Goal: Task Accomplishment & Management: Manage account settings

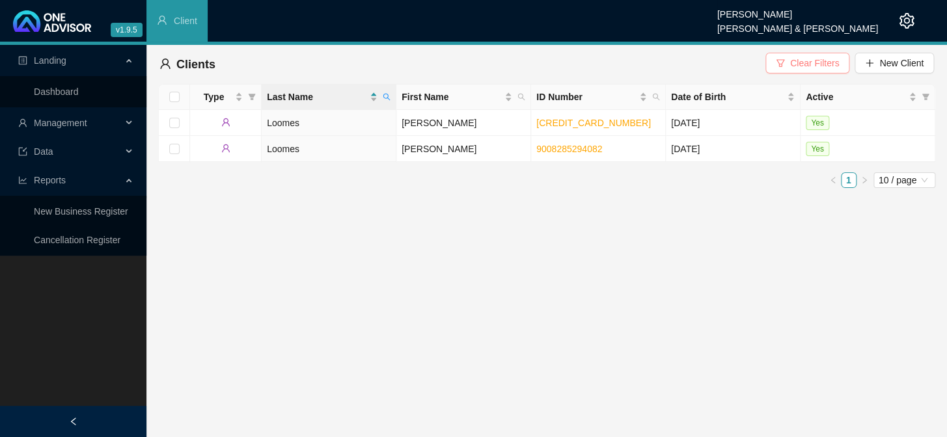
click at [784, 65] on icon "filter" at bounding box center [781, 62] width 8 height 7
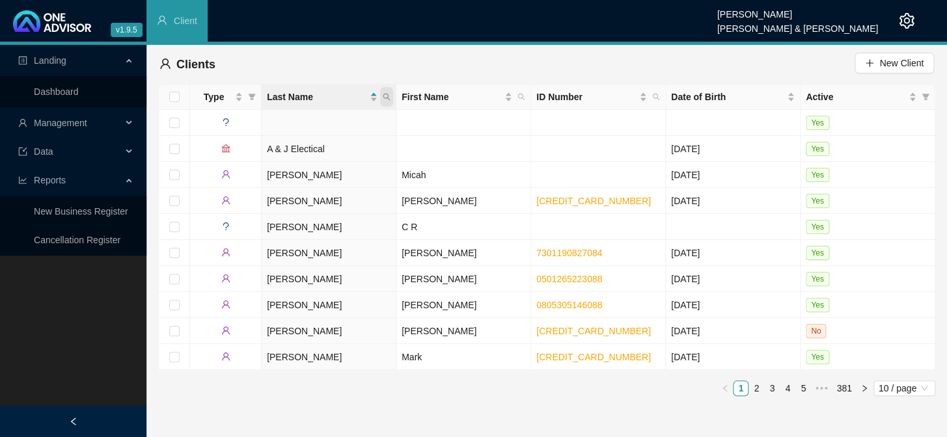
click at [385, 96] on icon "search" at bounding box center [387, 97] width 8 height 8
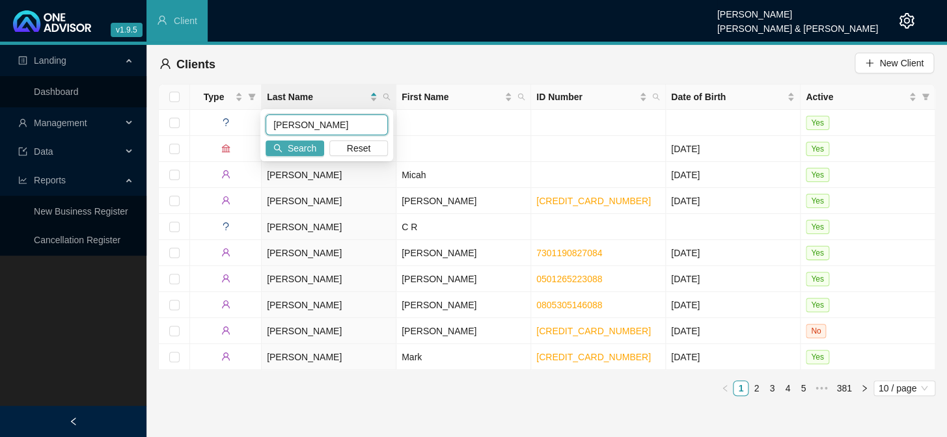
type input "[PERSON_NAME]"
click at [281, 143] on button "Search" at bounding box center [295, 149] width 59 height 16
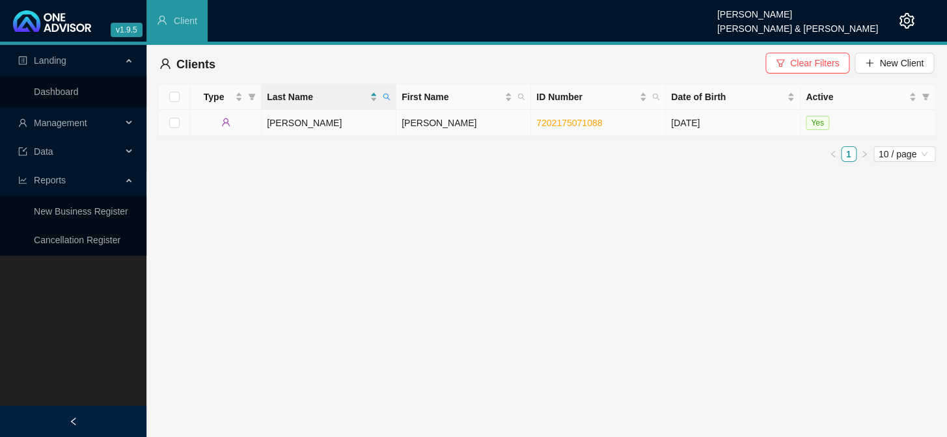
click at [429, 128] on td "[PERSON_NAME]" at bounding box center [463, 123] width 135 height 26
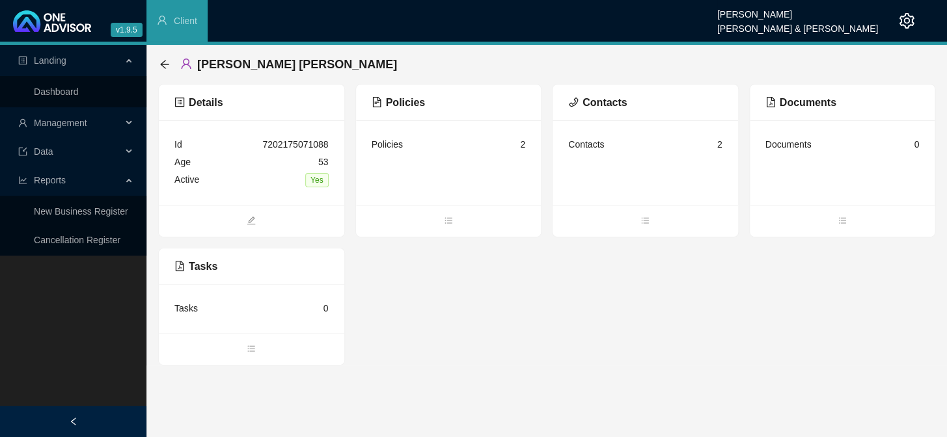
click at [457, 151] on div "Policies 2" at bounding box center [449, 145] width 154 height 18
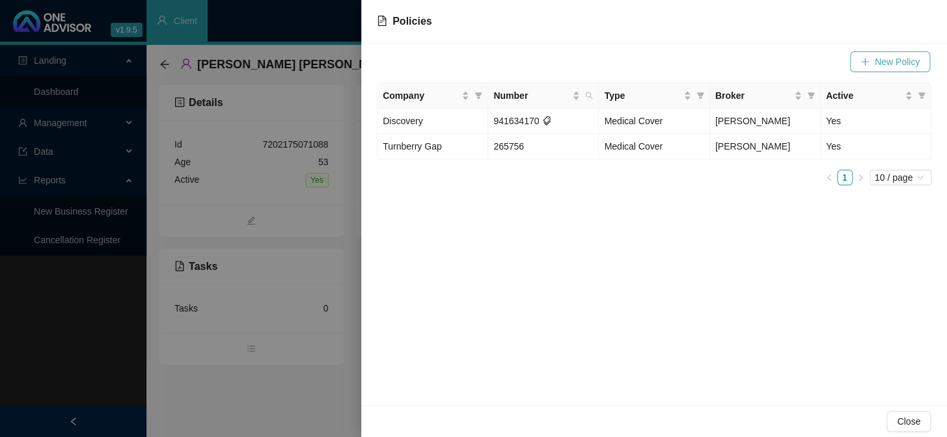
click at [887, 61] on span "New Policy" at bounding box center [897, 62] width 45 height 14
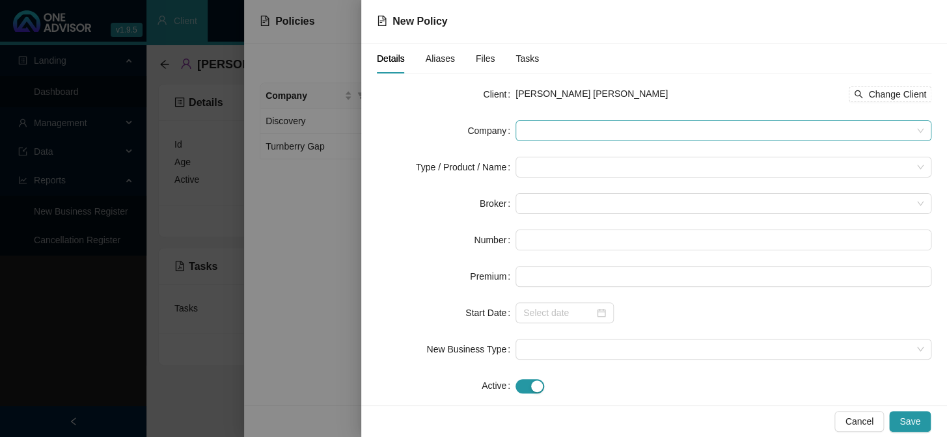
click at [596, 130] on span at bounding box center [723, 131] width 400 height 20
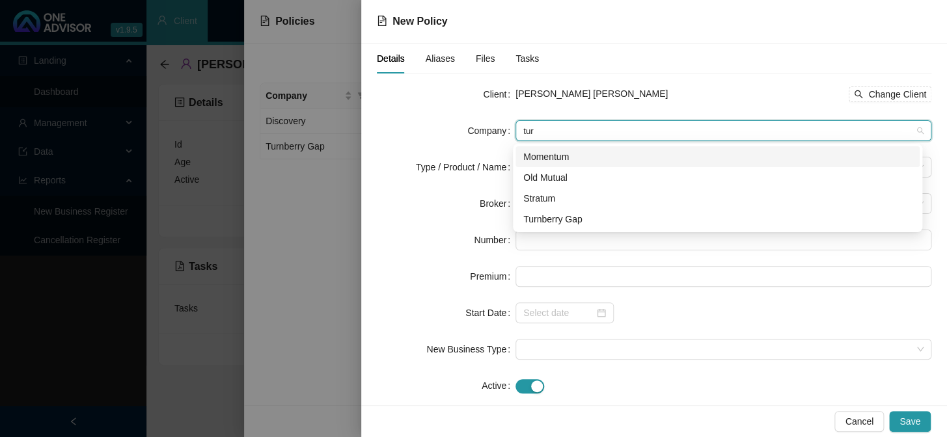
type input "turn"
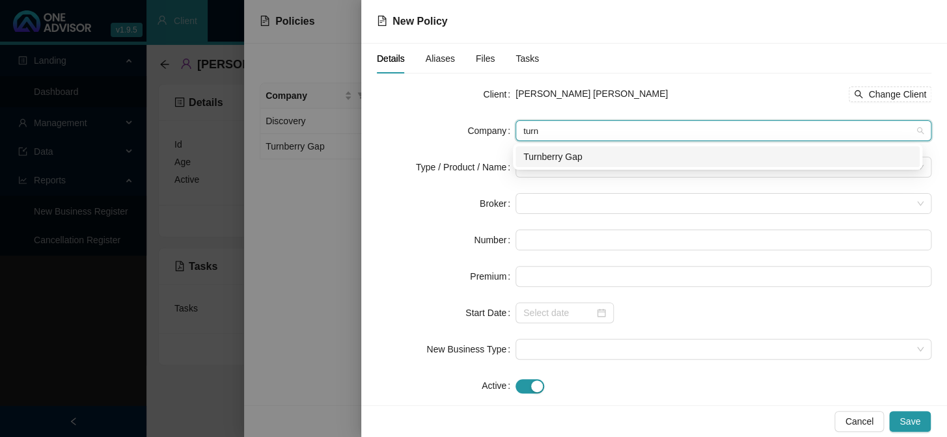
click at [560, 161] on div "Turnberry Gap" at bounding box center [717, 157] width 389 height 14
click at [553, 166] on input "search" at bounding box center [717, 168] width 389 height 20
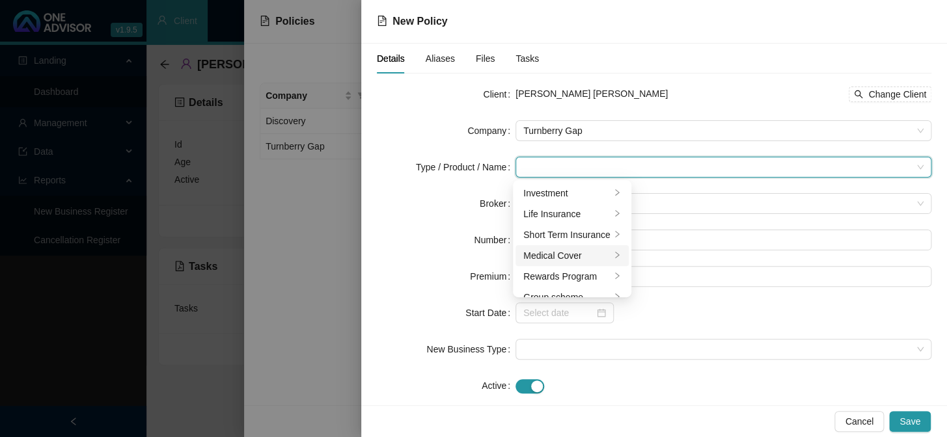
click at [586, 260] on div "Medical Cover" at bounding box center [566, 256] width 87 height 14
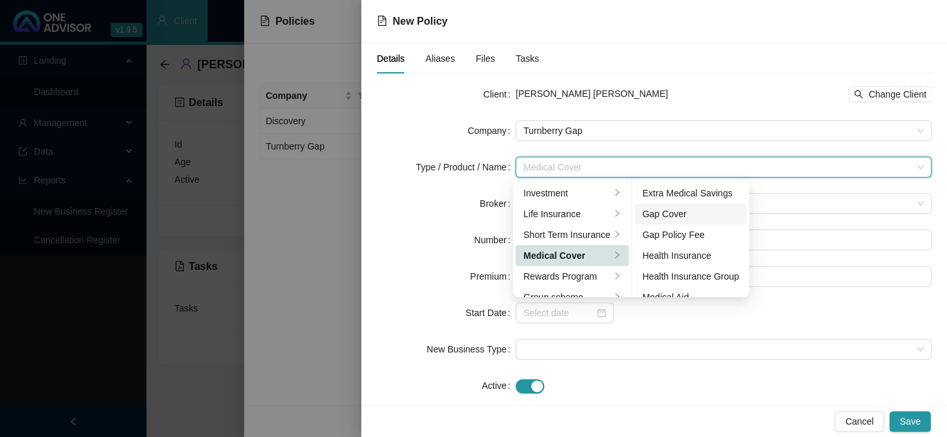
click at [680, 215] on div "Gap Cover" at bounding box center [691, 214] width 97 height 14
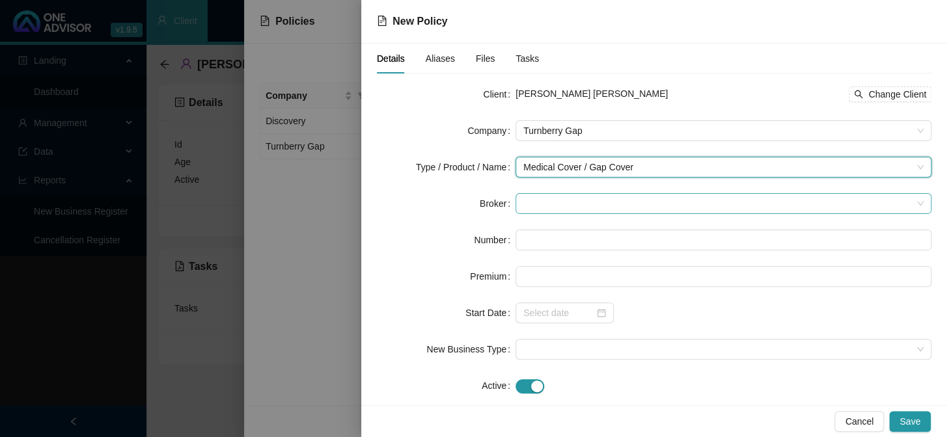
click at [527, 204] on span at bounding box center [723, 204] width 400 height 20
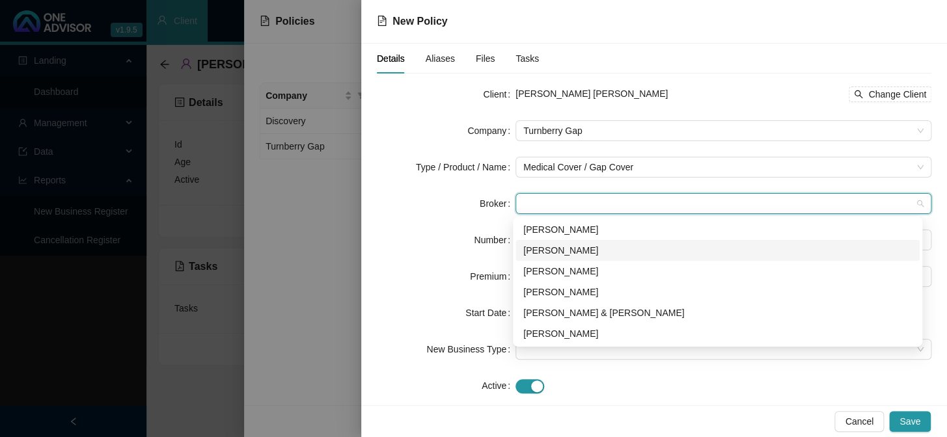
click at [534, 251] on div "[PERSON_NAME]" at bounding box center [717, 250] width 389 height 14
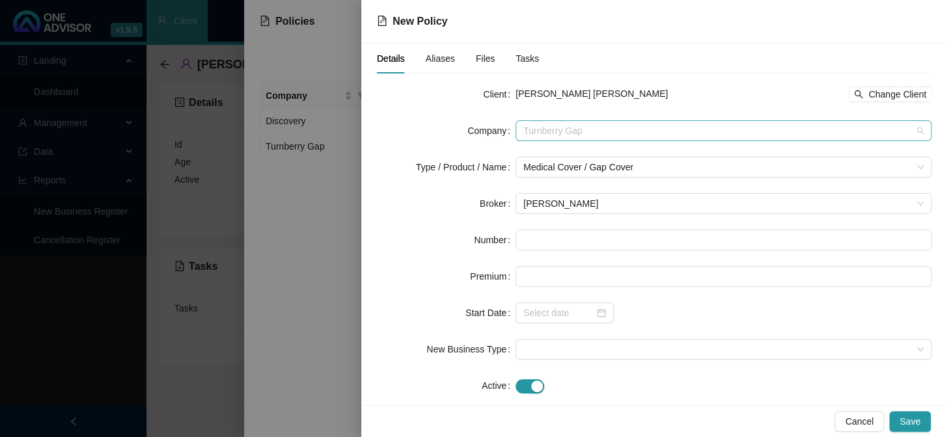
click at [588, 124] on span "Turnberry Gap" at bounding box center [723, 131] width 400 height 20
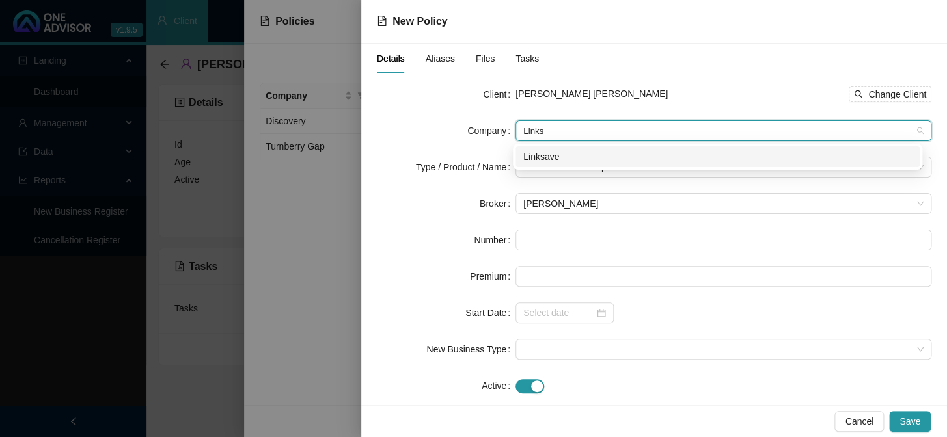
type input "Linksa"
click at [564, 156] on div "Linksave" at bounding box center [717, 157] width 389 height 14
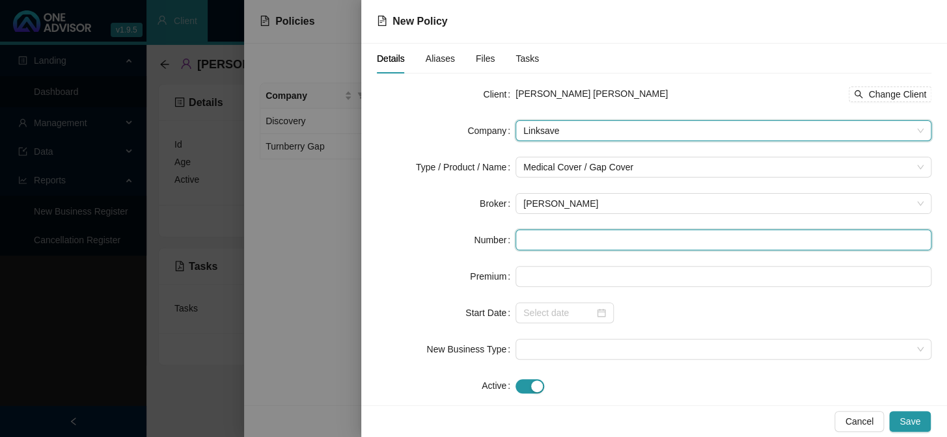
click at [542, 242] on input "text" at bounding box center [724, 240] width 416 height 21
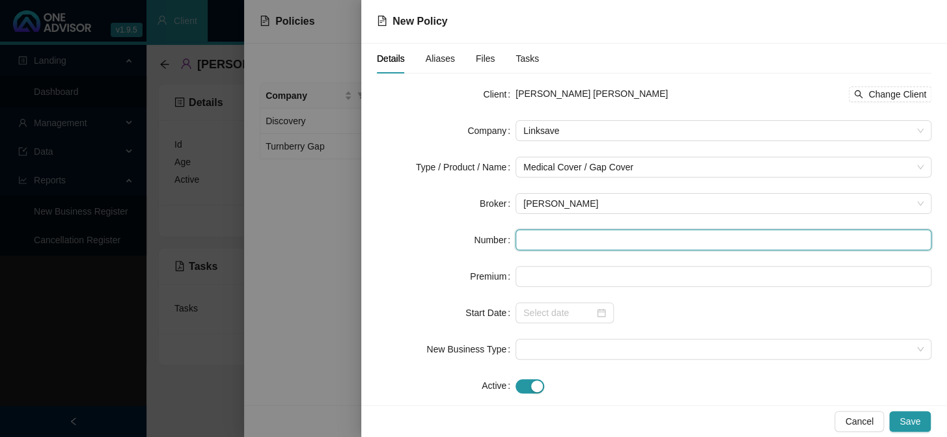
paste input "LS007056"
type input "LS007056"
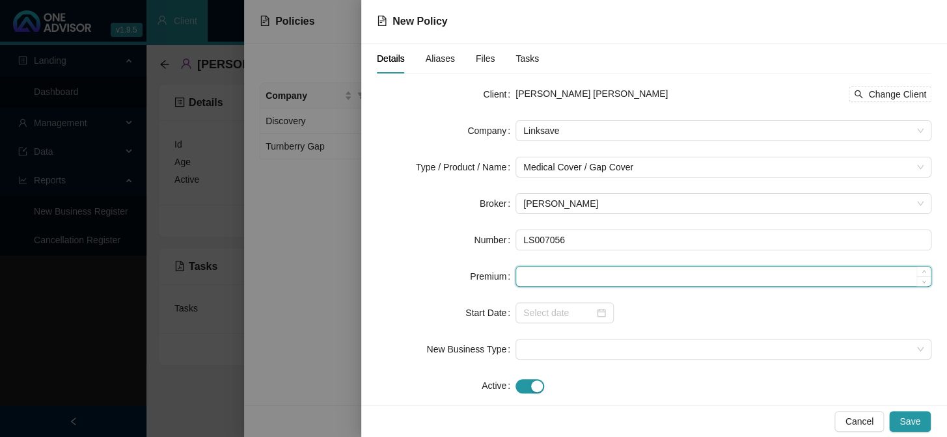
click at [536, 274] on input at bounding box center [723, 277] width 415 height 20
click at [579, 305] on div at bounding box center [565, 313] width 98 height 21
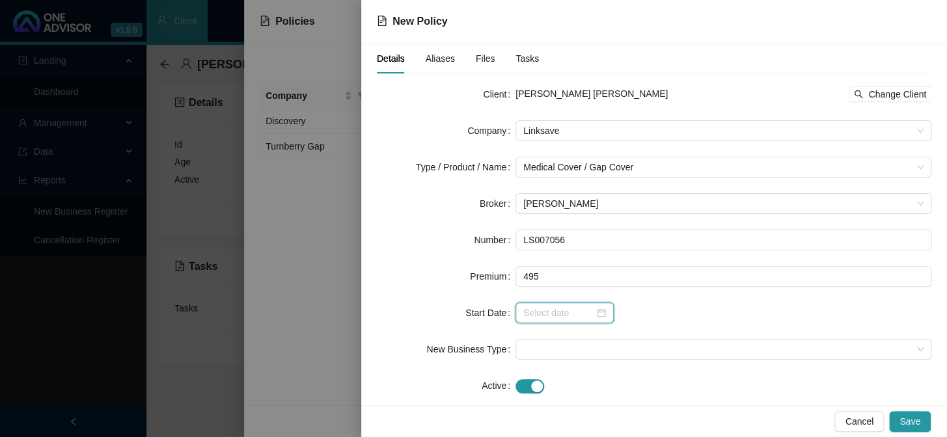
type input "495.00"
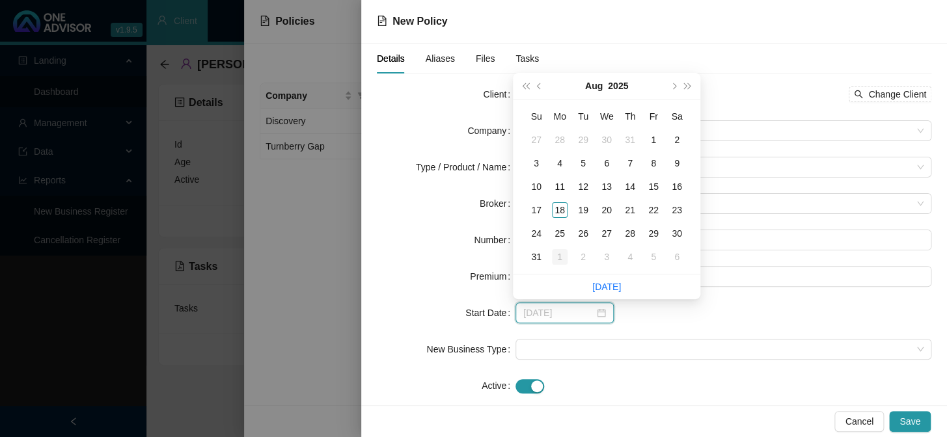
type input "[DATE]"
click at [562, 255] on div "1" at bounding box center [560, 257] width 16 height 16
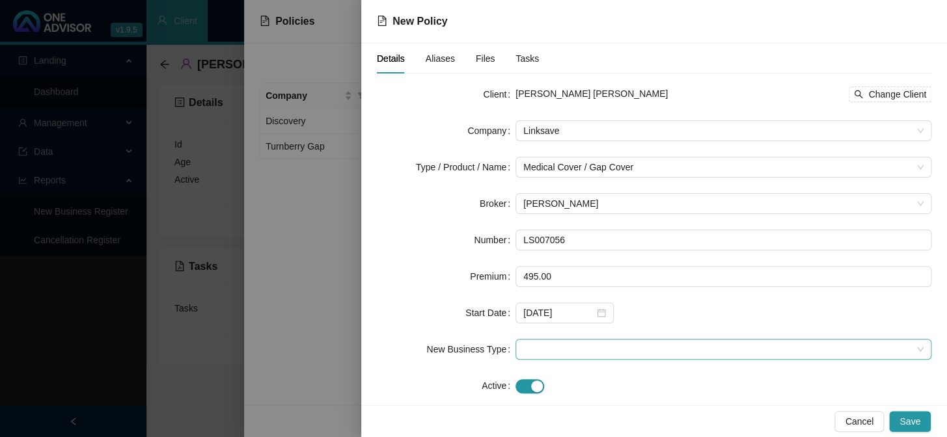
click at [548, 351] on span at bounding box center [723, 350] width 400 height 20
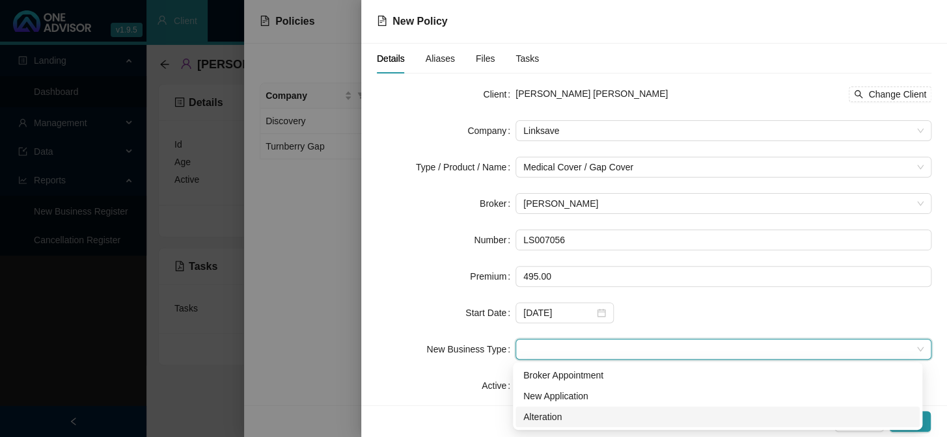
click at [539, 423] on div "Alteration" at bounding box center [717, 417] width 389 height 14
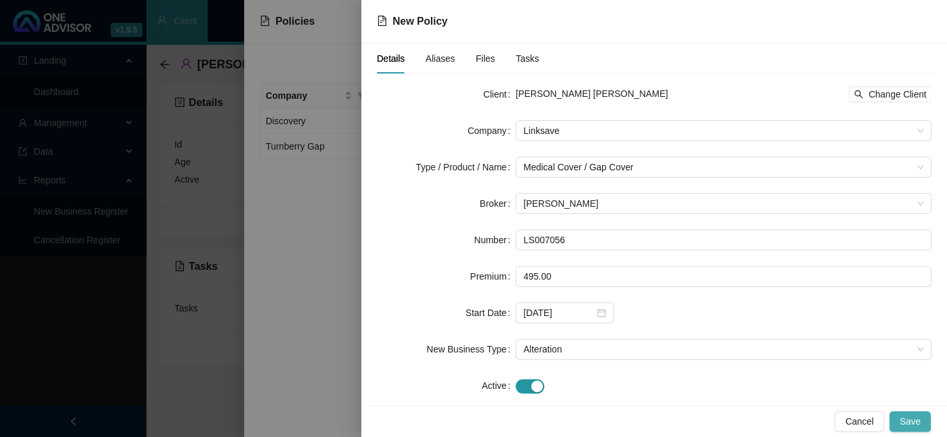
click at [917, 420] on span "Save" at bounding box center [910, 422] width 21 height 14
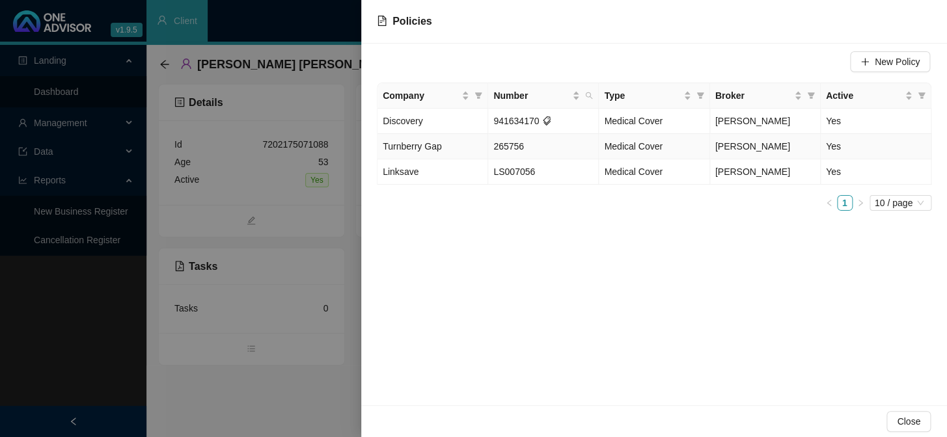
click at [795, 146] on td "[PERSON_NAME]" at bounding box center [765, 146] width 111 height 25
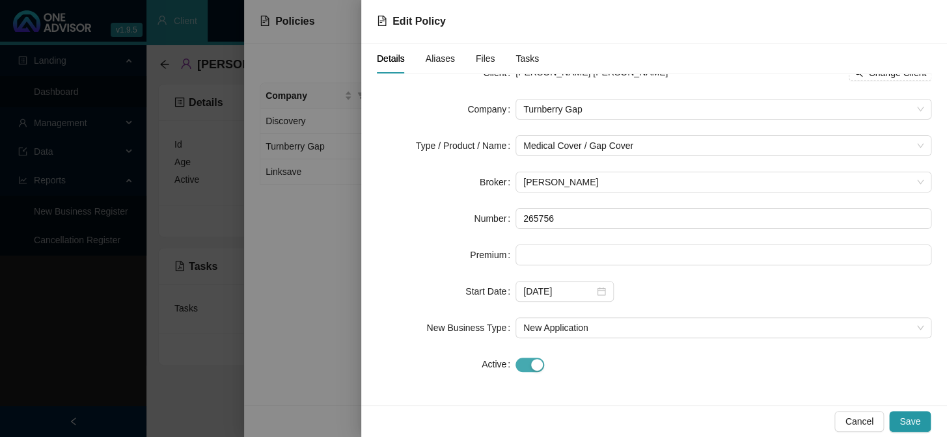
click at [537, 358] on span "button" at bounding box center [530, 365] width 29 height 14
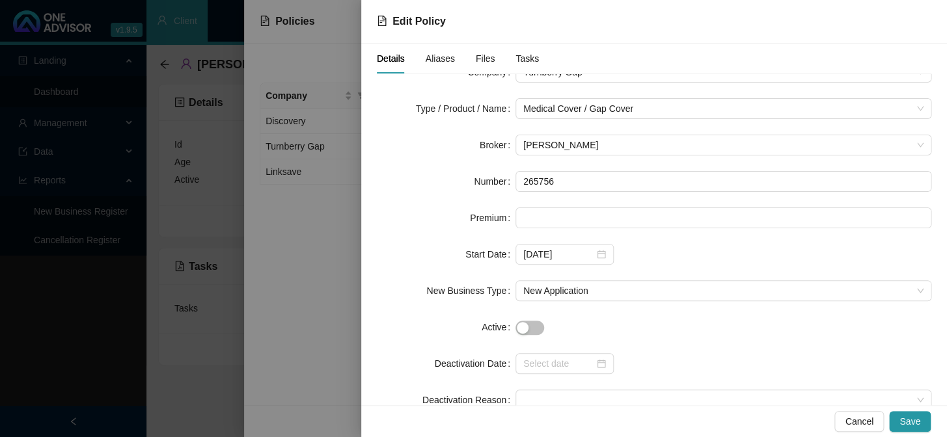
scroll to position [94, 0]
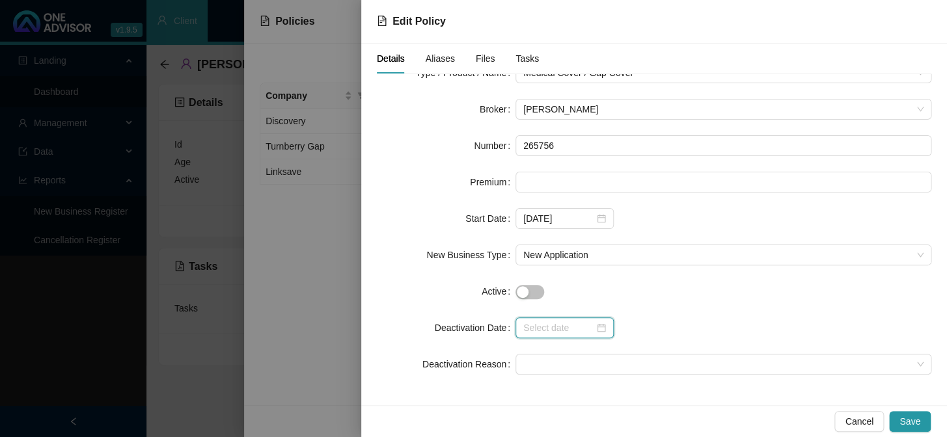
click at [557, 326] on input at bounding box center [558, 328] width 71 height 14
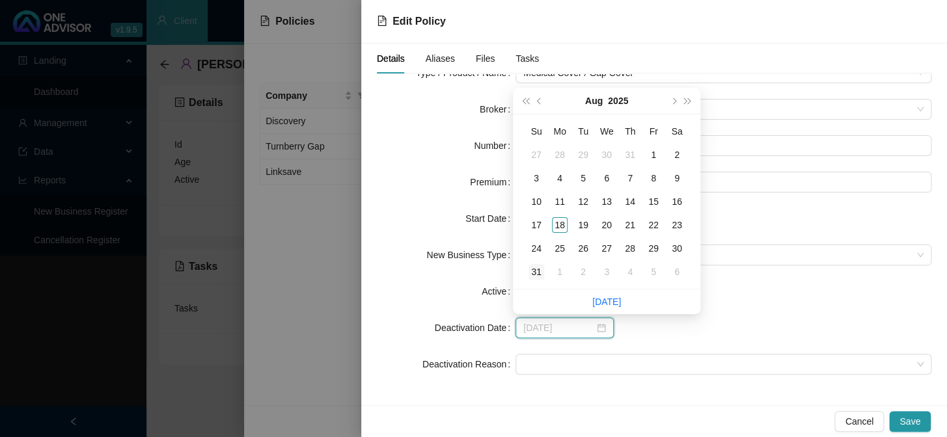
type input "[DATE]"
click at [536, 270] on div "31" at bounding box center [537, 272] width 16 height 16
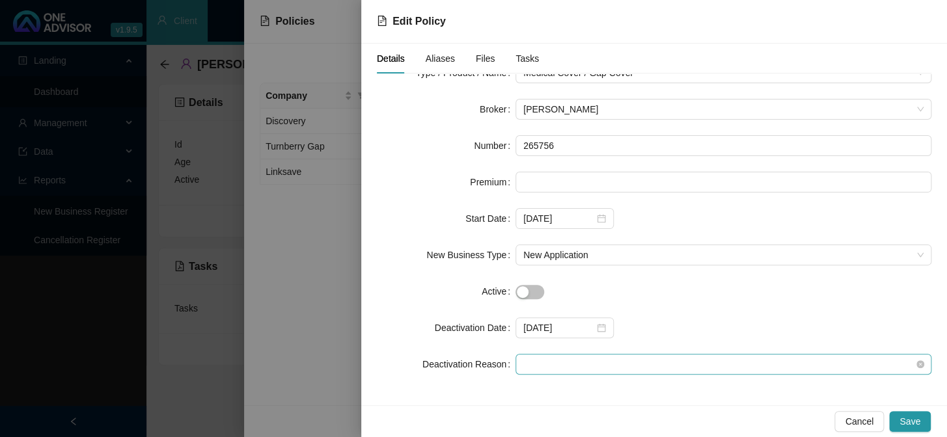
click at [536, 358] on span at bounding box center [723, 365] width 400 height 20
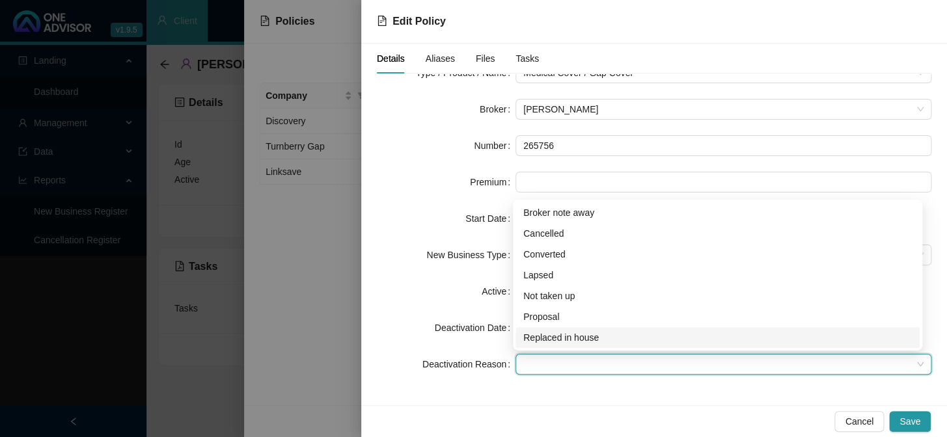
click at [554, 339] on div "Replaced in house" at bounding box center [717, 338] width 389 height 14
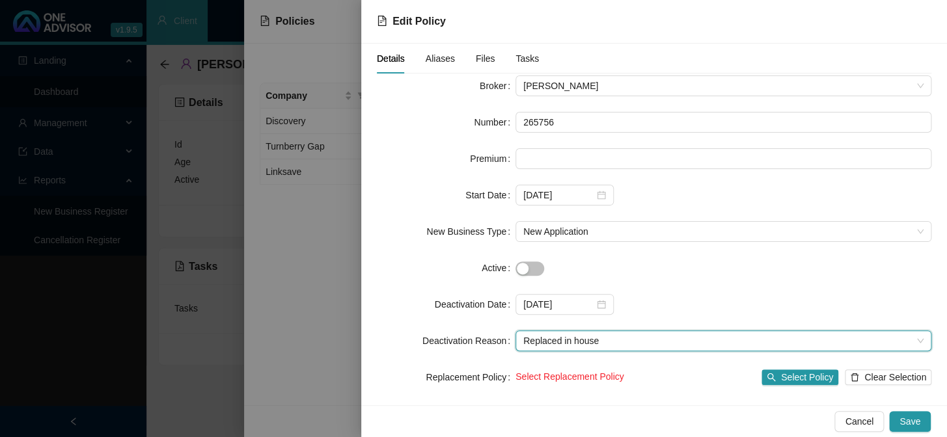
scroll to position [131, 0]
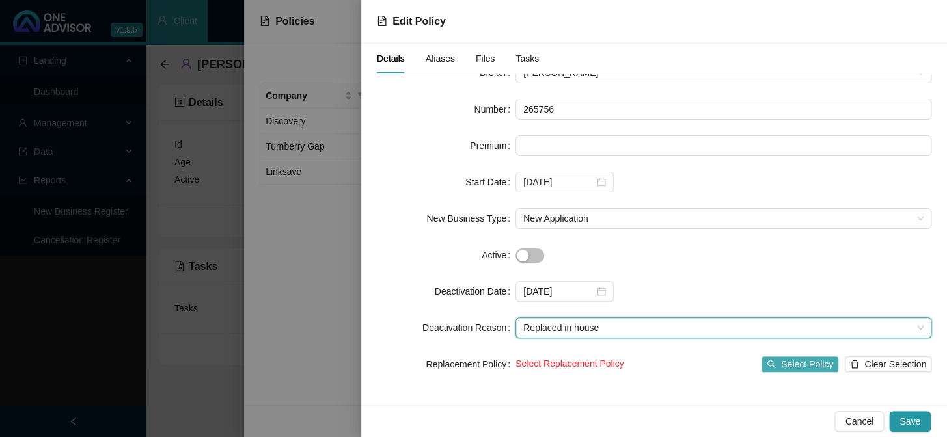
click at [791, 358] on span "Select Policy" at bounding box center [807, 364] width 52 height 14
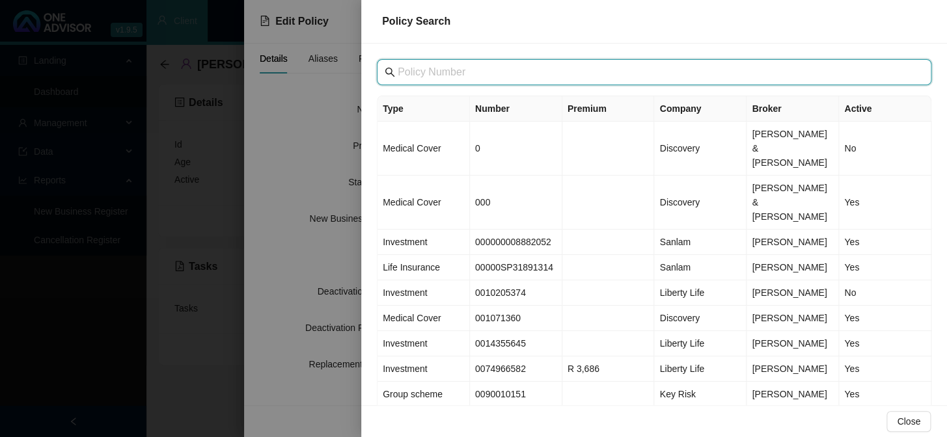
click at [449, 73] on input "text" at bounding box center [656, 72] width 516 height 16
paste input "LS007056"
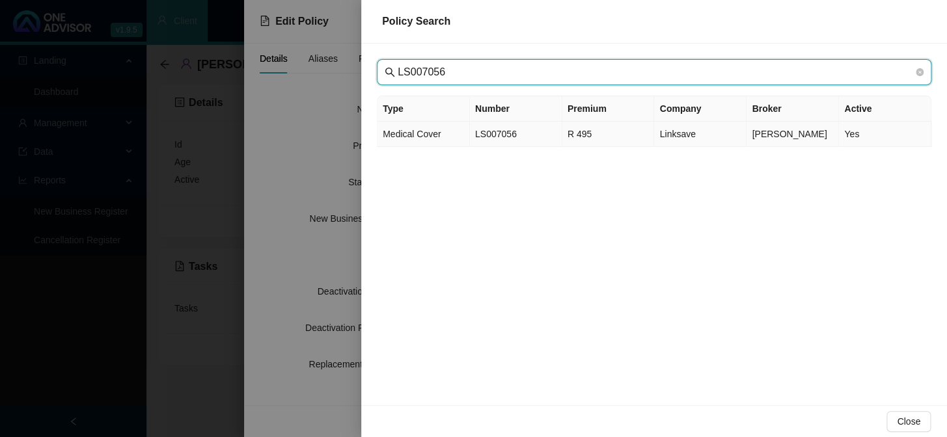
type input "LS007056"
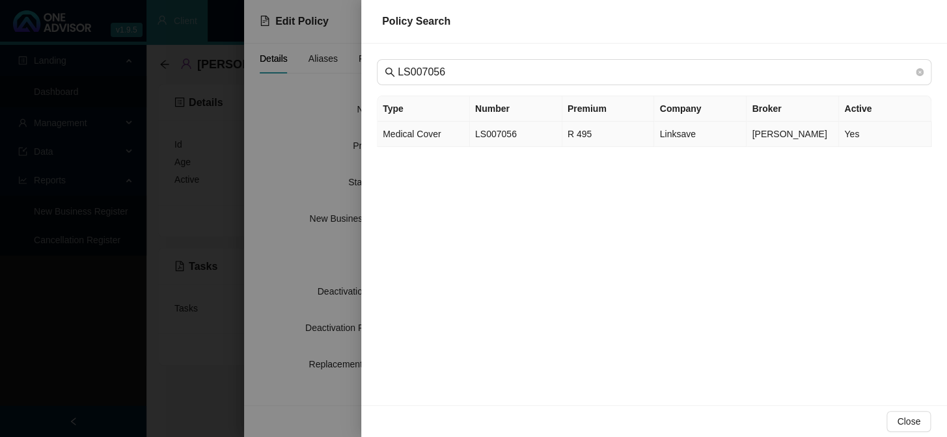
click at [477, 137] on td "LS007056" at bounding box center [516, 134] width 92 height 25
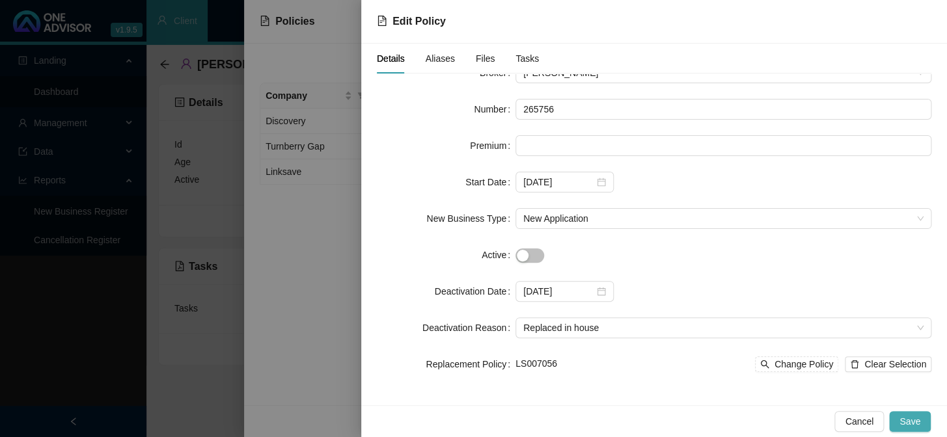
click at [918, 420] on span "Save" at bounding box center [910, 422] width 21 height 14
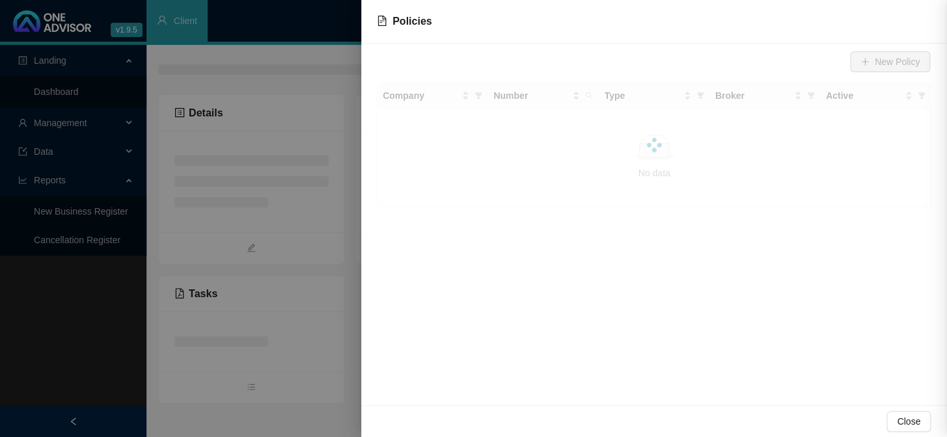
scroll to position [0, 0]
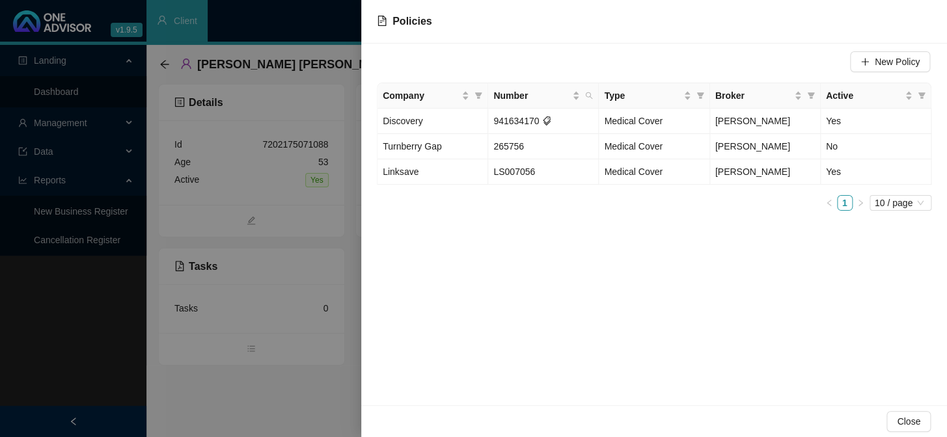
click at [523, 204] on ul "1 10 / page" at bounding box center [654, 203] width 555 height 16
click at [314, 200] on div at bounding box center [473, 218] width 947 height 437
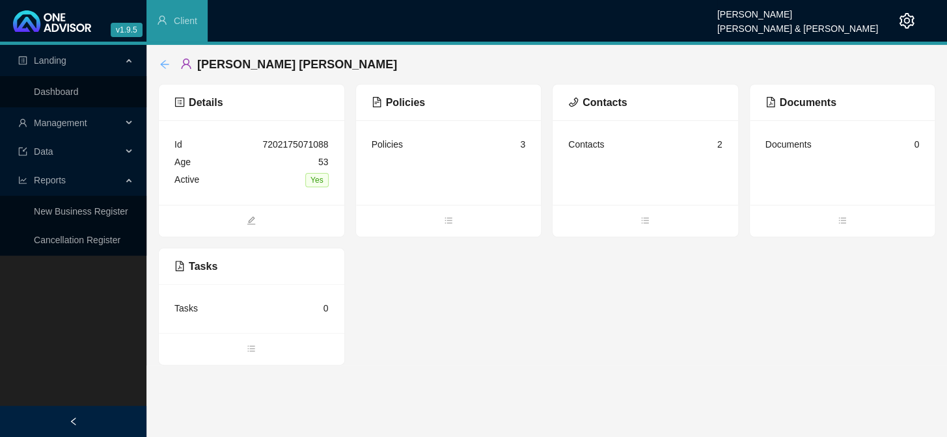
click at [166, 65] on icon "arrow-left" at bounding box center [164, 64] width 10 height 10
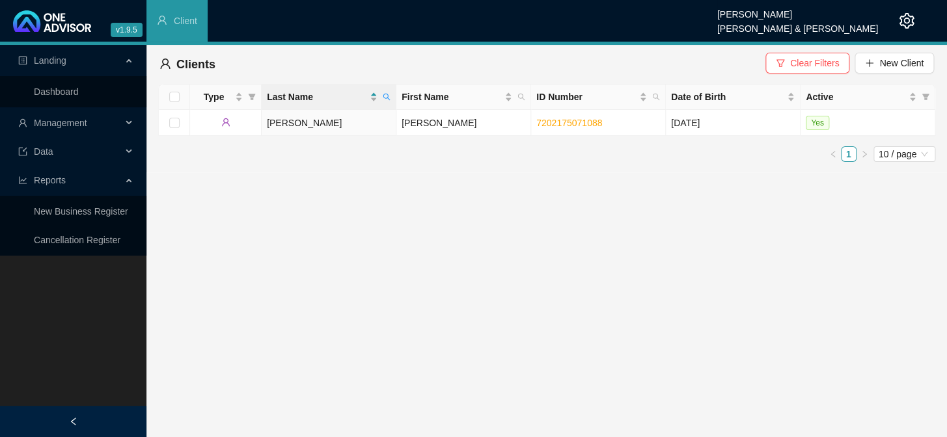
click at [344, 193] on main "Landing Dashboard Management Data Reports New Business Register Cancellation Re…" at bounding box center [473, 241] width 947 height 393
click at [784, 65] on icon "filter" at bounding box center [781, 62] width 8 height 7
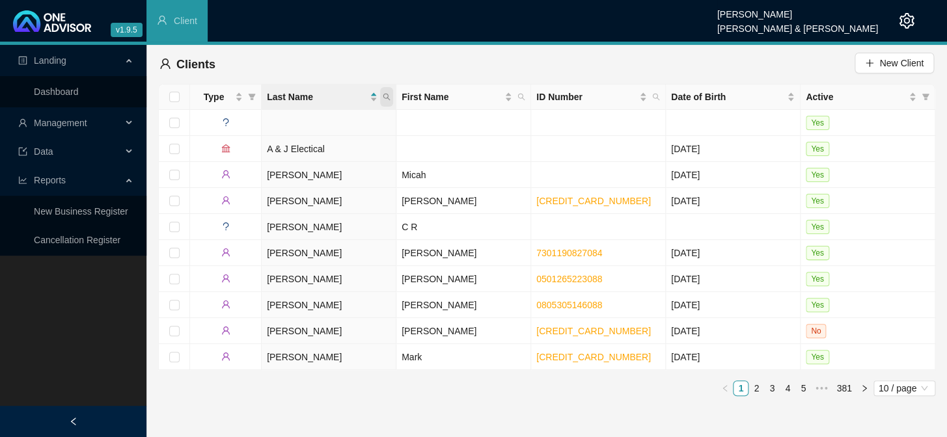
click at [390, 100] on icon "search" at bounding box center [386, 97] width 7 height 7
type input "[PERSON_NAME]"
click at [287, 152] on button "Search" at bounding box center [295, 149] width 59 height 16
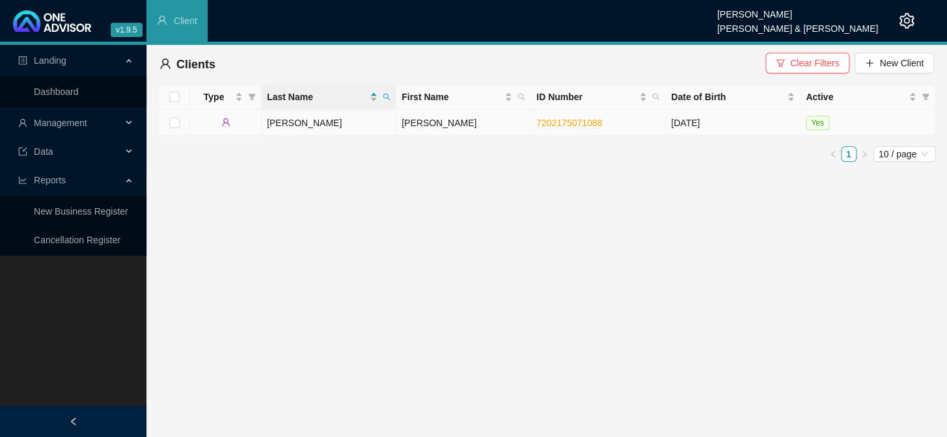
click at [390, 128] on td "[PERSON_NAME]" at bounding box center [329, 123] width 135 height 26
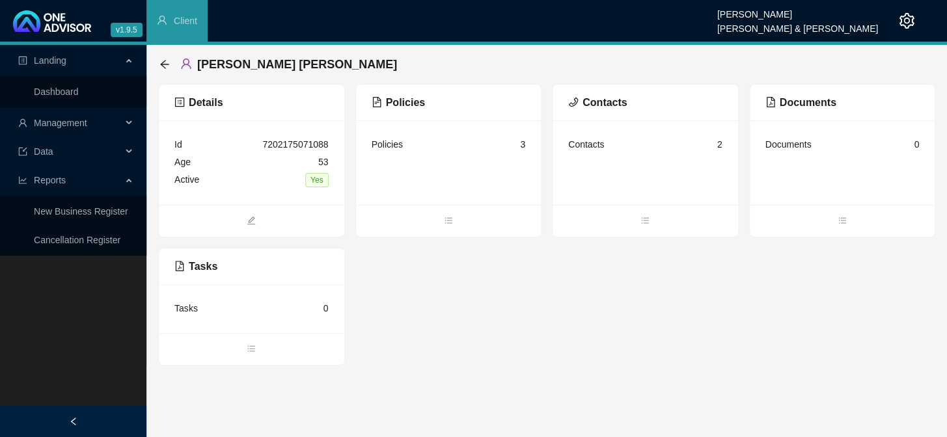
click at [391, 152] on div "Policies 3" at bounding box center [449, 145] width 154 height 18
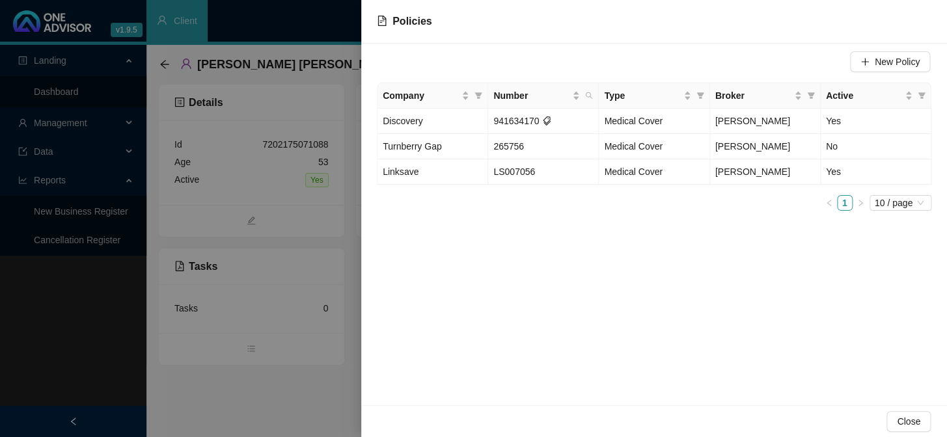
click at [329, 210] on div at bounding box center [473, 218] width 947 height 437
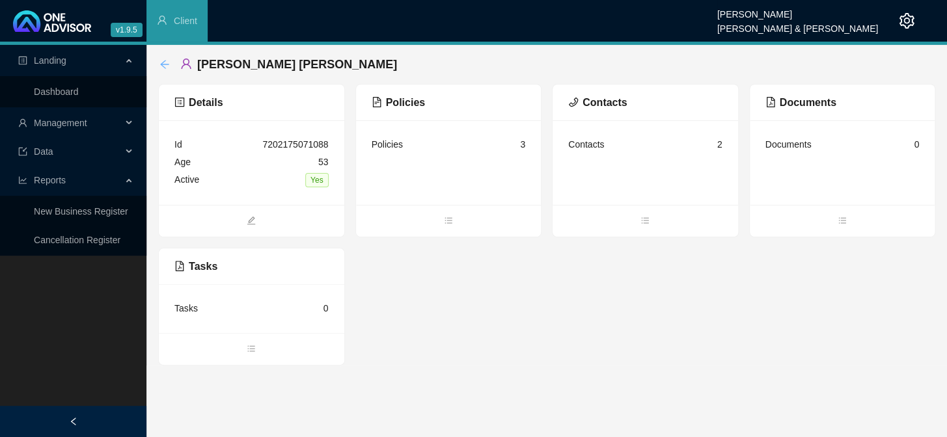
click at [162, 60] on icon "arrow-left" at bounding box center [164, 64] width 10 height 10
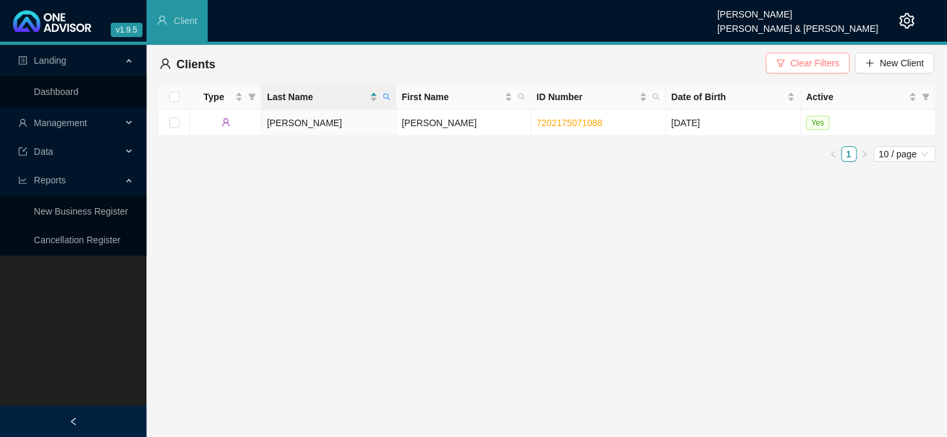
click at [773, 59] on button "Clear Filters" at bounding box center [808, 63] width 84 height 21
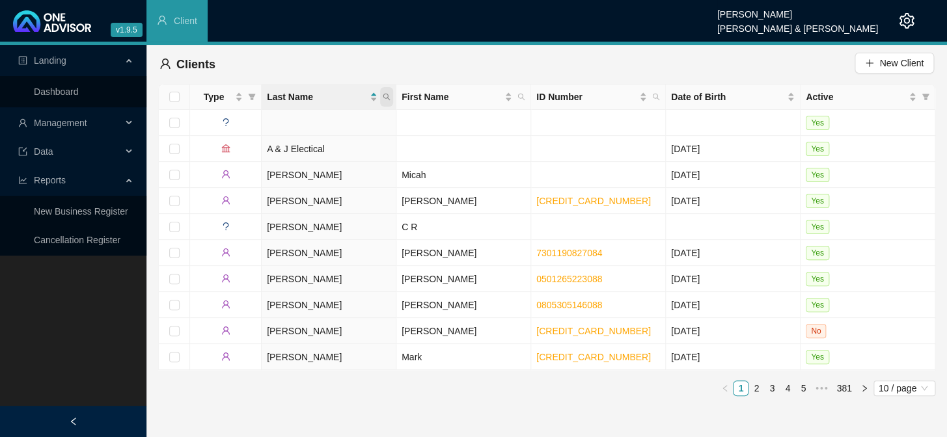
click at [389, 98] on icon "search" at bounding box center [387, 97] width 8 height 8
click at [330, 130] on input "text" at bounding box center [327, 125] width 122 height 21
type input "schlehmeyer"
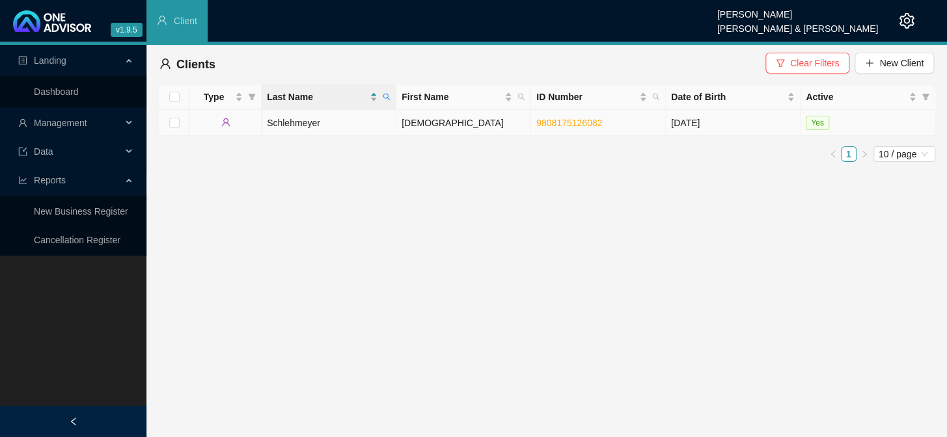
click at [421, 122] on td "[DEMOGRAPHIC_DATA]" at bounding box center [463, 123] width 135 height 26
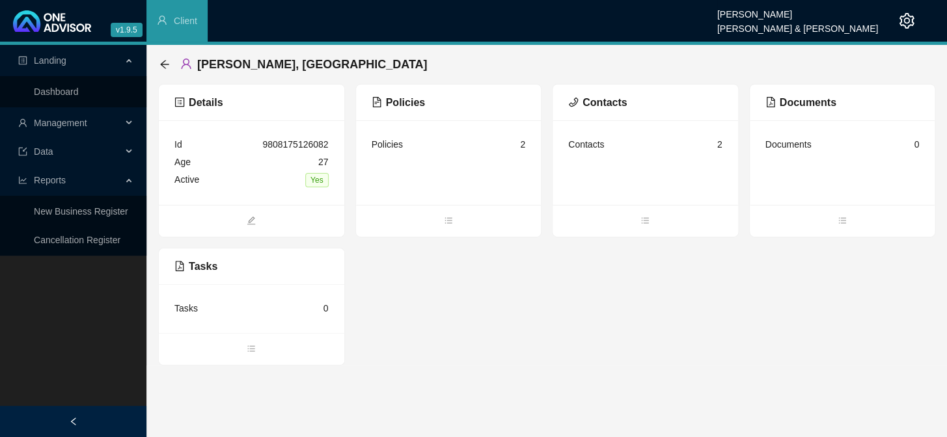
click at [604, 148] on div "Contacts 2" at bounding box center [645, 145] width 154 height 18
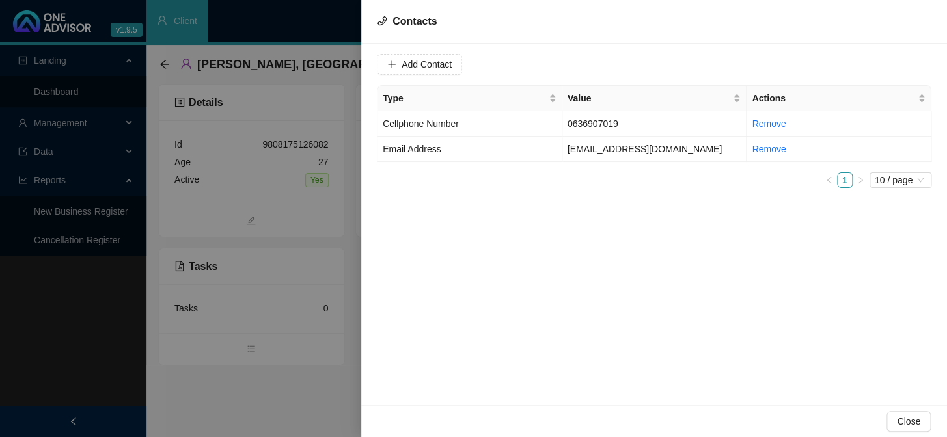
click at [346, 186] on div at bounding box center [473, 218] width 947 height 437
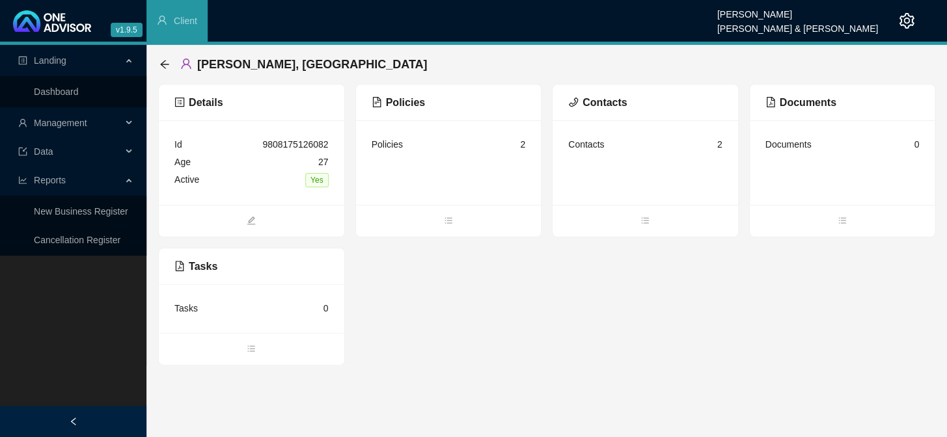
click at [460, 148] on div "Policies 2" at bounding box center [449, 145] width 154 height 18
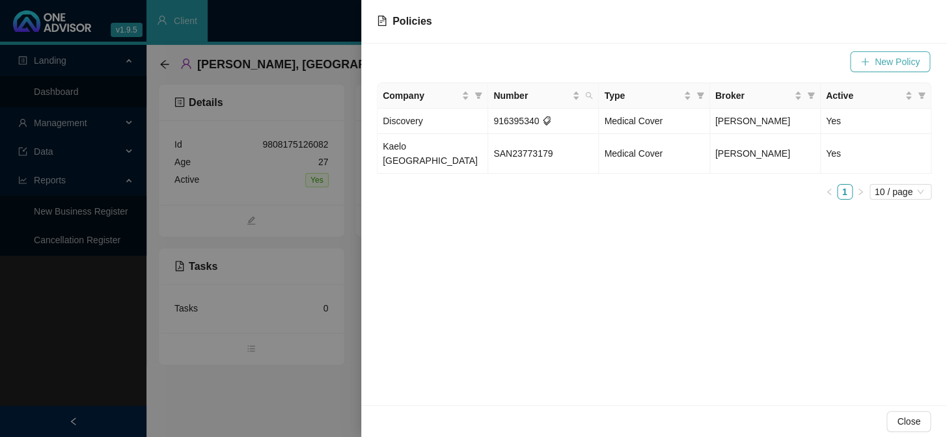
click at [868, 59] on icon "plus" at bounding box center [865, 61] width 9 height 9
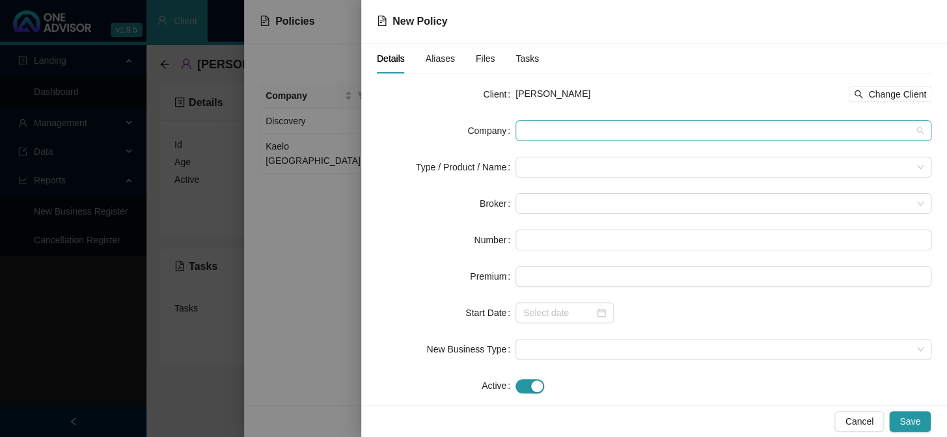
click at [531, 131] on span at bounding box center [723, 131] width 400 height 20
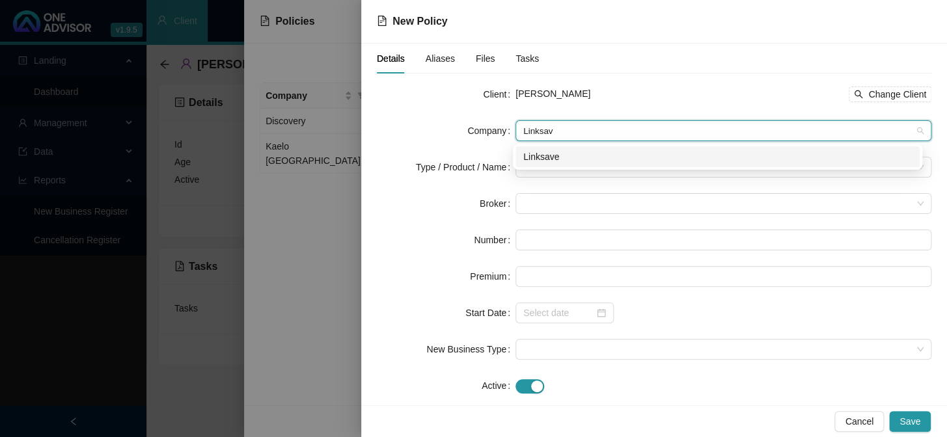
type input "Linksave"
click at [544, 158] on div "Linksave" at bounding box center [717, 157] width 389 height 14
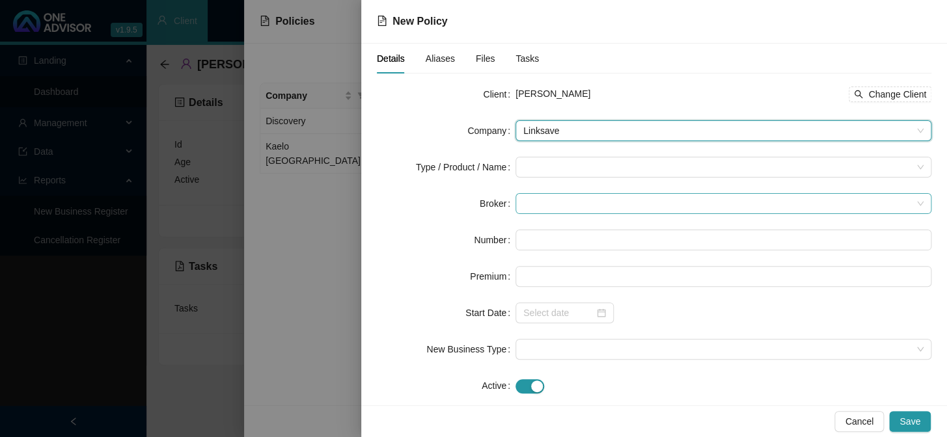
click at [537, 205] on span at bounding box center [723, 204] width 400 height 20
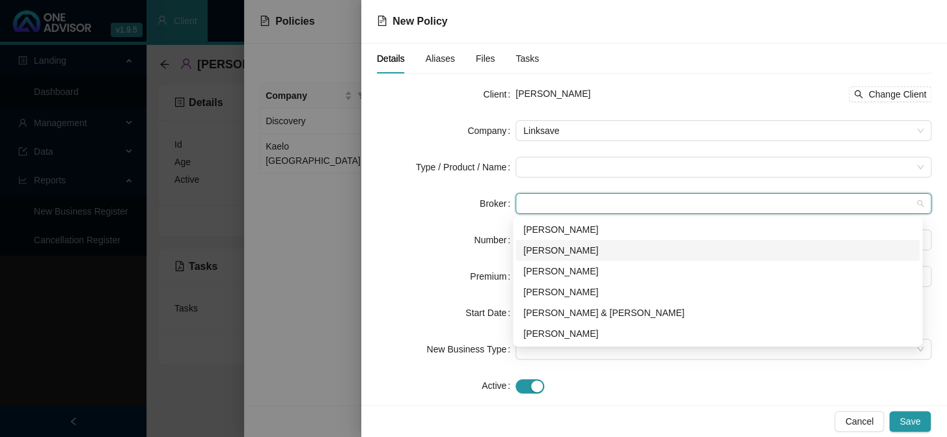
click at [545, 248] on div "[PERSON_NAME]" at bounding box center [717, 250] width 389 height 14
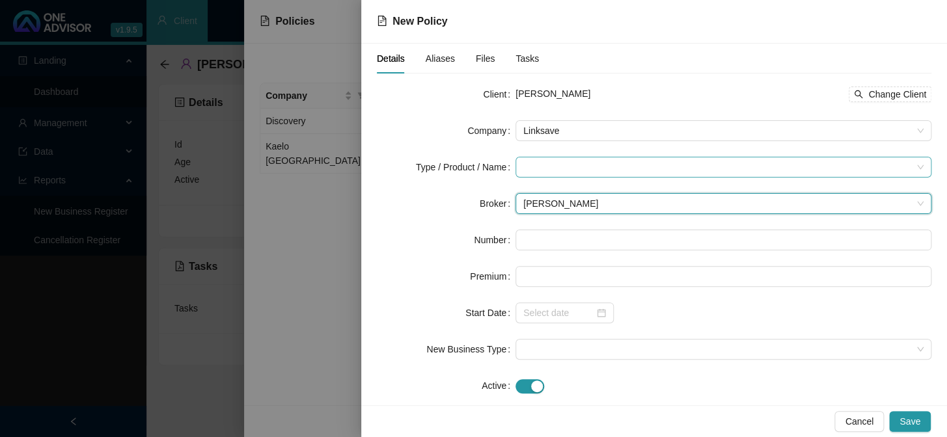
click at [549, 171] on input "search" at bounding box center [717, 168] width 389 height 20
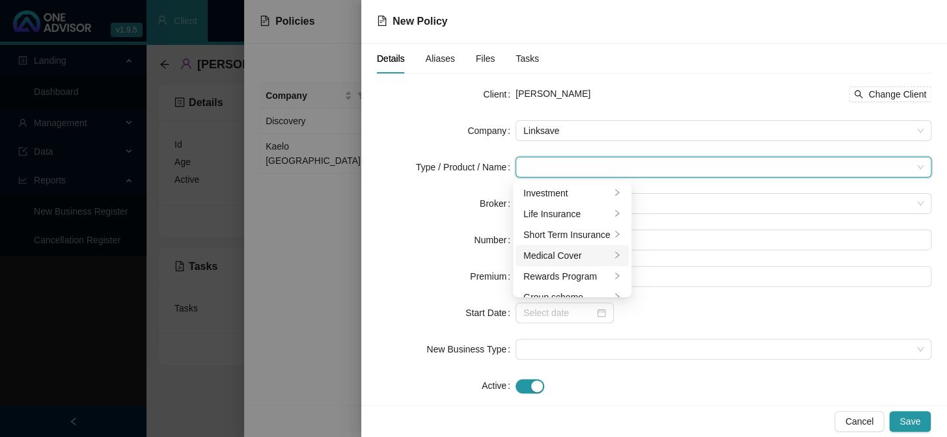
click at [557, 254] on div "Medical Cover" at bounding box center [566, 256] width 87 height 14
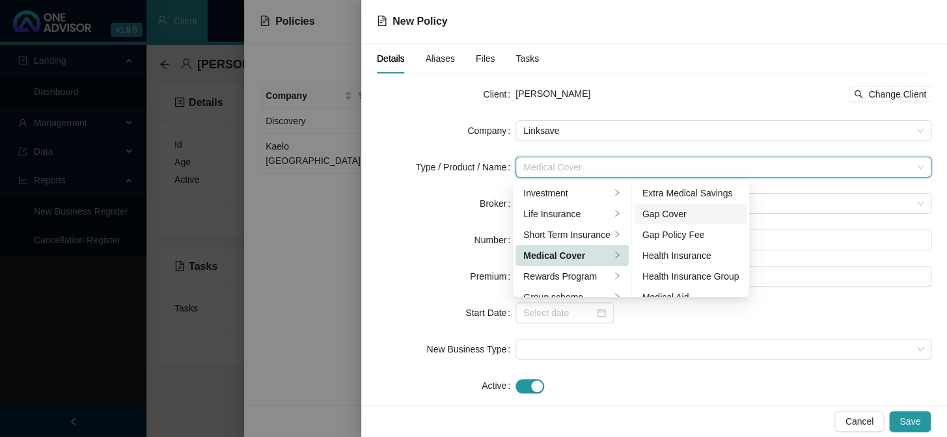
click at [668, 215] on div "Gap Cover" at bounding box center [691, 214] width 97 height 14
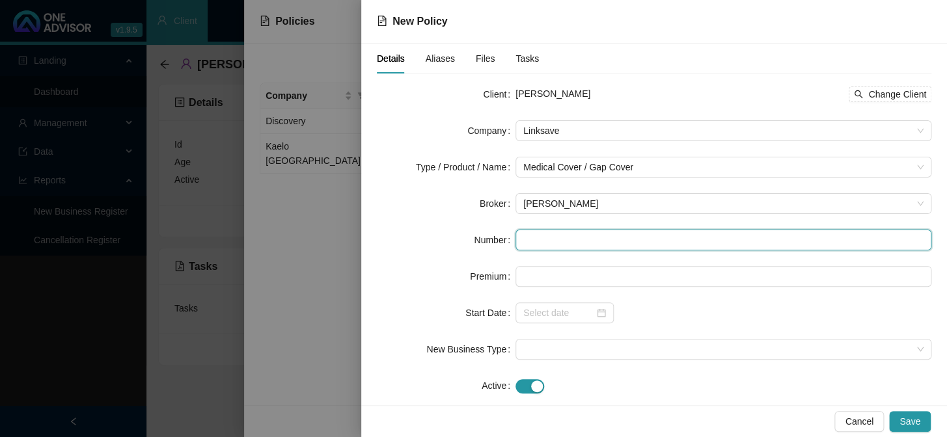
click at [544, 239] on input "text" at bounding box center [724, 240] width 416 height 21
paste input "LS007053"
type input "LS007053"
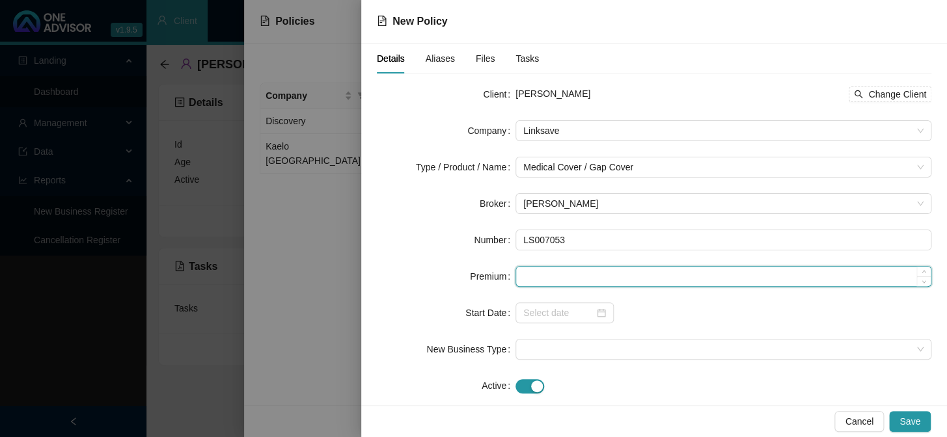
click at [544, 276] on input at bounding box center [723, 277] width 415 height 20
click at [540, 275] on input at bounding box center [723, 277] width 415 height 20
type input "350.00"
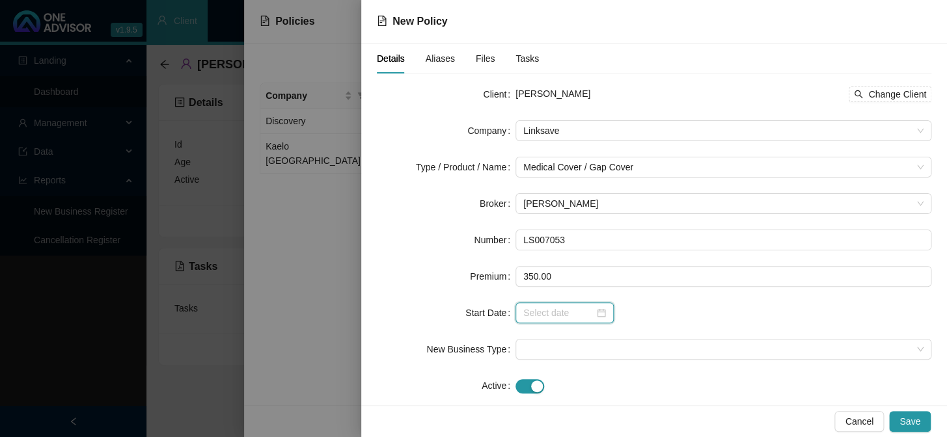
click at [555, 315] on input at bounding box center [558, 313] width 71 height 14
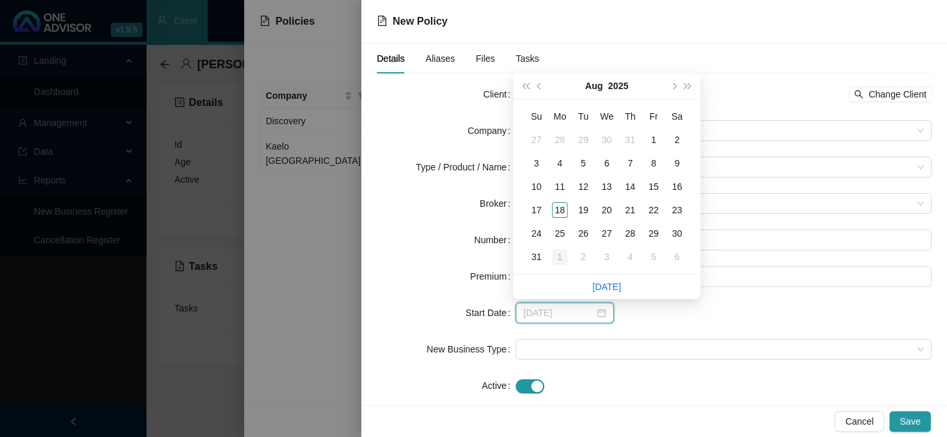
type input "[DATE]"
click at [559, 254] on div "1" at bounding box center [560, 257] width 16 height 16
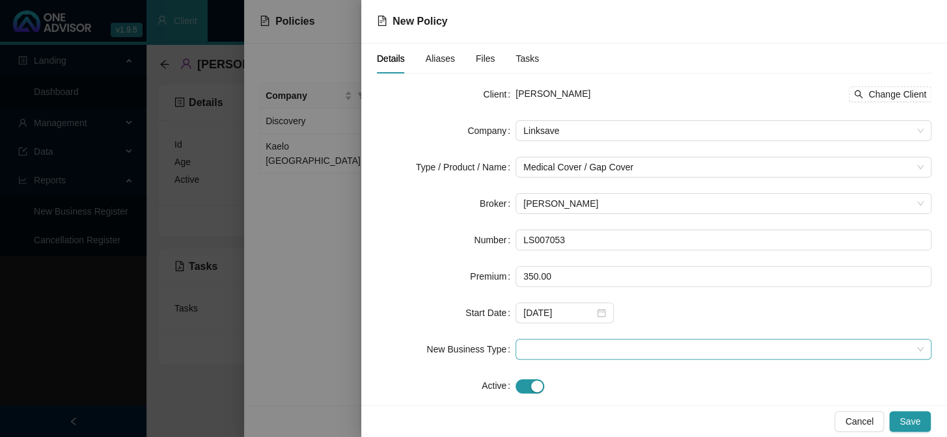
click at [543, 353] on span at bounding box center [723, 350] width 400 height 20
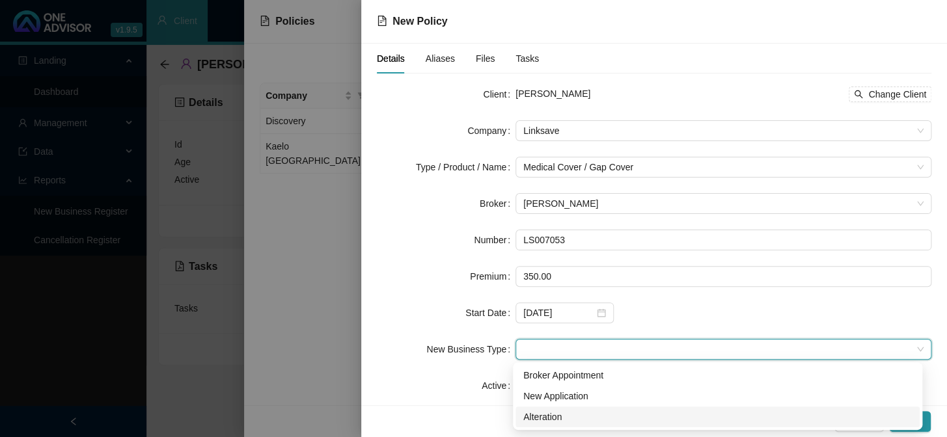
click at [552, 420] on div "Alteration" at bounding box center [717, 417] width 389 height 14
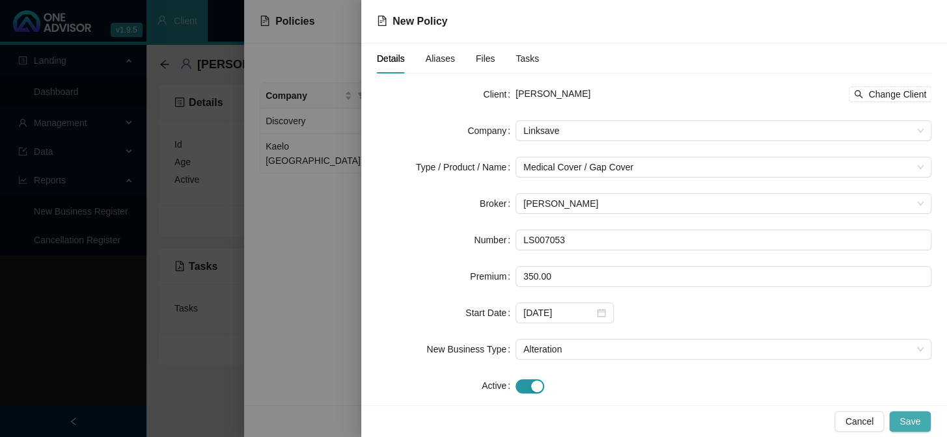
click at [909, 422] on span "Save" at bounding box center [910, 422] width 21 height 14
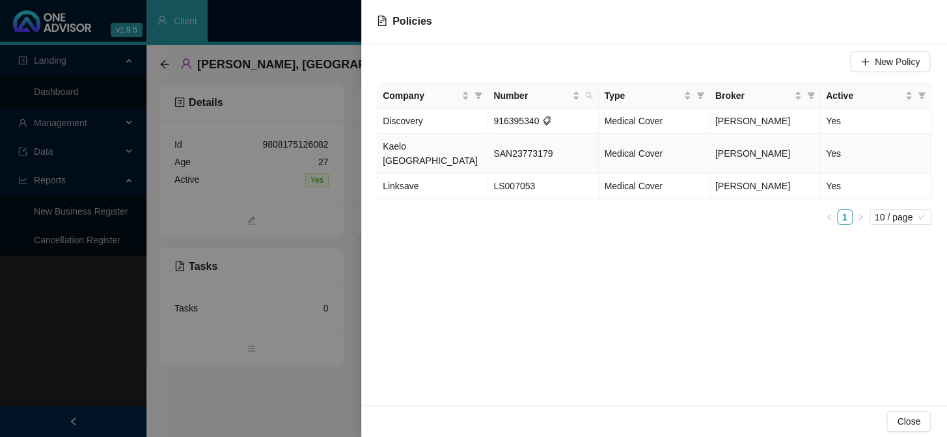
click at [678, 143] on td "Medical Cover" at bounding box center [654, 154] width 111 height 40
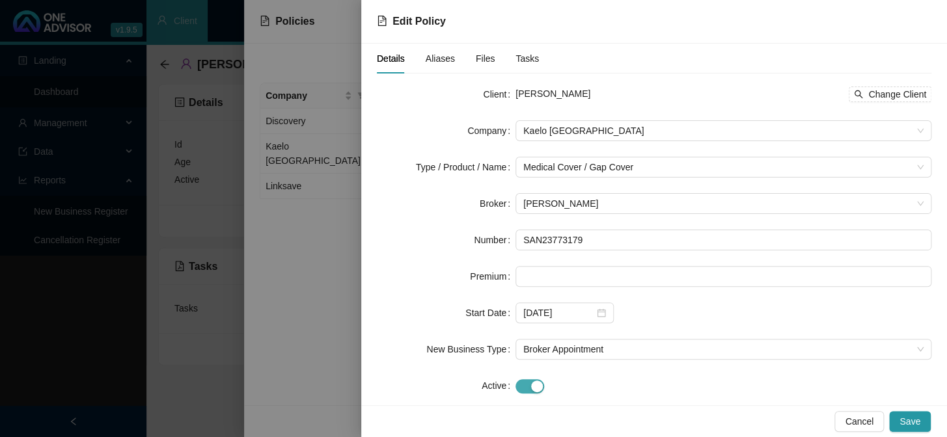
click at [525, 389] on span "button" at bounding box center [530, 387] width 29 height 14
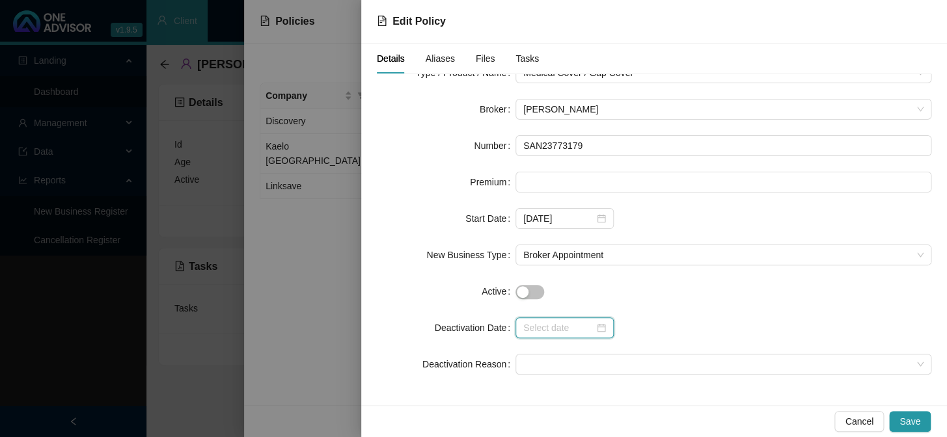
click at [558, 331] on input at bounding box center [558, 328] width 71 height 14
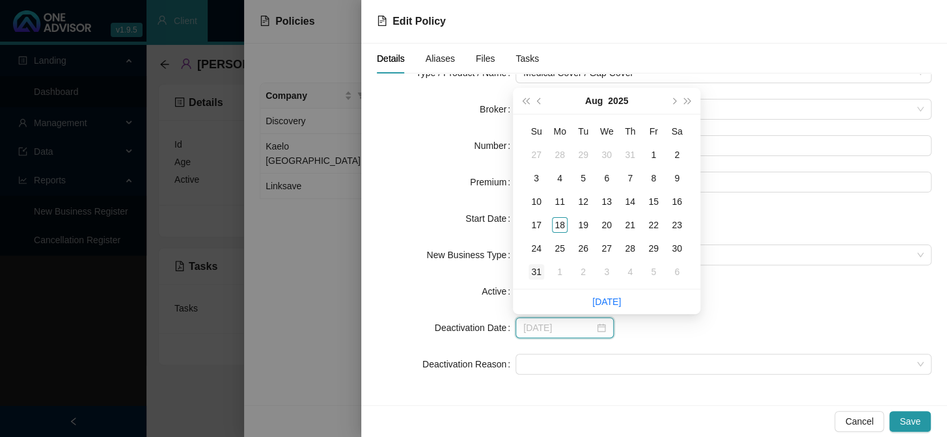
type input "[DATE]"
click at [539, 272] on div "31" at bounding box center [537, 272] width 16 height 16
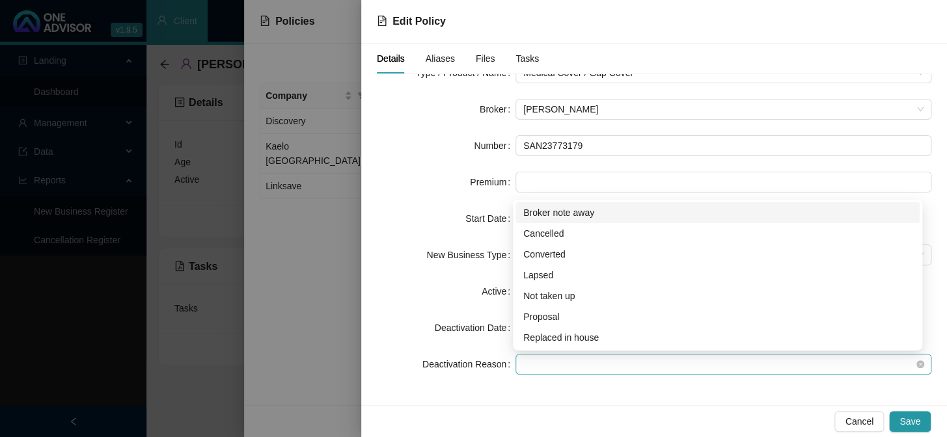
click at [551, 358] on span at bounding box center [723, 365] width 400 height 20
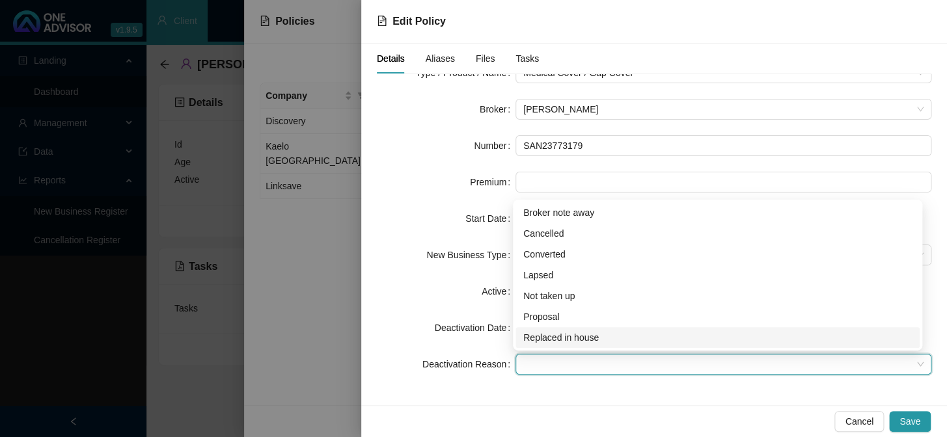
click at [562, 336] on div "Replaced in house" at bounding box center [717, 338] width 389 height 14
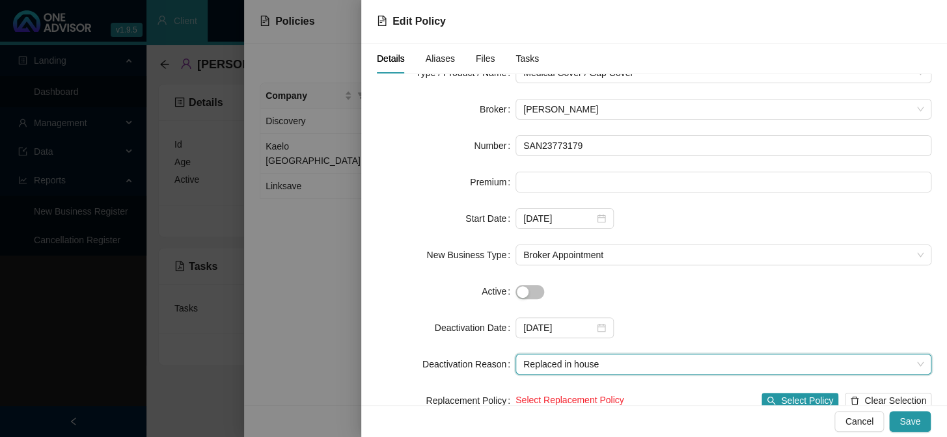
scroll to position [131, 0]
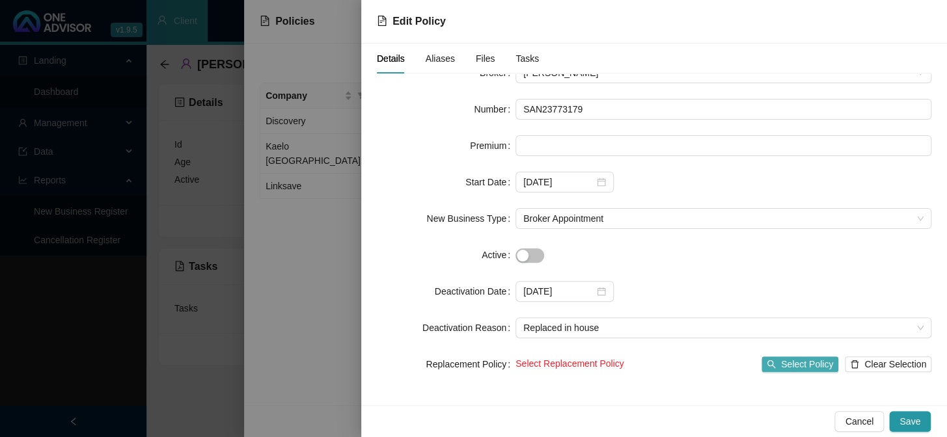
click at [786, 357] on button "Select Policy" at bounding box center [800, 365] width 77 height 16
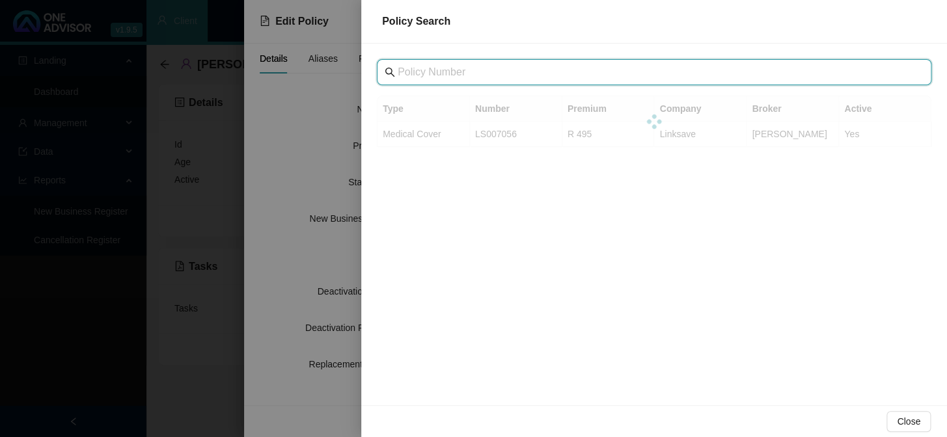
click at [493, 75] on input "text" at bounding box center [656, 72] width 516 height 16
paste input "LS007053"
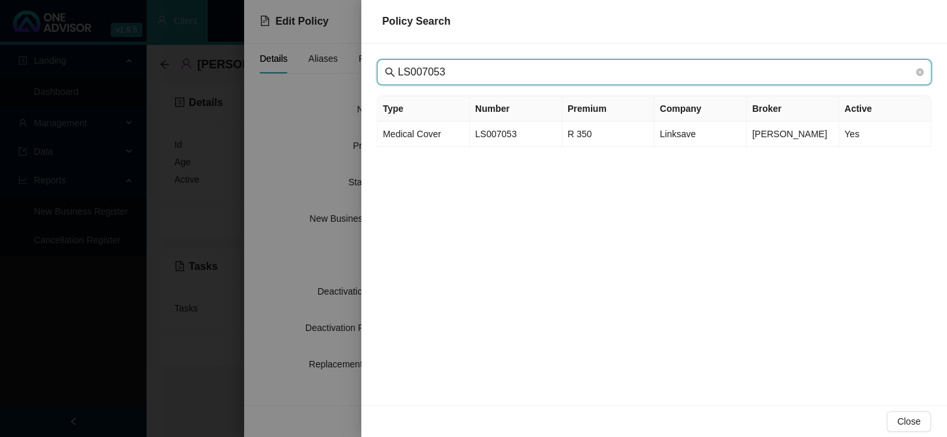
type input "LS007053"
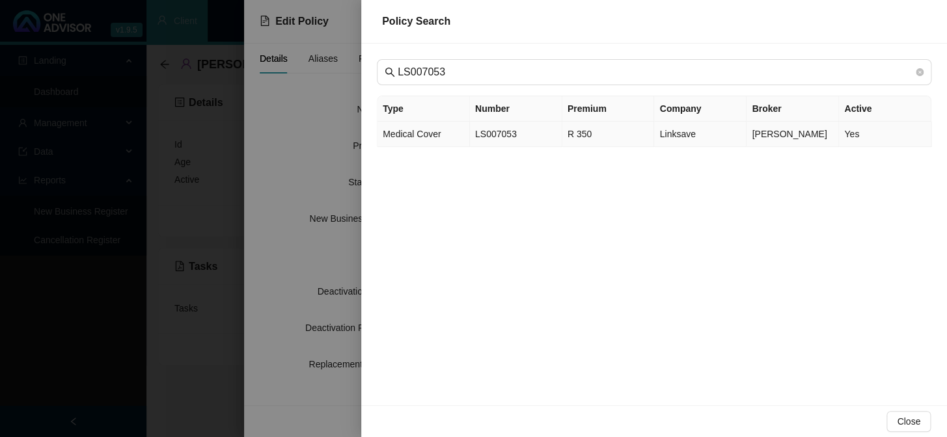
click at [805, 137] on span "[PERSON_NAME]" at bounding box center [789, 134] width 75 height 10
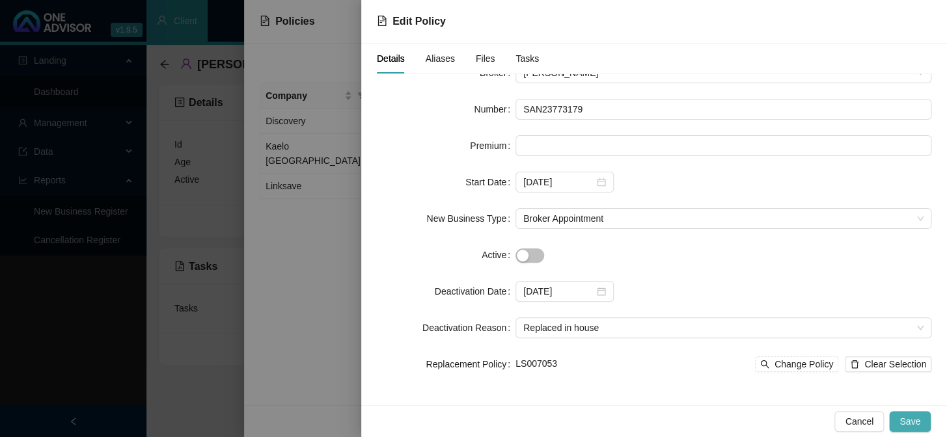
click at [913, 423] on span "Save" at bounding box center [910, 422] width 21 height 14
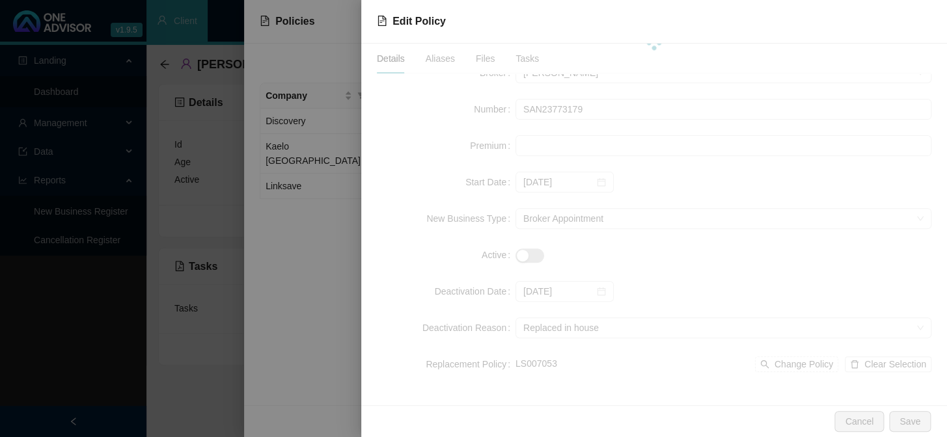
scroll to position [0, 0]
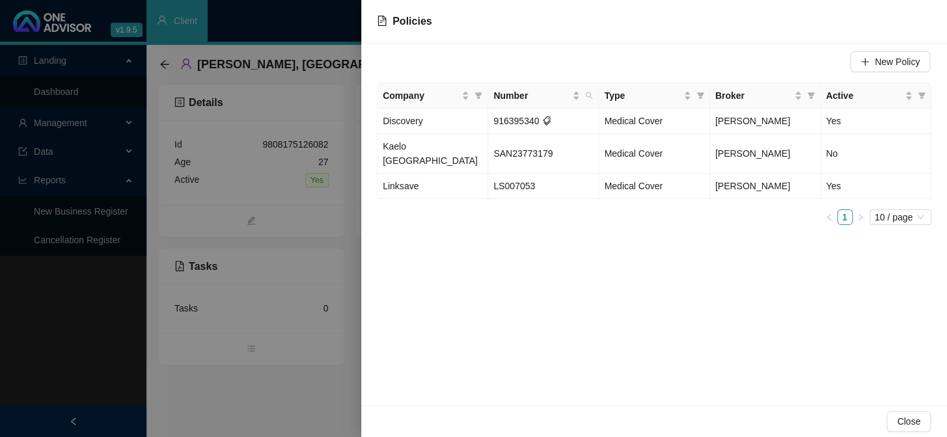
click at [357, 277] on div at bounding box center [473, 218] width 947 height 437
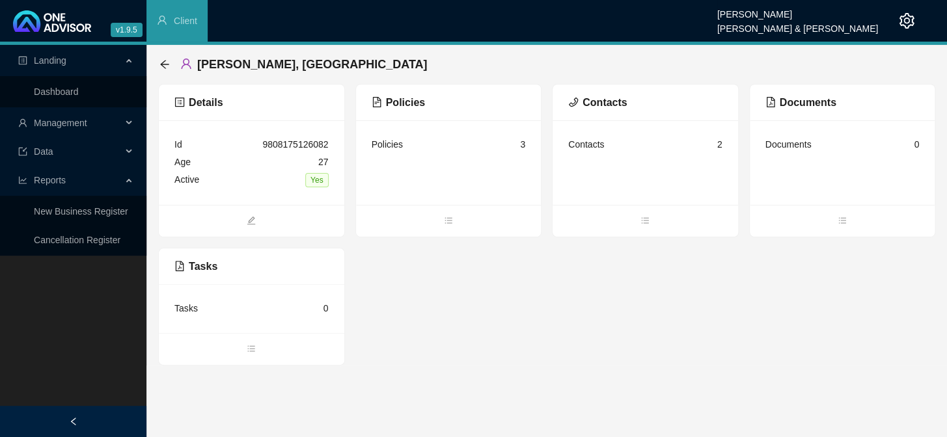
click at [161, 58] on div "[PERSON_NAME], [GEOGRAPHIC_DATA]" at bounding box center [296, 64] width 275 height 23
click at [161, 65] on icon "arrow-left" at bounding box center [164, 64] width 10 height 10
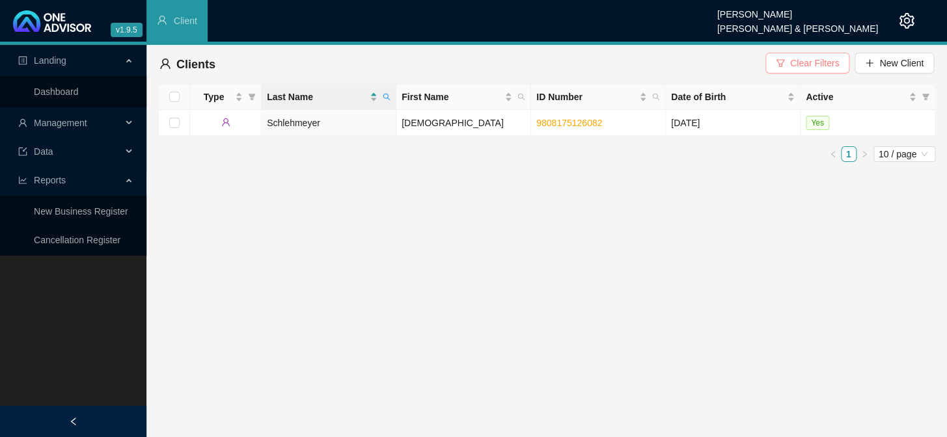
click at [798, 68] on span "Clear Filters" at bounding box center [814, 63] width 49 height 14
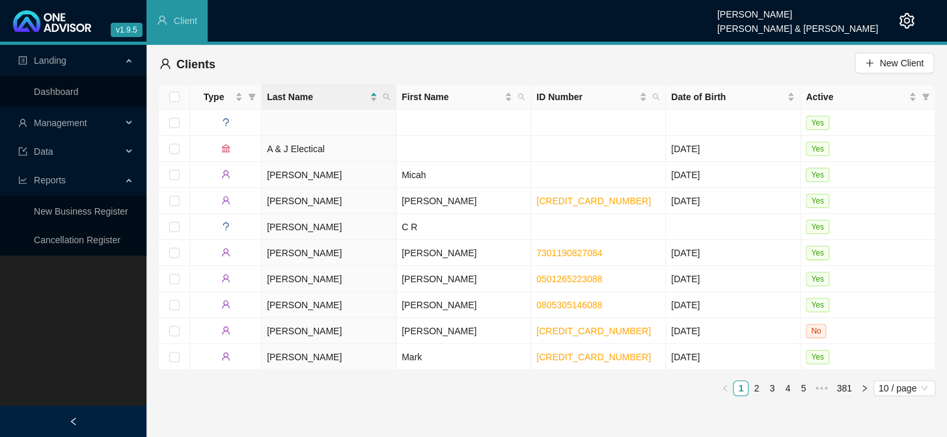
drag, startPoint x: 384, startPoint y: 96, endPoint x: 374, endPoint y: 105, distance: 13.8
click at [384, 96] on icon "search" at bounding box center [387, 97] width 8 height 8
click at [333, 128] on input "text" at bounding box center [327, 125] width 122 height 21
type input "lakay"
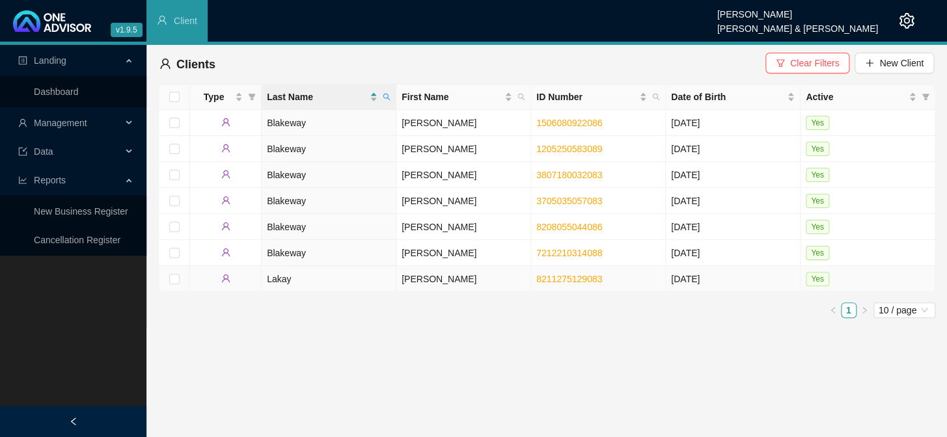
click at [430, 282] on td "[PERSON_NAME]" at bounding box center [463, 279] width 135 height 26
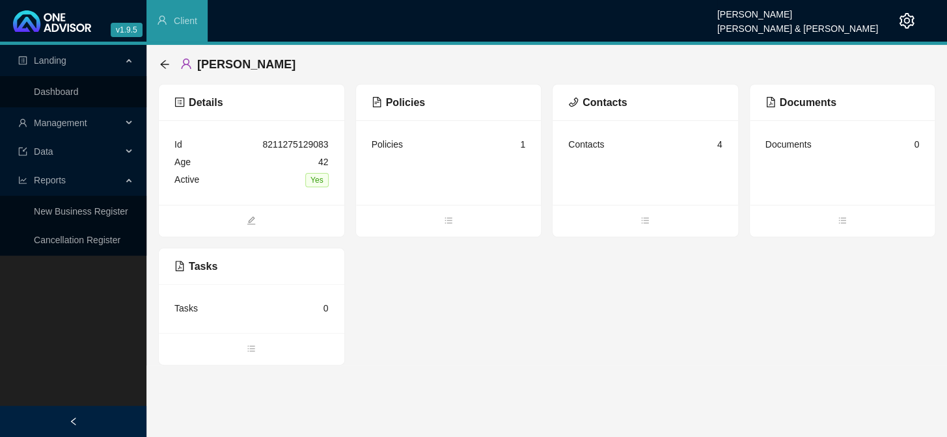
click at [623, 146] on div "Contacts 4" at bounding box center [645, 145] width 154 height 18
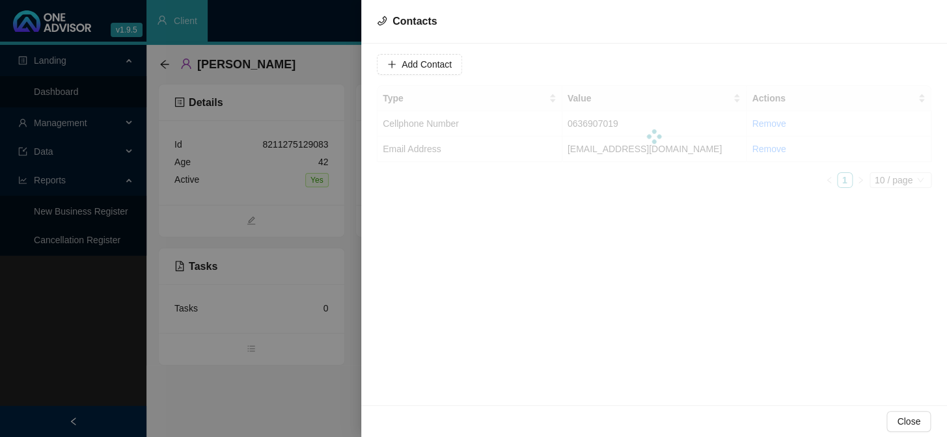
click at [316, 156] on div at bounding box center [473, 218] width 947 height 437
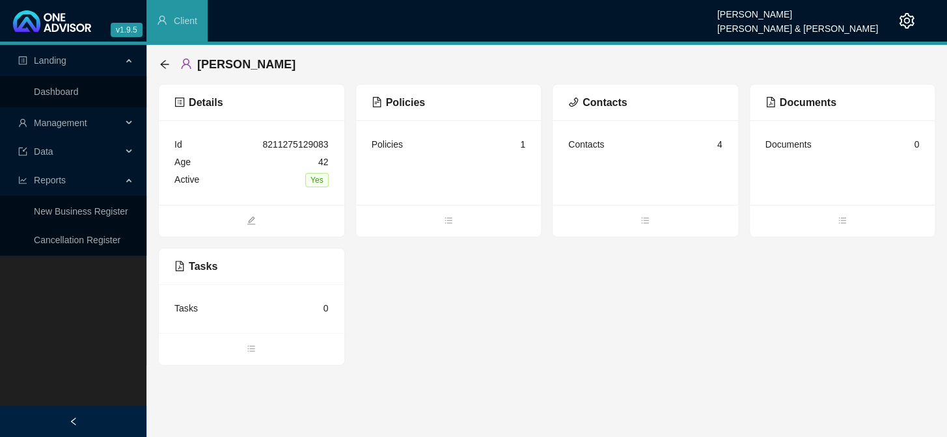
click at [629, 148] on div "Contacts 4" at bounding box center [645, 145] width 154 height 18
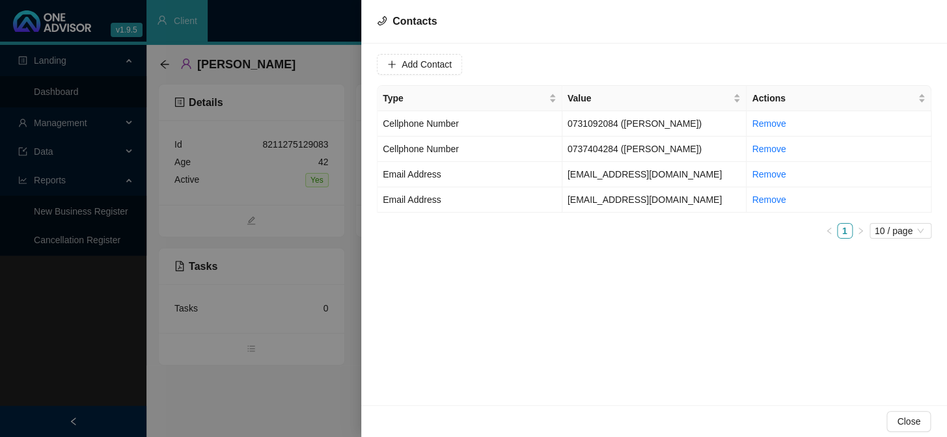
click at [167, 71] on div at bounding box center [473, 218] width 947 height 437
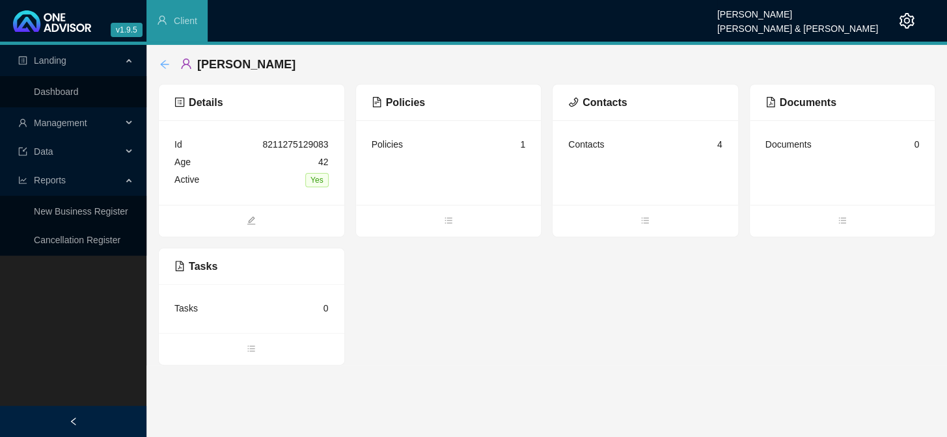
click at [167, 65] on icon "arrow-left" at bounding box center [164, 64] width 10 height 10
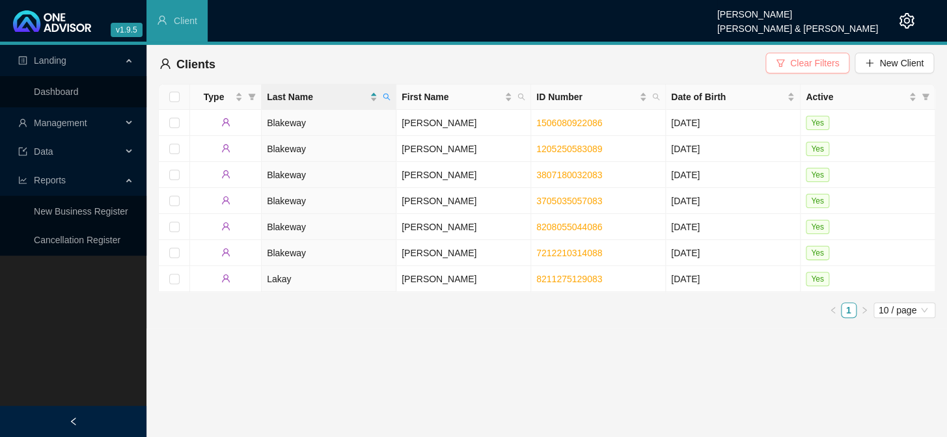
click at [829, 65] on span "Clear Filters" at bounding box center [814, 63] width 49 height 14
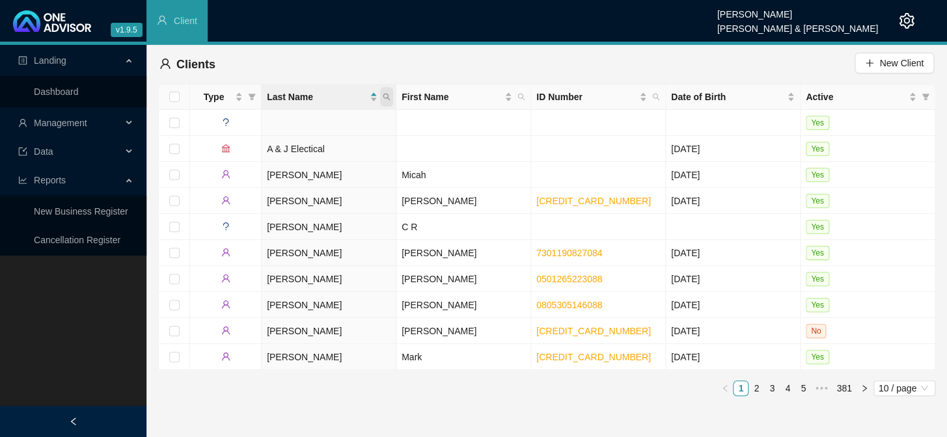
click at [392, 98] on span at bounding box center [386, 97] width 13 height 20
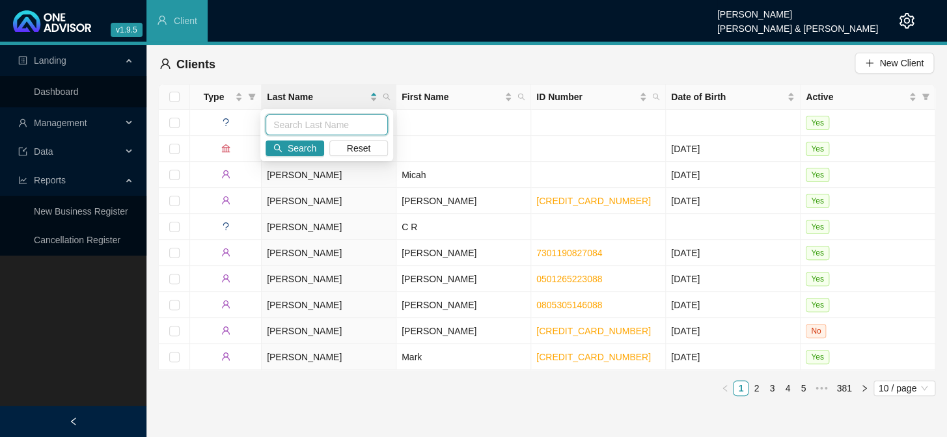
click at [364, 129] on input "text" at bounding box center [327, 125] width 122 height 21
click at [316, 118] on input "text" at bounding box center [327, 125] width 122 height 21
type input "lakay"
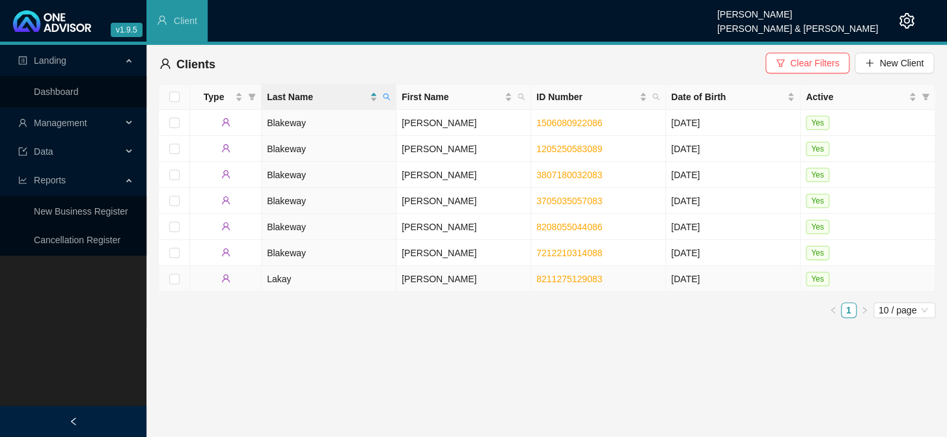
click at [423, 278] on td "[PERSON_NAME]" at bounding box center [463, 279] width 135 height 26
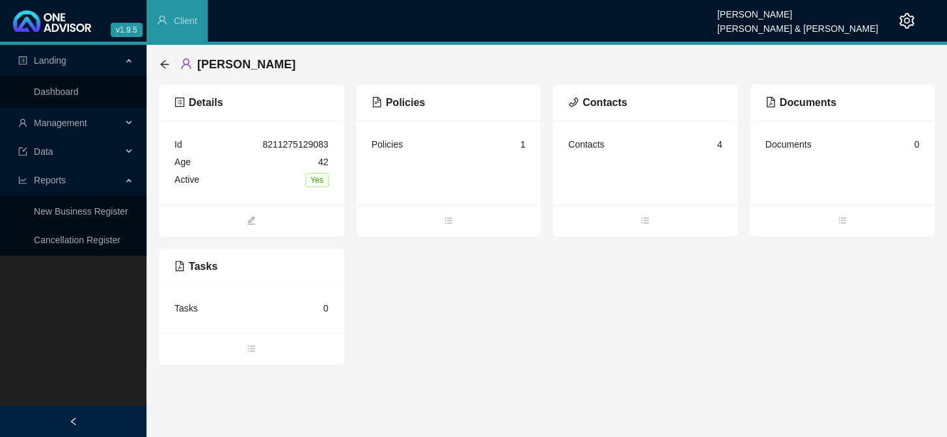
click at [448, 149] on div "Policies 1" at bounding box center [449, 145] width 154 height 18
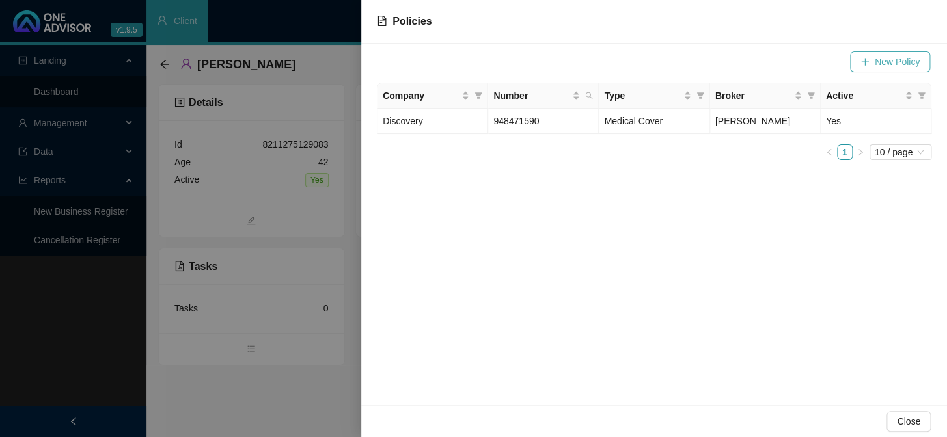
click at [890, 59] on span "New Policy" at bounding box center [897, 62] width 45 height 14
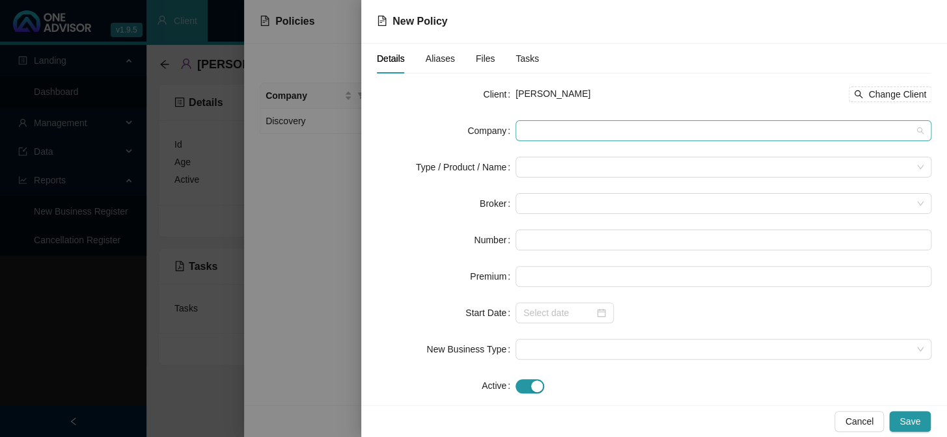
click at [553, 137] on span at bounding box center [723, 131] width 400 height 20
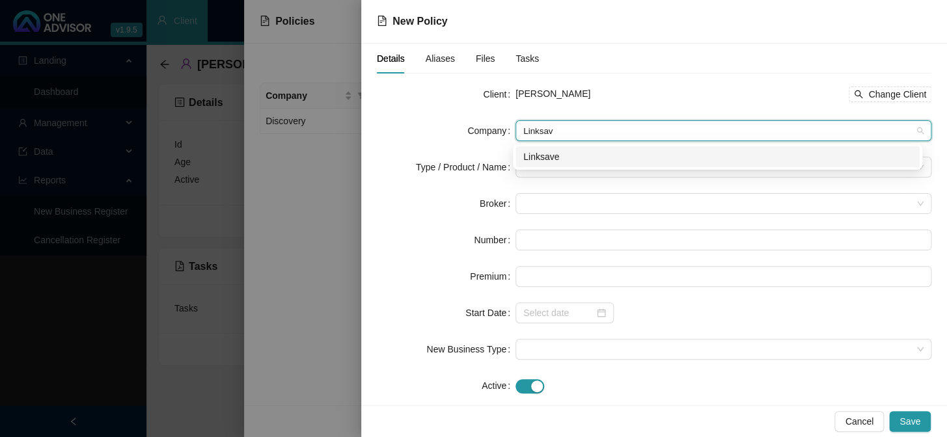
type input "Linksave"
click at [546, 159] on div "Linksave" at bounding box center [717, 157] width 389 height 14
click at [537, 165] on input "search" at bounding box center [717, 168] width 389 height 20
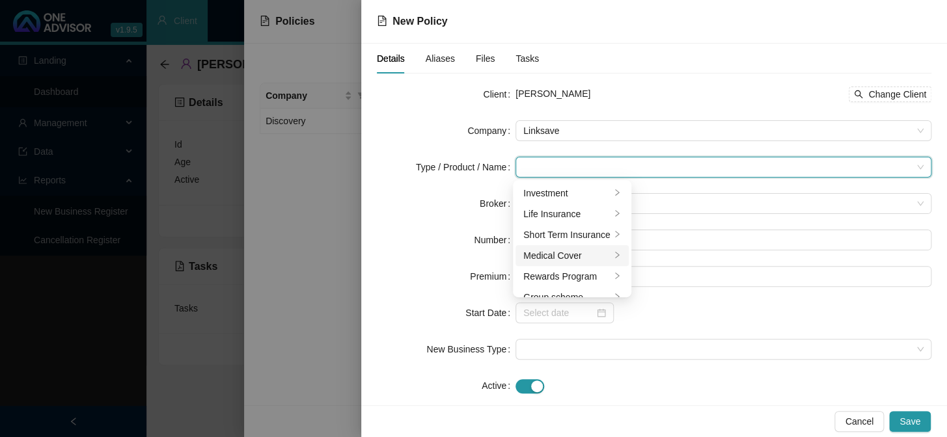
click at [564, 260] on div "Medical Cover" at bounding box center [566, 256] width 87 height 14
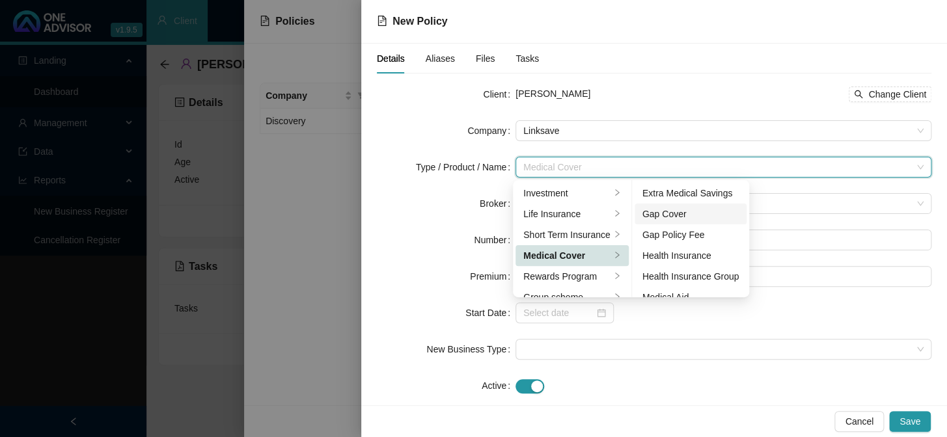
click at [664, 211] on div "Gap Cover" at bounding box center [691, 214] width 97 height 14
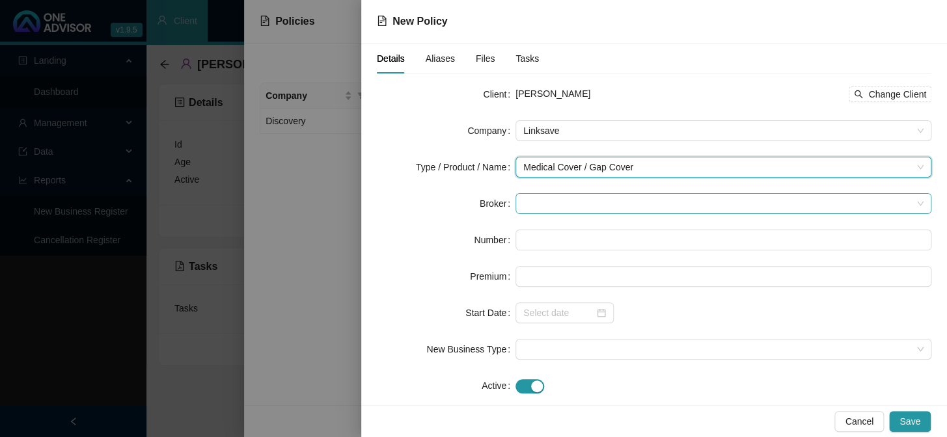
click at [546, 208] on span at bounding box center [723, 204] width 400 height 20
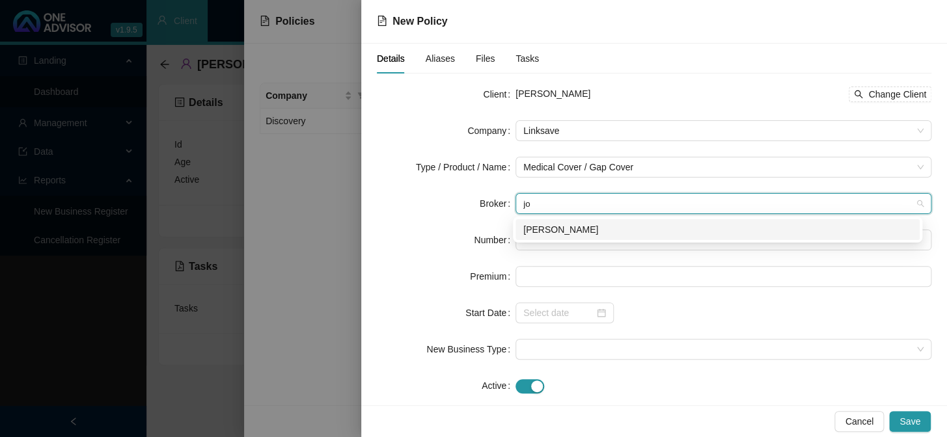
type input "joa"
click at [544, 228] on div "[PERSON_NAME]" at bounding box center [717, 230] width 389 height 14
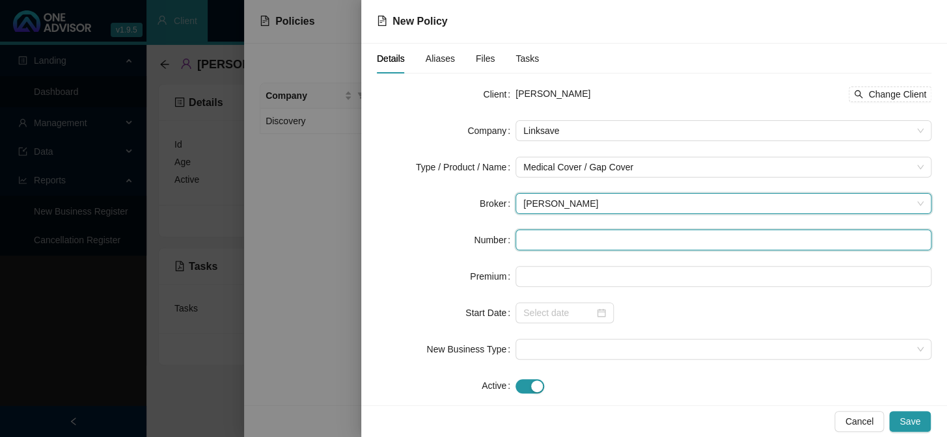
click at [545, 244] on input "text" at bounding box center [724, 240] width 416 height 21
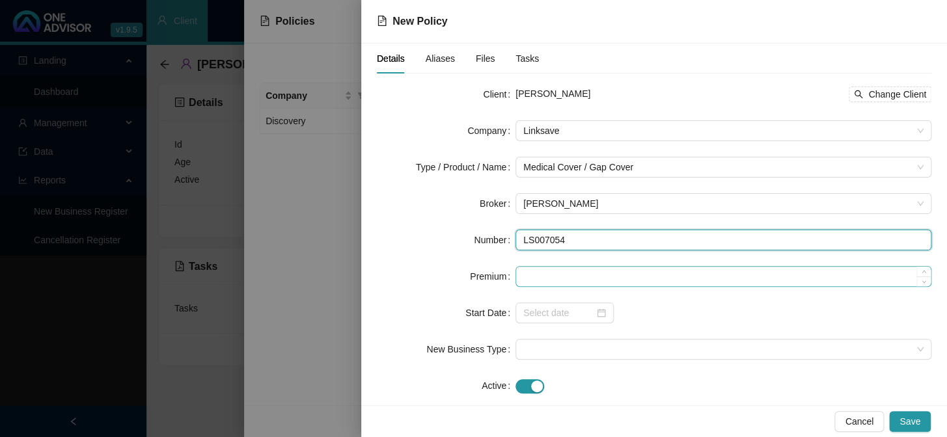
type input "LS007054"
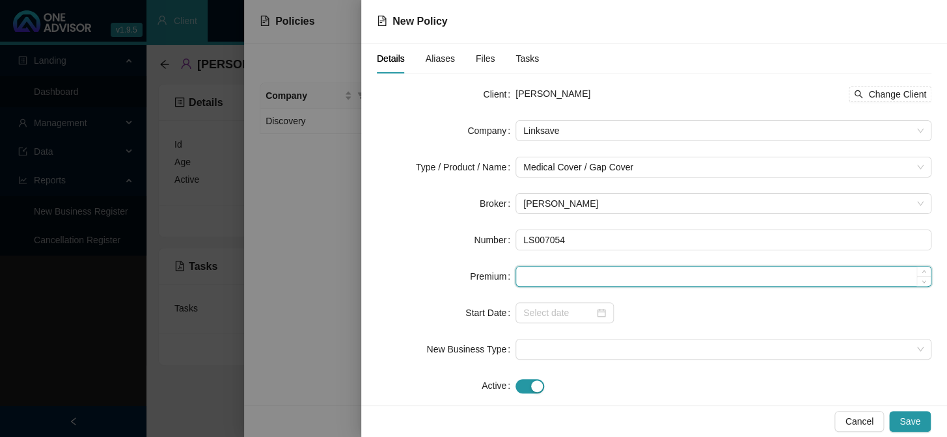
click at [553, 273] on input at bounding box center [723, 277] width 415 height 20
type input "495.00"
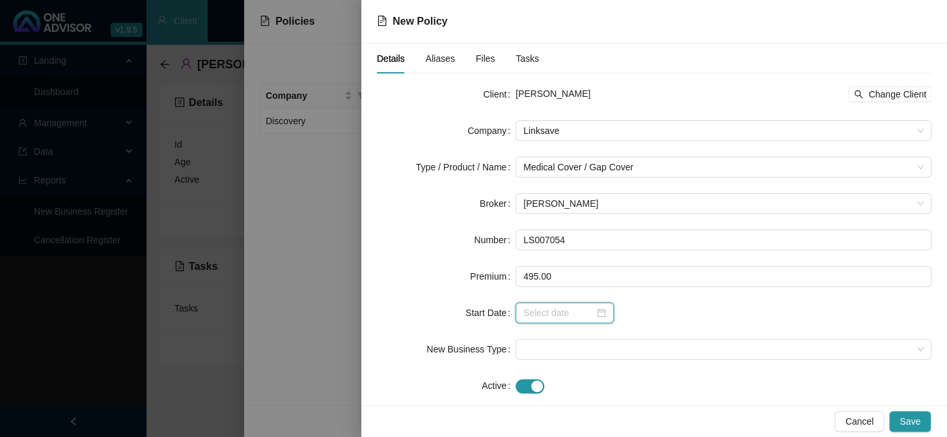
click at [533, 316] on input at bounding box center [558, 313] width 71 height 14
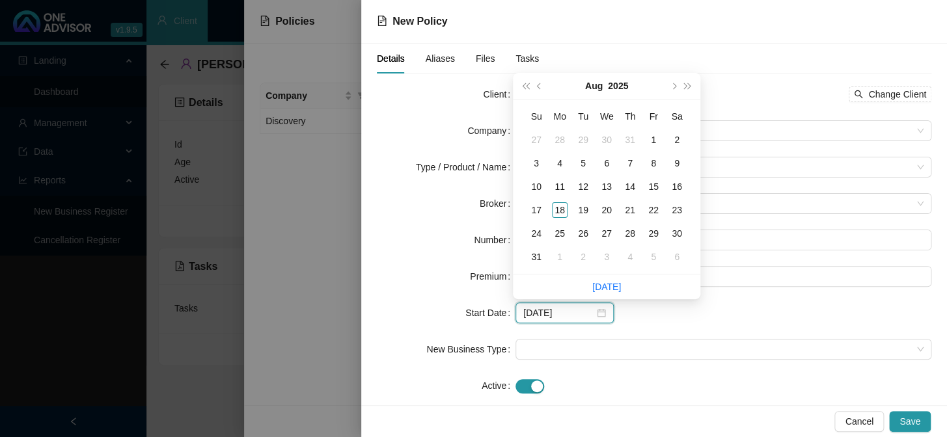
type input "[DATE]"
click at [658, 312] on div at bounding box center [724, 313] width 416 height 21
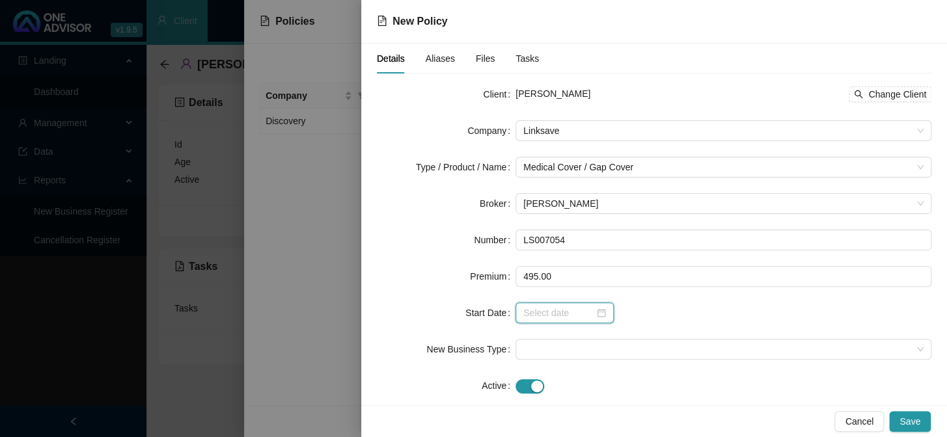
click at [563, 310] on input at bounding box center [558, 313] width 71 height 14
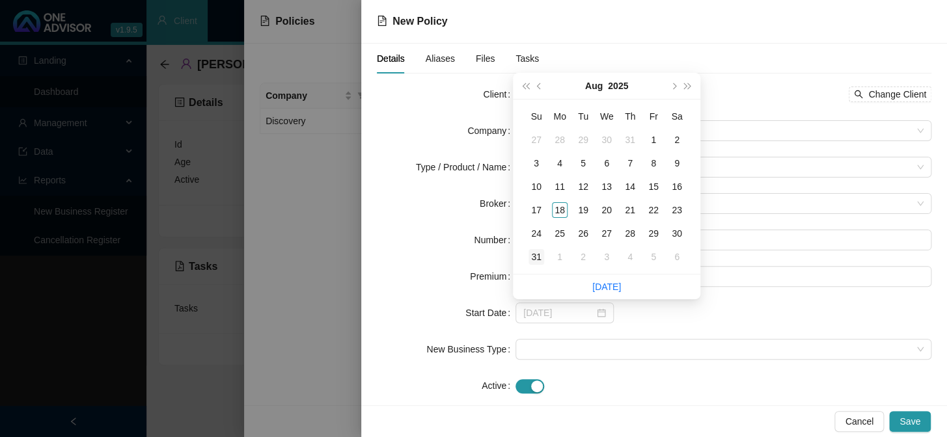
click at [538, 262] on div "31" at bounding box center [537, 257] width 16 height 16
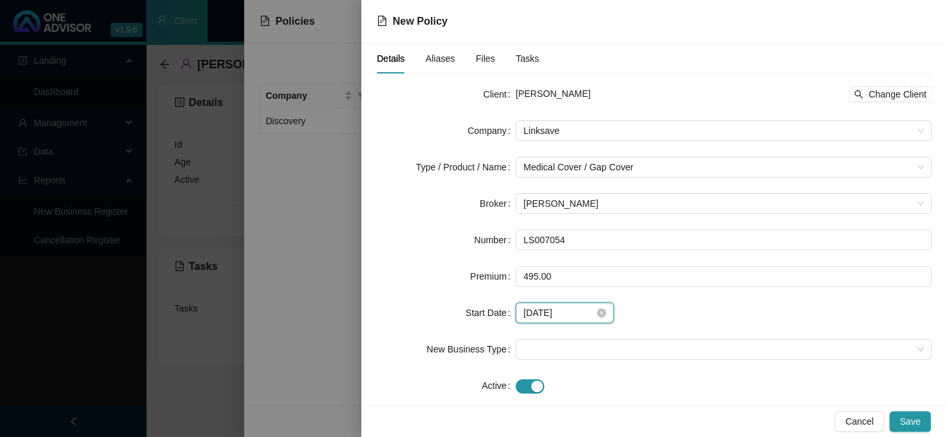
click at [553, 309] on input "[DATE]" at bounding box center [558, 313] width 71 height 14
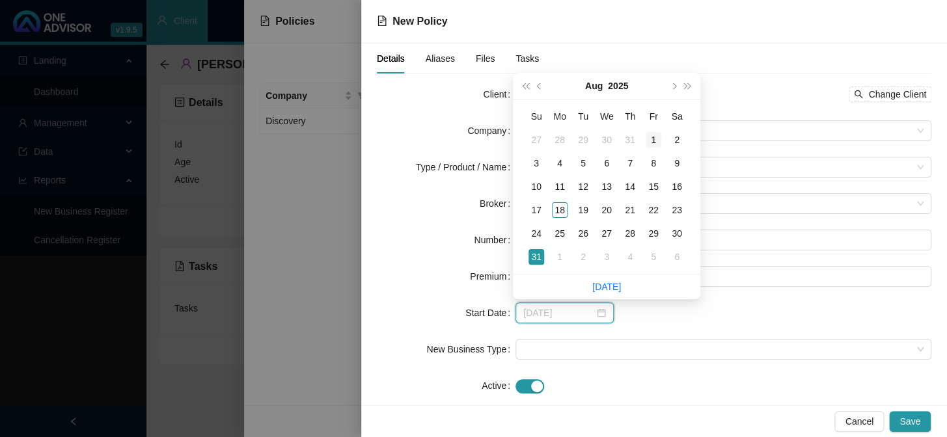
type input "[DATE]"
click at [652, 135] on div "1" at bounding box center [654, 140] width 16 height 16
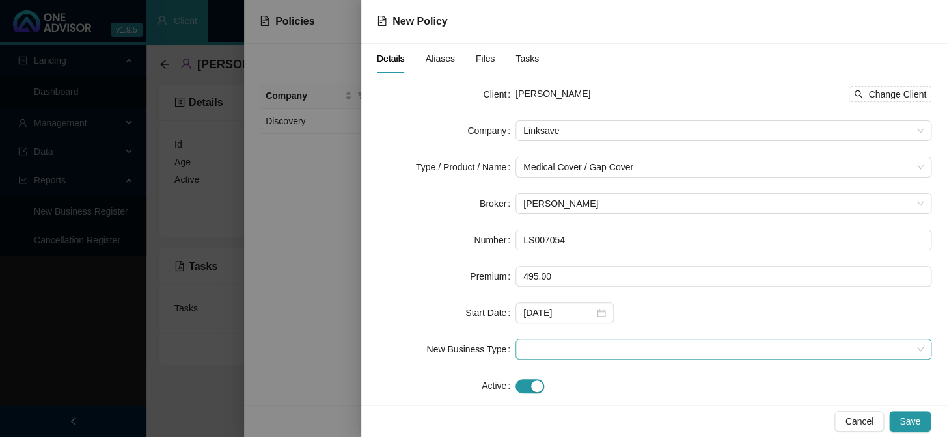
click at [596, 350] on span at bounding box center [723, 350] width 400 height 20
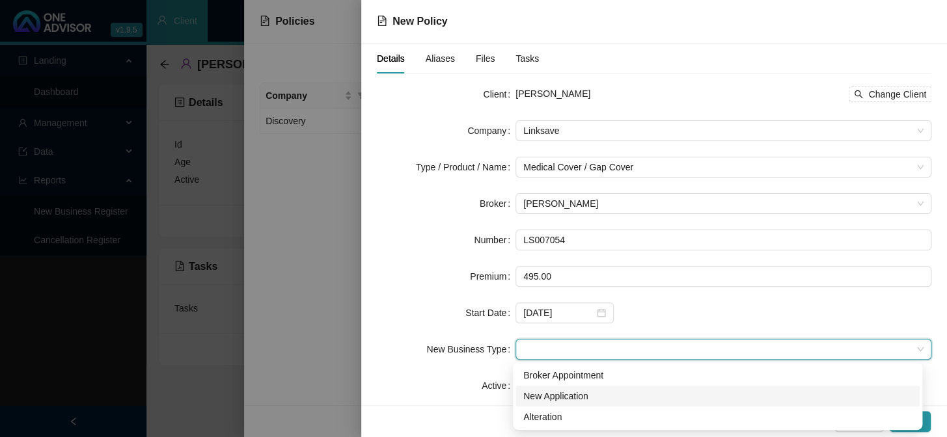
click at [557, 396] on div "New Application" at bounding box center [717, 396] width 389 height 14
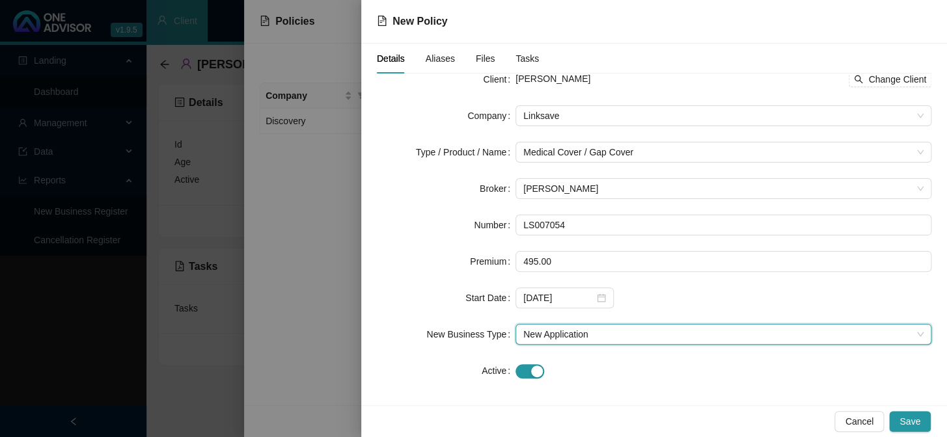
scroll to position [21, 0]
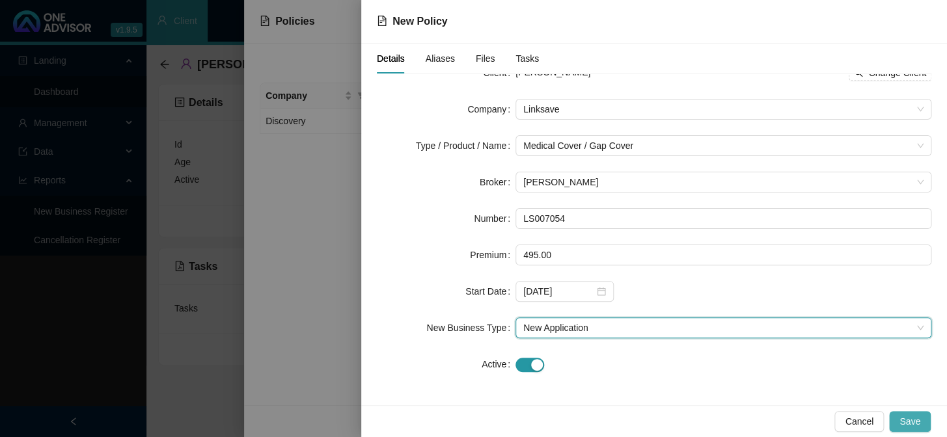
click at [908, 422] on span "Save" at bounding box center [910, 422] width 21 height 14
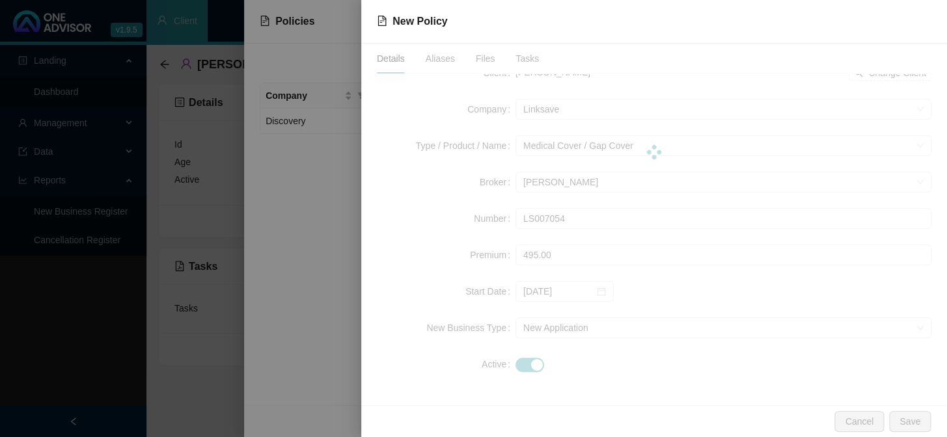
scroll to position [0, 0]
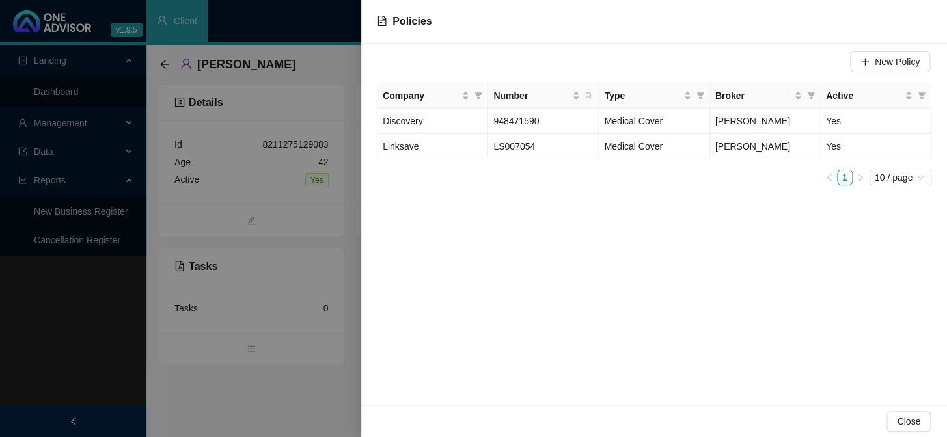
click at [320, 291] on div at bounding box center [473, 218] width 947 height 437
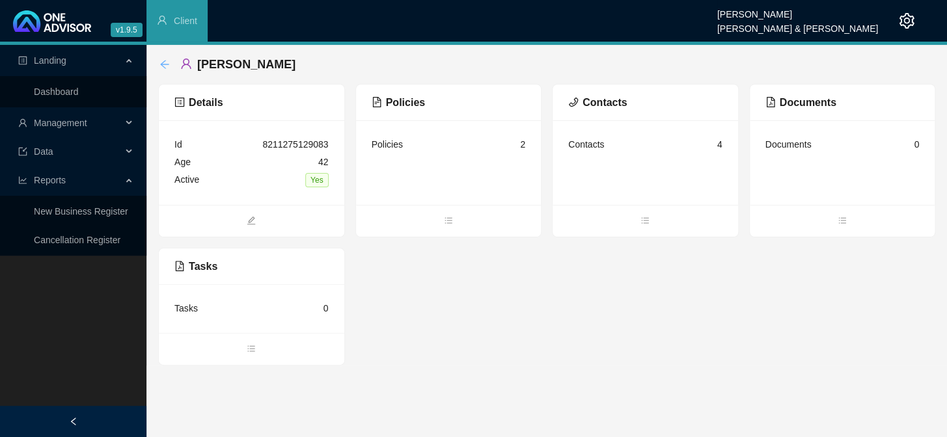
click at [163, 66] on icon "arrow-left" at bounding box center [164, 64] width 8 height 8
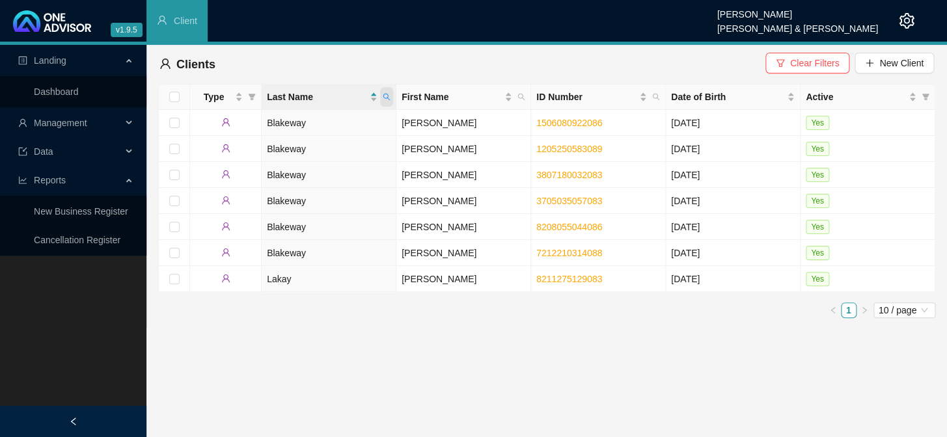
click at [383, 94] on icon "search" at bounding box center [387, 97] width 8 height 8
type input "schlehmeyer"
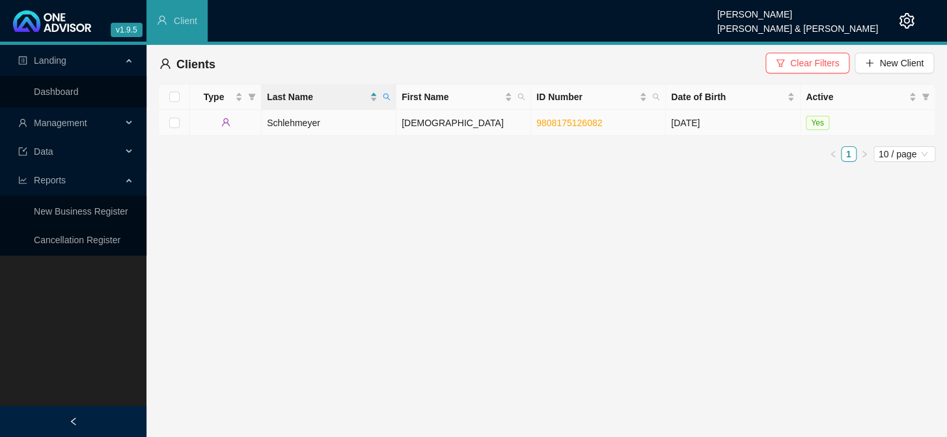
click at [521, 132] on td "[DEMOGRAPHIC_DATA]" at bounding box center [463, 123] width 135 height 26
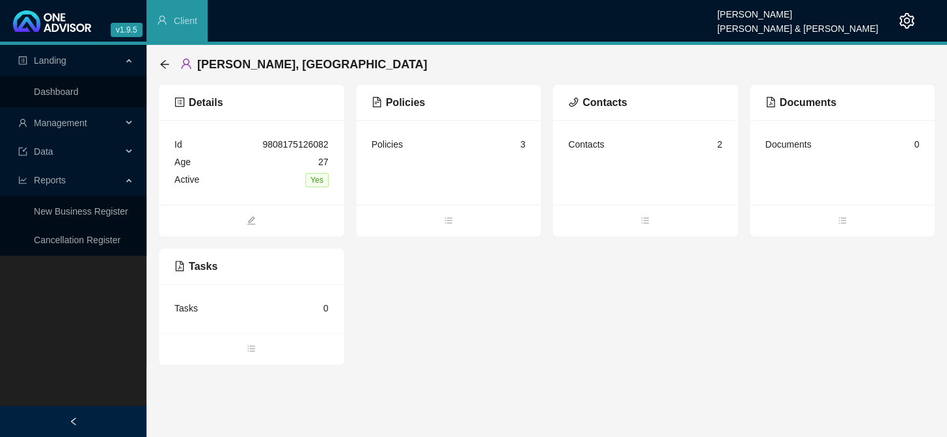
click at [624, 111] on div "Contacts" at bounding box center [646, 103] width 186 height 36
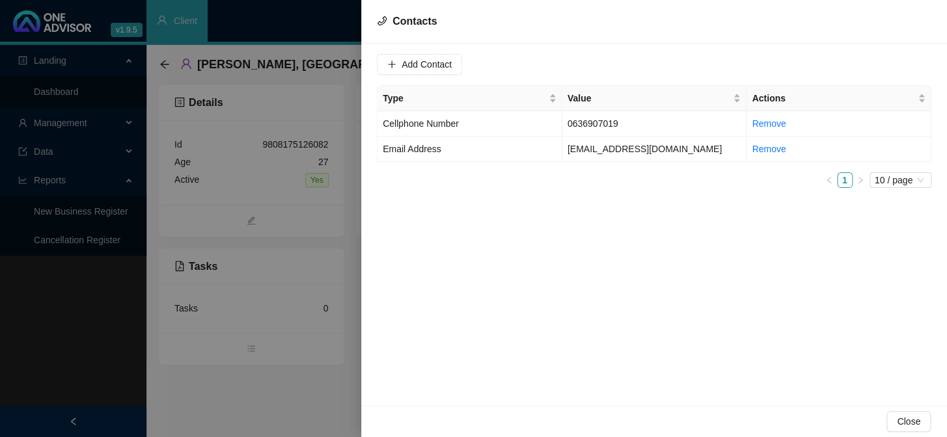
click at [294, 209] on div at bounding box center [473, 218] width 947 height 437
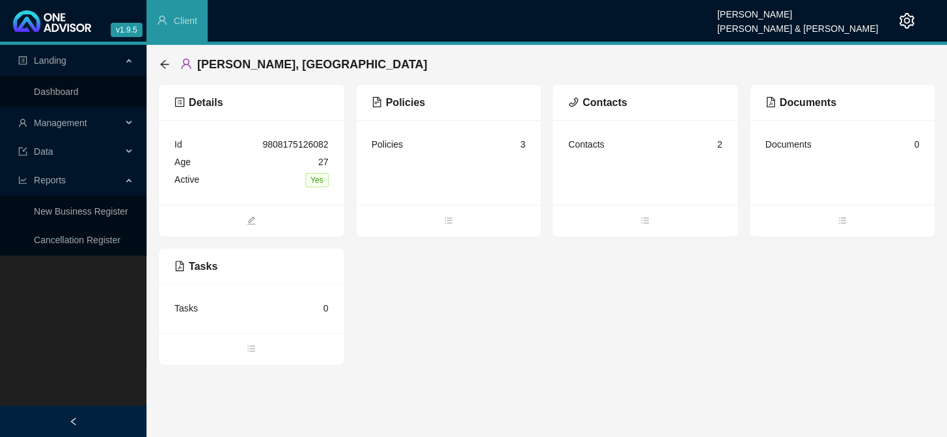
click at [587, 148] on div "Contacts" at bounding box center [586, 144] width 36 height 14
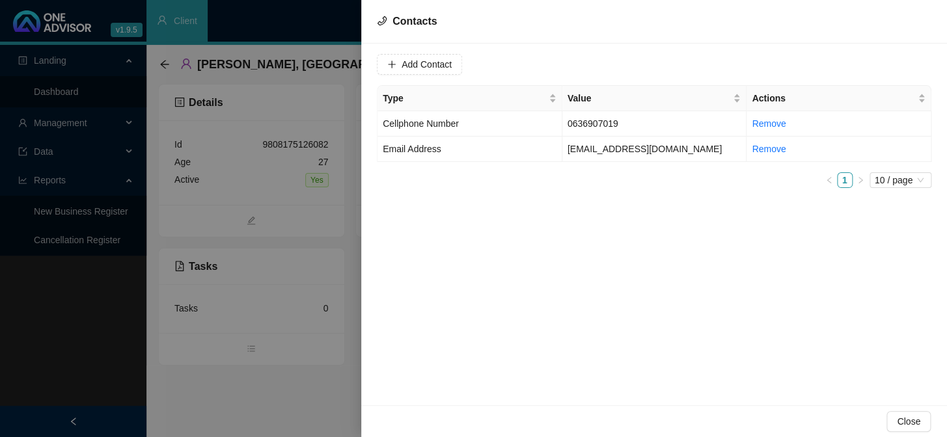
click at [328, 267] on div at bounding box center [473, 218] width 947 height 437
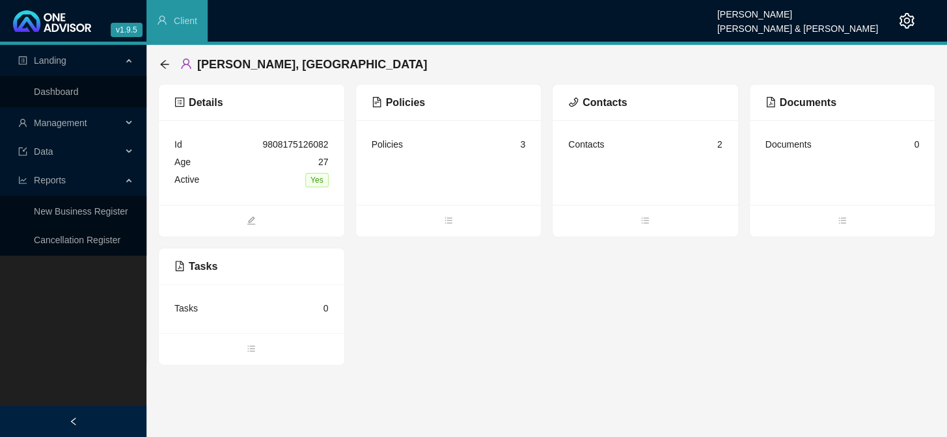
click at [266, 143] on div "9808175126082" at bounding box center [295, 144] width 66 height 14
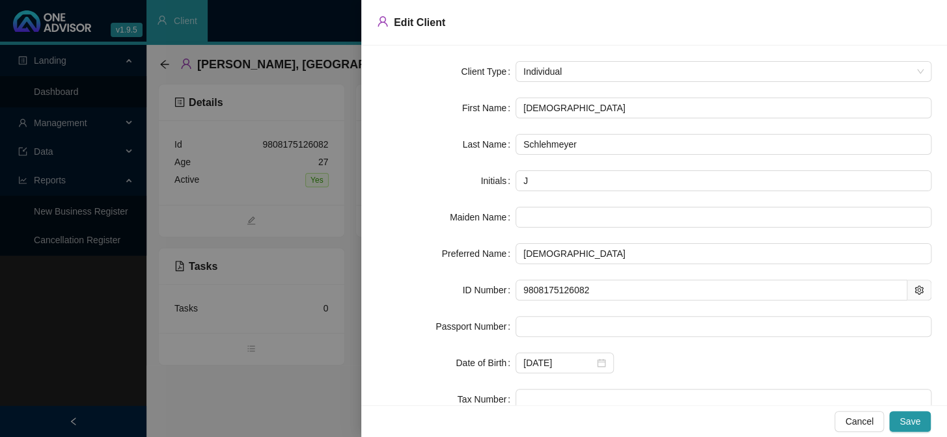
click at [295, 207] on div at bounding box center [473, 218] width 947 height 437
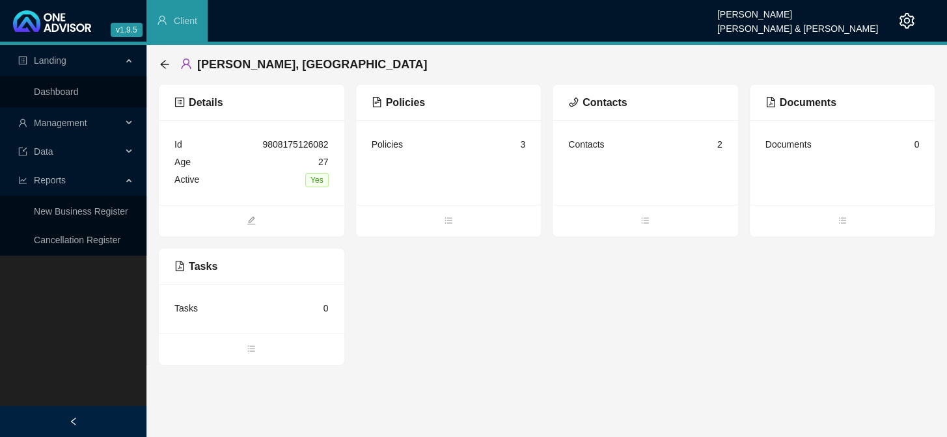
click at [622, 133] on div "Contacts 2" at bounding box center [646, 162] width 186 height 85
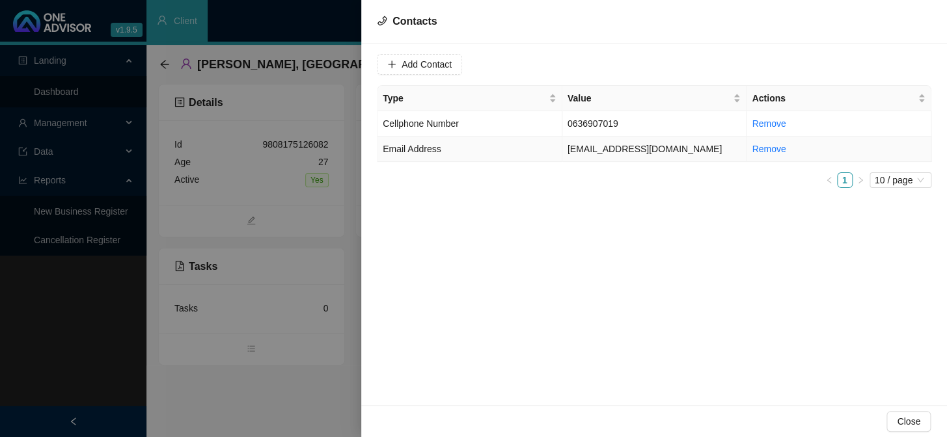
click at [628, 150] on td "[EMAIL_ADDRESS][DOMAIN_NAME]" at bounding box center [654, 149] width 185 height 25
drag, startPoint x: 521, startPoint y: 60, endPoint x: 350, endPoint y: 56, distance: 170.6
click at [350, 56] on div "Contacts Value [EMAIL_ADDRESS][DOMAIN_NAME] Type Email Address Cancel Update Co…" at bounding box center [473, 218] width 947 height 437
click at [322, 189] on div at bounding box center [473, 218] width 947 height 437
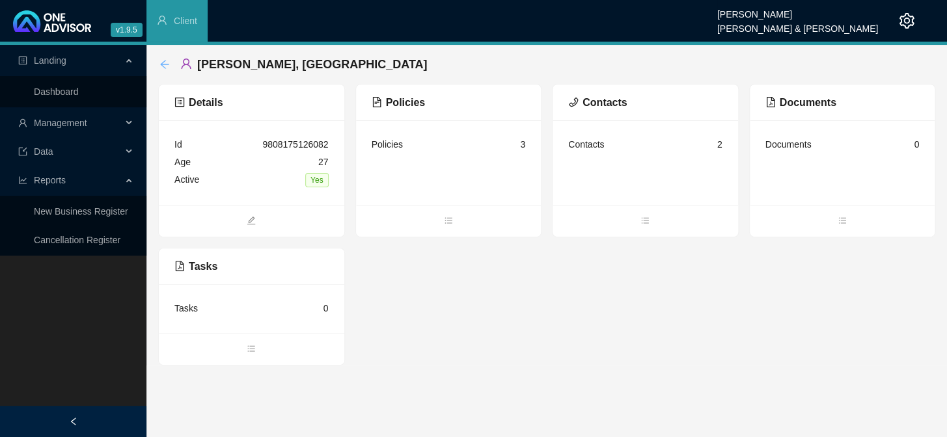
click at [159, 64] on icon "arrow-left" at bounding box center [164, 64] width 10 height 10
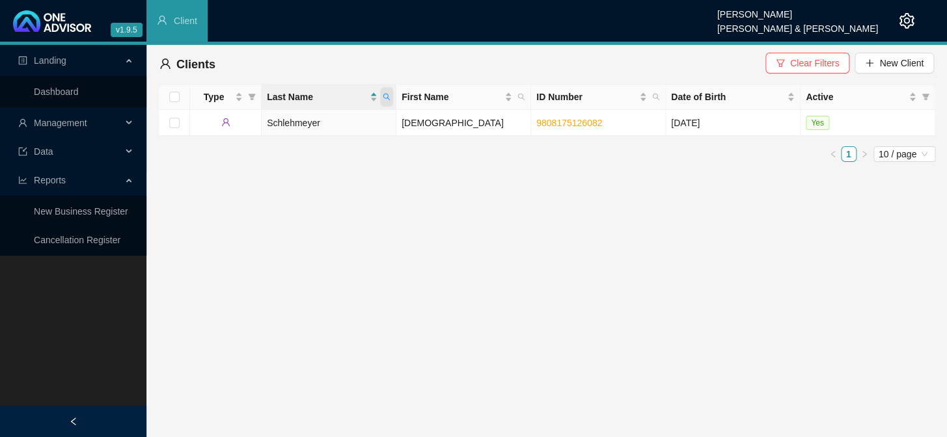
click at [389, 94] on icon "search" at bounding box center [387, 97] width 8 height 8
type input "CROUS"
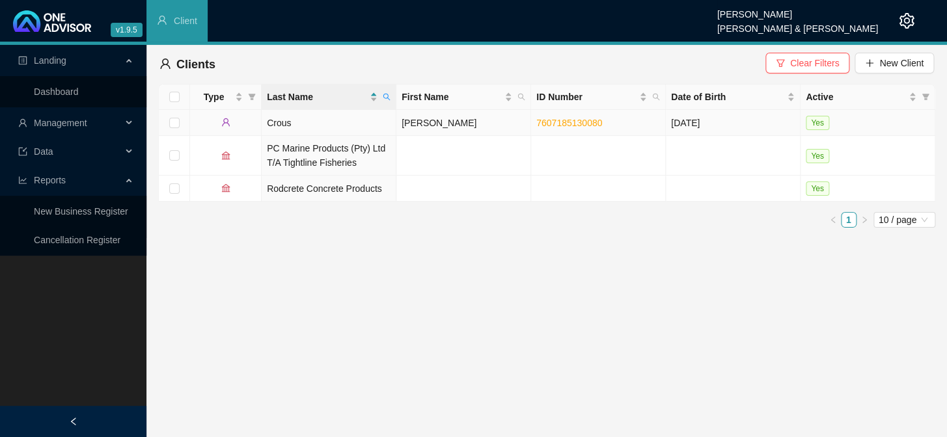
click at [410, 120] on td "[PERSON_NAME]" at bounding box center [463, 123] width 135 height 26
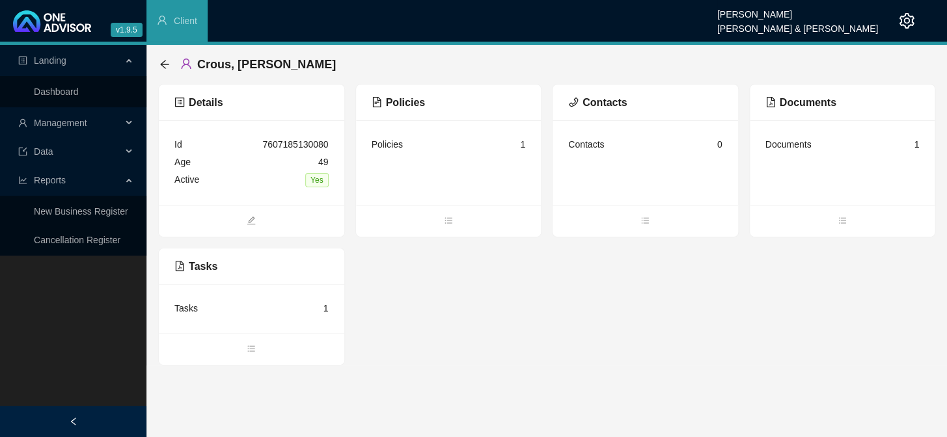
click at [404, 136] on div "Policies 1" at bounding box center [449, 145] width 154 height 18
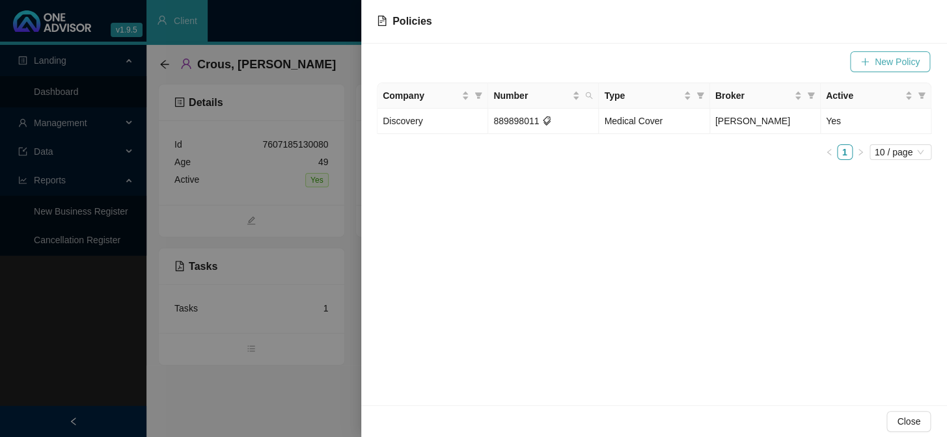
click at [894, 55] on span "New Policy" at bounding box center [897, 62] width 45 height 14
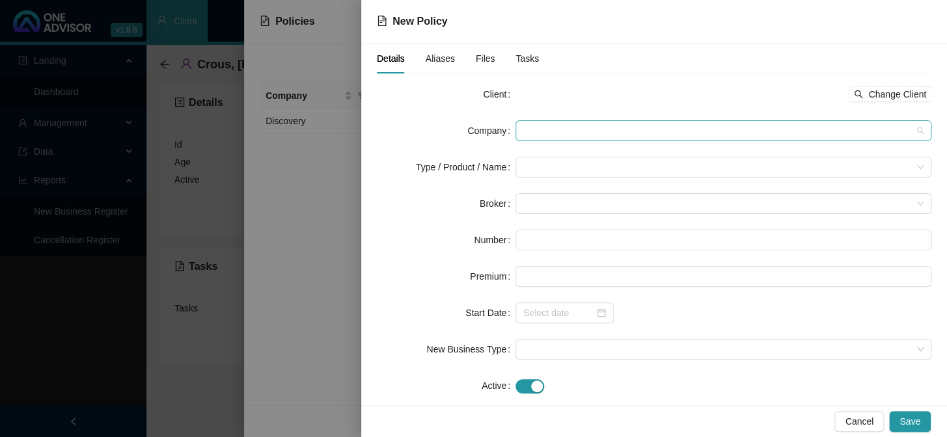
click at [527, 129] on span at bounding box center [723, 131] width 400 height 20
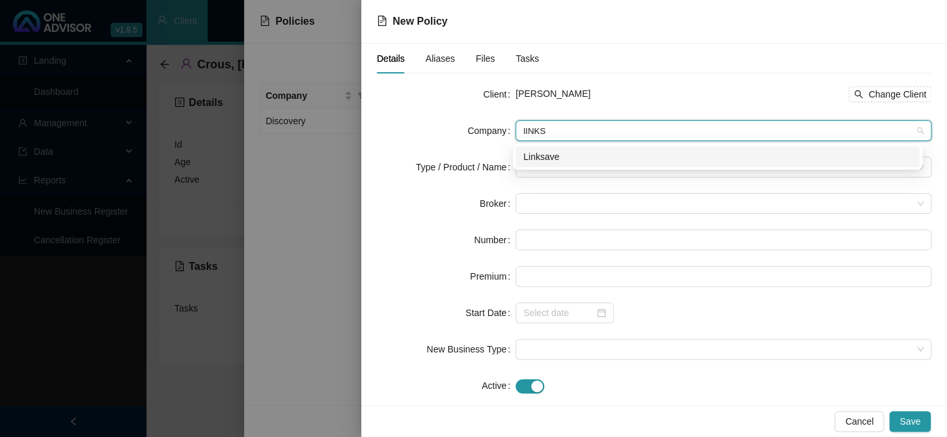
type input "lINKSA"
click at [541, 159] on div "Linksave" at bounding box center [717, 157] width 389 height 14
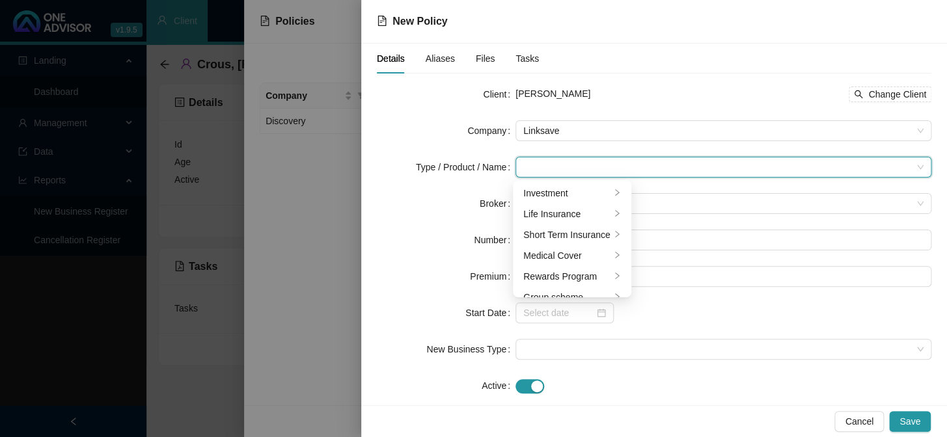
click at [544, 160] on input "search" at bounding box center [717, 168] width 389 height 20
click at [569, 250] on li "Medical Cover" at bounding box center [572, 255] width 113 height 21
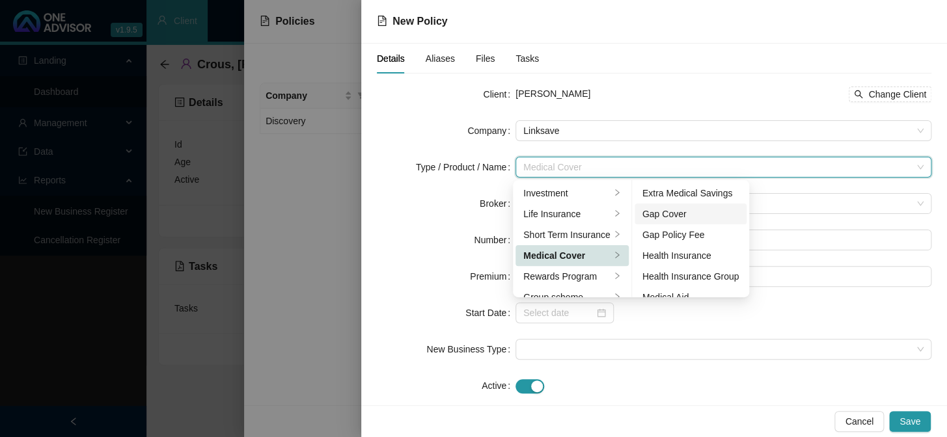
click at [679, 211] on div "Gap Cover" at bounding box center [691, 214] width 97 height 14
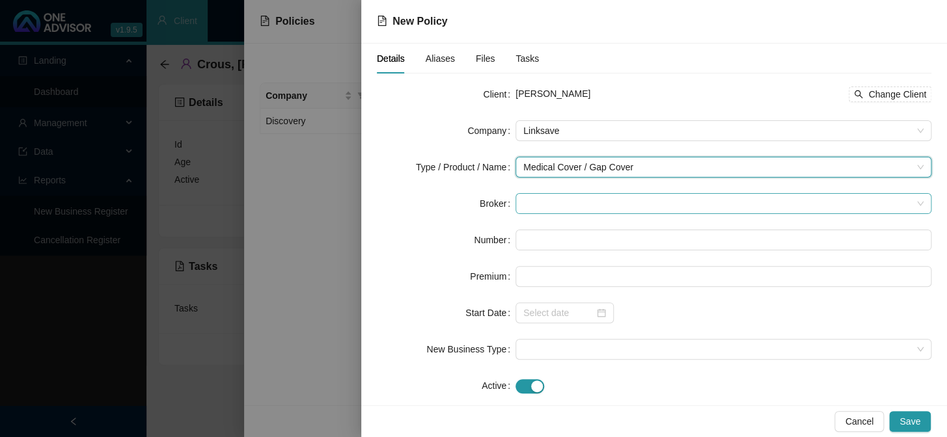
click at [617, 212] on span at bounding box center [723, 204] width 400 height 20
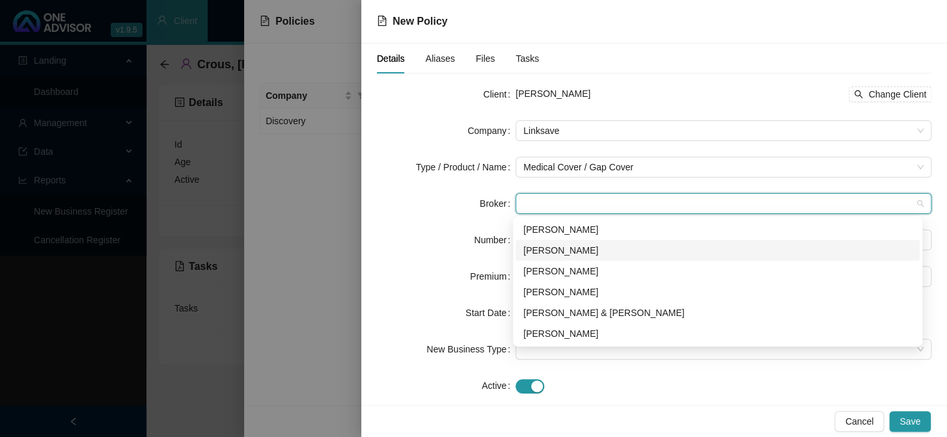
click at [555, 249] on div "[PERSON_NAME]" at bounding box center [717, 250] width 389 height 14
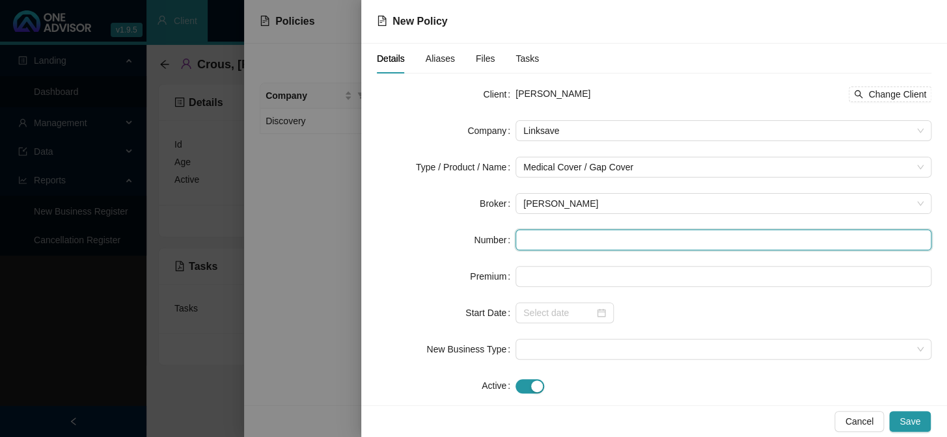
click at [548, 242] on input "text" at bounding box center [724, 240] width 416 height 21
click at [557, 241] on input "text" at bounding box center [724, 240] width 416 height 21
paste input "LS007055"
type input "LS007055"
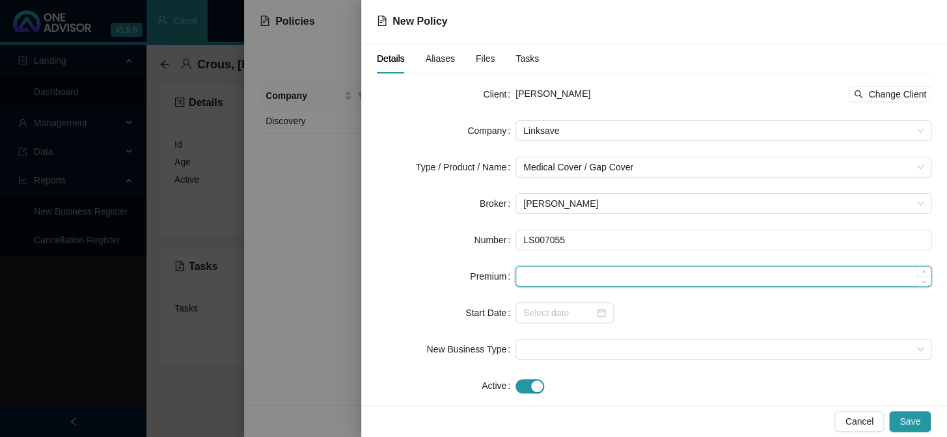
click at [566, 275] on input at bounding box center [723, 277] width 415 height 20
type input "495.00"
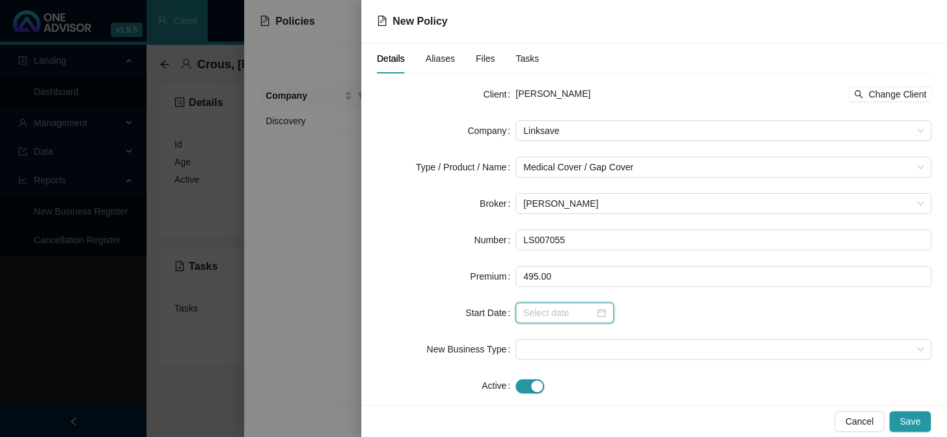
click at [551, 316] on input at bounding box center [558, 313] width 71 height 14
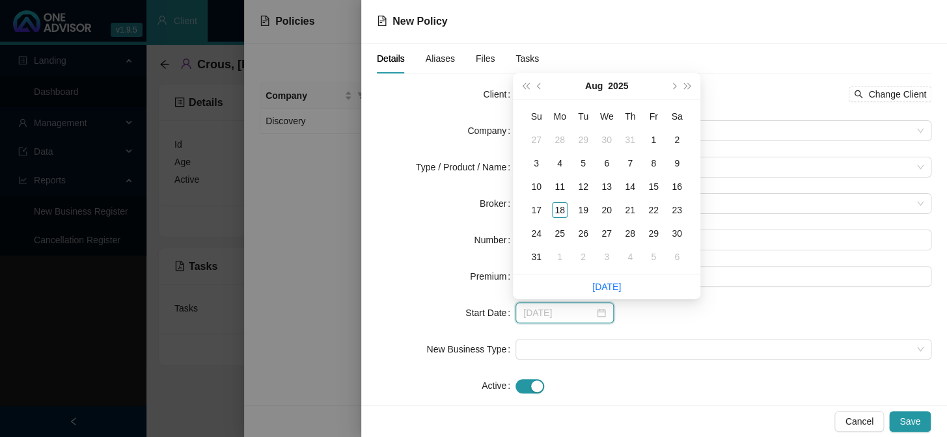
type input "[DATE]"
click at [658, 142] on div "1" at bounding box center [654, 140] width 16 height 16
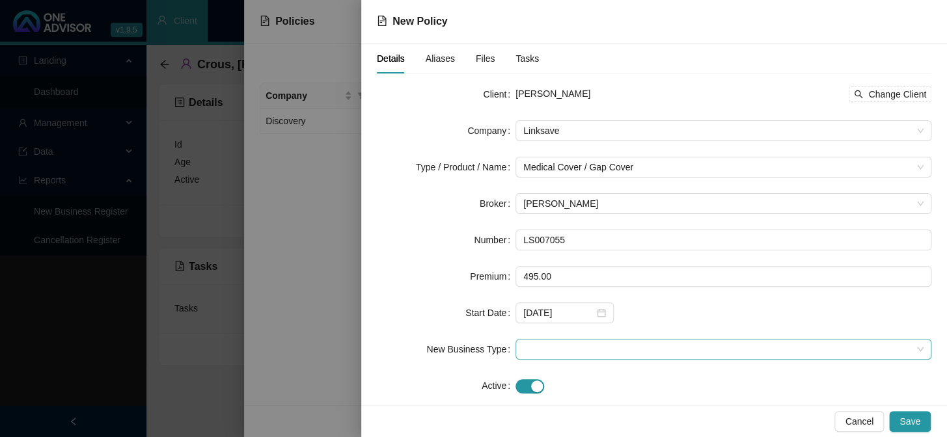
click at [553, 349] on span at bounding box center [723, 350] width 400 height 20
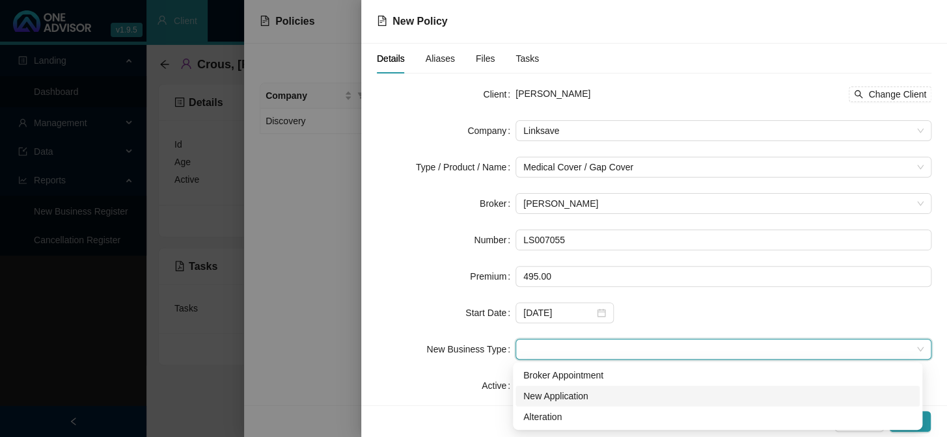
click at [556, 394] on div "New Application" at bounding box center [717, 396] width 389 height 14
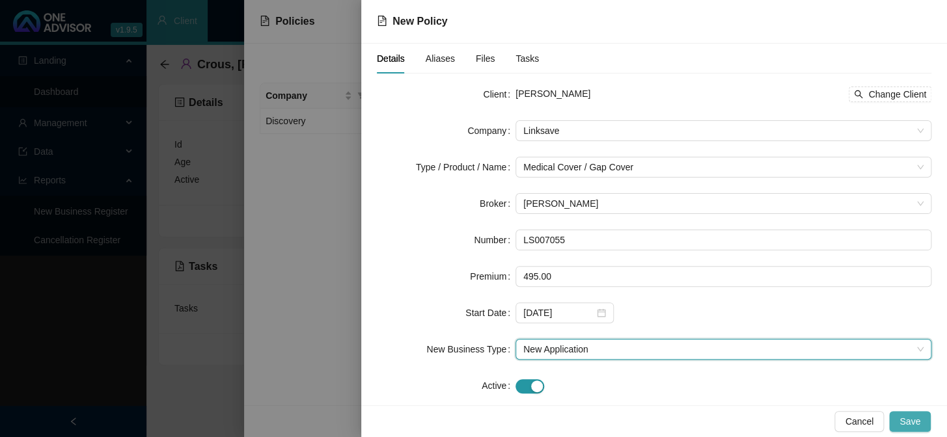
click at [906, 417] on span "Save" at bounding box center [910, 422] width 21 height 14
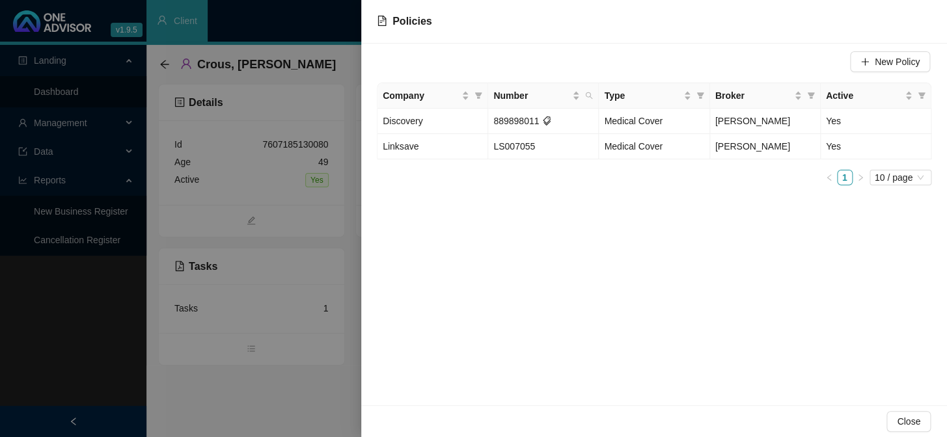
click at [296, 225] on div at bounding box center [473, 218] width 947 height 437
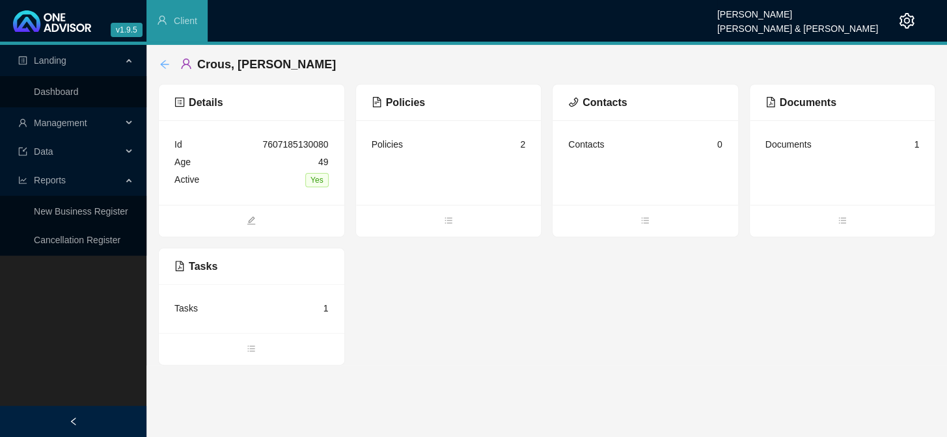
click at [161, 61] on icon "arrow-left" at bounding box center [164, 64] width 10 height 10
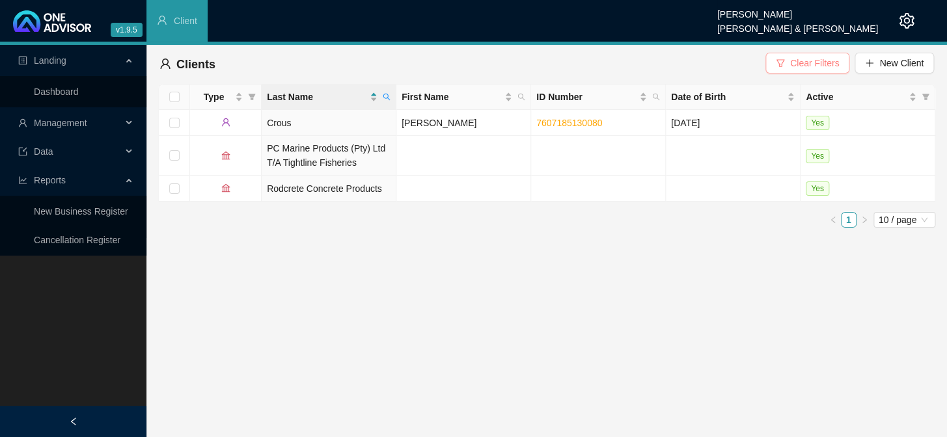
click at [796, 67] on span "Clear Filters" at bounding box center [814, 63] width 49 height 14
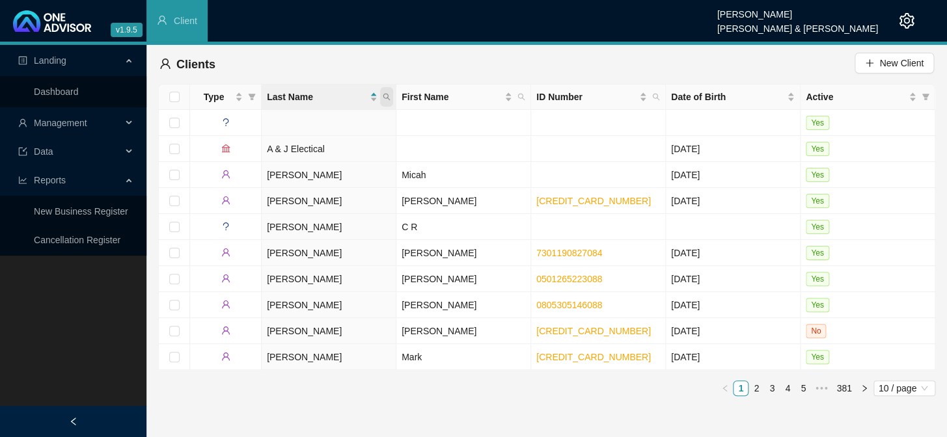
click at [385, 99] on icon "search" at bounding box center [387, 97] width 8 height 8
type input "FOURIE"
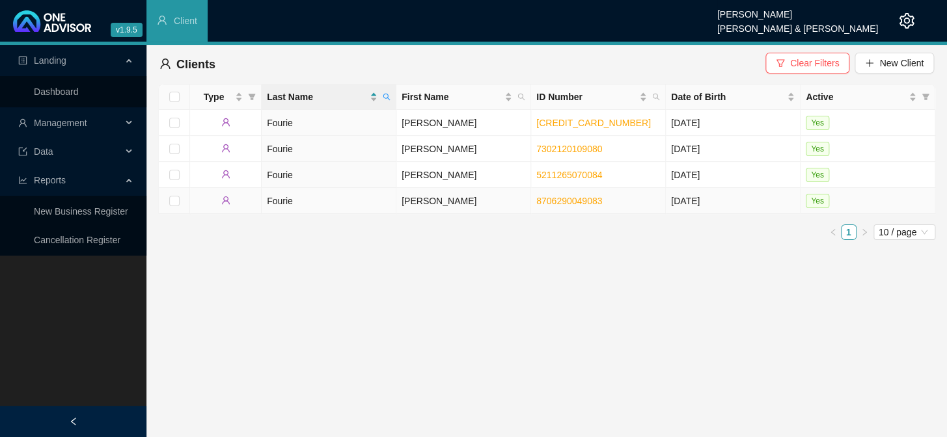
click at [434, 202] on td "[PERSON_NAME]" at bounding box center [463, 201] width 135 height 26
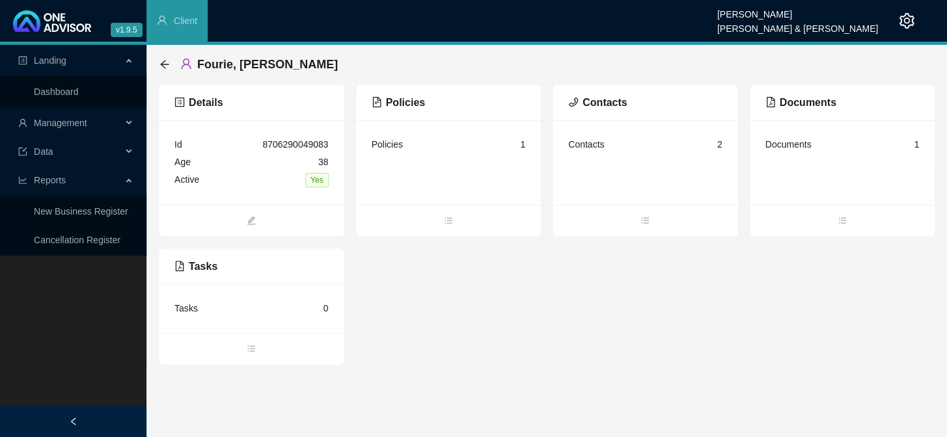
click at [408, 113] on div "Policies" at bounding box center [449, 103] width 186 height 36
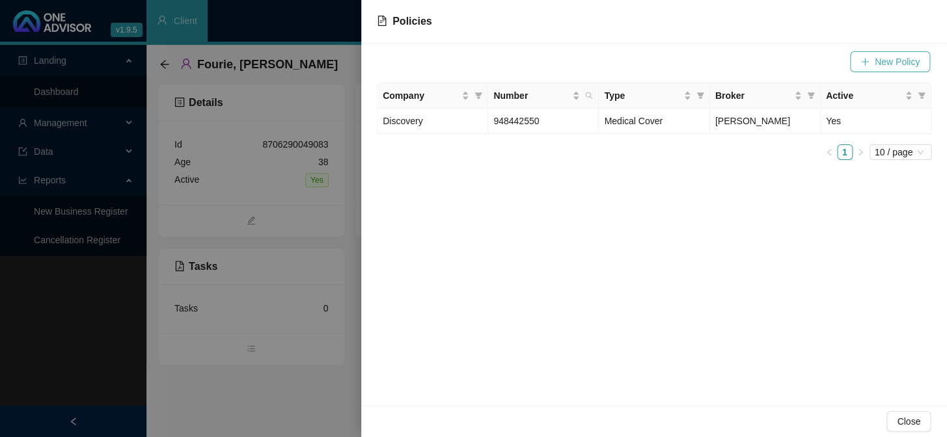
click at [884, 62] on span "New Policy" at bounding box center [897, 62] width 45 height 14
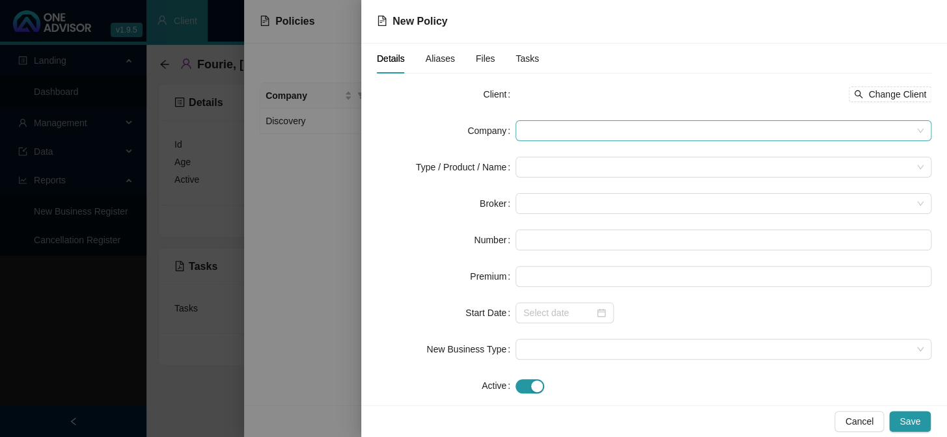
click at [633, 131] on span at bounding box center [723, 131] width 400 height 20
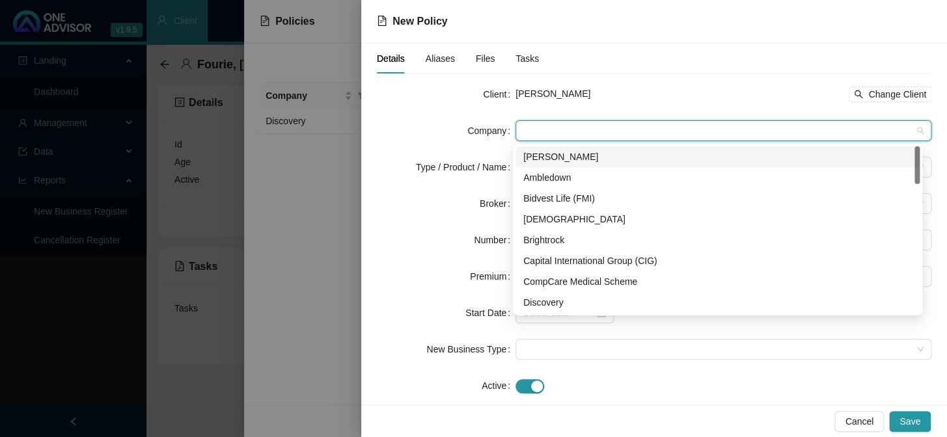
type input "l"
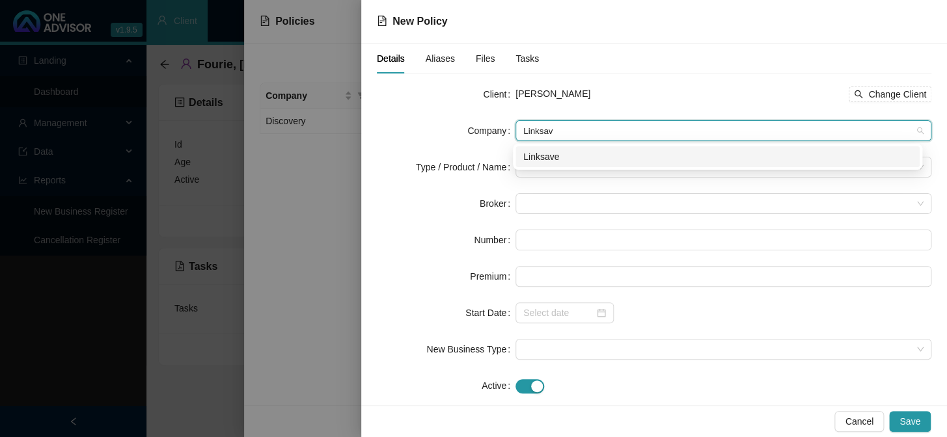
type input "Linksave"
click at [563, 152] on div "Linksave" at bounding box center [717, 157] width 389 height 14
click at [560, 169] on input "search" at bounding box center [717, 168] width 389 height 20
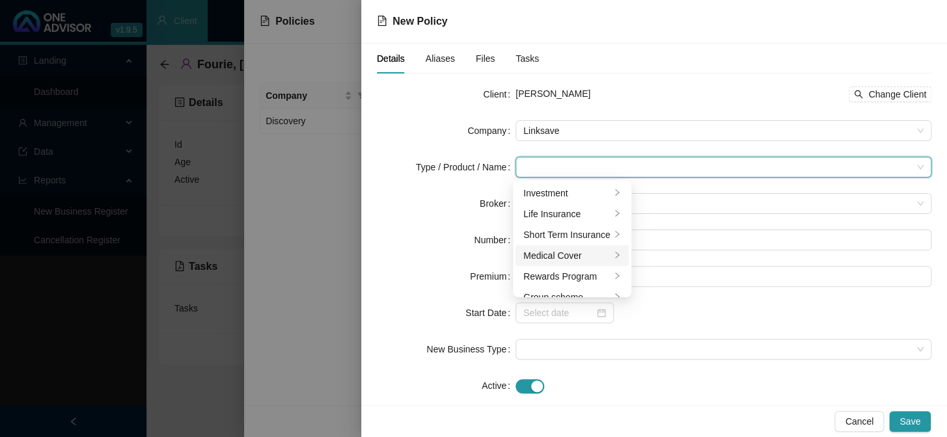
click at [559, 255] on div "Medical Cover" at bounding box center [566, 256] width 87 height 14
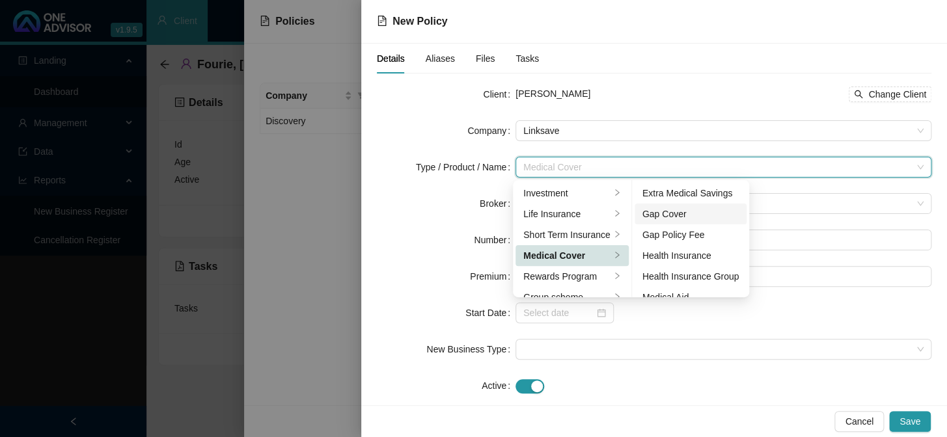
click at [678, 212] on div "Gap Cover" at bounding box center [691, 214] width 97 height 14
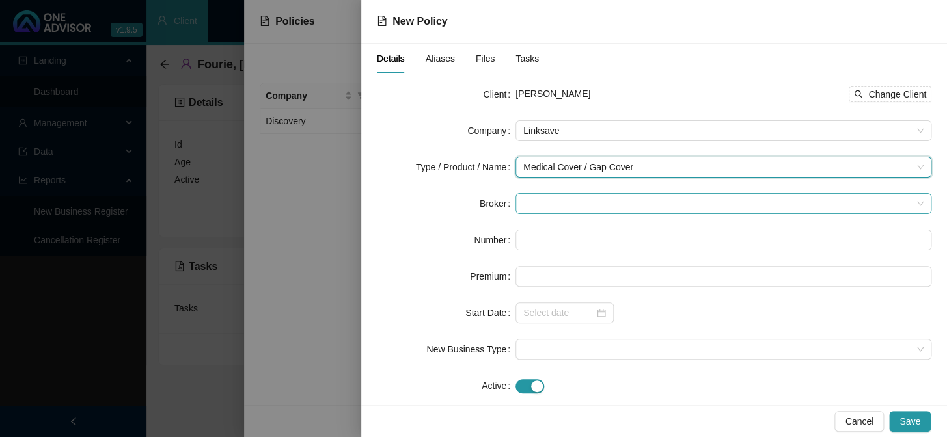
click at [540, 205] on span at bounding box center [723, 204] width 400 height 20
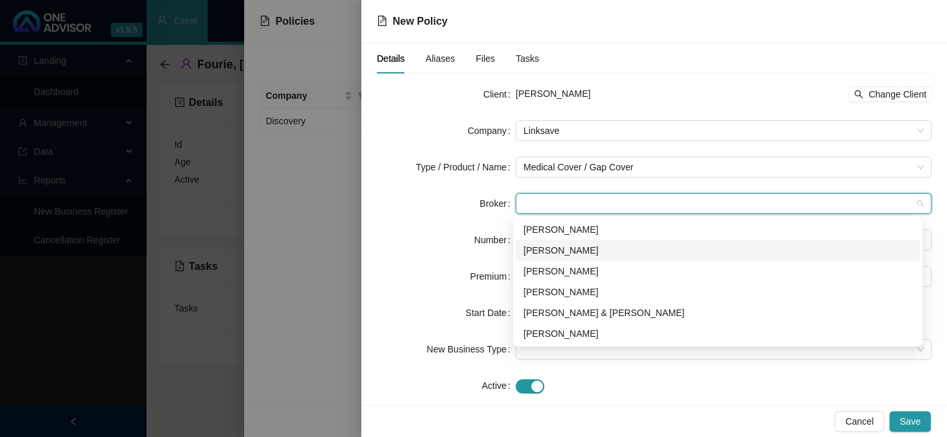
click at [538, 252] on div "[PERSON_NAME]" at bounding box center [717, 250] width 389 height 14
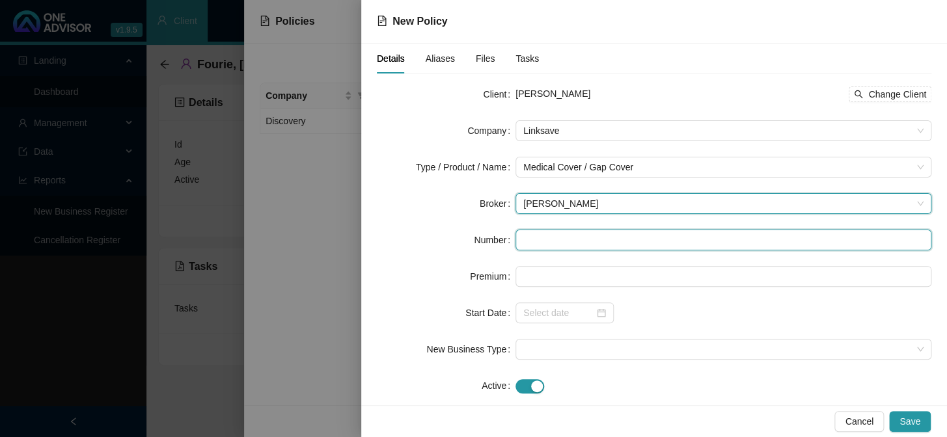
click at [536, 244] on input "text" at bounding box center [724, 240] width 416 height 21
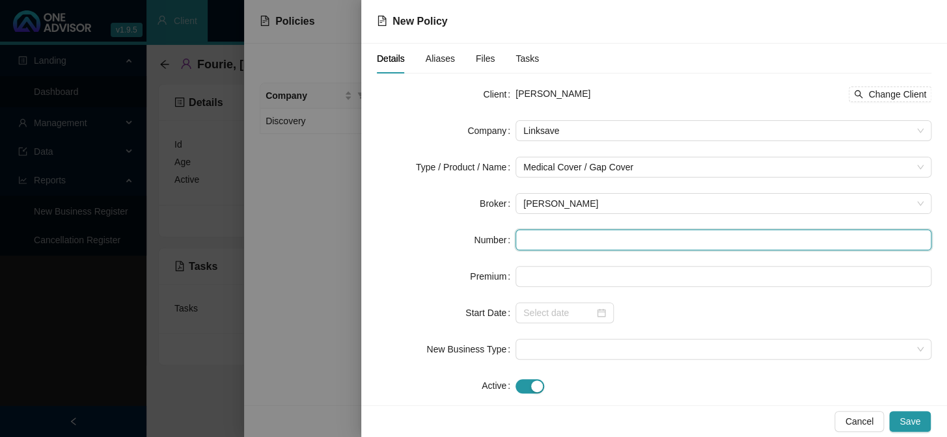
click at [536, 239] on input "text" at bounding box center [724, 240] width 416 height 21
paste input "LS007058"
type input "LS007058"
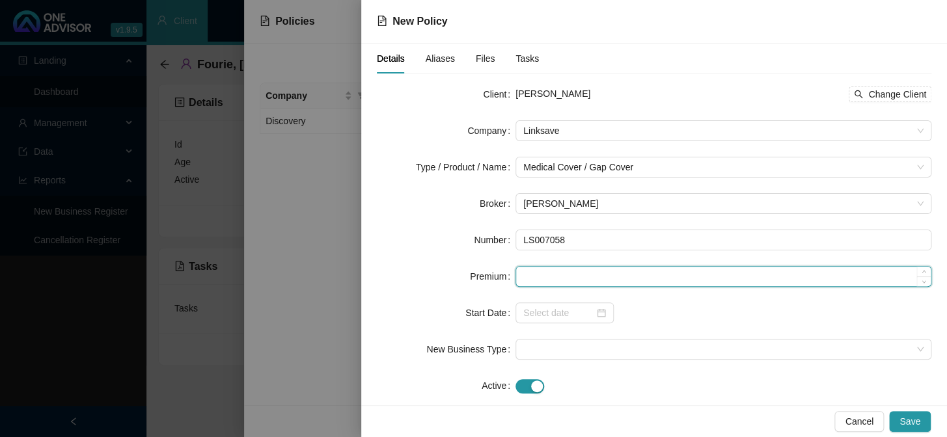
click at [555, 280] on input at bounding box center [723, 277] width 415 height 20
type input "495.00"
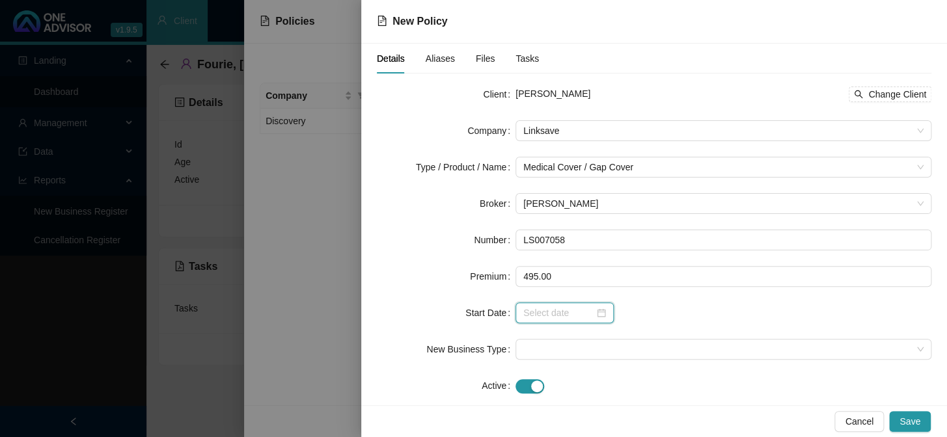
click at [561, 308] on input at bounding box center [558, 313] width 71 height 14
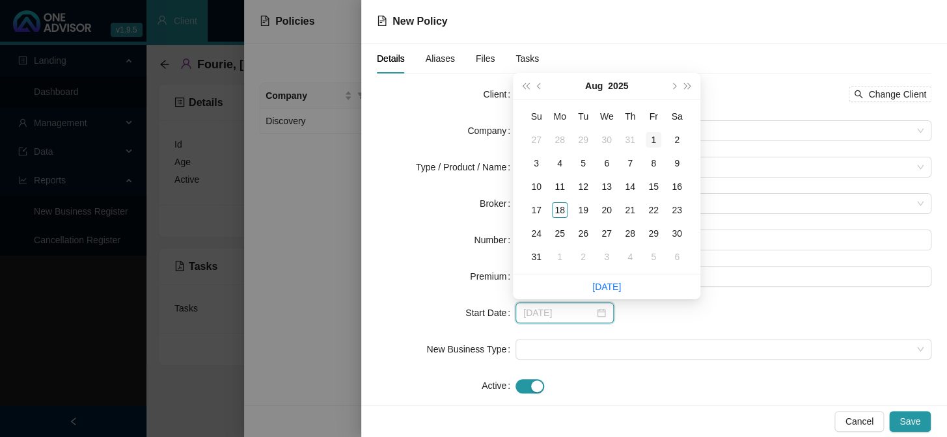
type input "[DATE]"
click at [656, 140] on div "1" at bounding box center [654, 140] width 16 height 16
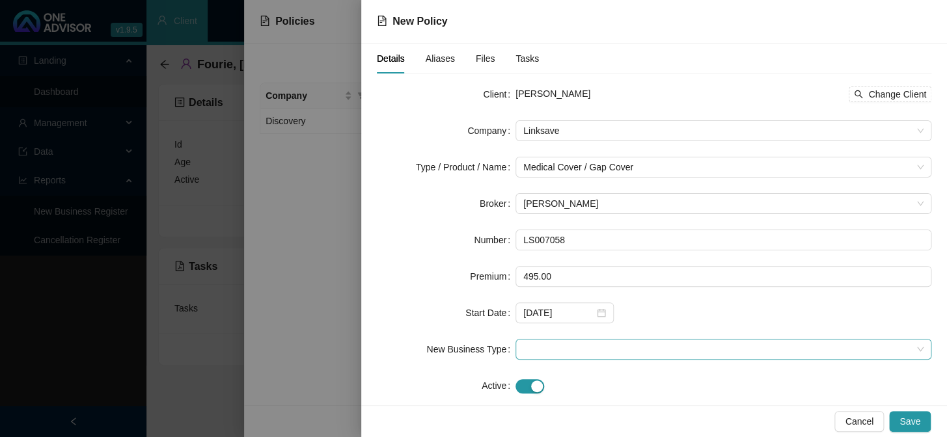
click at [589, 352] on span at bounding box center [723, 350] width 400 height 20
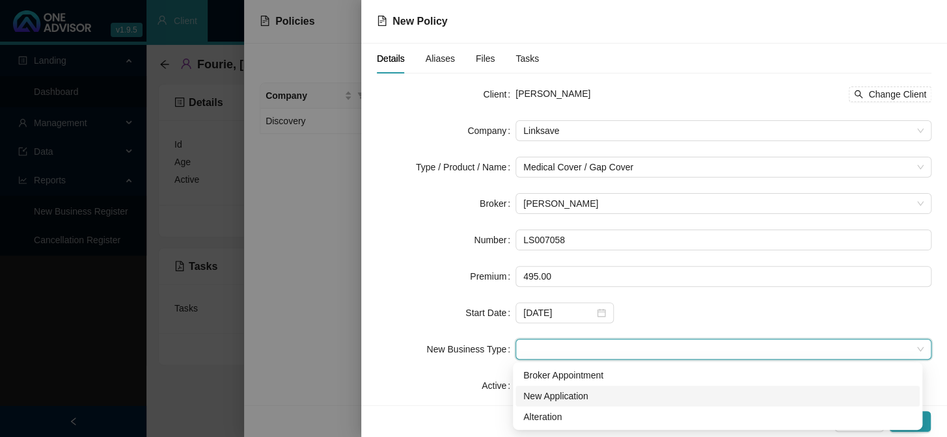
click at [557, 401] on div "New Application" at bounding box center [717, 396] width 389 height 14
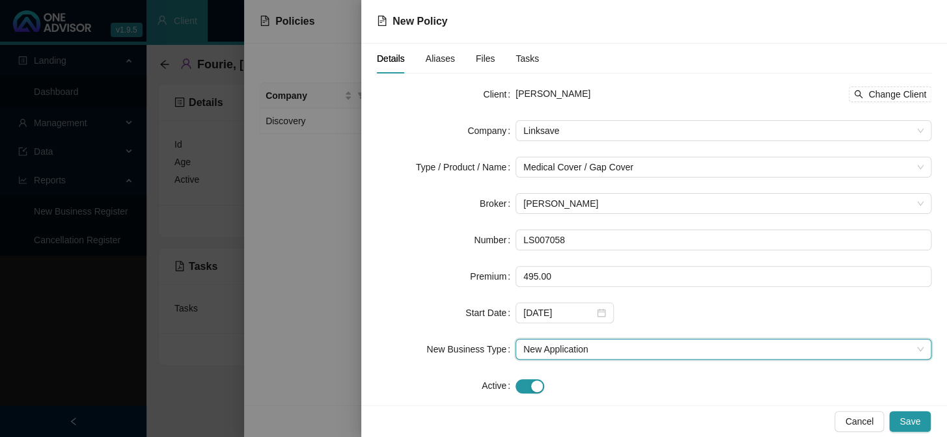
click at [906, 410] on div "Cancel Save" at bounding box center [654, 422] width 586 height 32
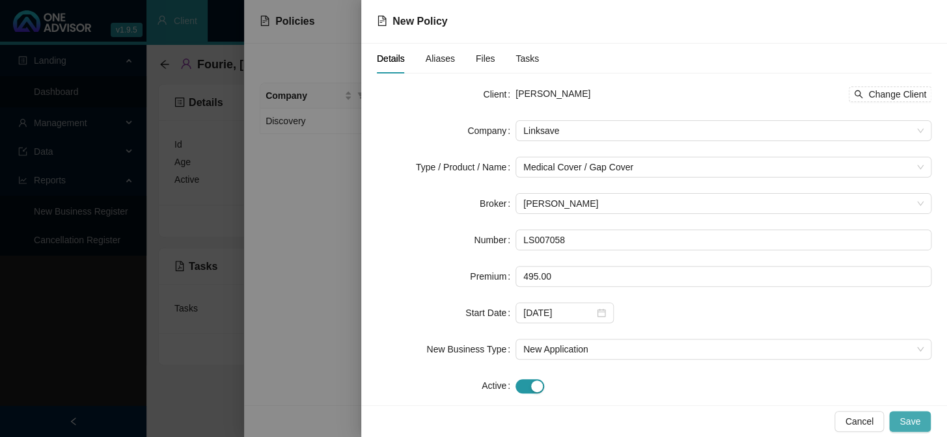
click at [911, 419] on span "Save" at bounding box center [910, 422] width 21 height 14
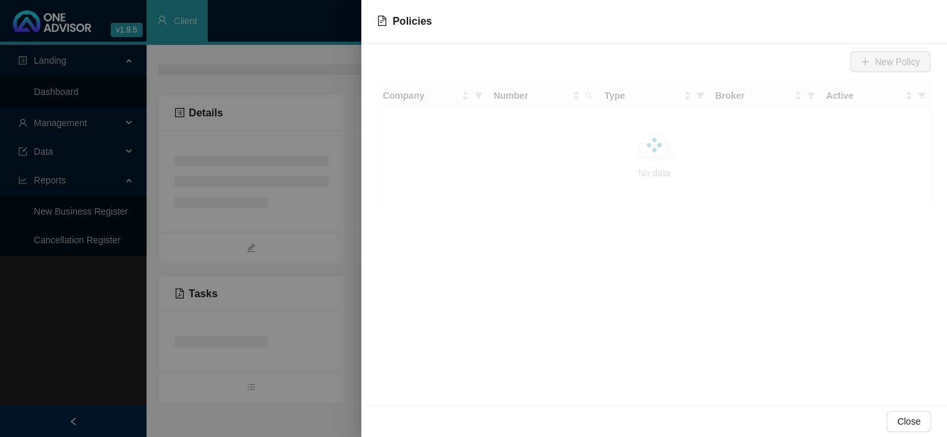
click at [285, 253] on div at bounding box center [473, 218] width 947 height 437
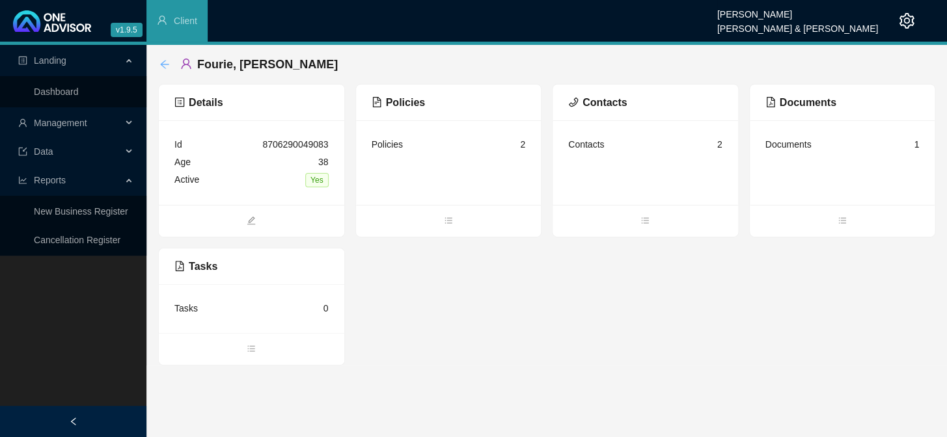
click at [162, 66] on icon "arrow-left" at bounding box center [164, 64] width 10 height 10
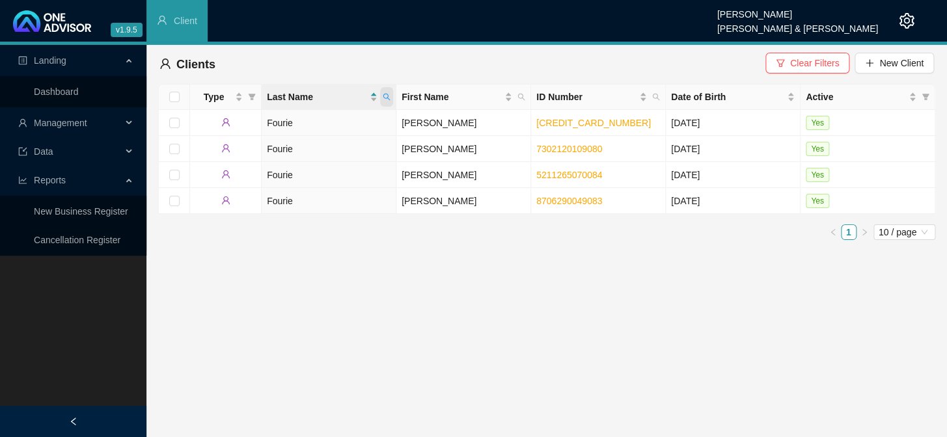
click at [387, 99] on icon "search" at bounding box center [387, 97] width 8 height 8
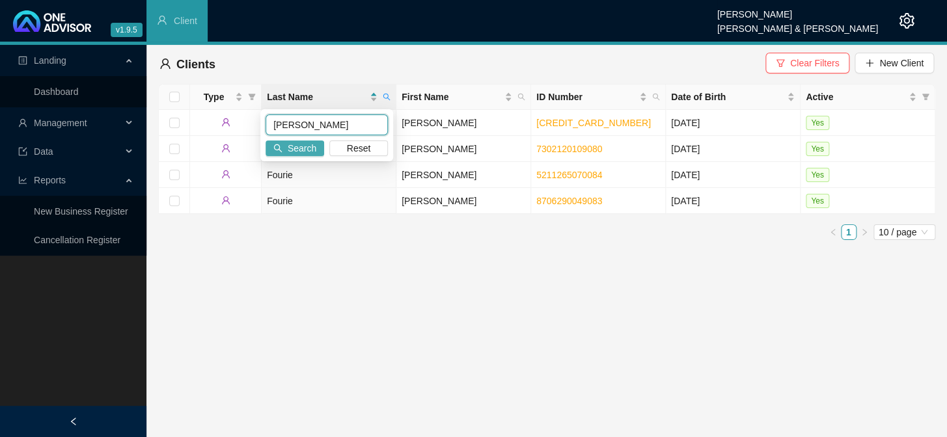
type input "[PERSON_NAME]"
click at [298, 148] on span "Search" at bounding box center [302, 148] width 29 height 14
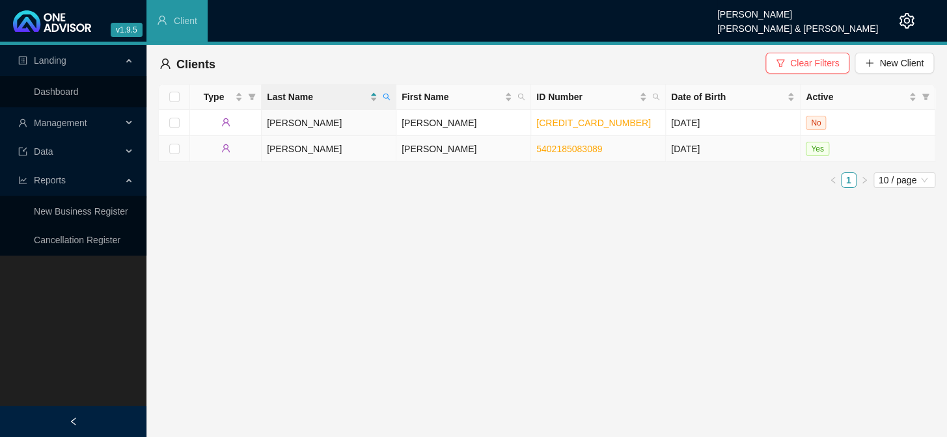
click at [417, 149] on td "[PERSON_NAME]" at bounding box center [463, 149] width 135 height 26
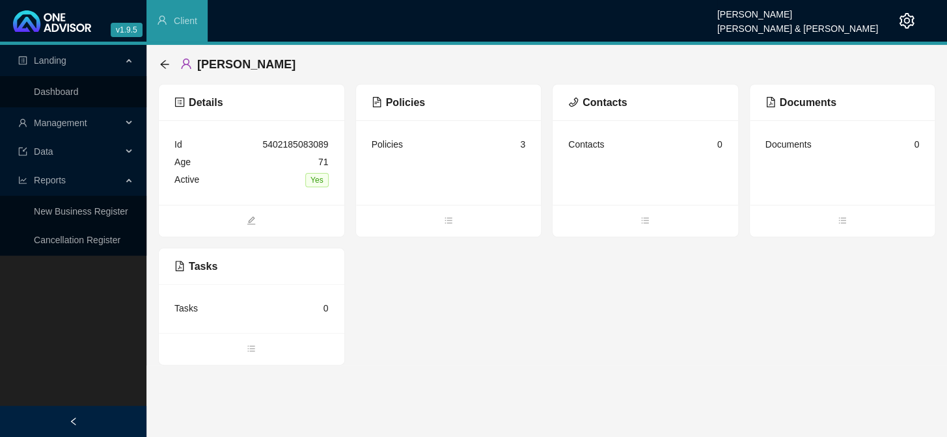
click at [444, 149] on div "Policies 3" at bounding box center [449, 145] width 154 height 18
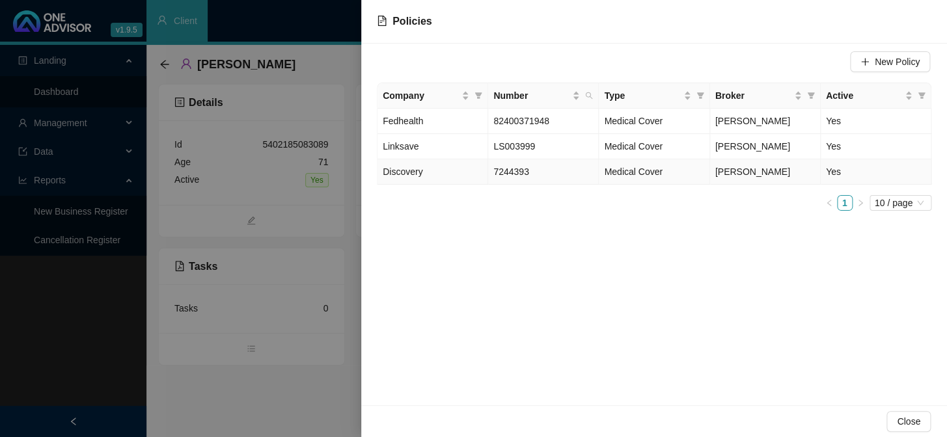
click at [764, 176] on span "[PERSON_NAME]" at bounding box center [752, 172] width 75 height 10
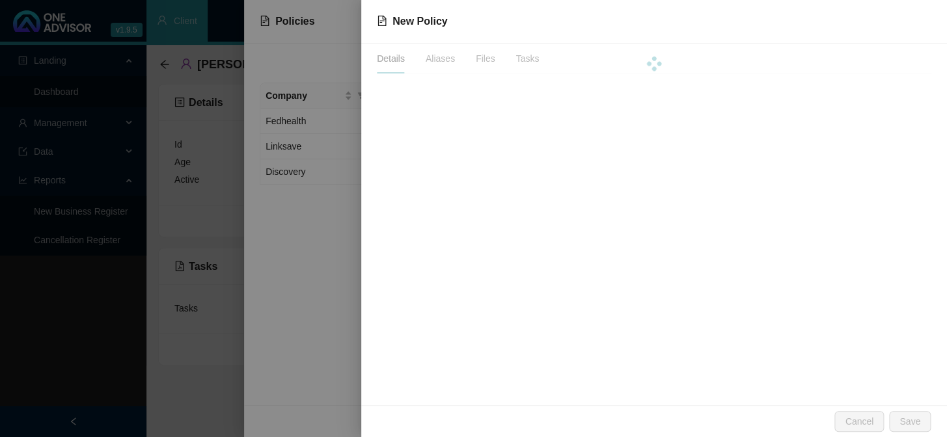
click at [293, 229] on div at bounding box center [473, 218] width 947 height 437
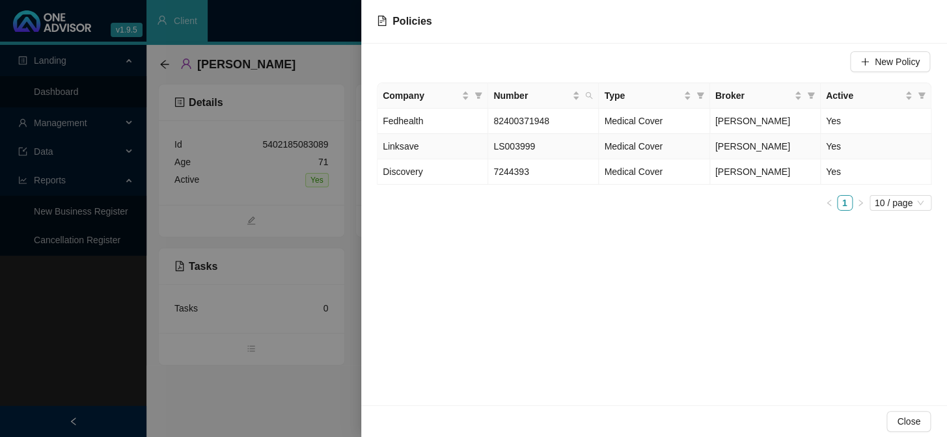
click at [581, 150] on td "LS003999" at bounding box center [543, 146] width 111 height 25
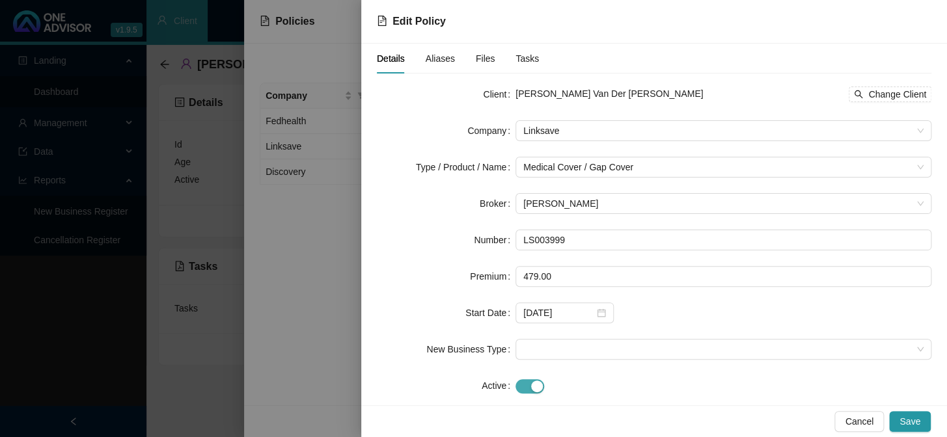
click at [527, 385] on button "button" at bounding box center [530, 387] width 29 height 14
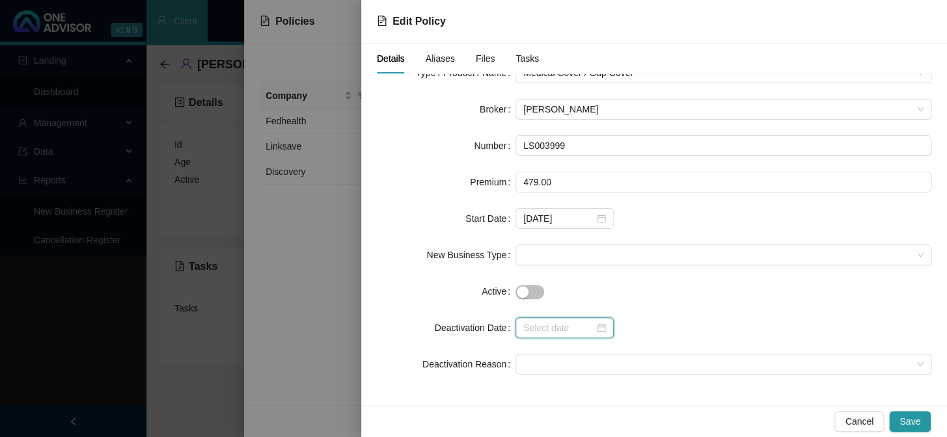
click at [559, 326] on input at bounding box center [558, 328] width 71 height 14
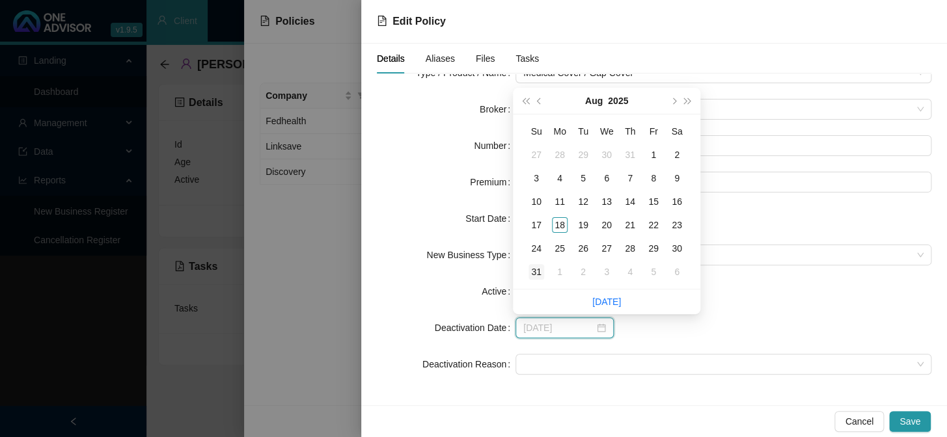
type input "[DATE]"
click at [540, 271] on div "31" at bounding box center [537, 272] width 16 height 16
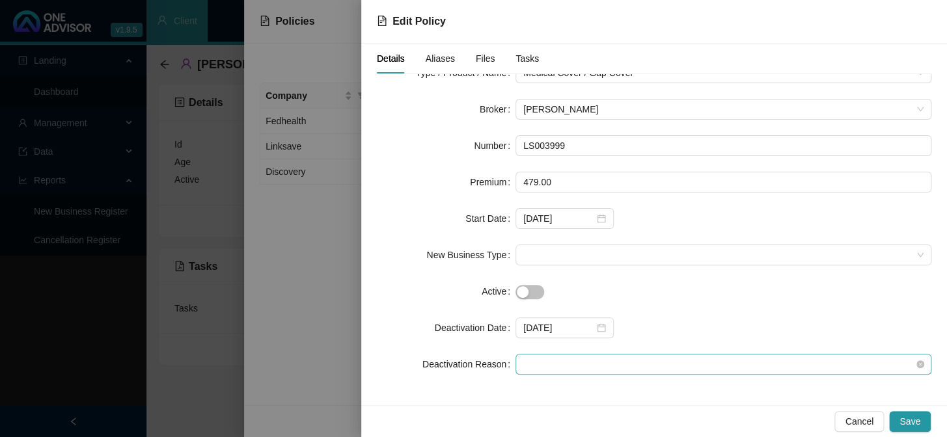
click at [538, 362] on span at bounding box center [723, 365] width 400 height 20
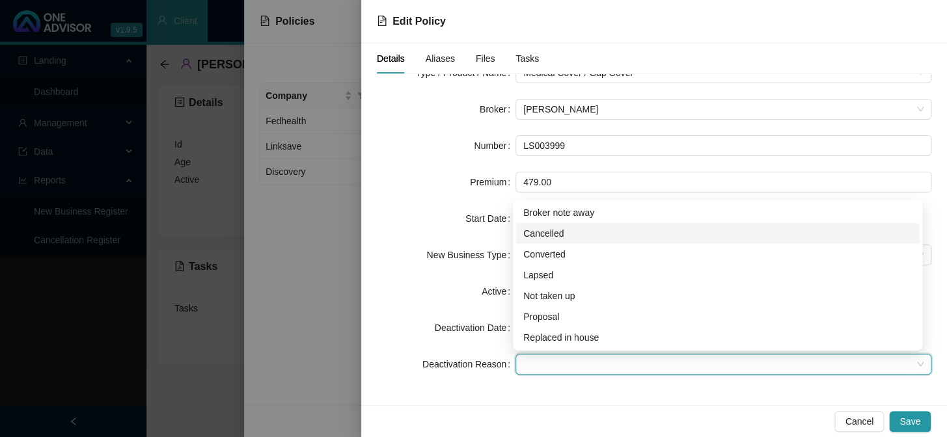
click at [559, 232] on div "Cancelled" at bounding box center [717, 234] width 389 height 14
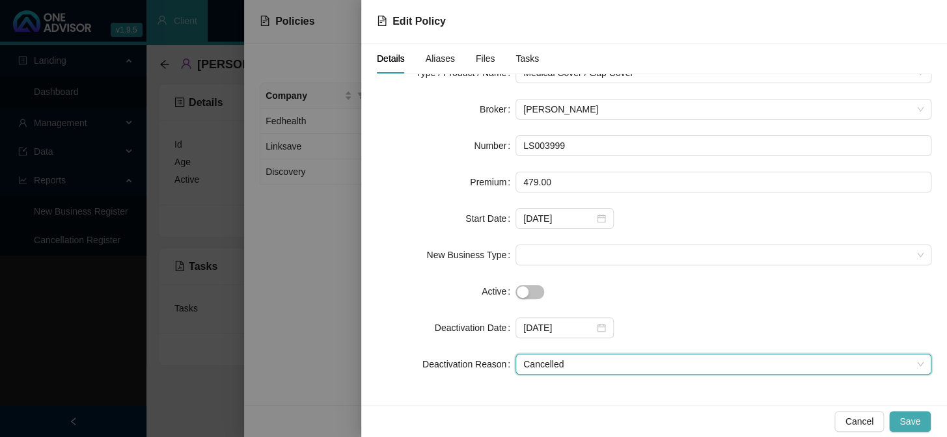
click at [919, 426] on span "Save" at bounding box center [910, 422] width 21 height 14
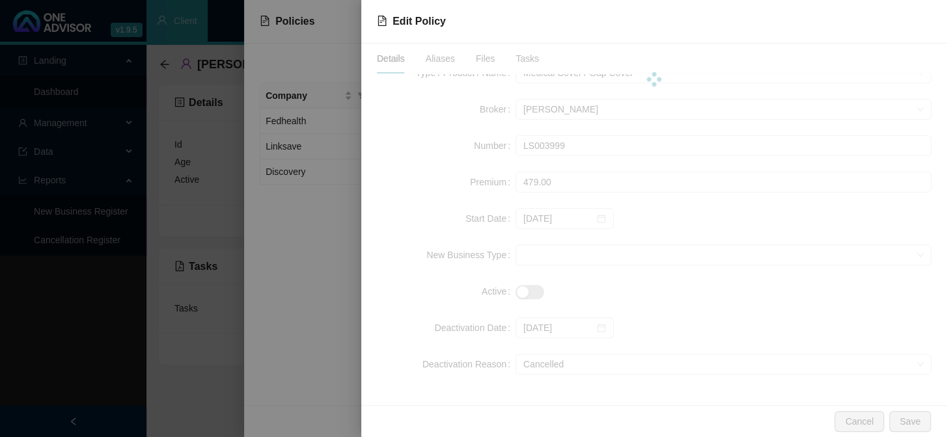
scroll to position [0, 0]
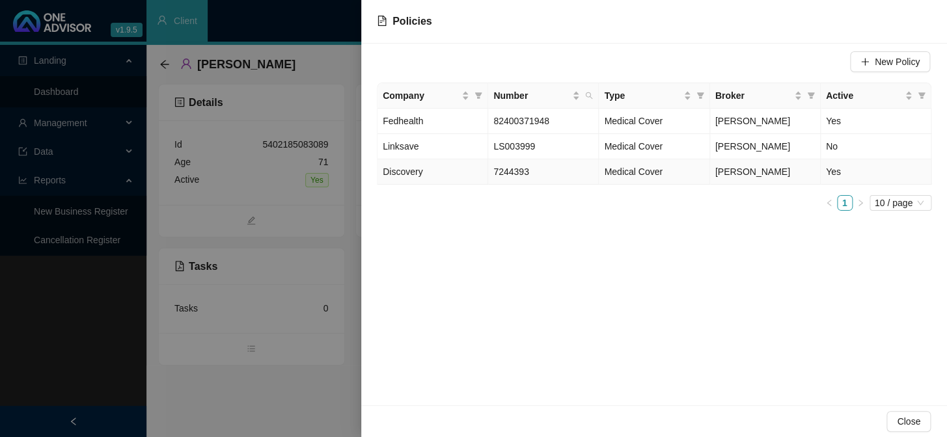
click at [534, 172] on td "7244393" at bounding box center [543, 171] width 111 height 25
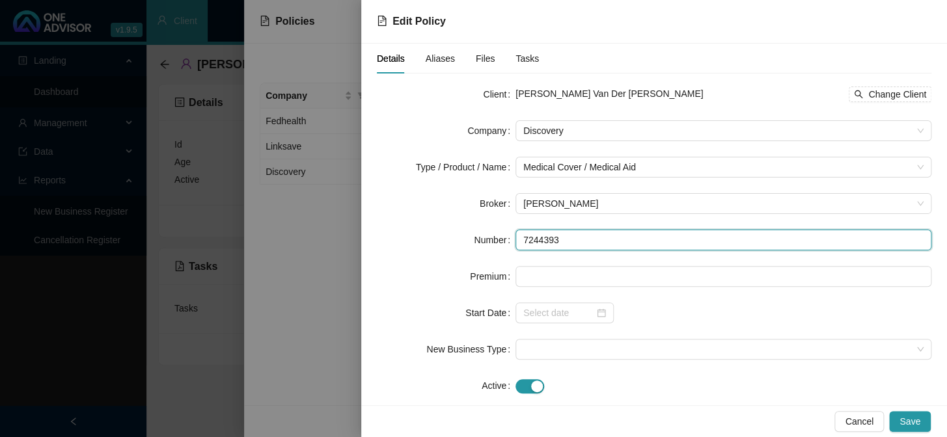
click at [547, 234] on input "7244393" at bounding box center [724, 240] width 416 height 21
click at [607, 247] on input "7244393" at bounding box center [724, 240] width 416 height 21
drag, startPoint x: 543, startPoint y: 240, endPoint x: 507, endPoint y: 236, distance: 36.0
click at [507, 236] on div "Number 7244393" at bounding box center [654, 240] width 555 height 21
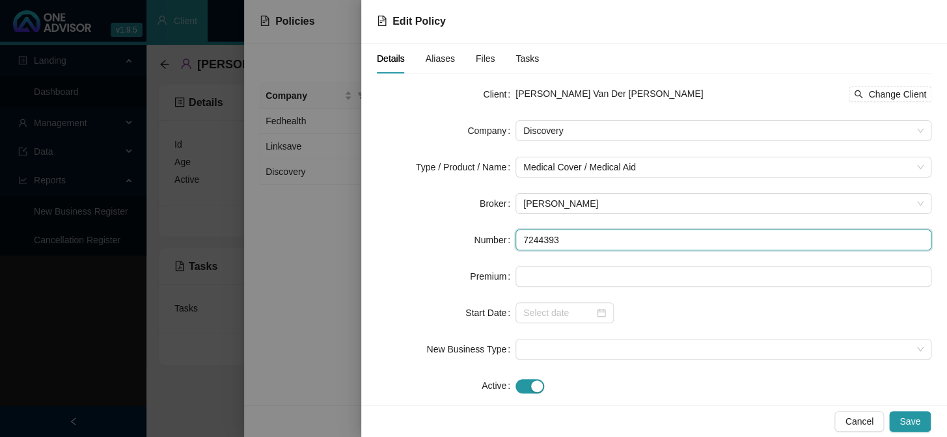
click at [593, 234] on input "7244393" at bounding box center [724, 240] width 416 height 21
click at [594, 238] on input "7244393" at bounding box center [724, 240] width 416 height 21
click at [593, 241] on input "7244393" at bounding box center [724, 240] width 416 height 21
type input "724439302"
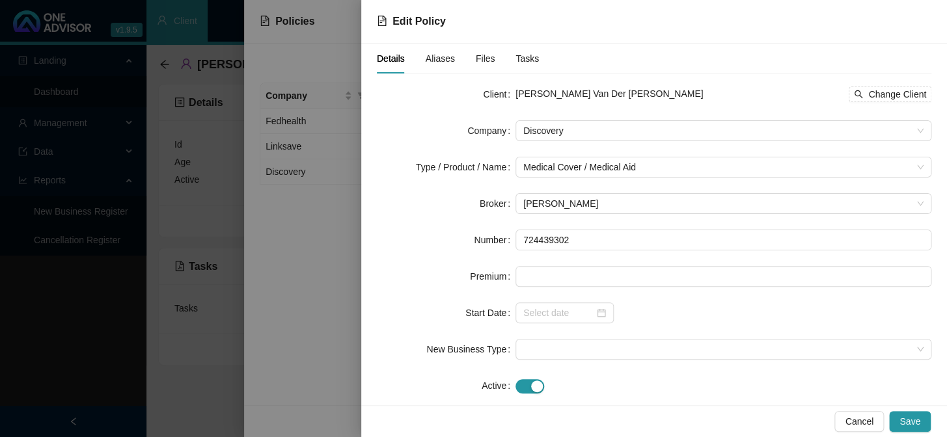
click at [439, 59] on span "Aliases" at bounding box center [440, 58] width 29 height 9
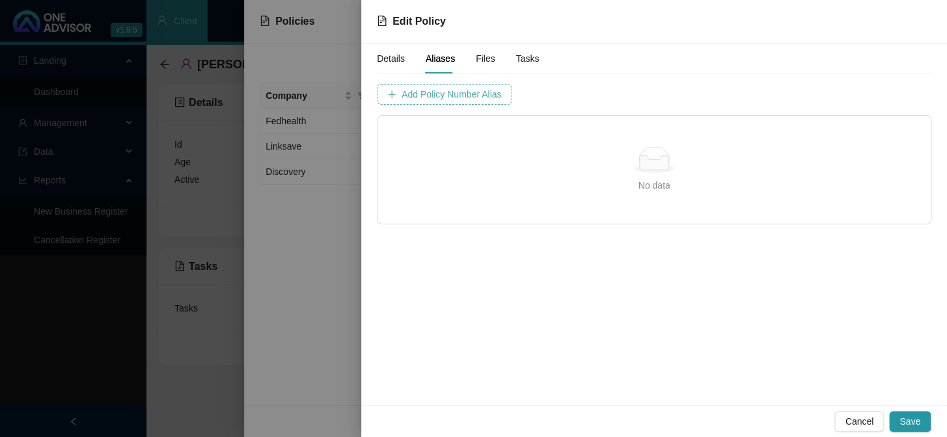
click at [465, 88] on span "Add Policy Number Alias" at bounding box center [452, 94] width 100 height 14
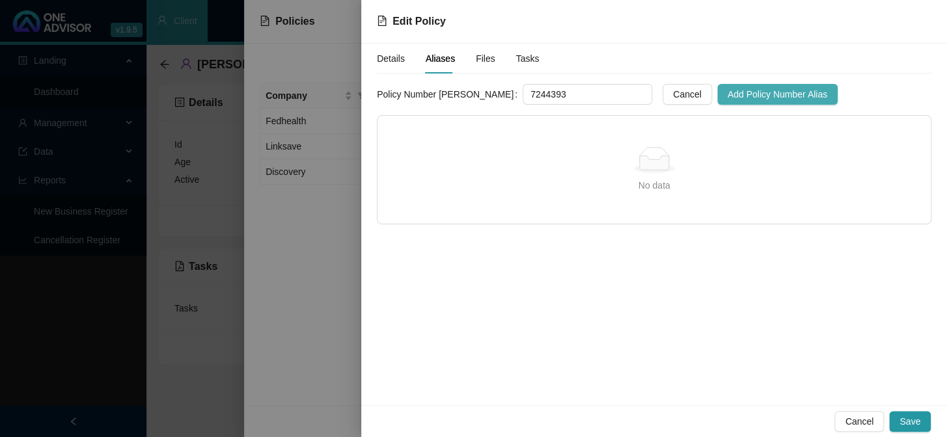
type input "7244393"
click at [728, 90] on span "Add Policy Number Alias" at bounding box center [778, 94] width 100 height 14
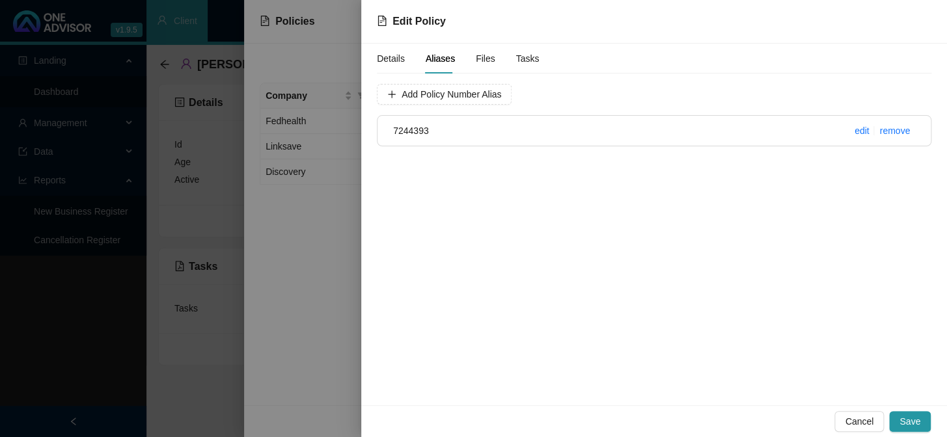
click at [392, 59] on span "Details" at bounding box center [391, 58] width 28 height 9
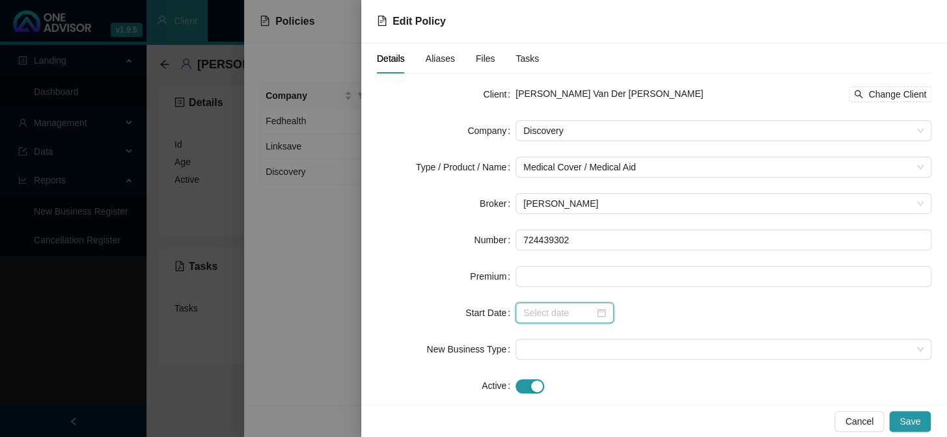
click at [590, 312] on input at bounding box center [558, 313] width 71 height 14
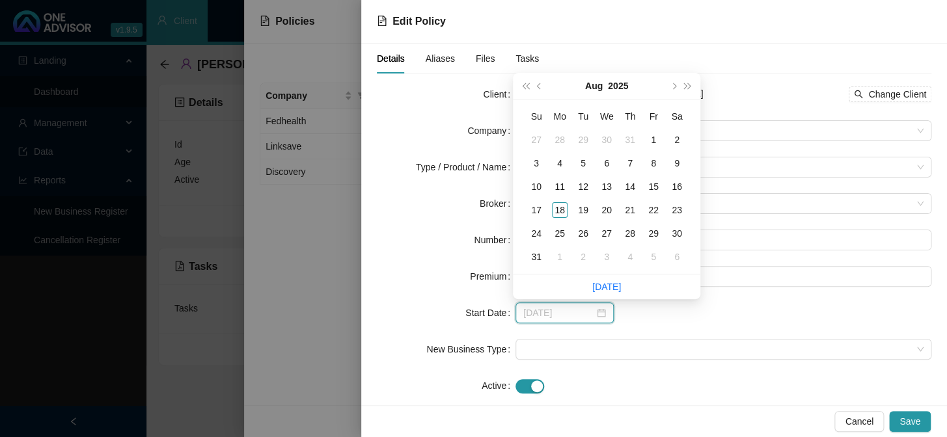
type input "[DATE]"
click at [521, 83] on button "super-prev-year" at bounding box center [525, 86] width 14 height 26
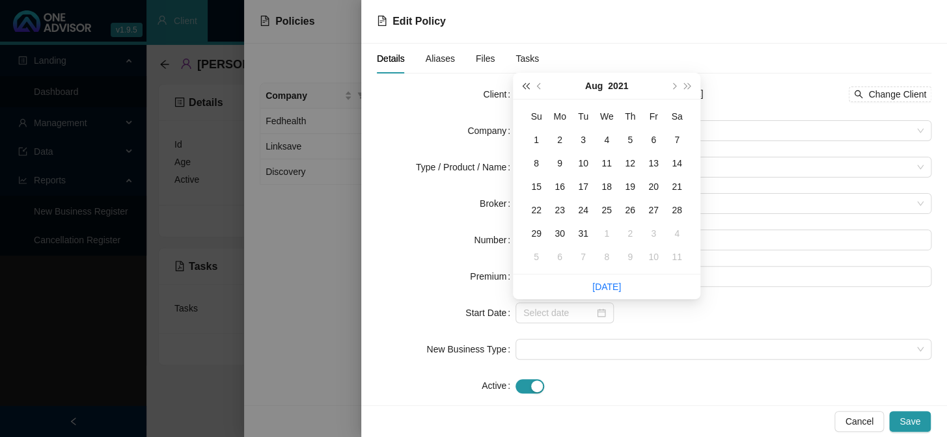
click at [521, 83] on button "super-prev-year" at bounding box center [525, 86] width 14 height 26
type input "[DATE]"
click at [678, 88] on button "next-year" at bounding box center [673, 86] width 14 height 26
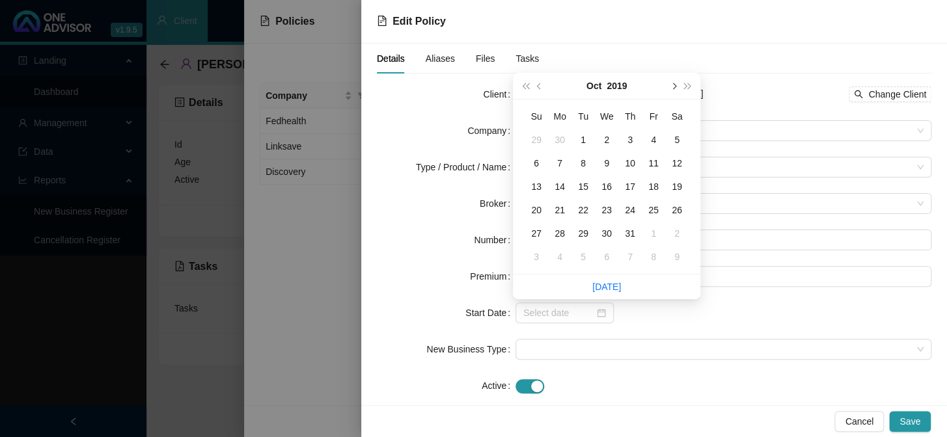
click at [678, 88] on button "next-year" at bounding box center [673, 86] width 14 height 26
type input "[DATE]"
click at [536, 143] on div "1" at bounding box center [537, 140] width 16 height 16
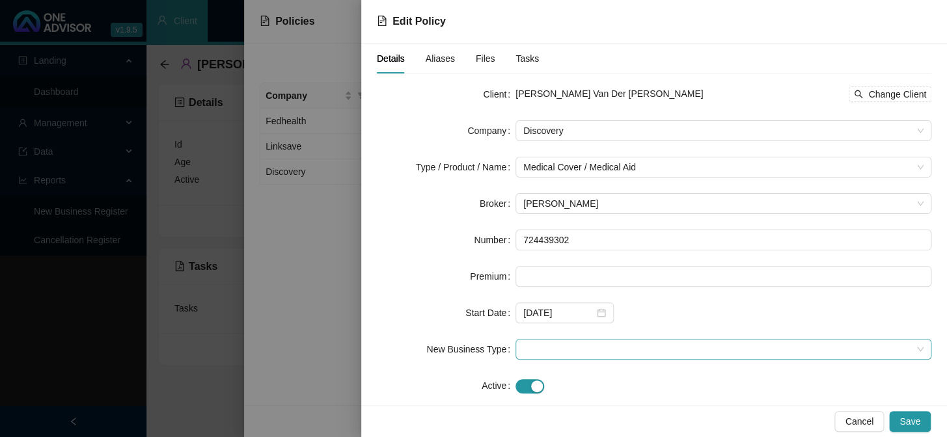
click at [553, 352] on span at bounding box center [723, 350] width 400 height 20
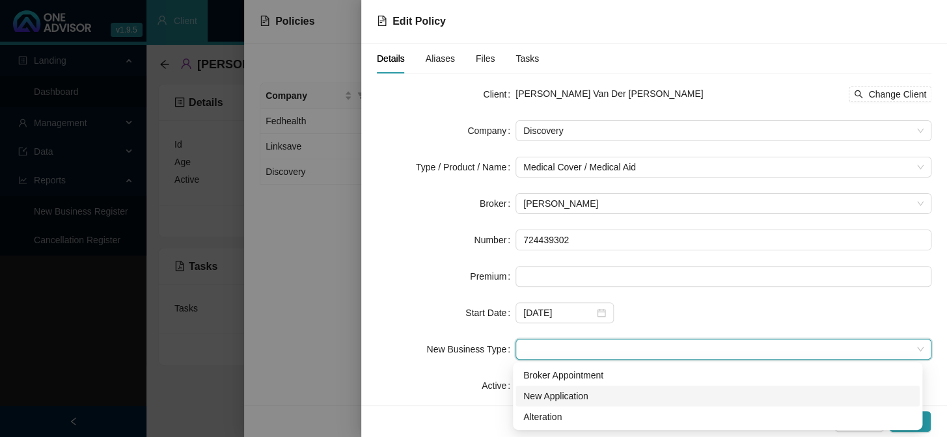
drag, startPoint x: 558, startPoint y: 397, endPoint x: 581, endPoint y: 392, distance: 23.4
click at [558, 397] on div "New Application" at bounding box center [717, 396] width 389 height 14
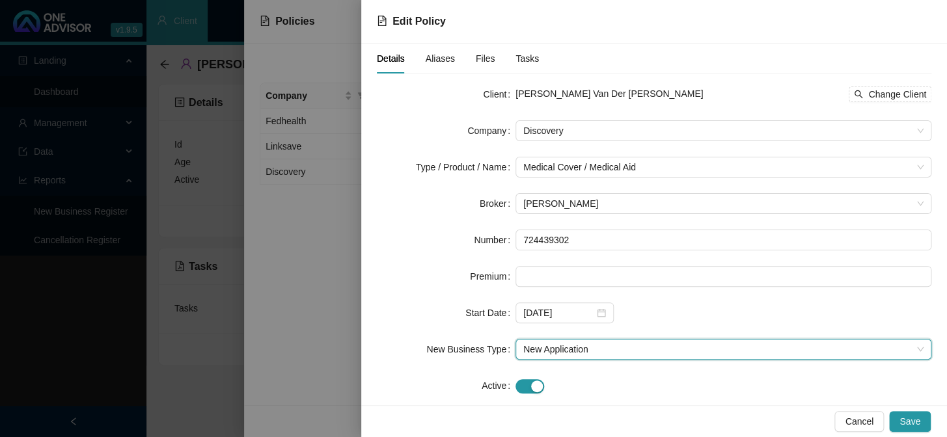
click at [574, 349] on span "New Application" at bounding box center [723, 350] width 400 height 20
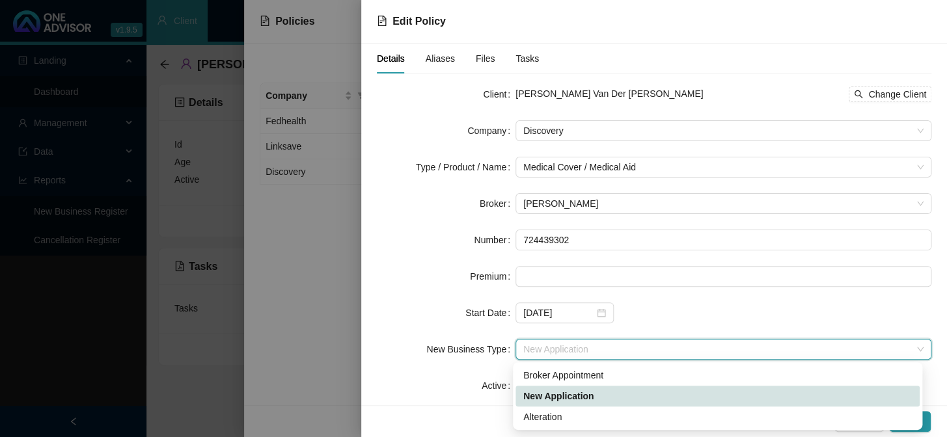
scroll to position [21, 0]
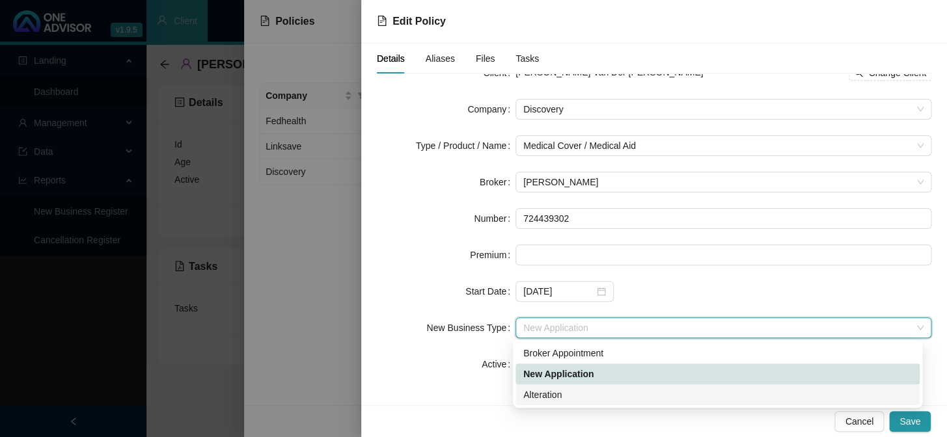
click at [553, 392] on div "Alteration" at bounding box center [717, 395] width 389 height 14
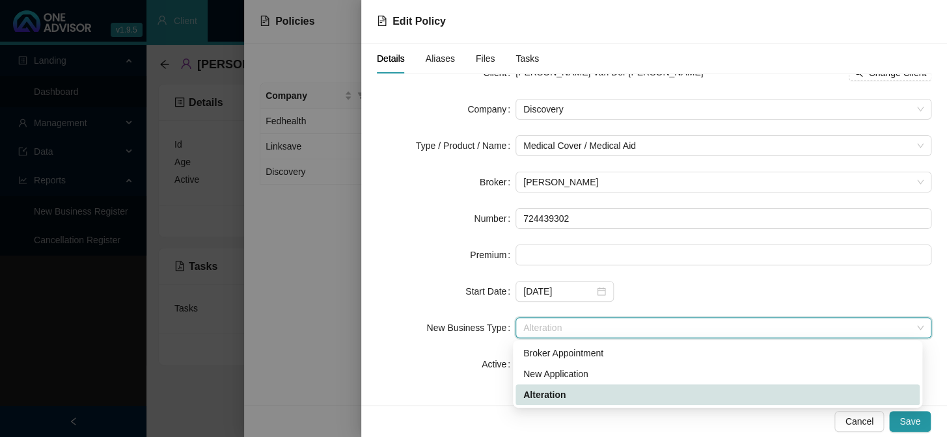
click at [583, 324] on span "Alteration" at bounding box center [723, 328] width 400 height 20
click at [493, 397] on div "Details Aliases Files Tasks Client [PERSON_NAME] [PERSON_NAME] Change Client Co…" at bounding box center [654, 225] width 586 height 362
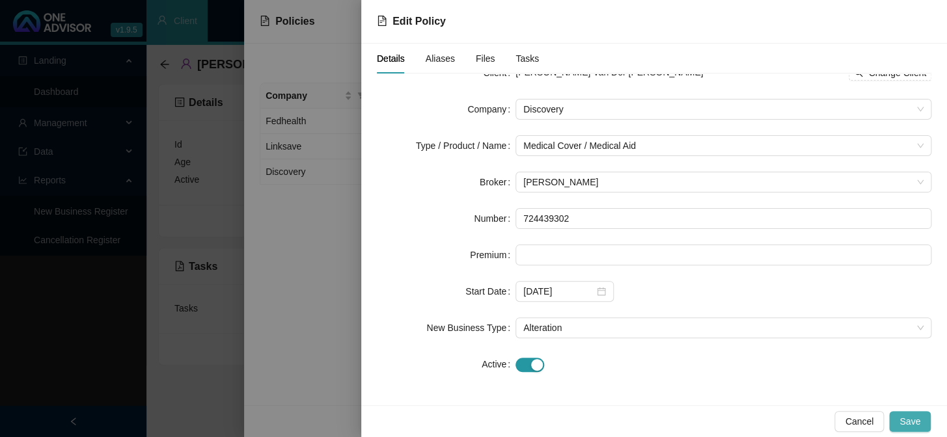
click at [919, 423] on span "Save" at bounding box center [910, 422] width 21 height 14
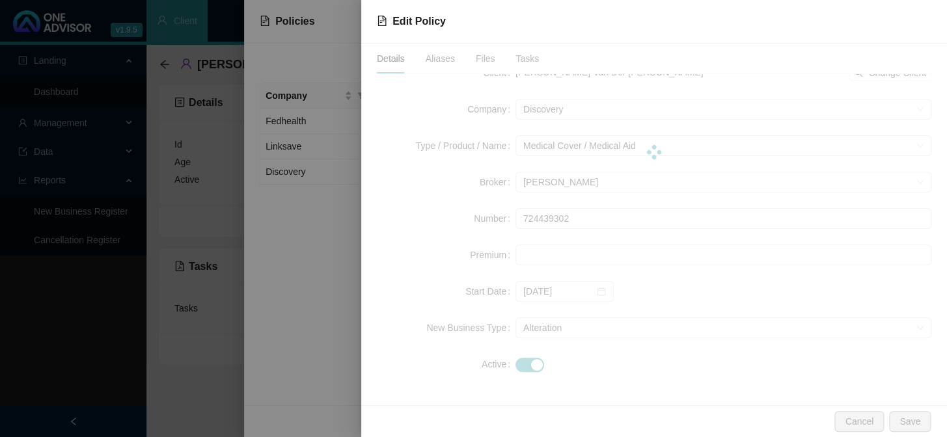
scroll to position [0, 0]
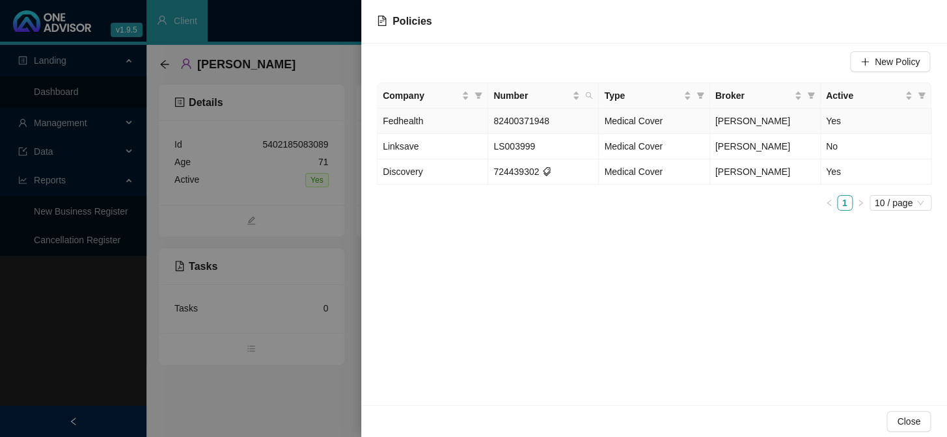
click at [522, 124] on span "82400371948" at bounding box center [521, 121] width 56 height 10
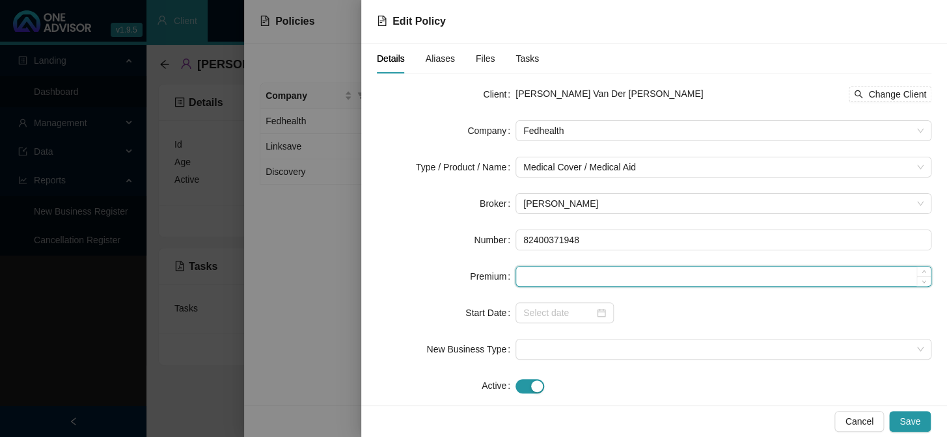
click at [568, 273] on input at bounding box center [723, 277] width 415 height 20
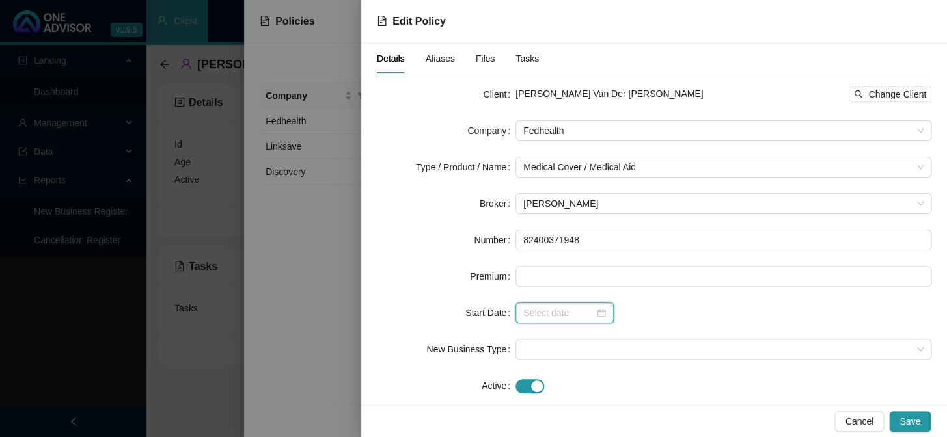
click at [553, 317] on input at bounding box center [558, 313] width 71 height 14
click at [553, 319] on input at bounding box center [558, 313] width 71 height 14
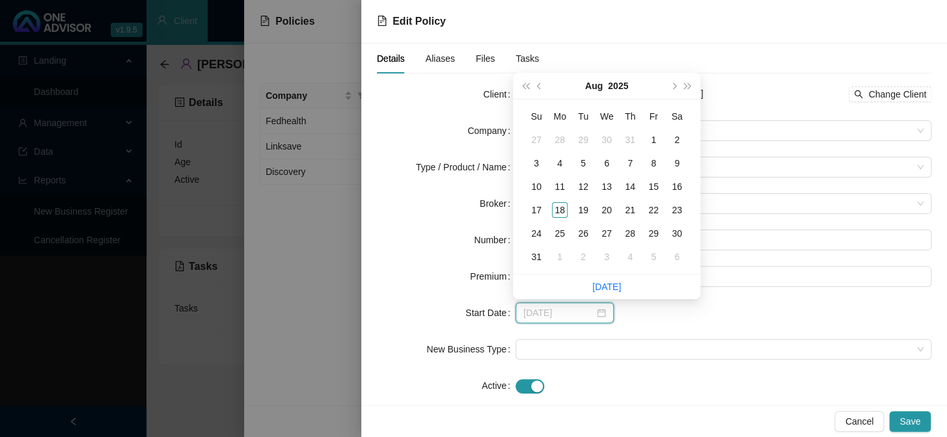
type input "[DATE]"
click at [528, 87] on span "super-prev-year" at bounding box center [525, 86] width 7 height 7
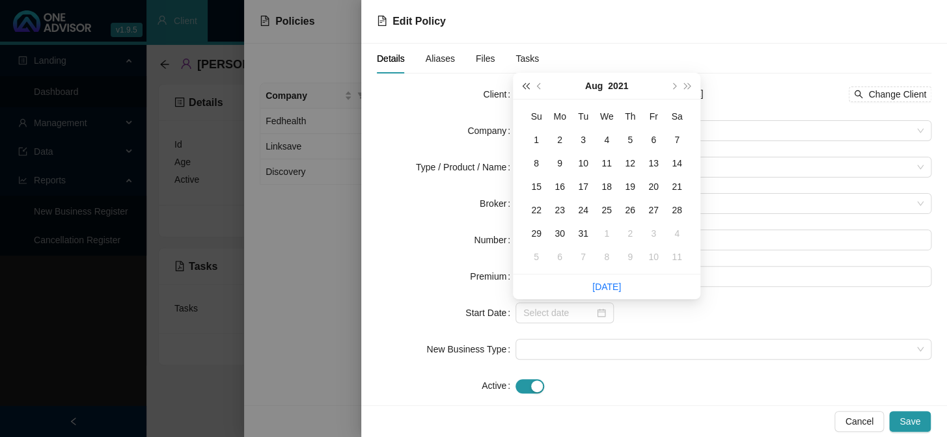
click at [528, 87] on span "super-prev-year" at bounding box center [525, 86] width 7 height 7
type input "[DATE]"
click at [675, 83] on button "next-year" at bounding box center [673, 86] width 14 height 26
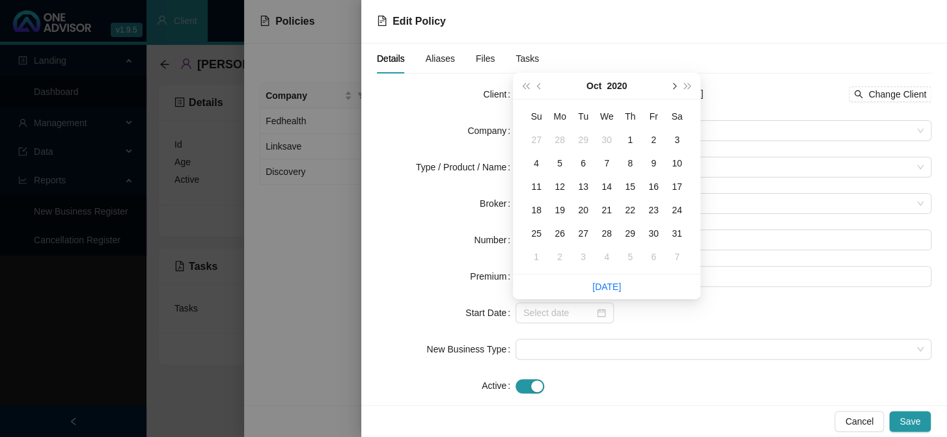
click at [675, 83] on button "next-year" at bounding box center [673, 86] width 14 height 26
type input "[DATE]"
click at [631, 230] on div "31" at bounding box center [630, 234] width 16 height 16
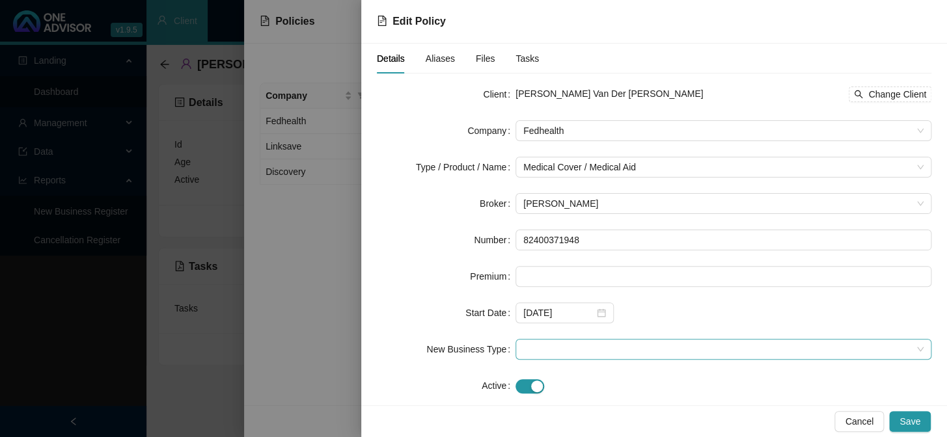
click at [574, 354] on span at bounding box center [723, 350] width 400 height 20
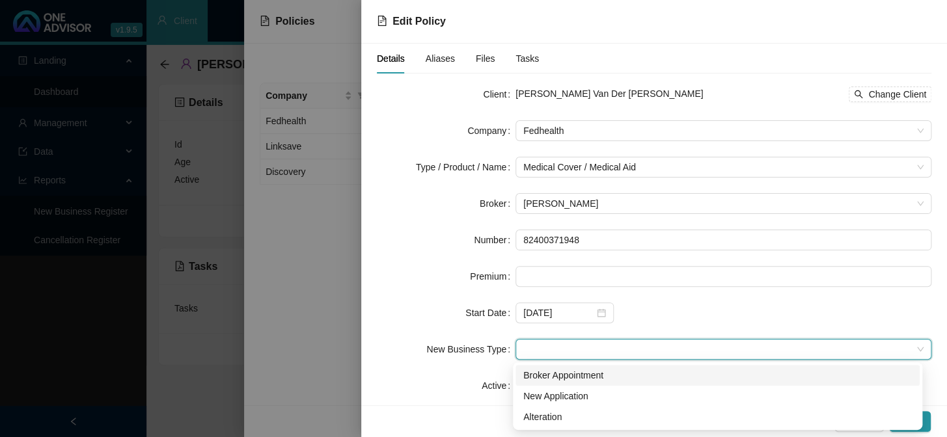
click at [581, 374] on div "Broker Appointment" at bounding box center [717, 375] width 389 height 14
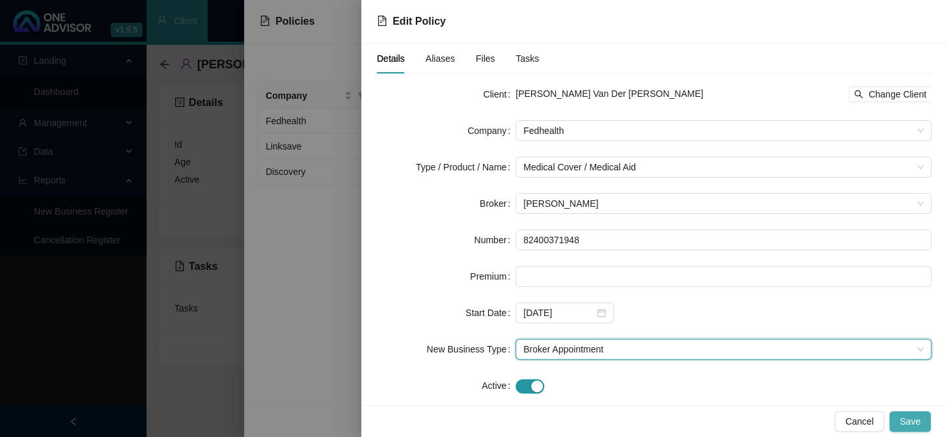
click at [908, 420] on span "Save" at bounding box center [910, 422] width 21 height 14
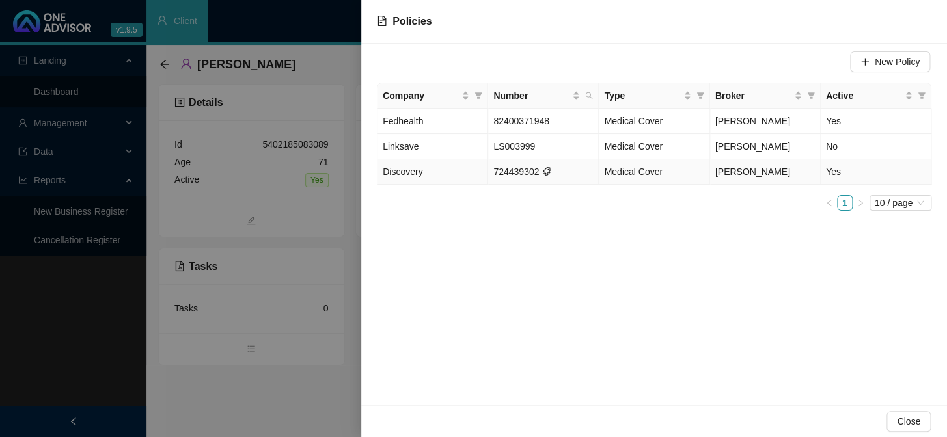
click at [527, 174] on td "724439302" at bounding box center [543, 171] width 111 height 25
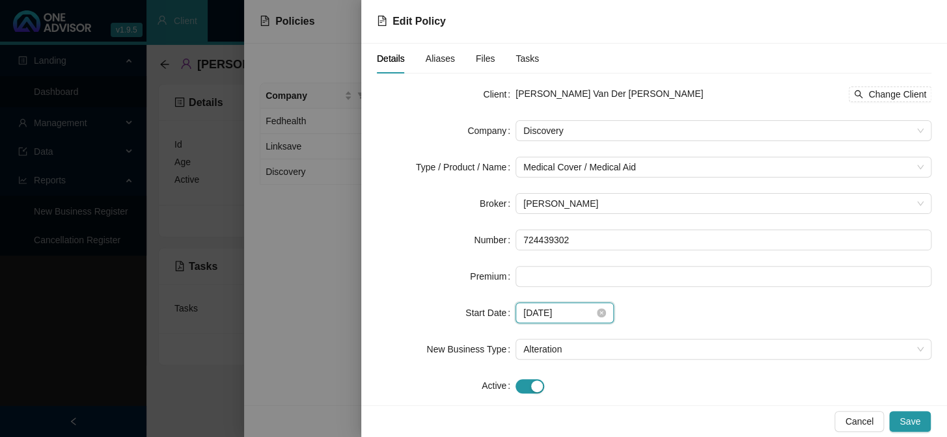
click at [582, 311] on input "[DATE]" at bounding box center [558, 313] width 71 height 14
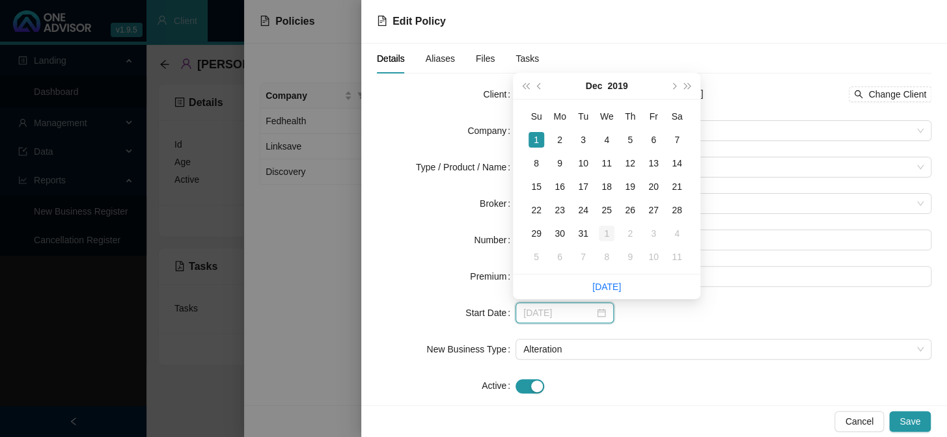
type input "[DATE]"
click at [607, 229] on div "1" at bounding box center [607, 234] width 16 height 16
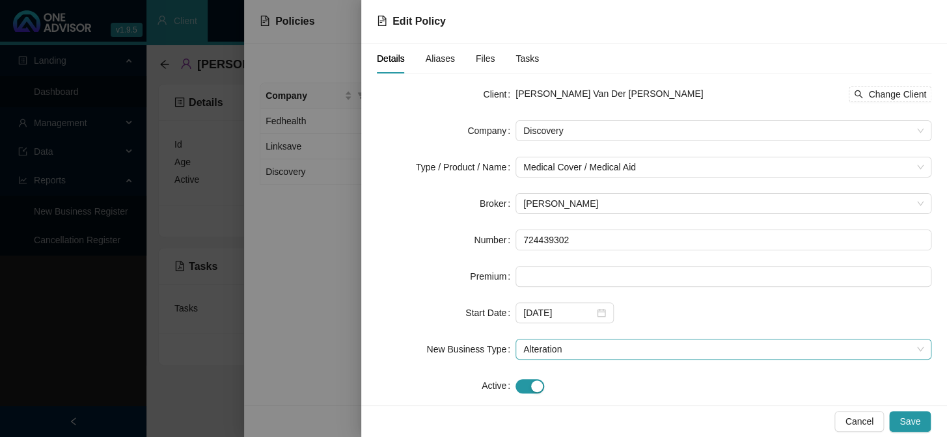
click at [631, 358] on span "Alteration" at bounding box center [723, 350] width 400 height 20
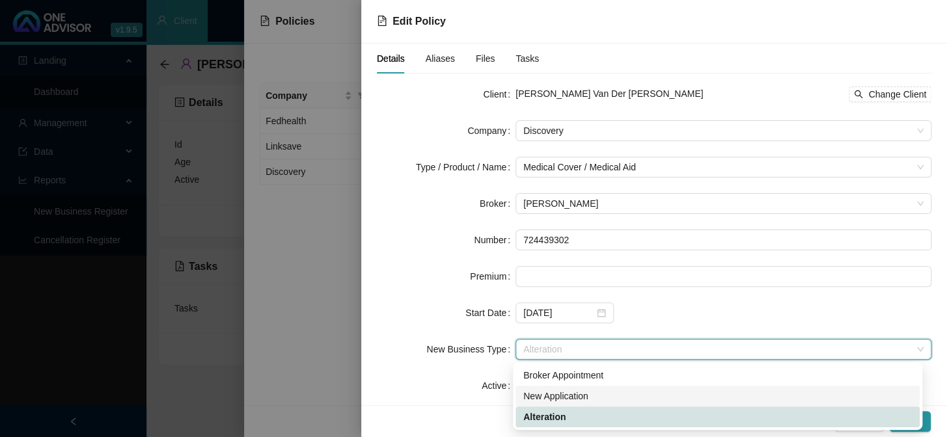
click at [577, 393] on div "New Application" at bounding box center [717, 396] width 389 height 14
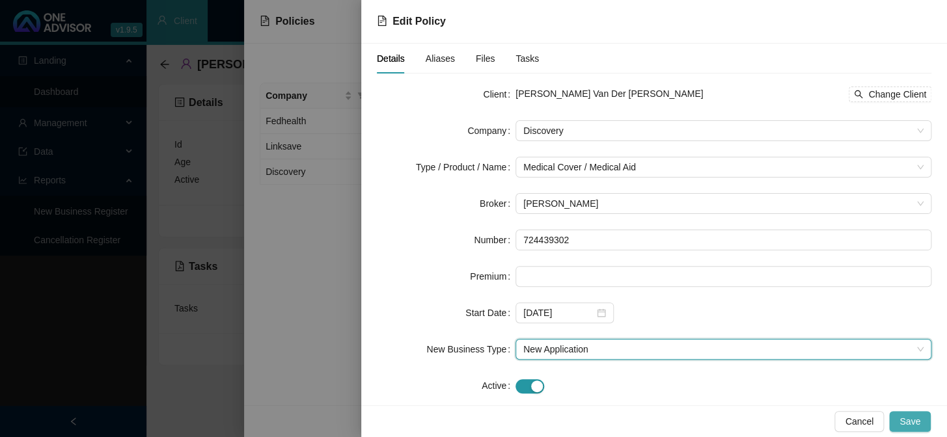
click at [913, 420] on span "Save" at bounding box center [910, 422] width 21 height 14
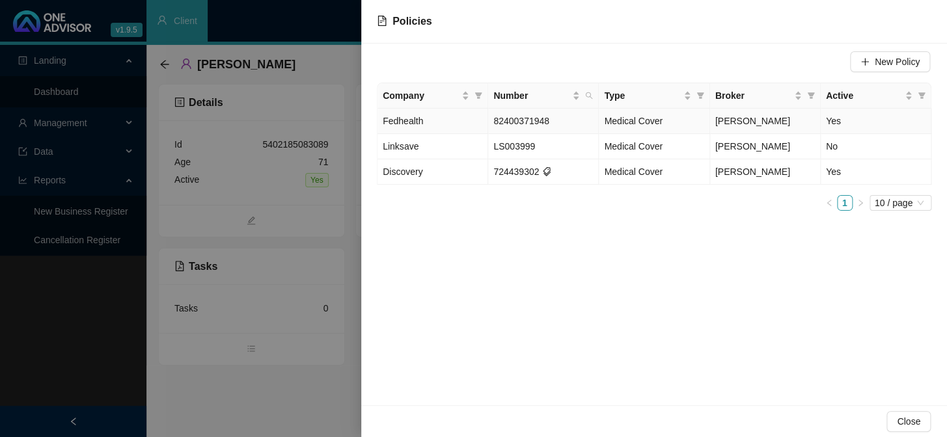
click at [535, 111] on td "82400371948" at bounding box center [543, 121] width 111 height 25
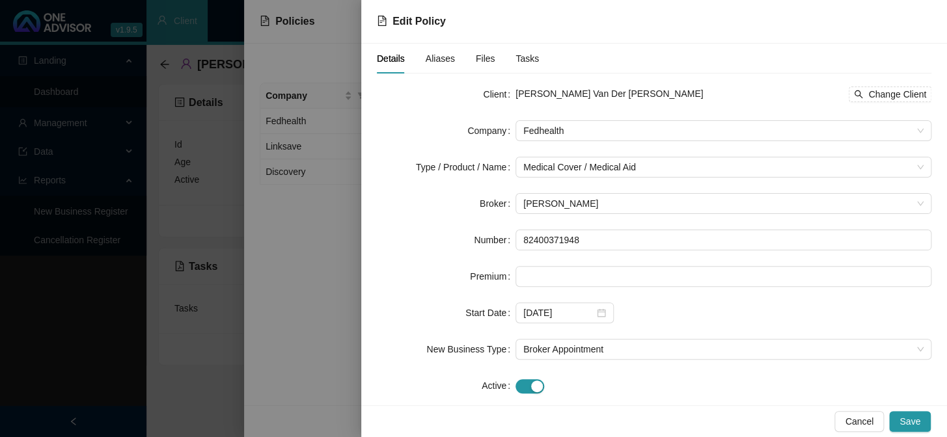
scroll to position [21, 0]
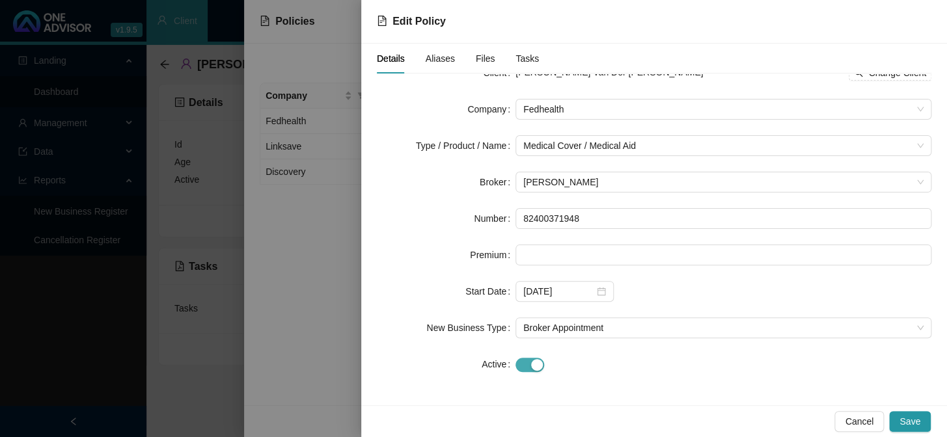
click at [534, 359] on div "button" at bounding box center [537, 365] width 12 height 12
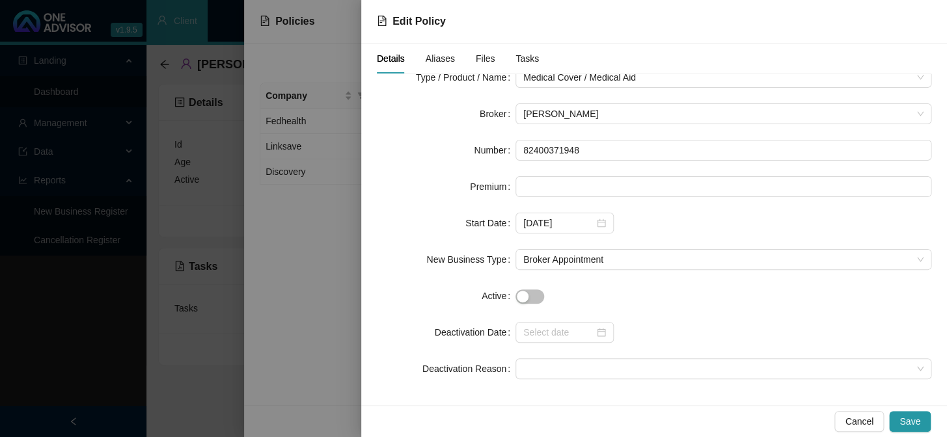
scroll to position [94, 0]
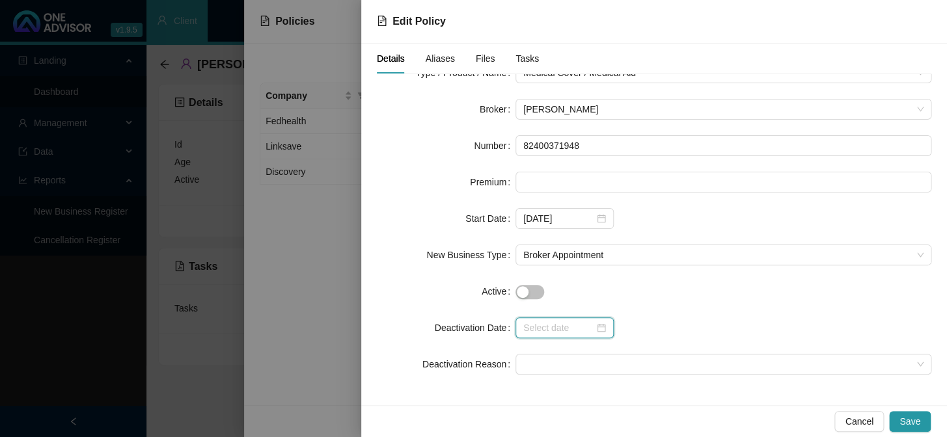
click at [581, 332] on input at bounding box center [558, 328] width 71 height 14
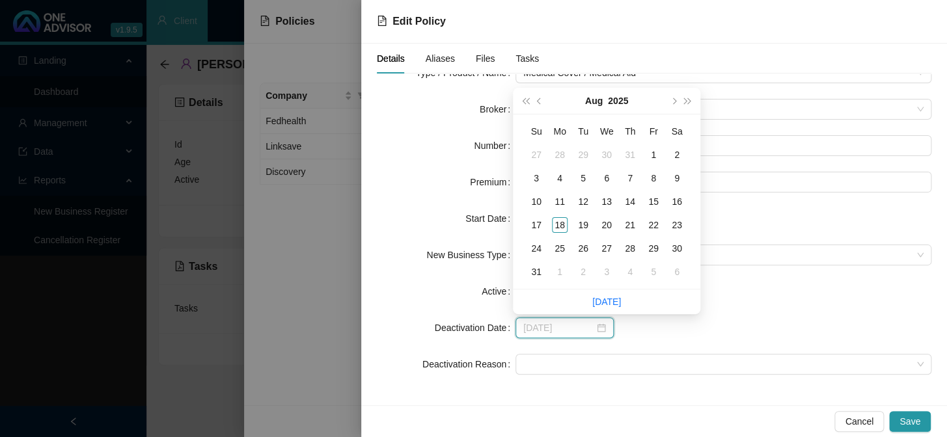
type input "[DATE]"
click at [522, 96] on button "super-prev-year" at bounding box center [525, 101] width 14 height 26
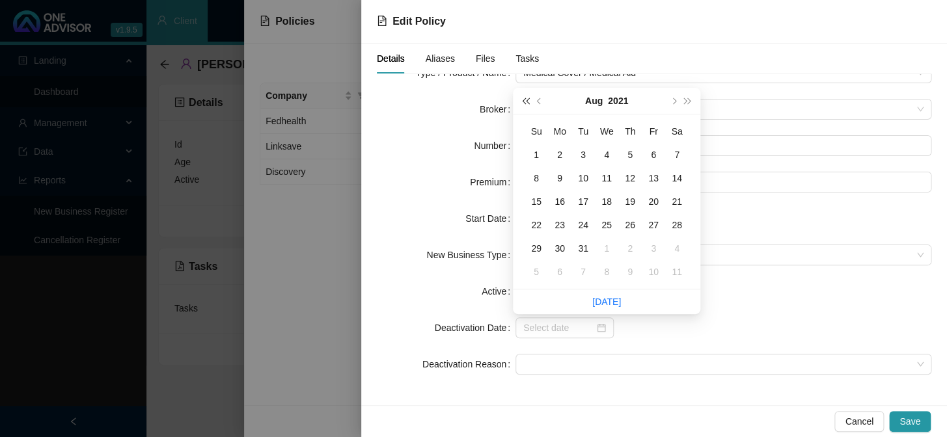
click at [522, 96] on button "super-prev-year" at bounding box center [525, 101] width 14 height 26
click at [523, 97] on button "super-prev-year" at bounding box center [525, 101] width 14 height 26
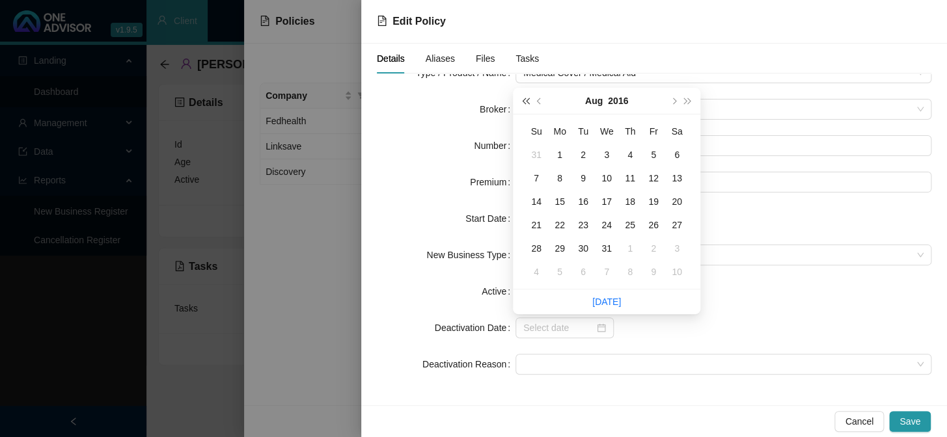
click at [523, 97] on button "super-prev-year" at bounding box center [525, 101] width 14 height 26
click at [685, 100] on span "super-next-year" at bounding box center [688, 101] width 7 height 7
click at [686, 99] on span "super-next-year" at bounding box center [688, 101] width 7 height 7
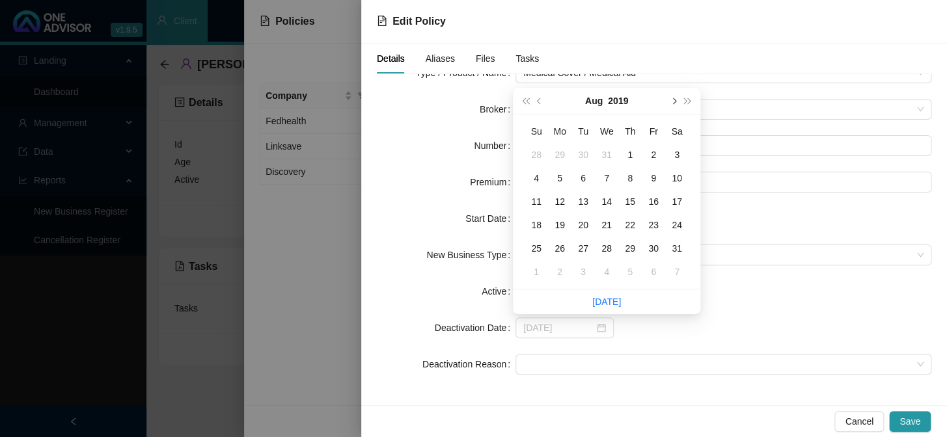
type input "[DATE]"
click at [671, 99] on span "next-year" at bounding box center [673, 101] width 7 height 7
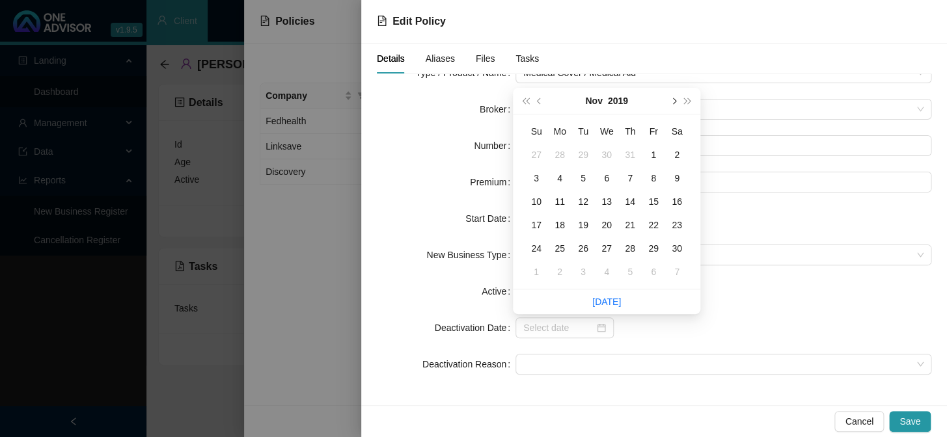
click at [671, 99] on span "next-year" at bounding box center [673, 101] width 7 height 7
type input "[DATE]"
click at [583, 245] on div "31" at bounding box center [583, 249] width 16 height 16
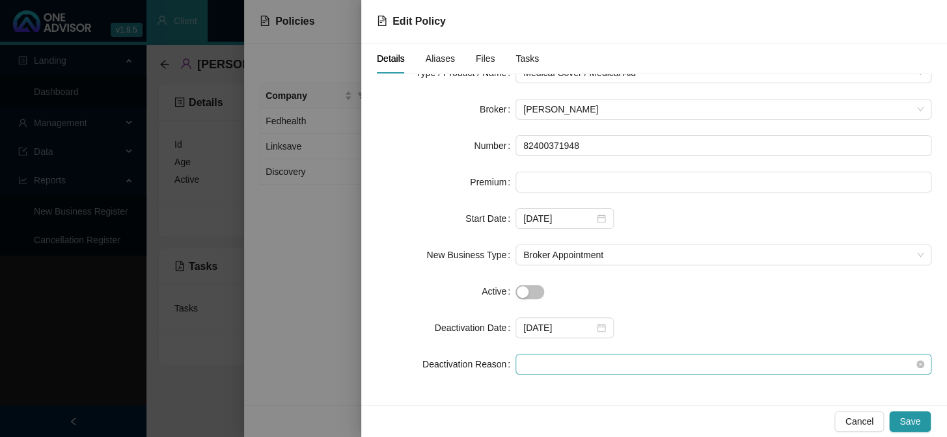
click at [613, 367] on span at bounding box center [723, 365] width 400 height 20
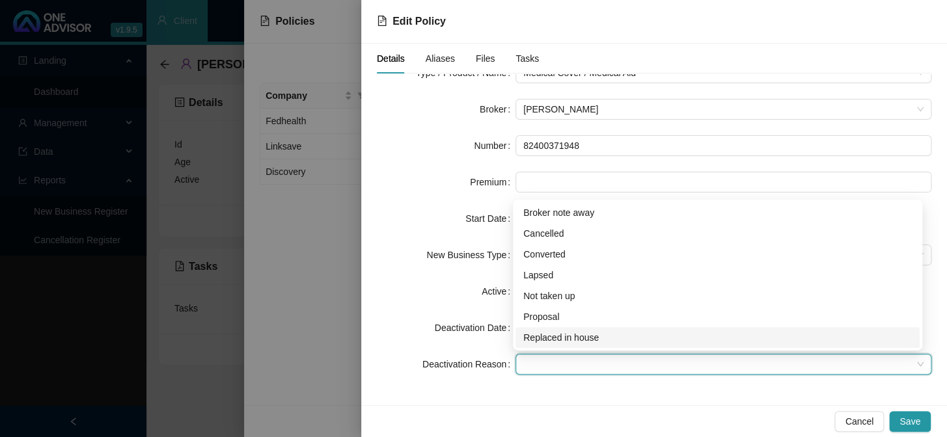
click at [584, 339] on div "Replaced in house" at bounding box center [717, 338] width 389 height 14
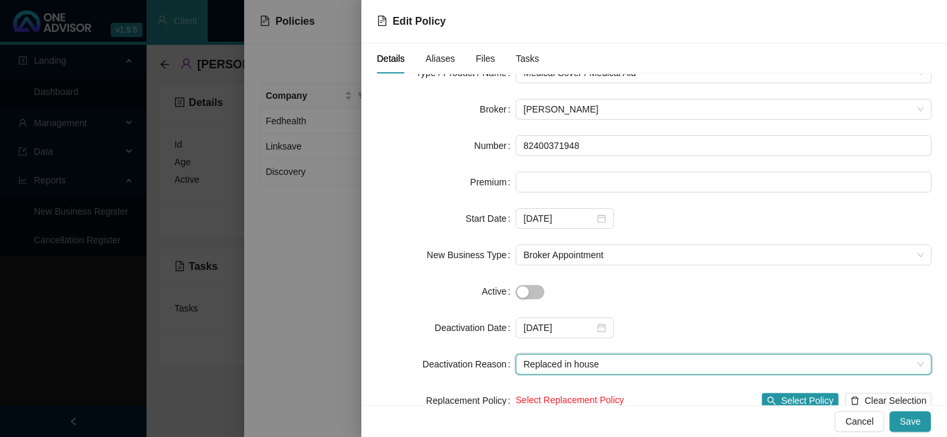
scroll to position [131, 0]
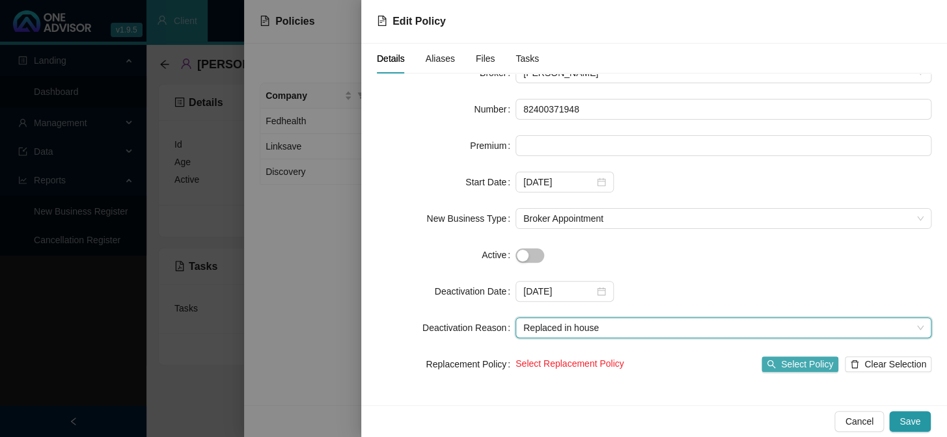
click at [793, 363] on span "Select Policy" at bounding box center [807, 364] width 52 height 14
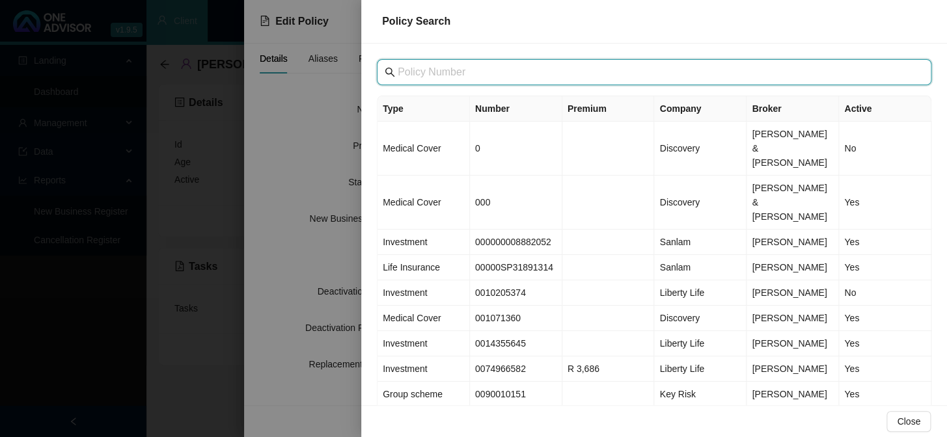
click at [538, 70] on input "text" at bounding box center [656, 72] width 516 height 16
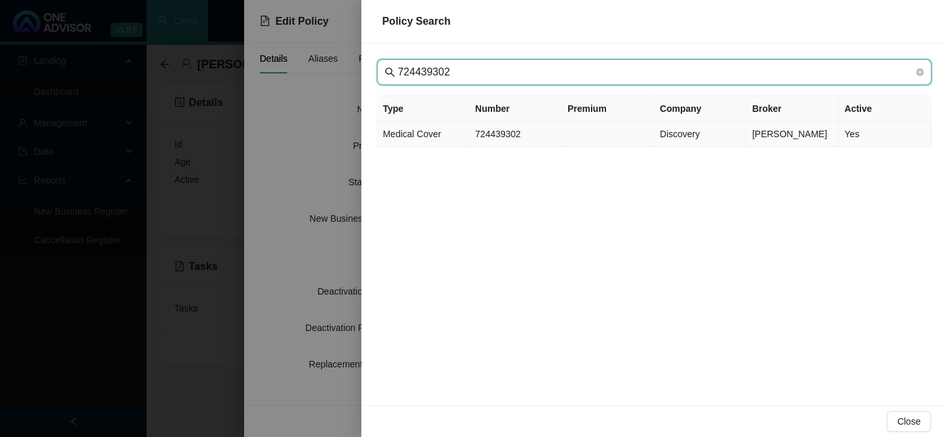
type input "724439302"
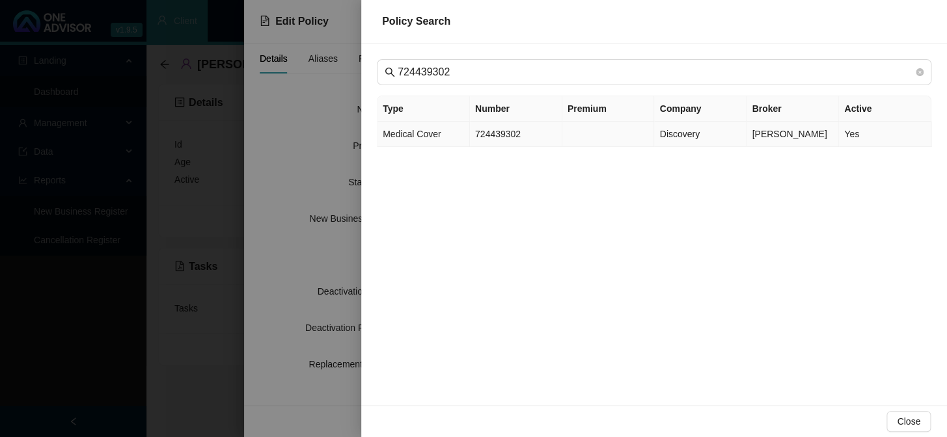
click at [502, 136] on td "724439302" at bounding box center [516, 134] width 92 height 25
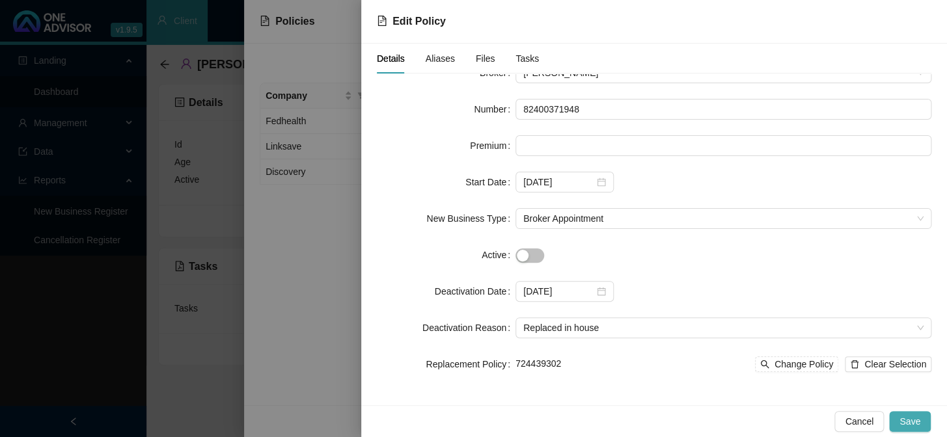
click at [913, 430] on button "Save" at bounding box center [910, 421] width 42 height 21
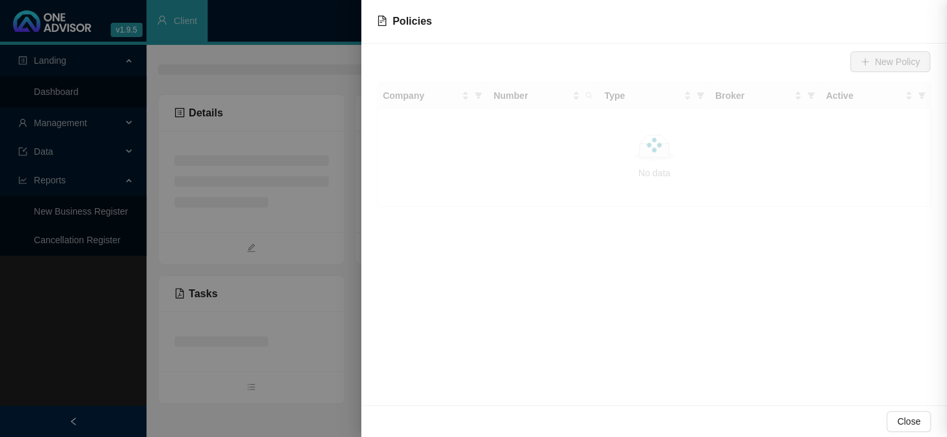
scroll to position [0, 0]
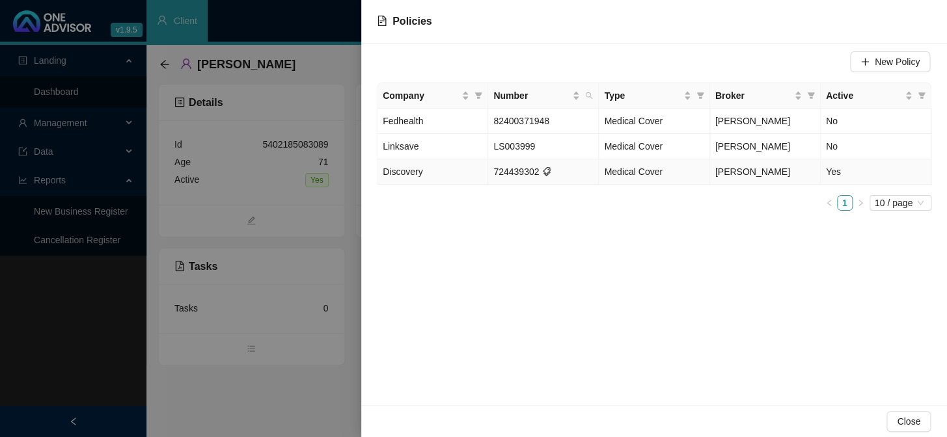
click at [786, 176] on td "[PERSON_NAME]" at bounding box center [765, 171] width 111 height 25
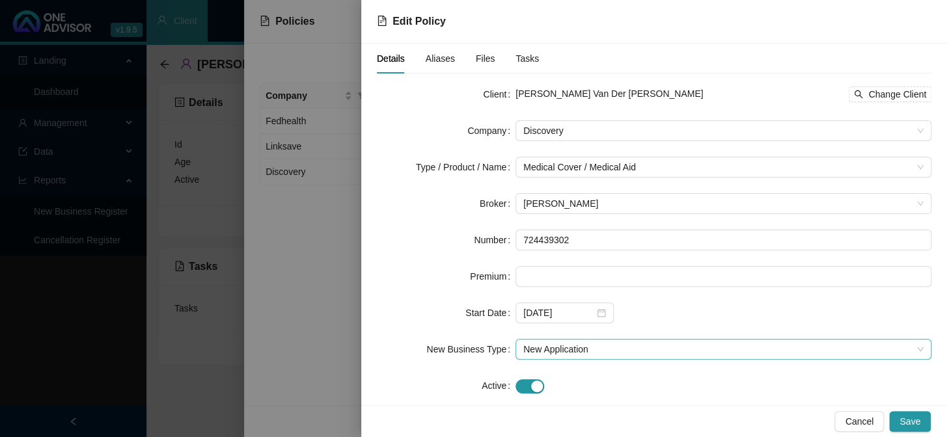
scroll to position [21, 0]
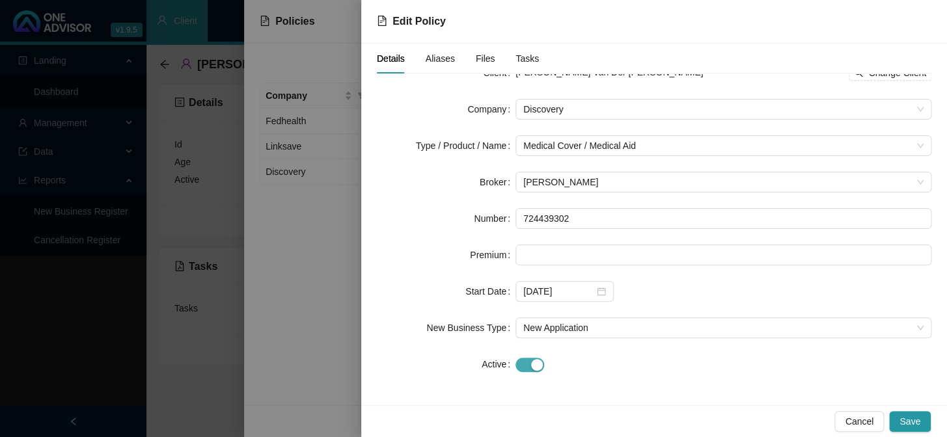
click at [531, 363] on div "button" at bounding box center [537, 365] width 12 height 12
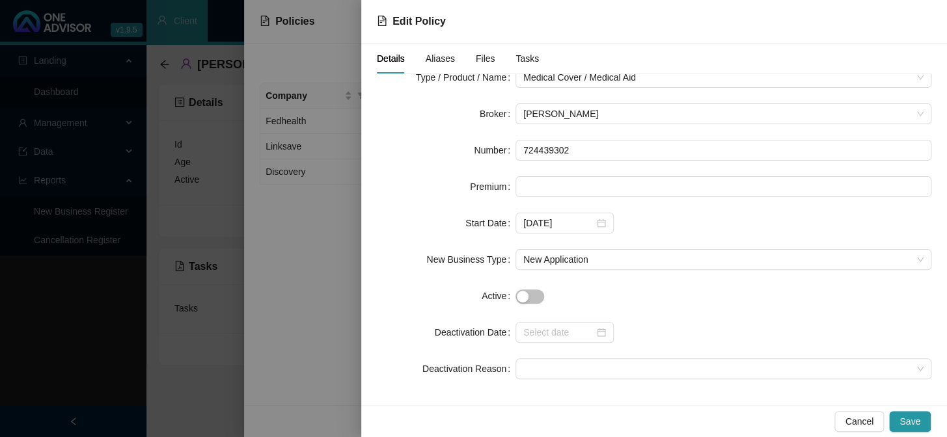
scroll to position [94, 0]
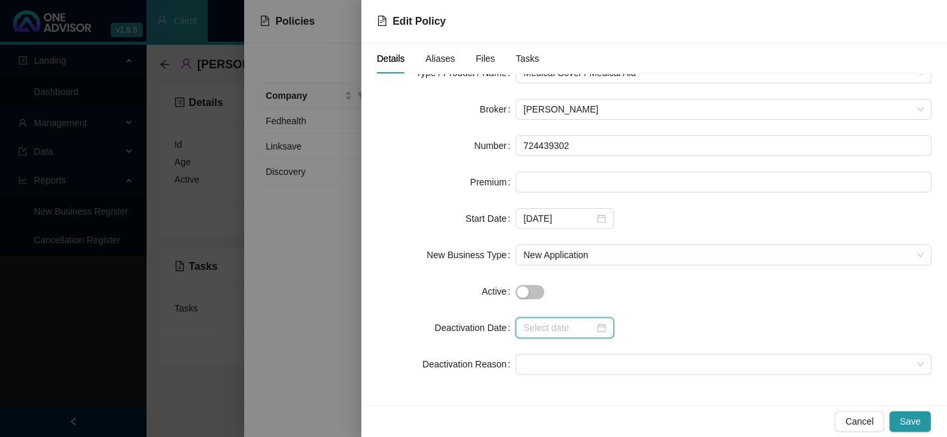
click at [566, 329] on input at bounding box center [558, 328] width 71 height 14
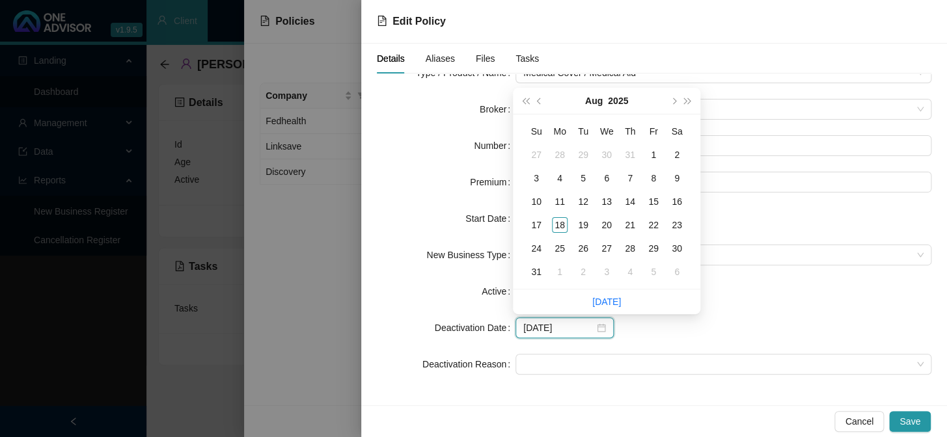
type input "[DATE]"
click at [527, 99] on span "super-prev-year" at bounding box center [525, 101] width 7 height 7
type input "[DATE]"
click at [541, 102] on span "prev-year" at bounding box center [540, 101] width 7 height 7
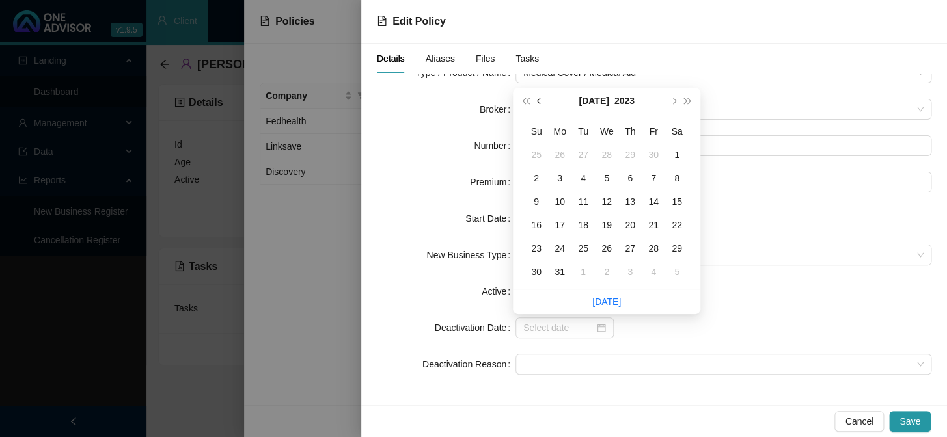
click at [541, 102] on span "prev-year" at bounding box center [540, 101] width 7 height 7
type input "[DATE]"
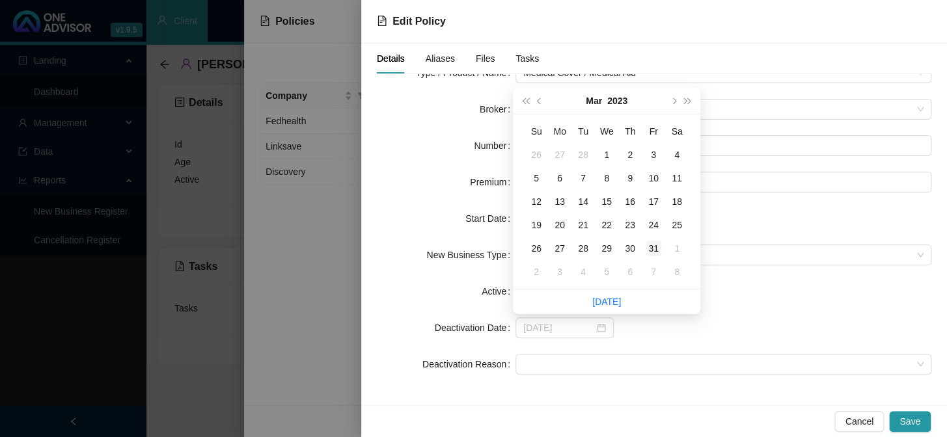
click at [651, 248] on div "31" at bounding box center [654, 249] width 16 height 16
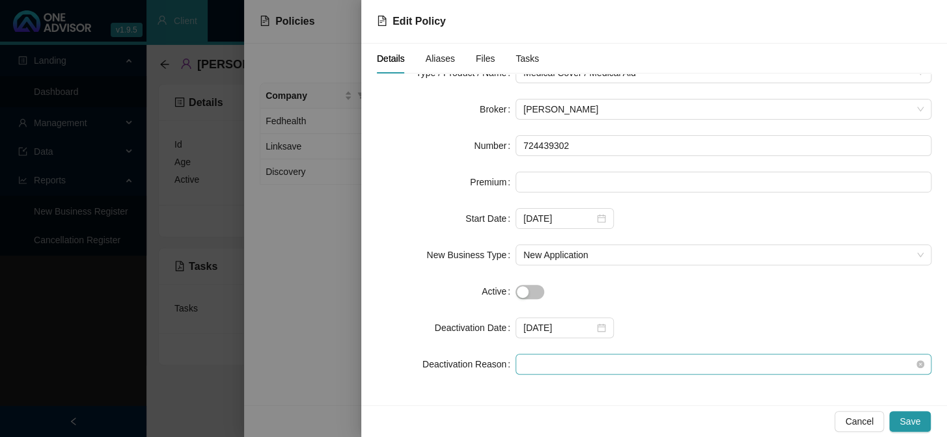
click at [572, 360] on span at bounding box center [723, 365] width 400 height 20
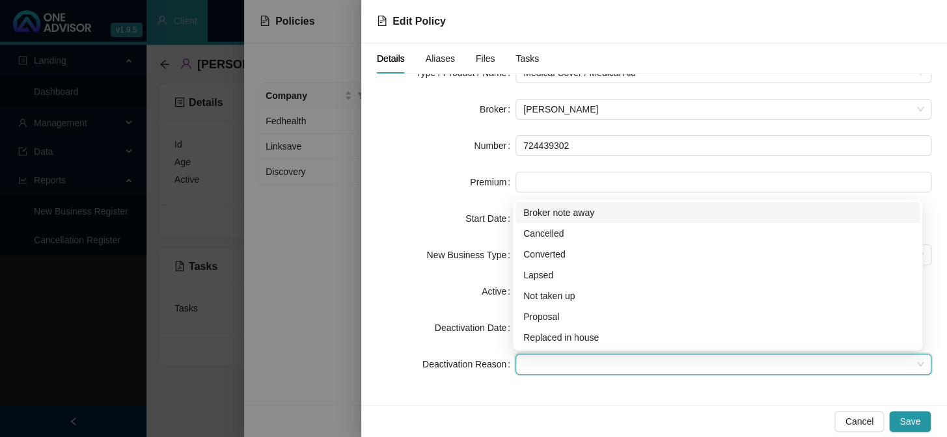
click at [571, 206] on div "Broker note away" at bounding box center [717, 213] width 389 height 14
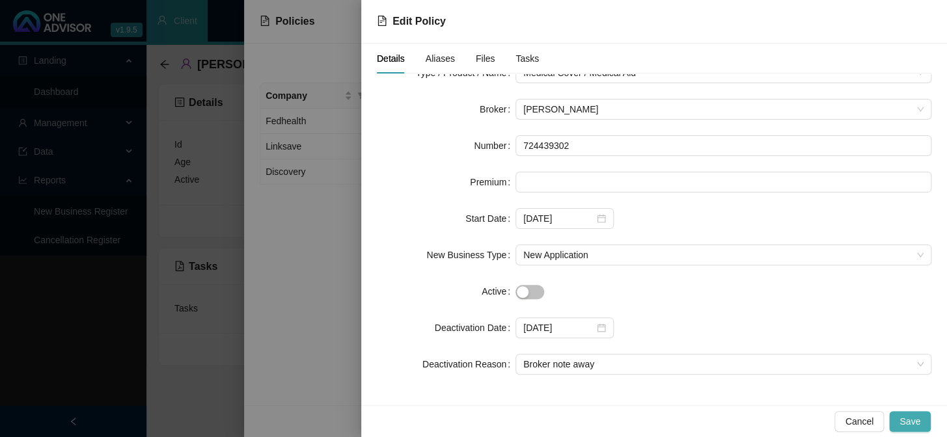
click at [915, 418] on span "Save" at bounding box center [910, 422] width 21 height 14
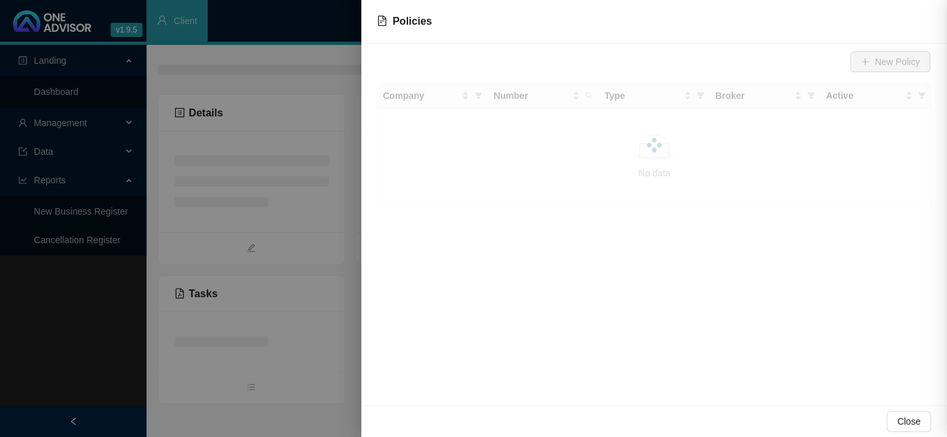
scroll to position [0, 0]
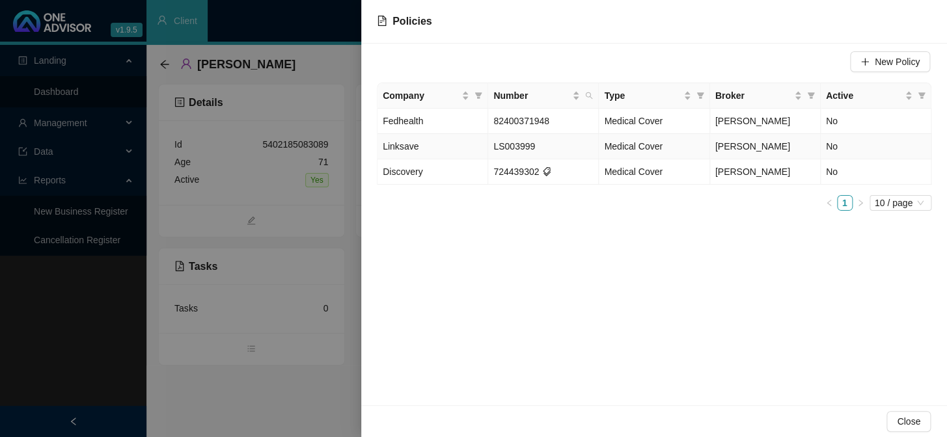
click at [732, 148] on span "[PERSON_NAME]" at bounding box center [752, 146] width 75 height 10
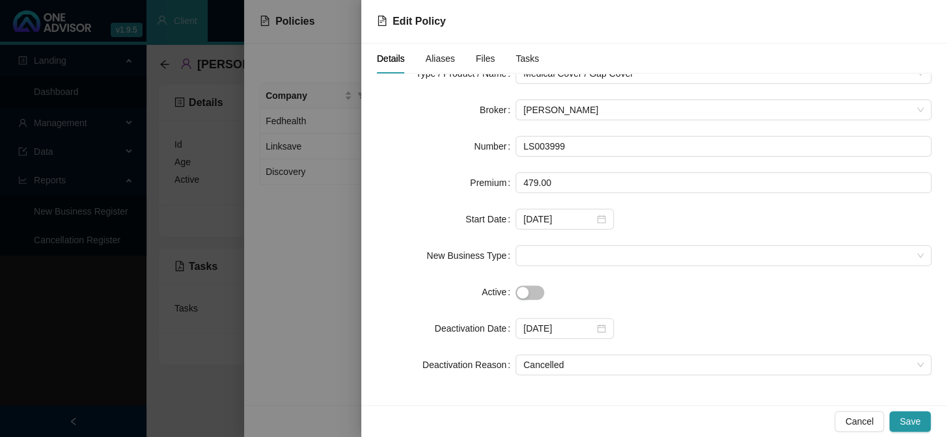
scroll to position [94, 0]
click at [908, 412] on button "Save" at bounding box center [910, 421] width 42 height 21
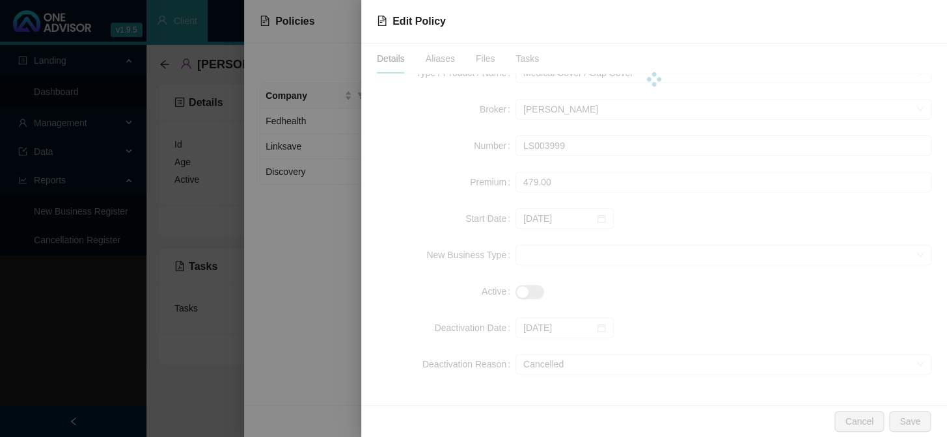
scroll to position [0, 0]
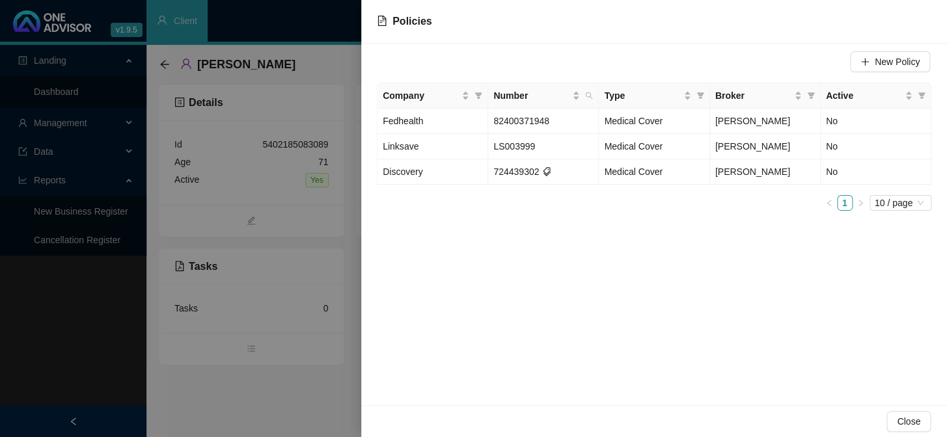
click at [331, 234] on div at bounding box center [473, 218] width 947 height 437
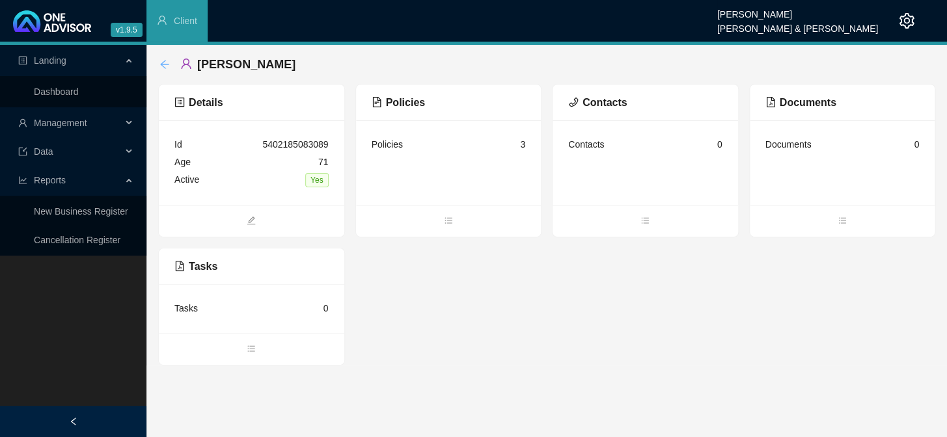
click at [163, 63] on icon "arrow-left" at bounding box center [164, 64] width 10 height 10
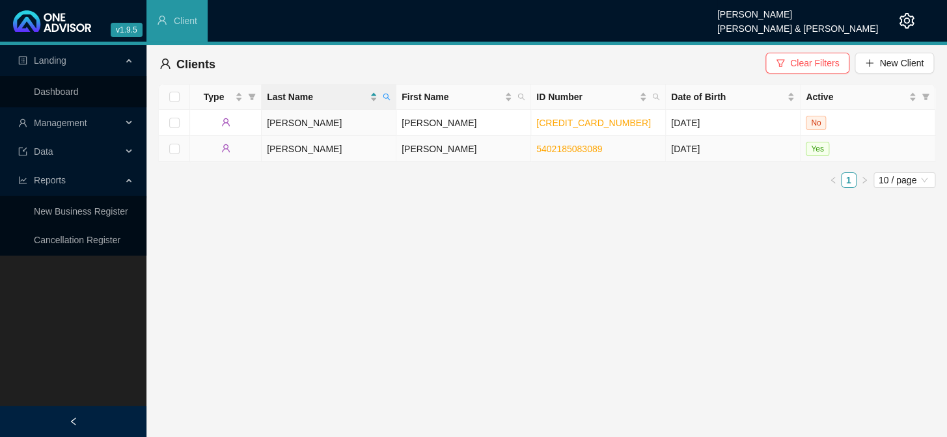
click at [820, 150] on span "Yes" at bounding box center [817, 149] width 23 height 14
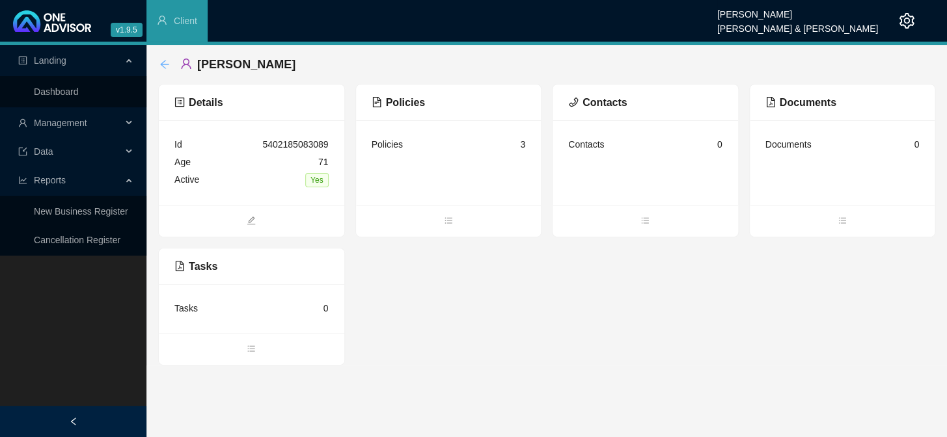
click at [161, 64] on icon "arrow-left" at bounding box center [164, 64] width 8 height 8
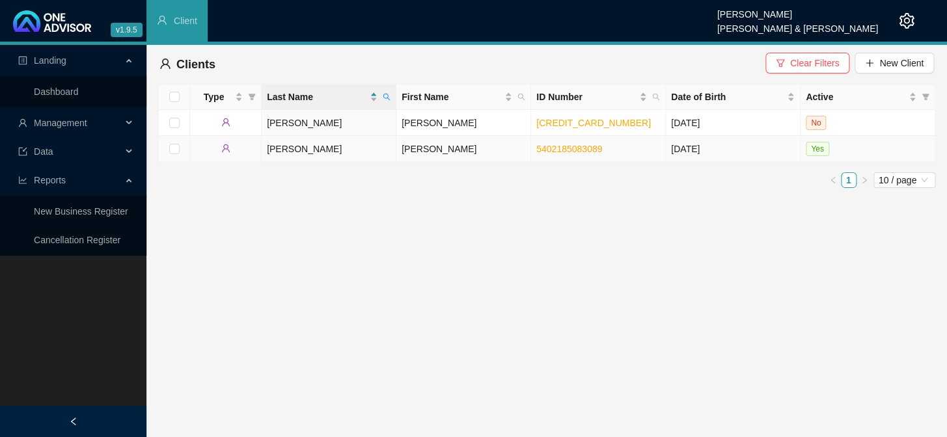
drag, startPoint x: 814, startPoint y: 149, endPoint x: 439, endPoint y: 174, distance: 375.8
click at [568, 223] on main "Landing Dashboard Management Data Reports New Business Register Cancellation Re…" at bounding box center [473, 241] width 947 height 393
click at [316, 144] on td "[PERSON_NAME]" at bounding box center [329, 149] width 135 height 26
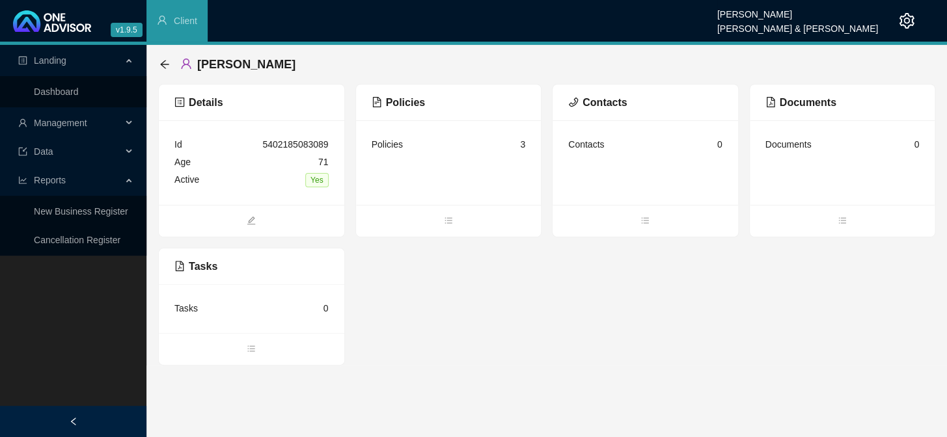
click at [322, 181] on span "Yes" at bounding box center [316, 180] width 23 height 14
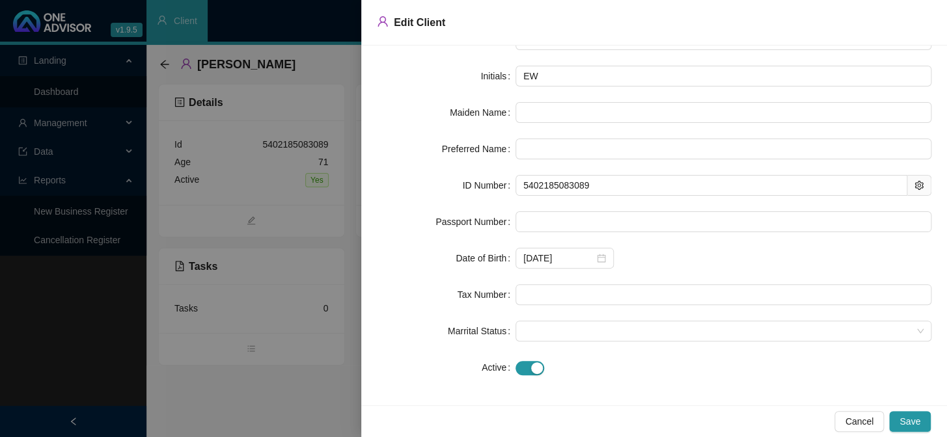
scroll to position [109, 0]
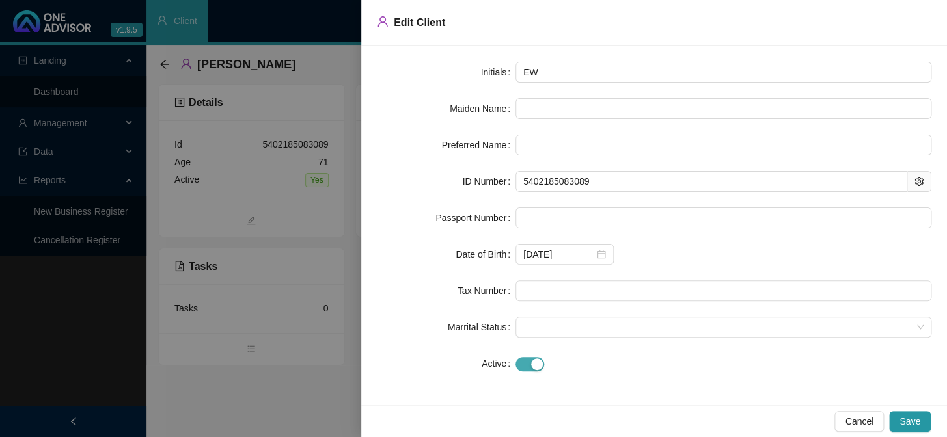
click at [531, 365] on div "button" at bounding box center [537, 365] width 12 height 12
click at [909, 418] on span "Save" at bounding box center [910, 422] width 21 height 14
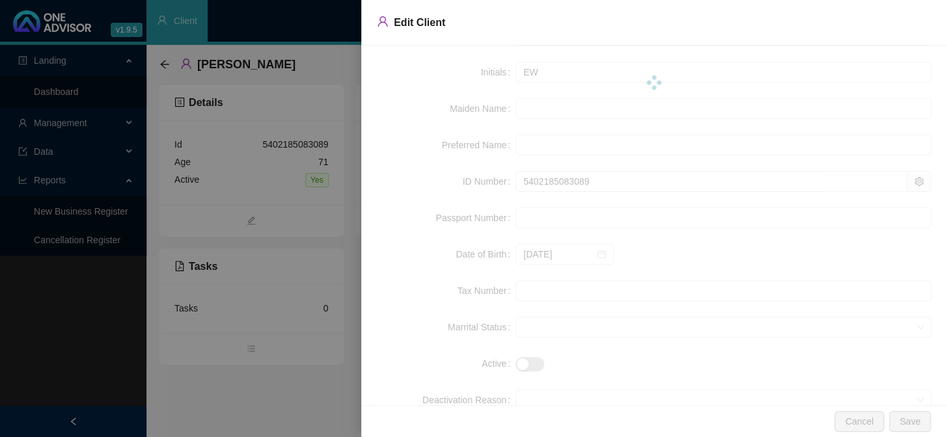
scroll to position [0, 0]
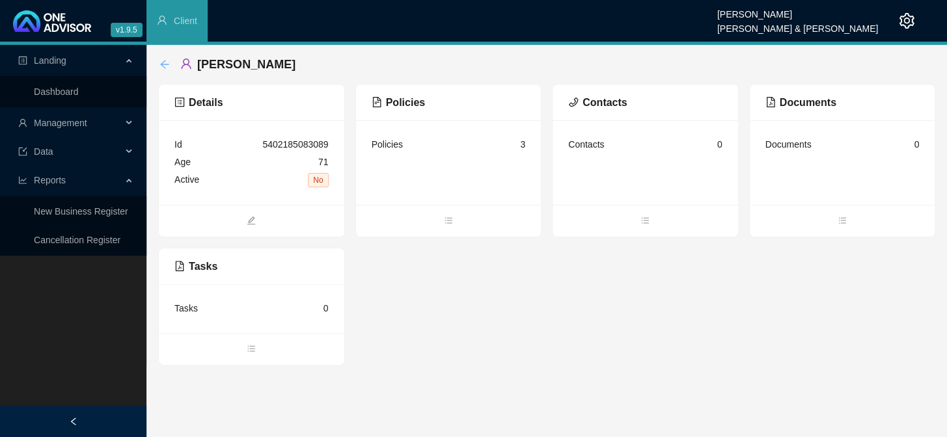
click at [167, 65] on icon "arrow-left" at bounding box center [164, 64] width 10 height 10
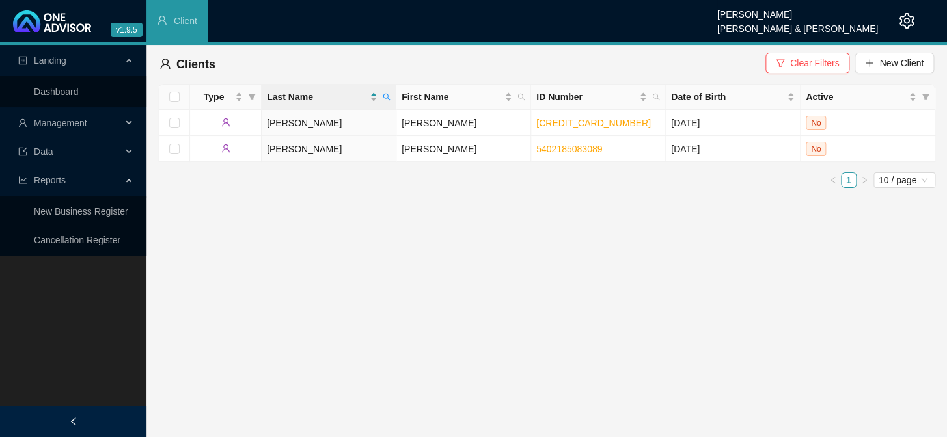
click at [716, 273] on main "Landing Dashboard Management Data Reports New Business Register Cancellation Re…" at bounding box center [473, 241] width 947 height 393
click at [542, 273] on main "Landing Dashboard Management Data Reports New Business Register Cancellation Re…" at bounding box center [473, 241] width 947 height 393
click at [384, 98] on icon "search" at bounding box center [387, 97] width 8 height 8
type input "RUSH"
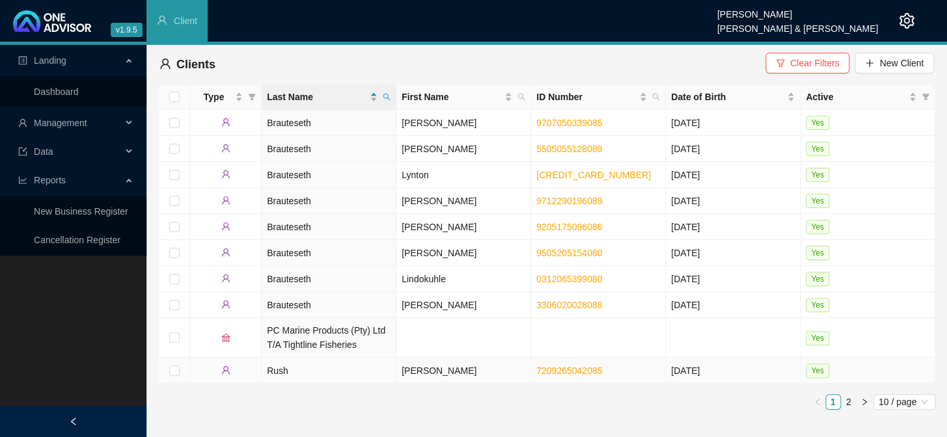
click at [457, 371] on td "[PERSON_NAME]" at bounding box center [463, 371] width 135 height 26
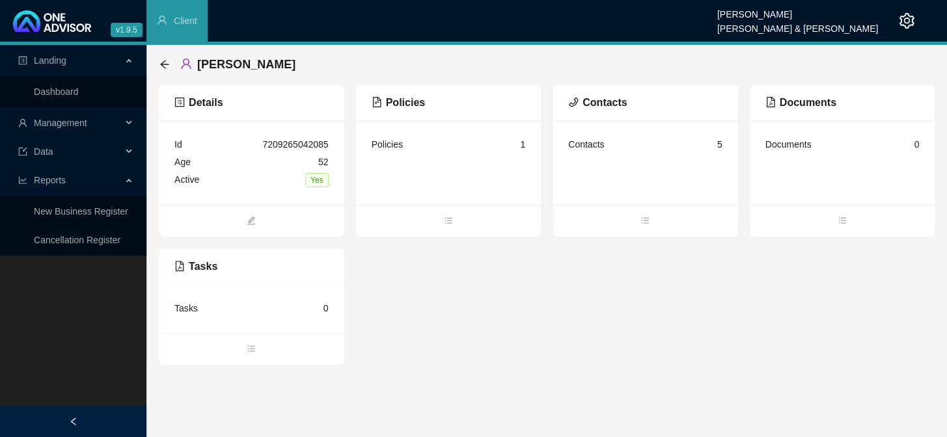
click at [410, 149] on div "Policies 1" at bounding box center [449, 145] width 154 height 18
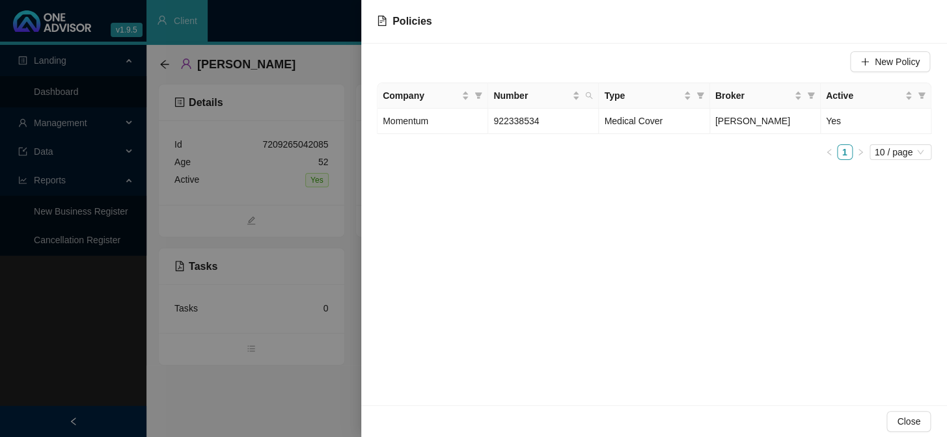
click at [333, 234] on div at bounding box center [473, 218] width 947 height 437
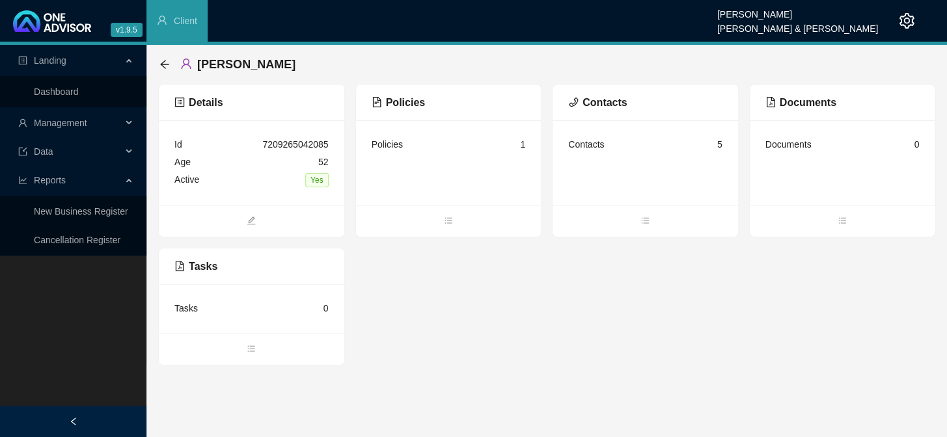
click at [161, 55] on div "[PERSON_NAME]" at bounding box center [231, 64] width 144 height 23
click at [168, 62] on icon "arrow-left" at bounding box center [164, 64] width 10 height 10
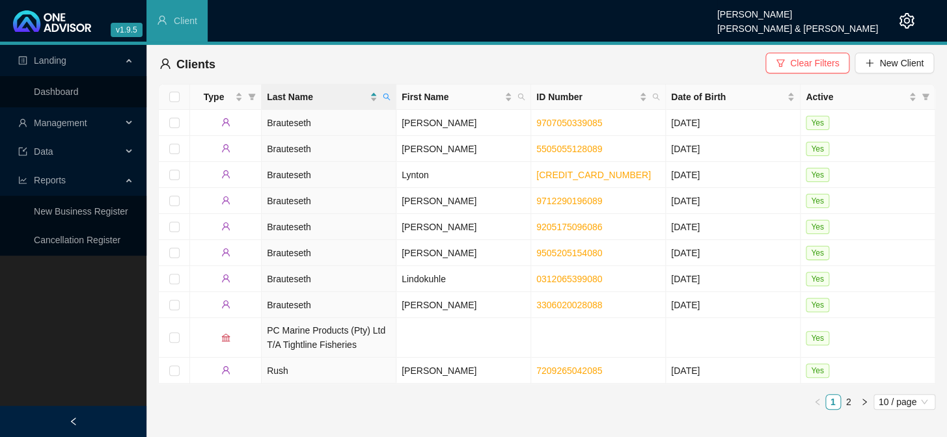
click at [850, 398] on link "2" at bounding box center [849, 402] width 14 height 14
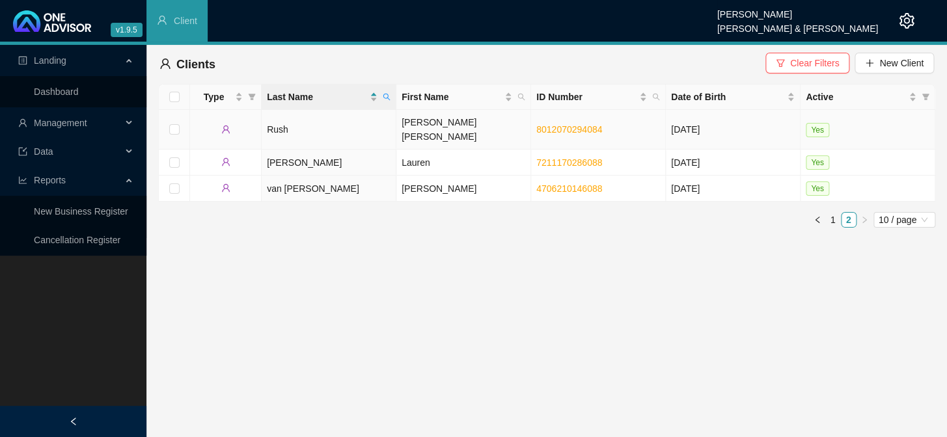
click at [436, 127] on td "[PERSON_NAME] [PERSON_NAME]" at bounding box center [463, 130] width 135 height 40
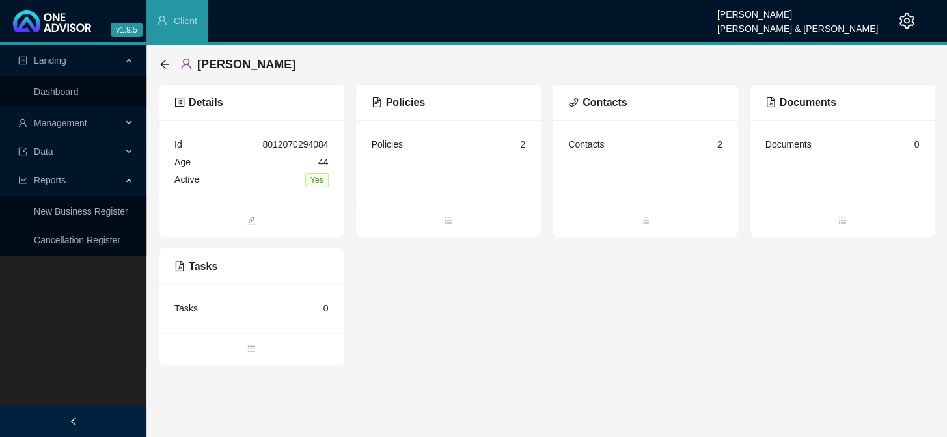
click at [401, 143] on div "Policies 2" at bounding box center [449, 145] width 154 height 18
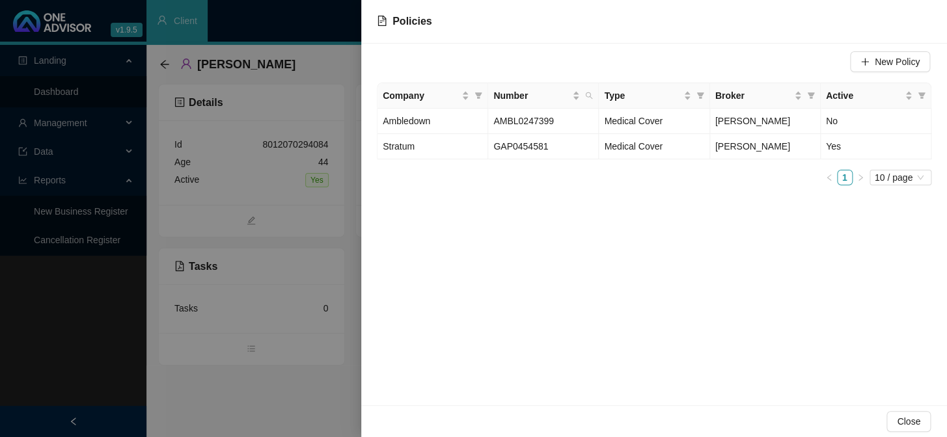
click at [328, 221] on div at bounding box center [473, 218] width 947 height 437
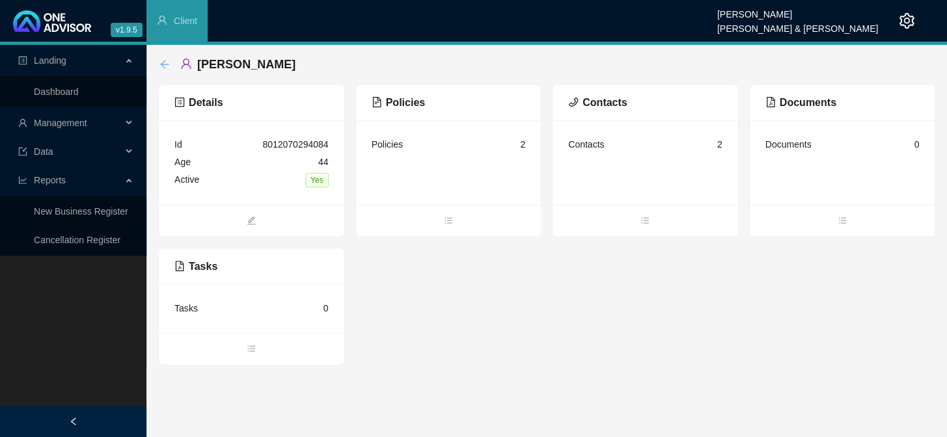
click at [164, 65] on icon "arrow-left" at bounding box center [164, 64] width 10 height 10
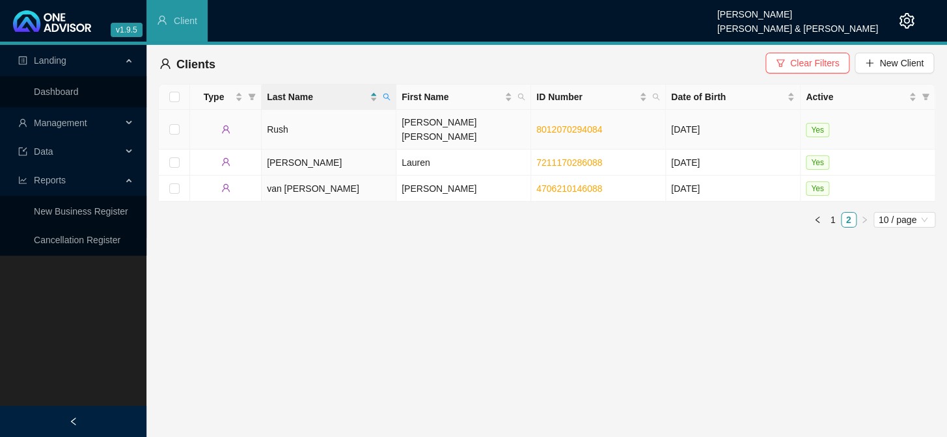
click at [444, 124] on td "[PERSON_NAME] [PERSON_NAME]" at bounding box center [463, 130] width 135 height 40
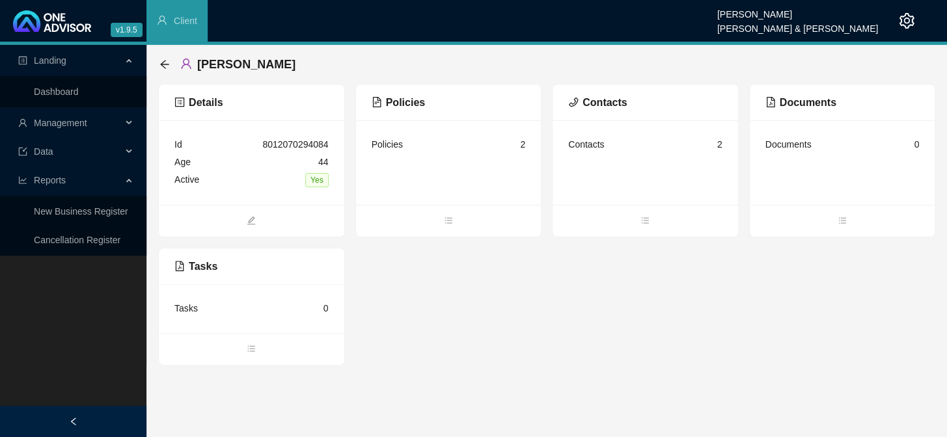
click at [620, 146] on div "Contacts 2" at bounding box center [645, 145] width 154 height 18
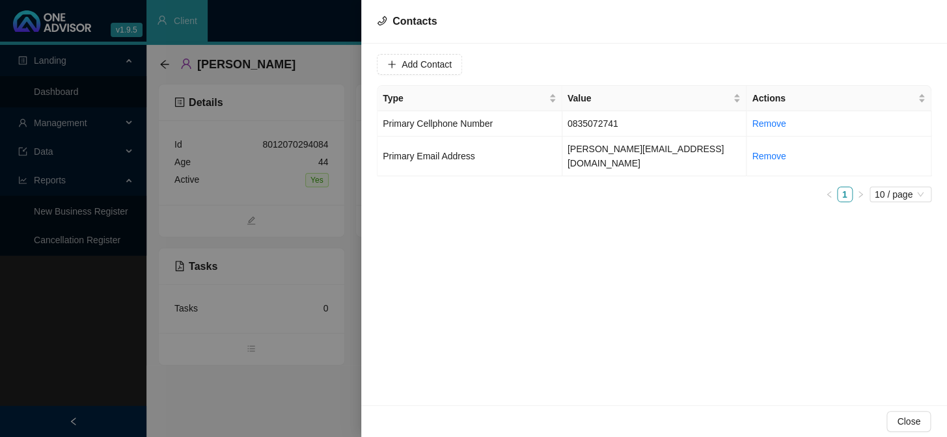
click at [350, 207] on div at bounding box center [473, 218] width 947 height 437
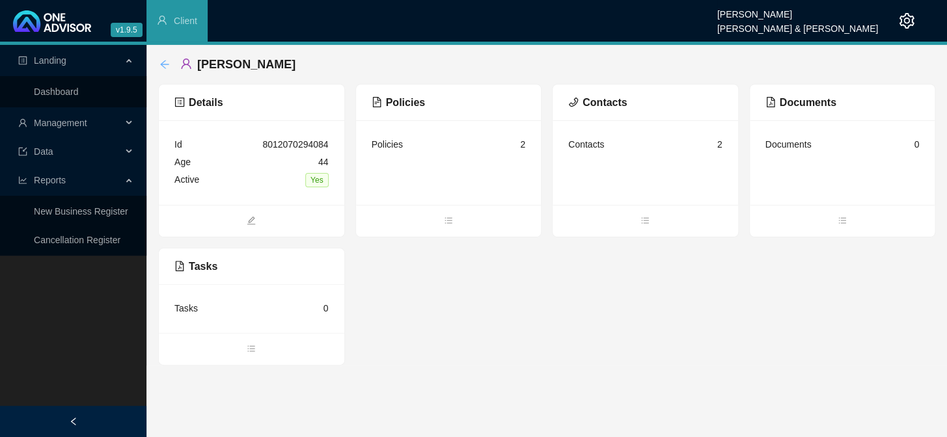
click at [164, 65] on icon "arrow-left" at bounding box center [164, 64] width 10 height 10
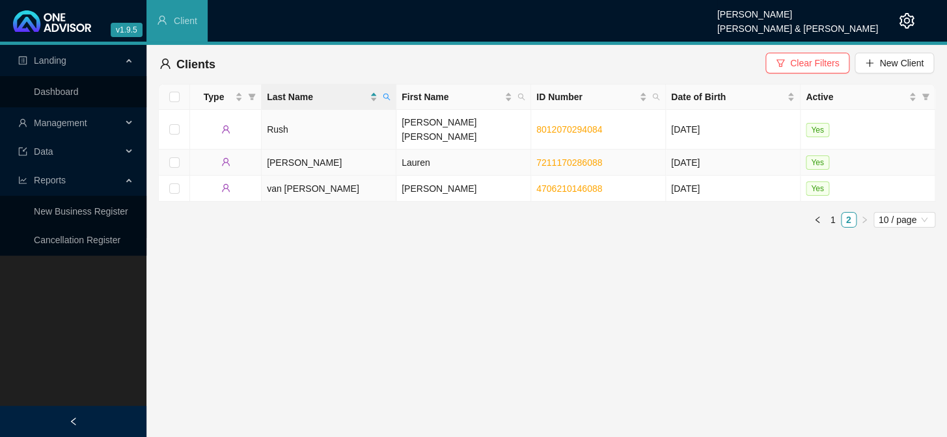
click at [415, 153] on td "Lauren" at bounding box center [463, 163] width 135 height 26
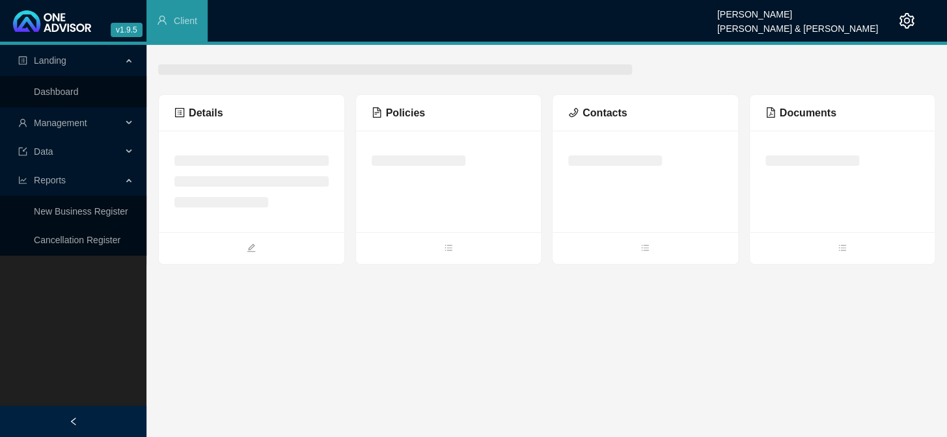
click at [415, 153] on div at bounding box center [449, 160] width 154 height 29
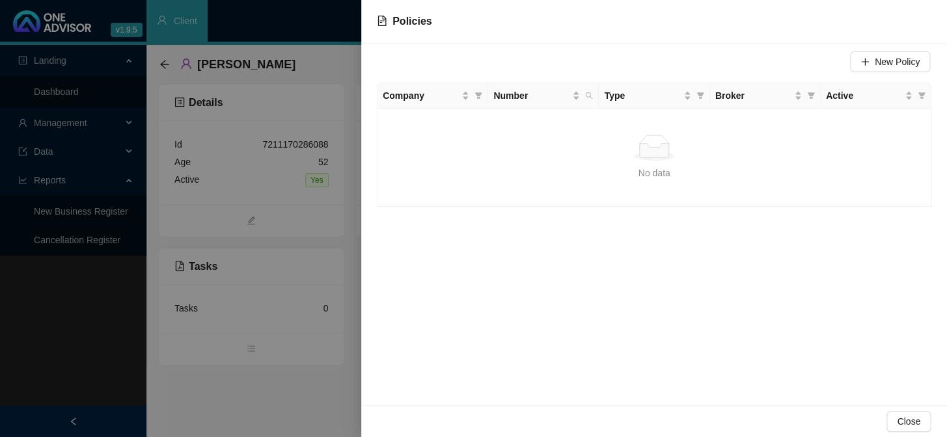
click at [353, 184] on div at bounding box center [473, 218] width 947 height 437
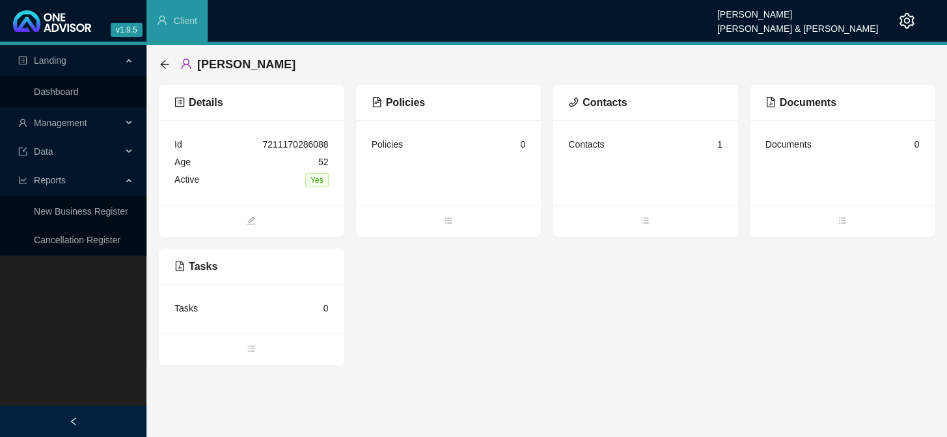
click at [599, 148] on div "Contacts" at bounding box center [586, 144] width 36 height 14
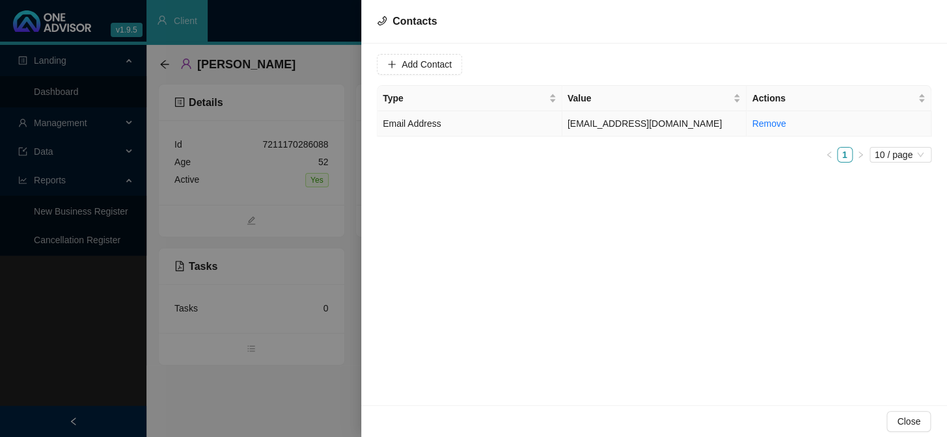
click at [607, 121] on td "[EMAIL_ADDRESS][DOMAIN_NAME]" at bounding box center [654, 123] width 185 height 25
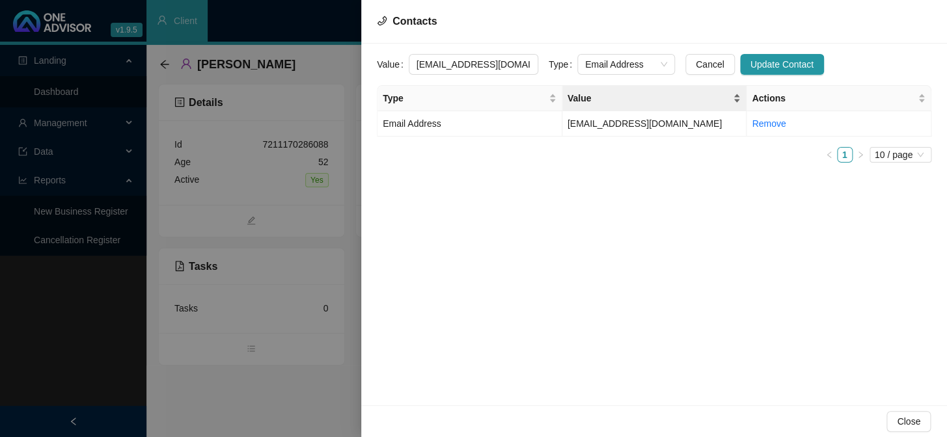
scroll to position [0, 3]
click at [652, 70] on span "Email Address" at bounding box center [626, 65] width 82 height 20
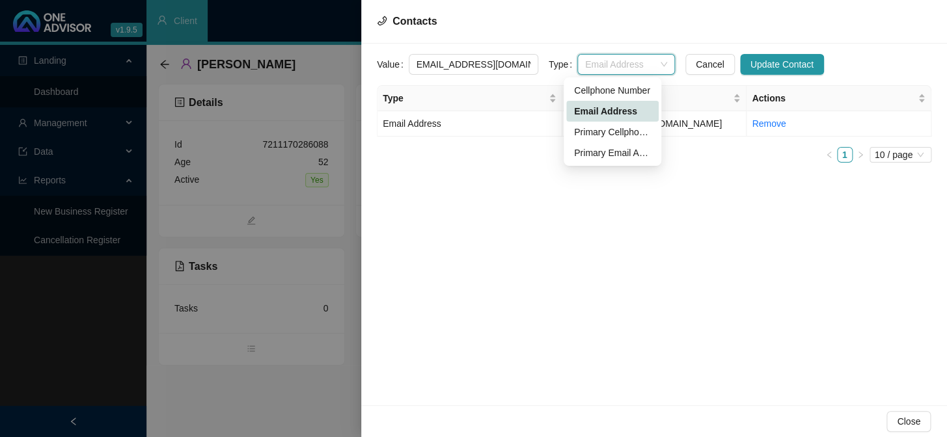
scroll to position [0, 0]
click at [607, 153] on div "Primary Email Address" at bounding box center [612, 153] width 77 height 14
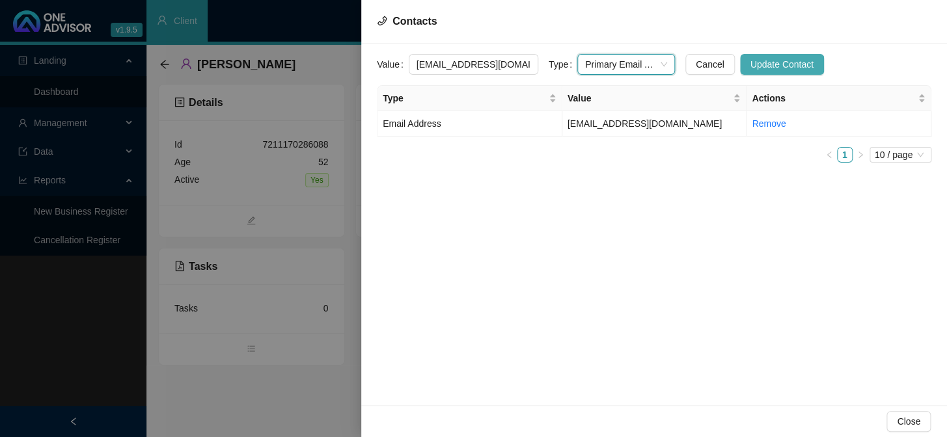
click at [758, 67] on span "Update Contact" at bounding box center [782, 64] width 63 height 14
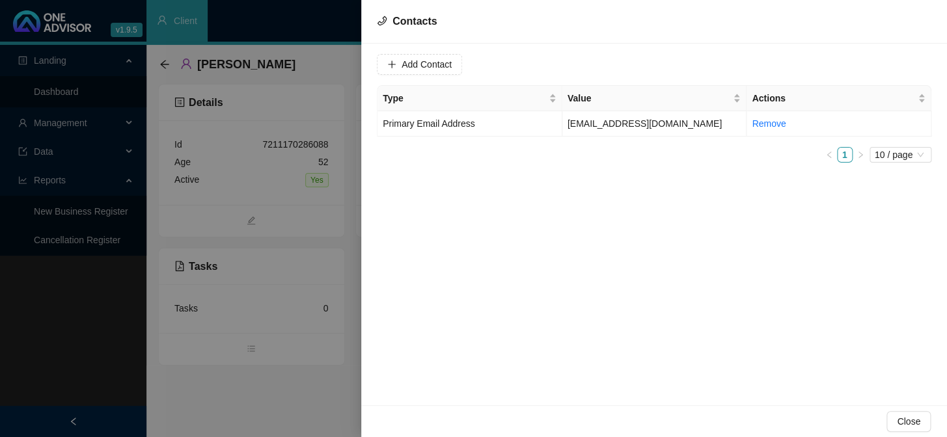
click at [314, 207] on div at bounding box center [473, 218] width 947 height 437
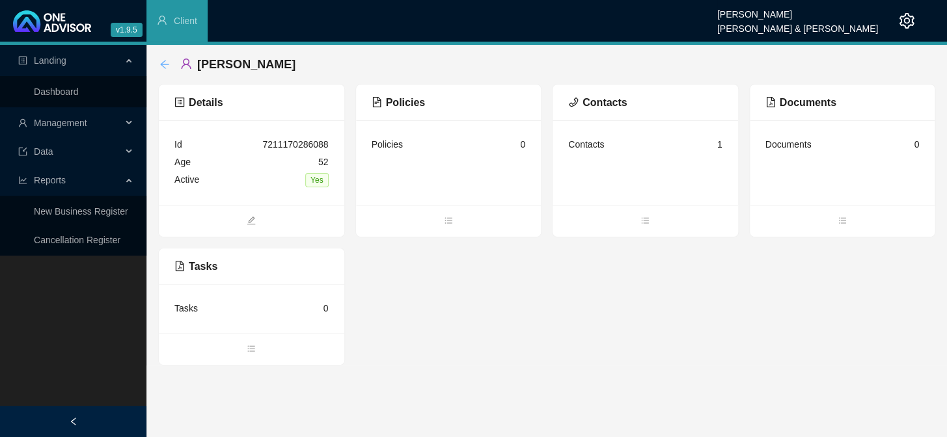
click at [159, 64] on icon "arrow-left" at bounding box center [164, 64] width 10 height 10
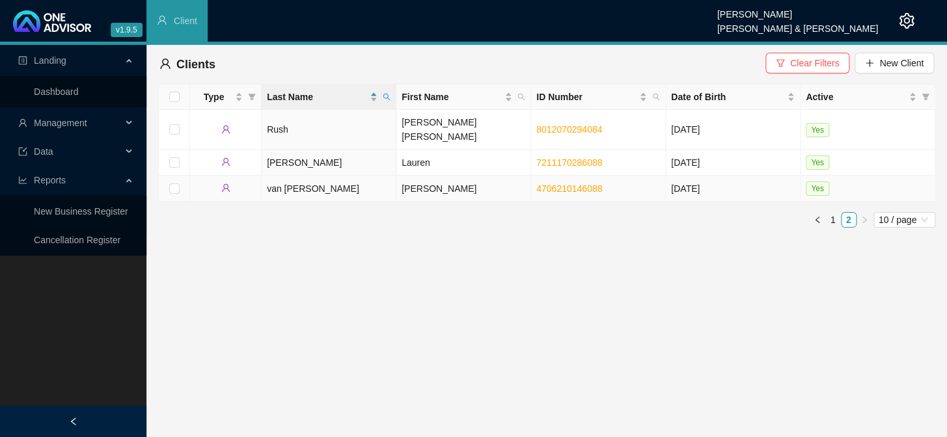
click at [385, 176] on td "van [PERSON_NAME]" at bounding box center [329, 189] width 135 height 26
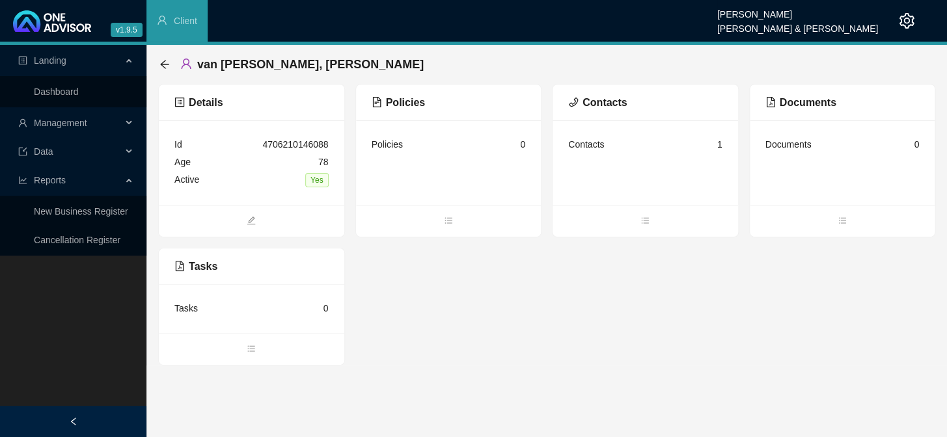
click at [583, 143] on div "Contacts" at bounding box center [586, 144] width 36 height 14
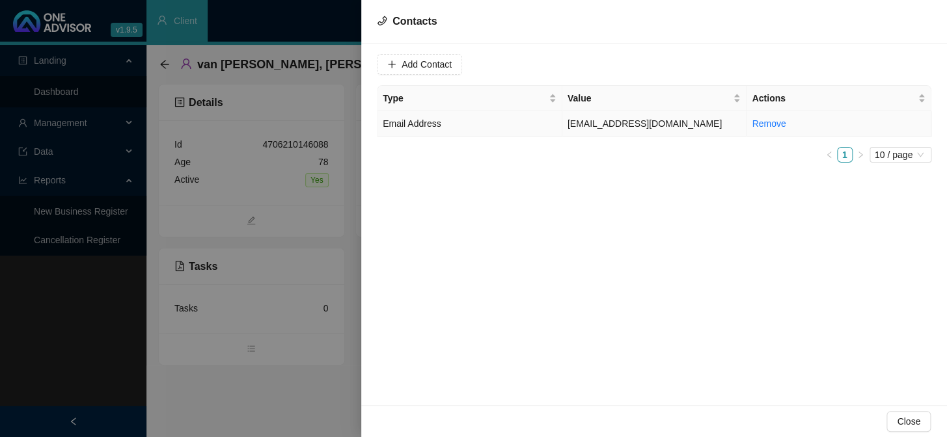
click at [570, 128] on td "[EMAIL_ADDRESS][DOMAIN_NAME]" at bounding box center [654, 123] width 185 height 25
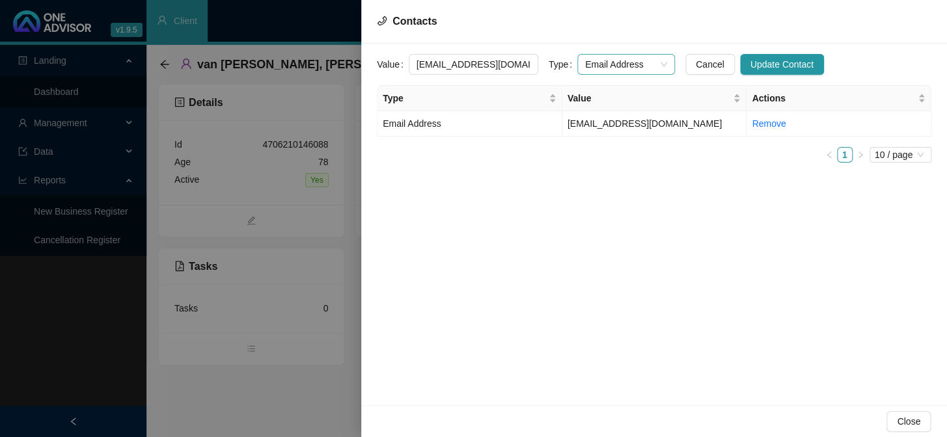
click at [652, 65] on span "Email Address" at bounding box center [626, 65] width 82 height 20
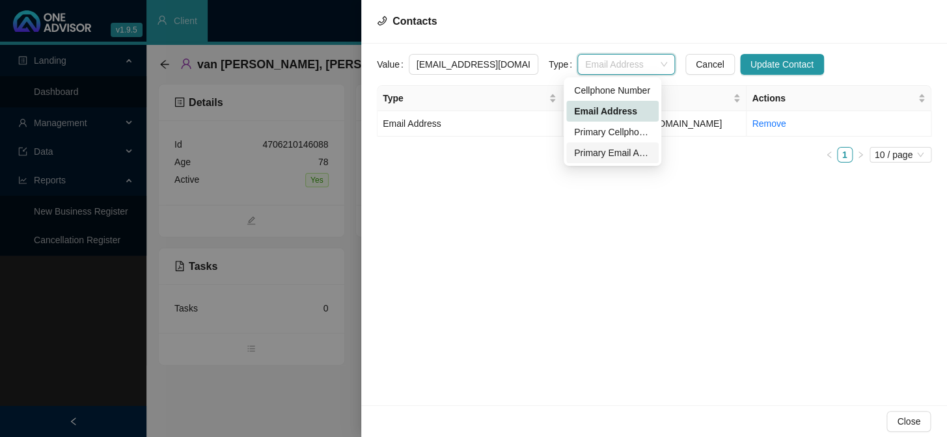
click at [602, 152] on div "Primary Email Address" at bounding box center [612, 153] width 77 height 14
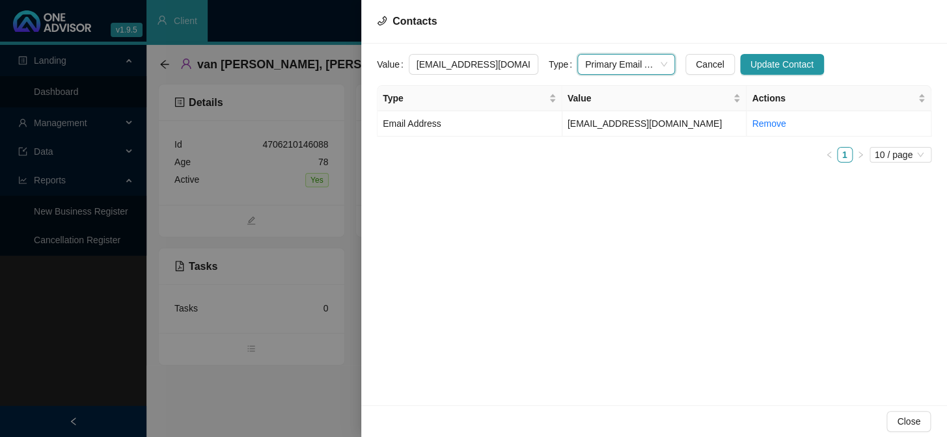
click at [256, 242] on div at bounding box center [473, 218] width 947 height 437
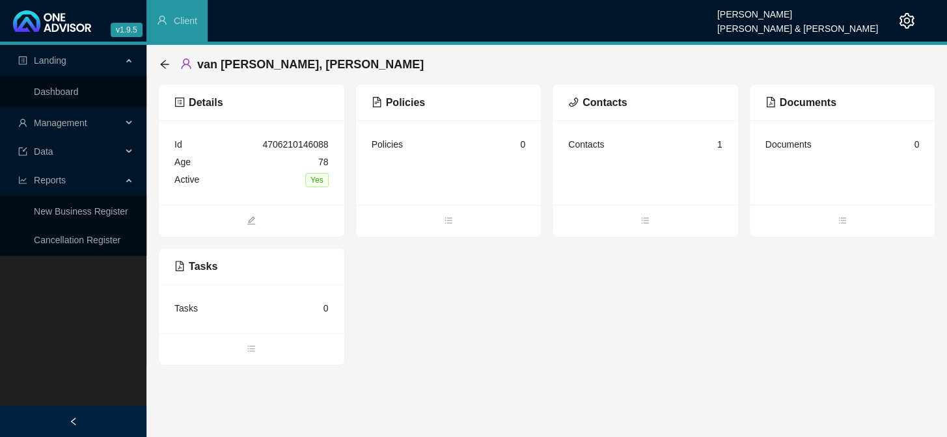
click at [593, 141] on div "Contacts" at bounding box center [586, 144] width 36 height 14
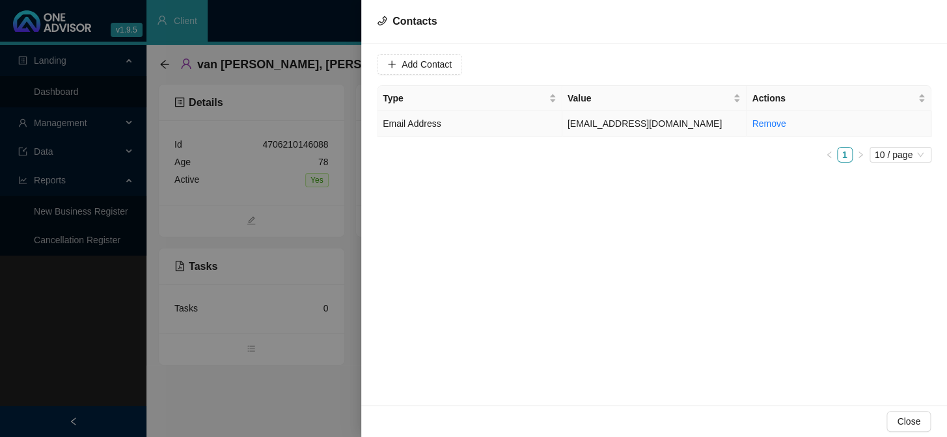
click at [451, 127] on td "Email Address" at bounding box center [470, 123] width 185 height 25
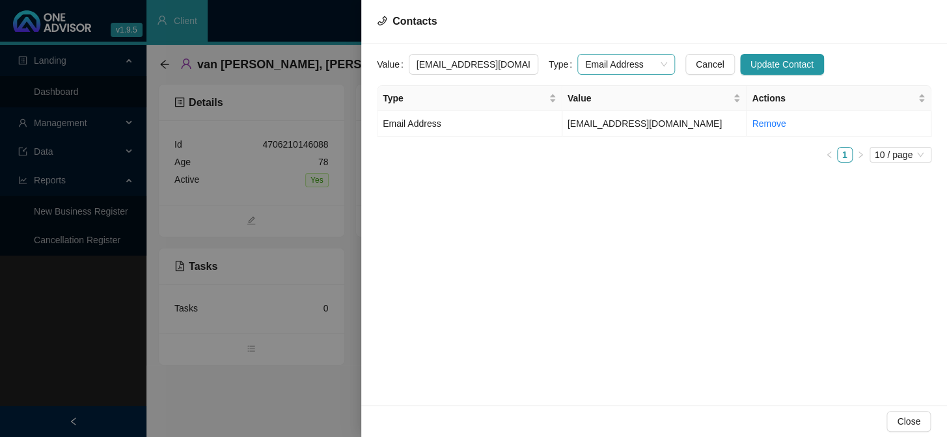
click at [654, 65] on div "Email Address" at bounding box center [626, 64] width 98 height 21
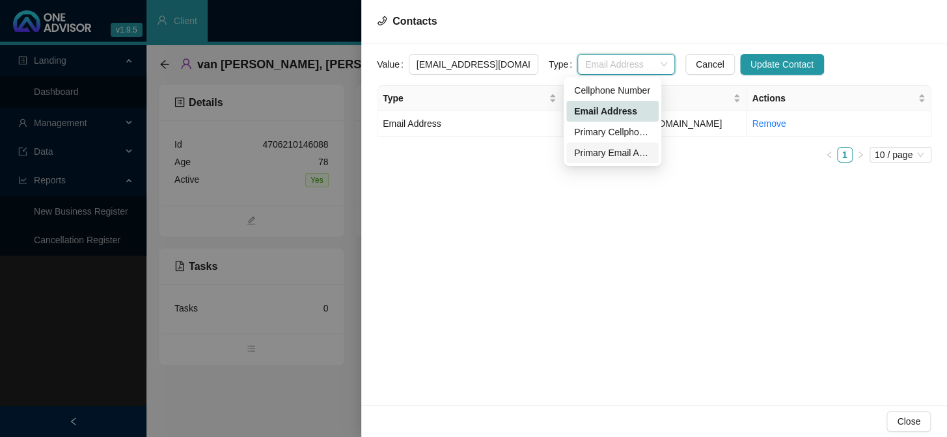
click at [626, 149] on div "Primary Email Address" at bounding box center [612, 153] width 77 height 14
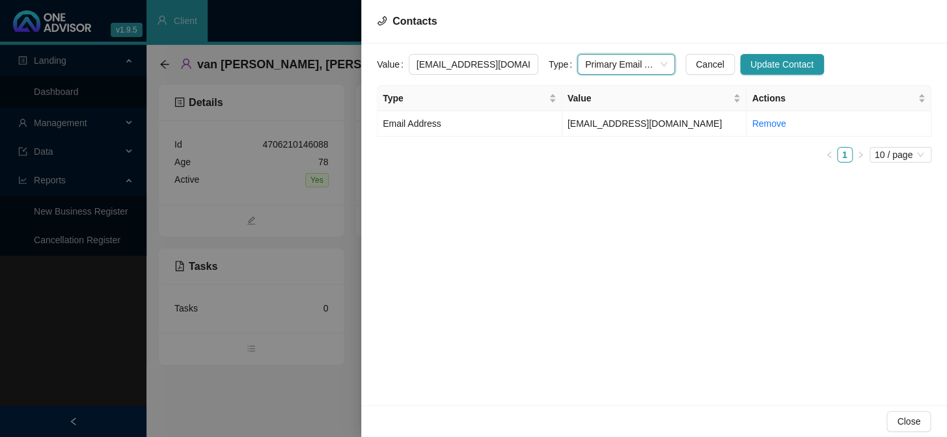
click at [729, 202] on div "Value [EMAIL_ADDRESS][DOMAIN_NAME] Type Primary Email Address Primary Email Add…" at bounding box center [654, 225] width 586 height 362
click at [915, 420] on span "Close" at bounding box center [908, 422] width 23 height 14
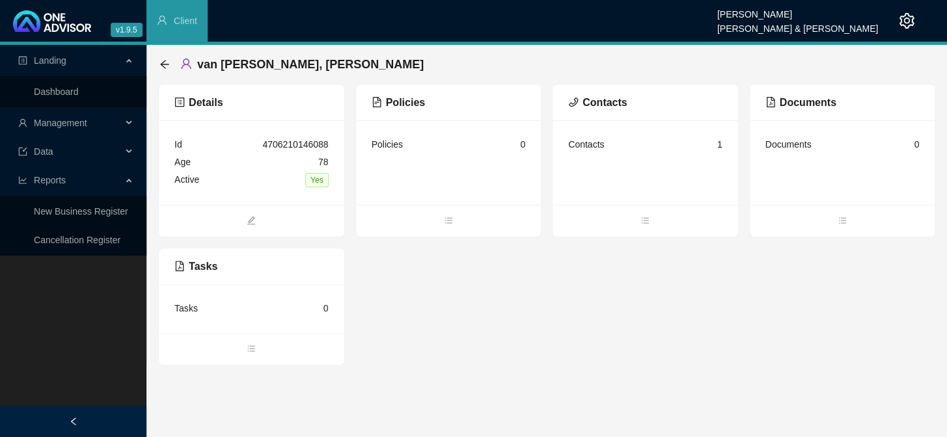
click at [621, 141] on div "Contacts 1" at bounding box center [645, 145] width 154 height 18
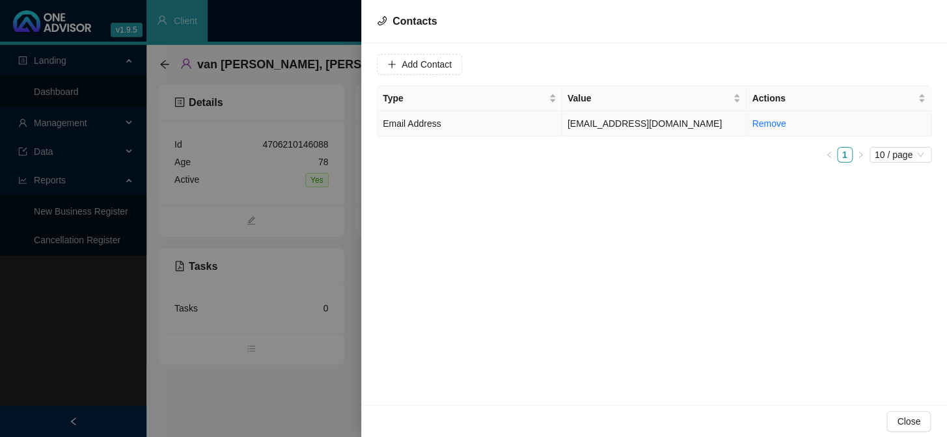
click at [598, 125] on td "[EMAIL_ADDRESS][DOMAIN_NAME]" at bounding box center [654, 123] width 185 height 25
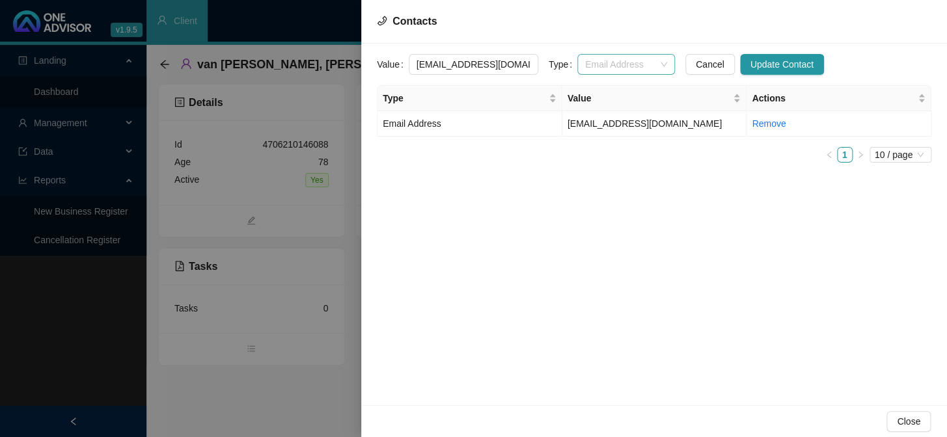
click at [649, 61] on span "Email Address" at bounding box center [626, 65] width 82 height 20
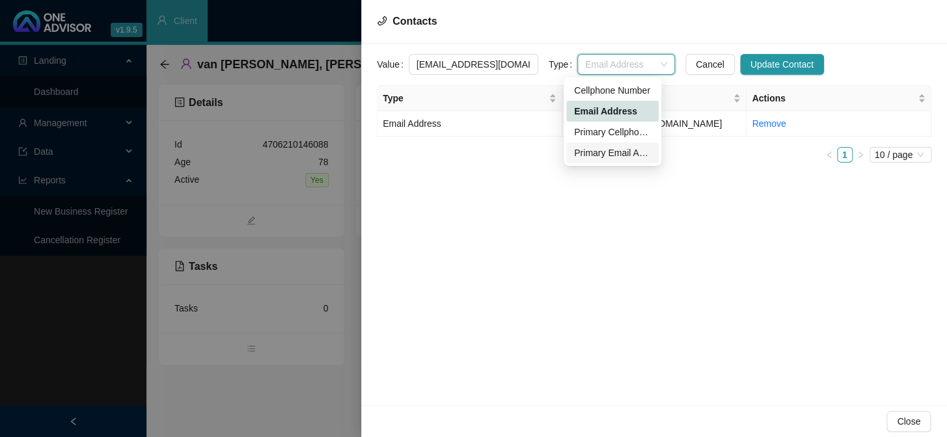
click at [626, 148] on div "Primary Email Address" at bounding box center [612, 153] width 77 height 14
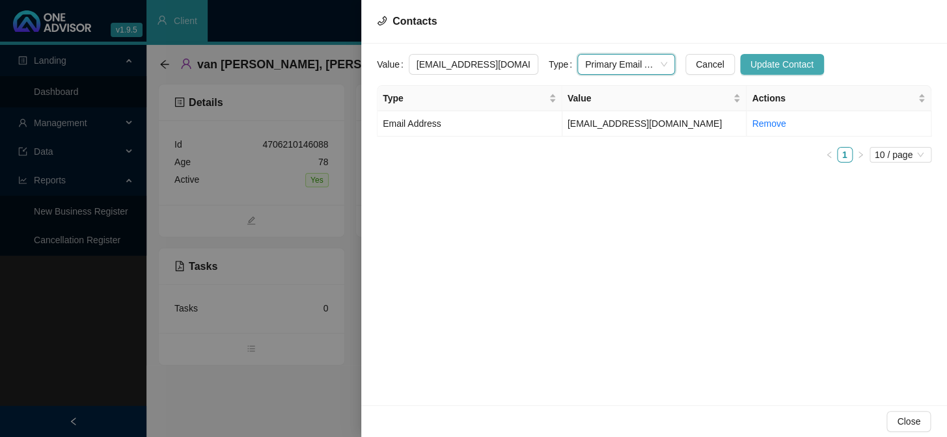
click at [755, 68] on span "Update Contact" at bounding box center [782, 64] width 63 height 14
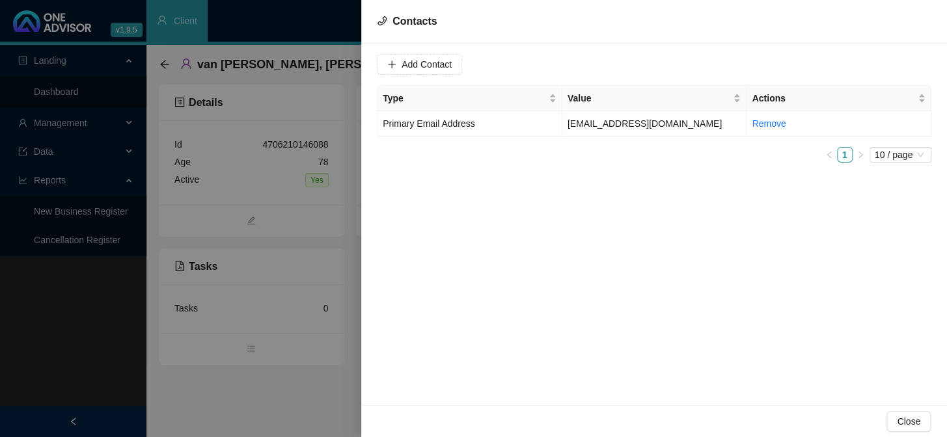
click at [315, 237] on div at bounding box center [473, 218] width 947 height 437
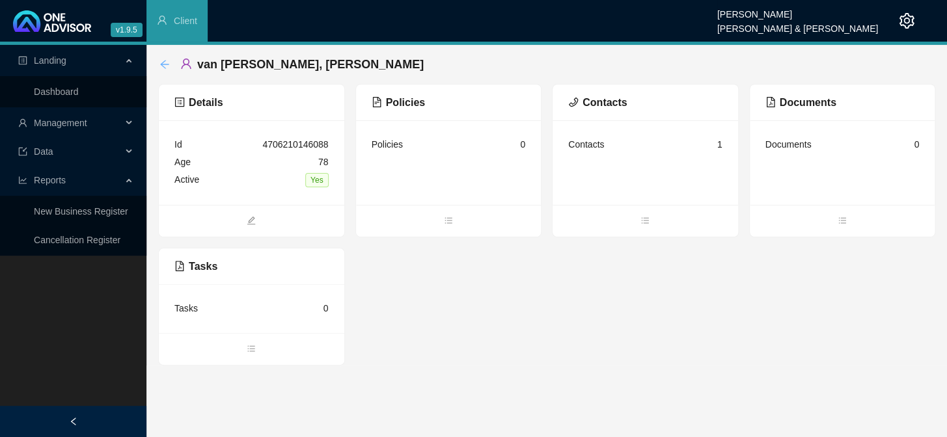
click at [162, 59] on icon "arrow-left" at bounding box center [164, 64] width 10 height 10
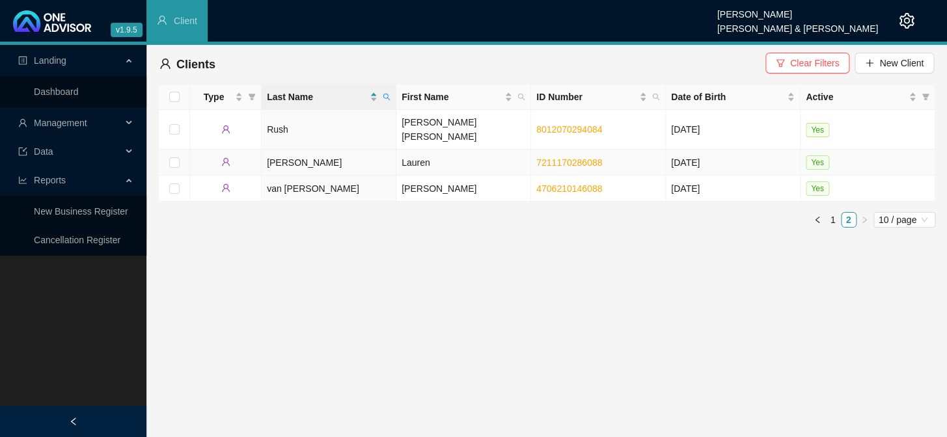
click at [339, 156] on td "[PERSON_NAME]" at bounding box center [329, 163] width 135 height 26
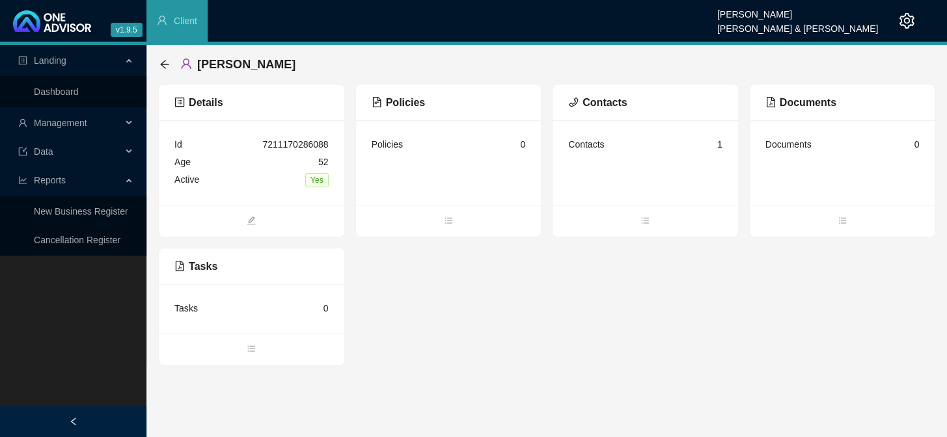
click at [598, 149] on div "Contacts" at bounding box center [586, 144] width 36 height 14
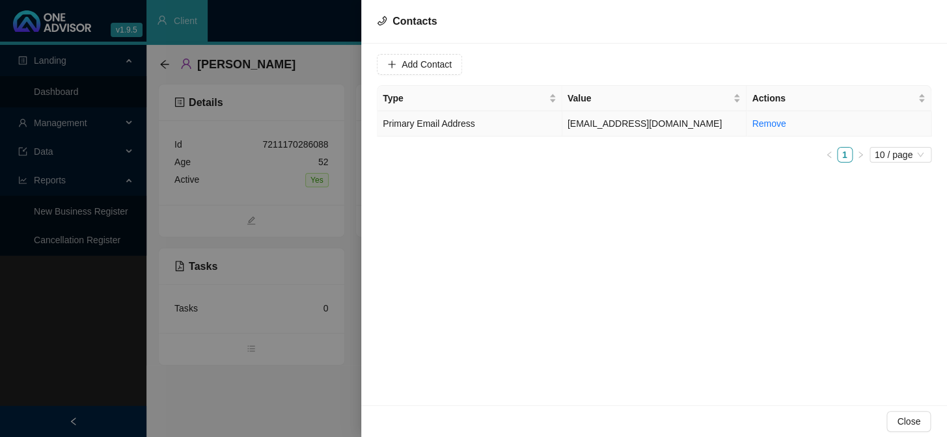
click at [685, 122] on td "[EMAIL_ADDRESS][DOMAIN_NAME]" at bounding box center [654, 123] width 185 height 25
click at [763, 68] on span "Update Contact" at bounding box center [782, 64] width 63 height 14
click at [335, 284] on div at bounding box center [473, 218] width 947 height 437
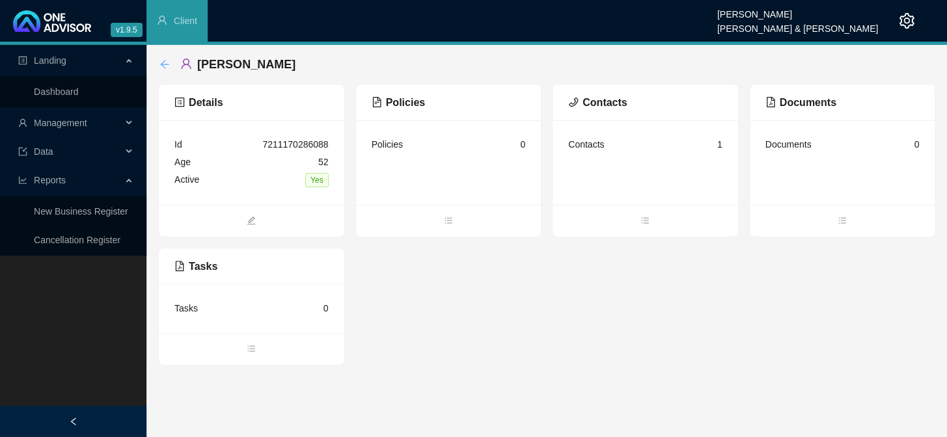
click at [166, 68] on icon "arrow-left" at bounding box center [164, 64] width 10 height 10
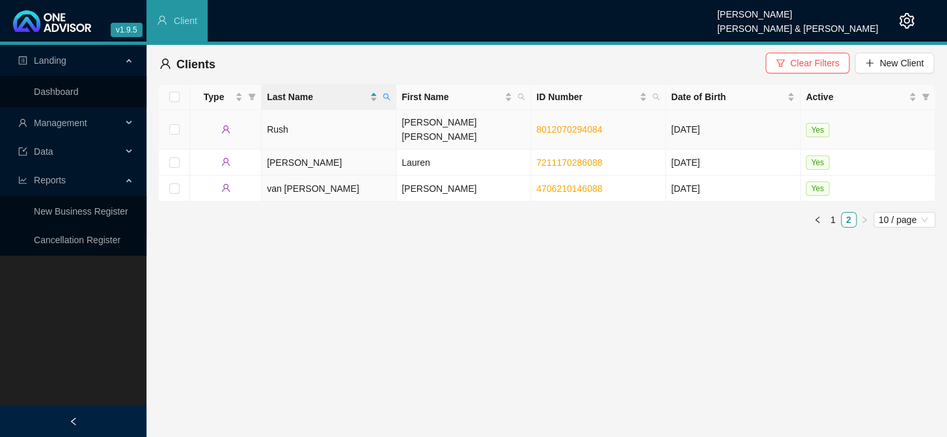
click at [307, 125] on td "Rush" at bounding box center [329, 130] width 135 height 40
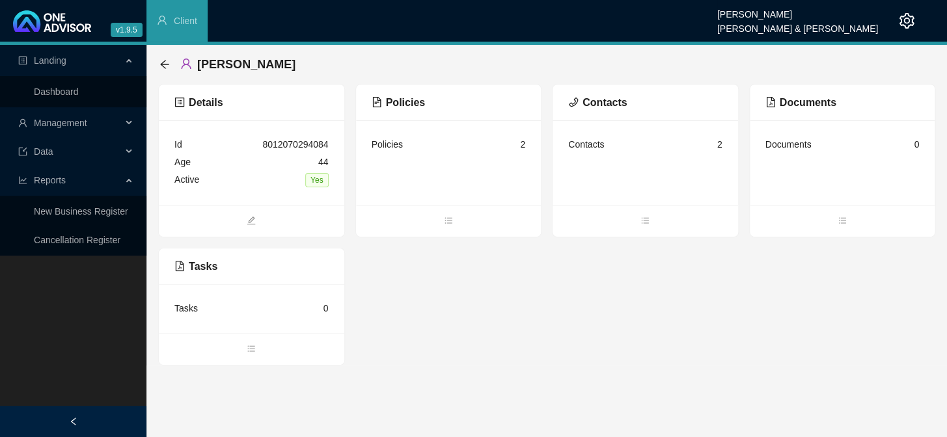
click at [592, 141] on div "Contacts" at bounding box center [586, 144] width 36 height 14
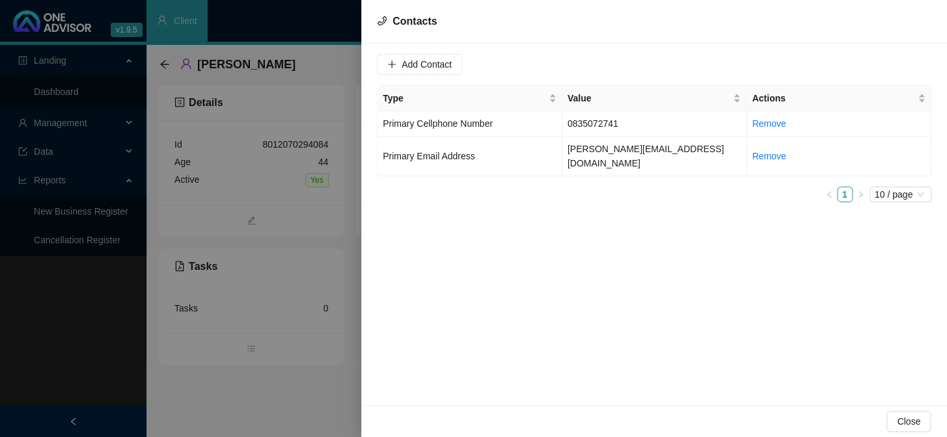
click at [275, 202] on div at bounding box center [473, 218] width 947 height 437
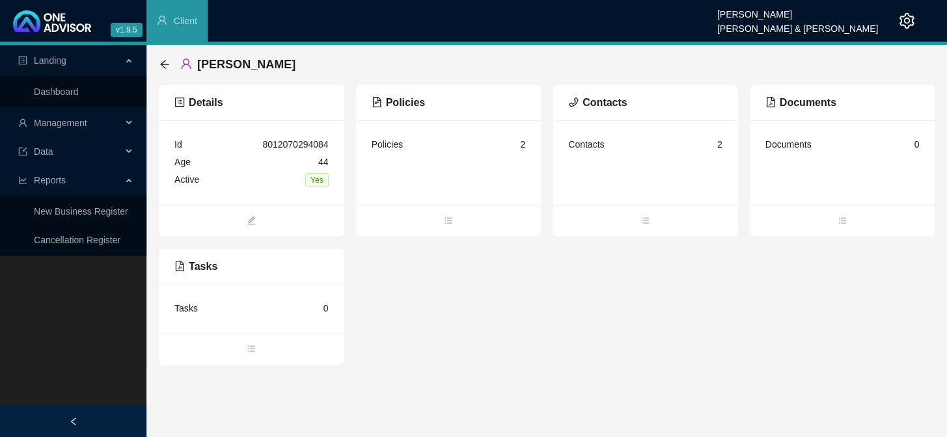
click at [158, 59] on div "[PERSON_NAME]" at bounding box center [546, 64] width 777 height 39
click at [169, 65] on icon "arrow-left" at bounding box center [164, 64] width 10 height 10
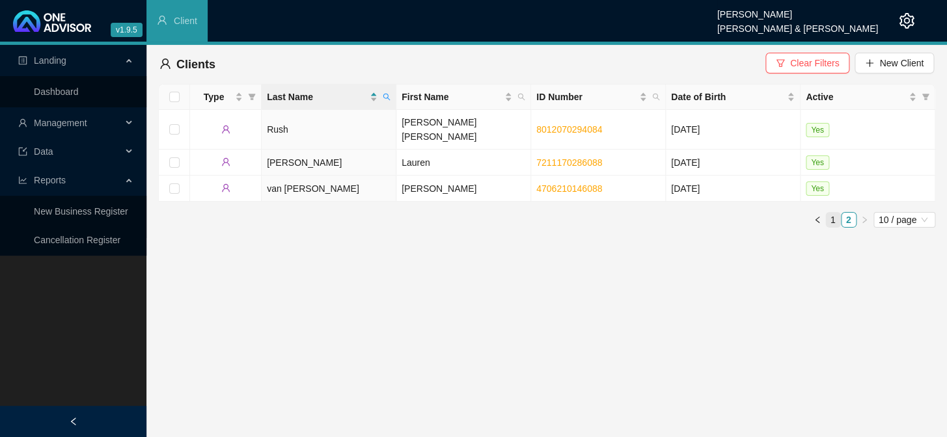
click at [833, 213] on link "1" at bounding box center [833, 220] width 14 height 14
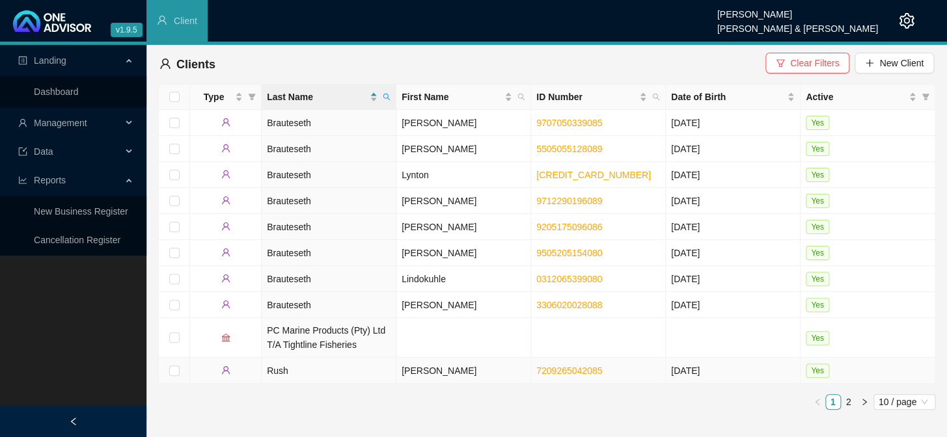
click at [585, 373] on link "7209265042085" at bounding box center [569, 371] width 66 height 10
click at [695, 371] on td "[DATE]" at bounding box center [733, 371] width 135 height 26
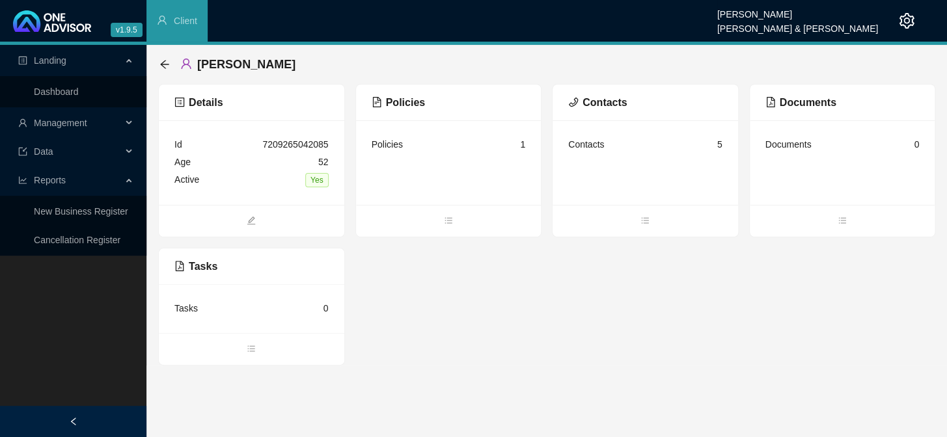
click at [652, 149] on div "Contacts 5" at bounding box center [645, 145] width 154 height 18
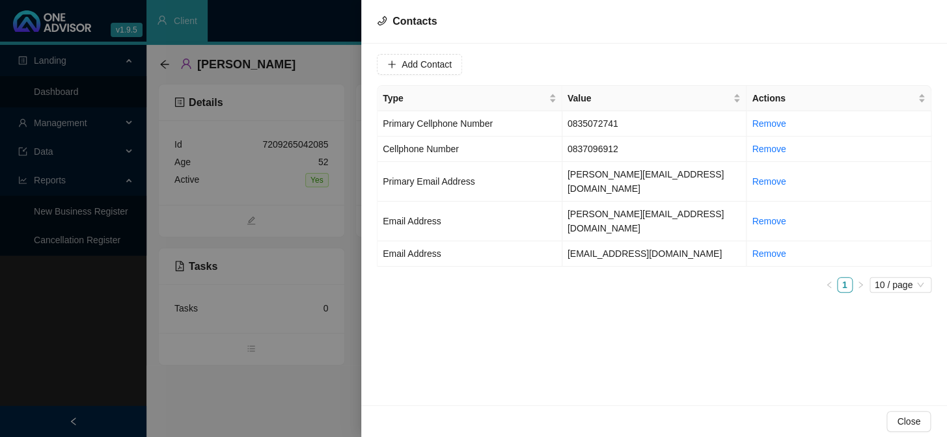
click at [323, 378] on div at bounding box center [473, 218] width 947 height 437
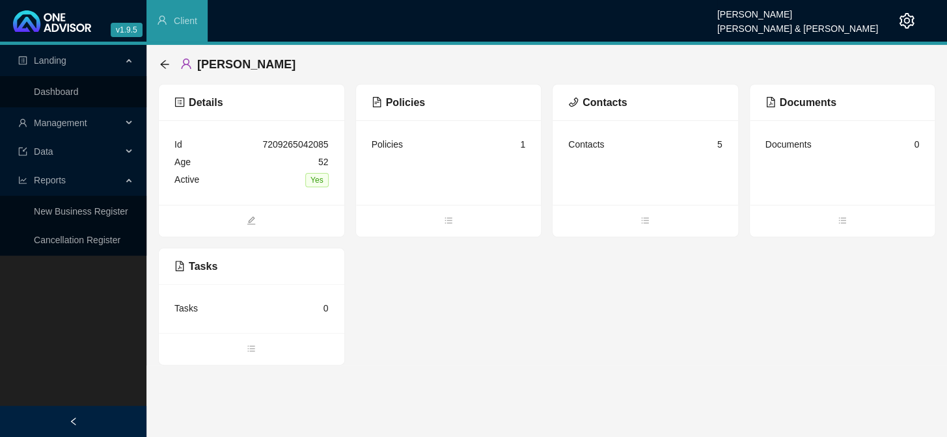
click at [158, 68] on div "[PERSON_NAME]" at bounding box center [546, 64] width 777 height 39
click at [159, 63] on icon "arrow-left" at bounding box center [164, 64] width 10 height 10
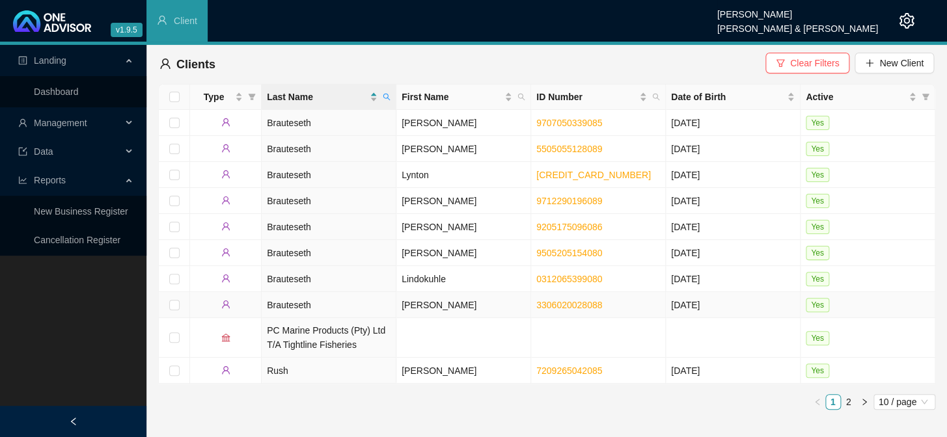
click at [385, 303] on td "Brauteseth" at bounding box center [329, 305] width 135 height 26
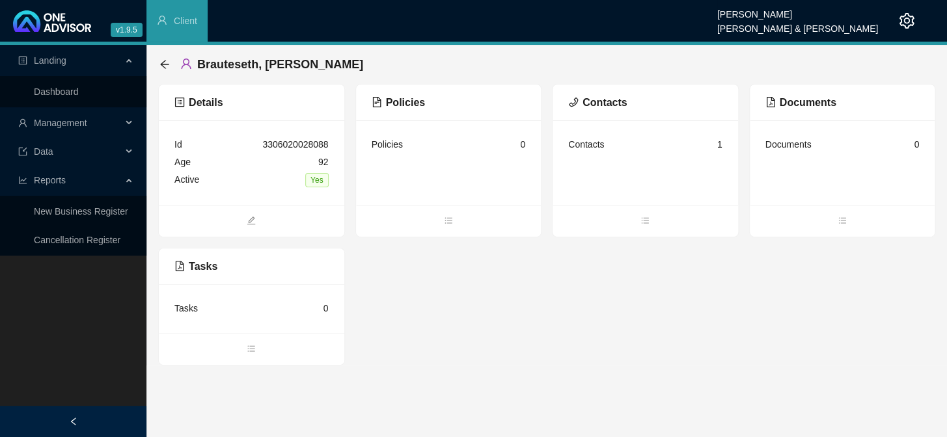
click at [622, 147] on div "Contacts 1" at bounding box center [645, 145] width 154 height 18
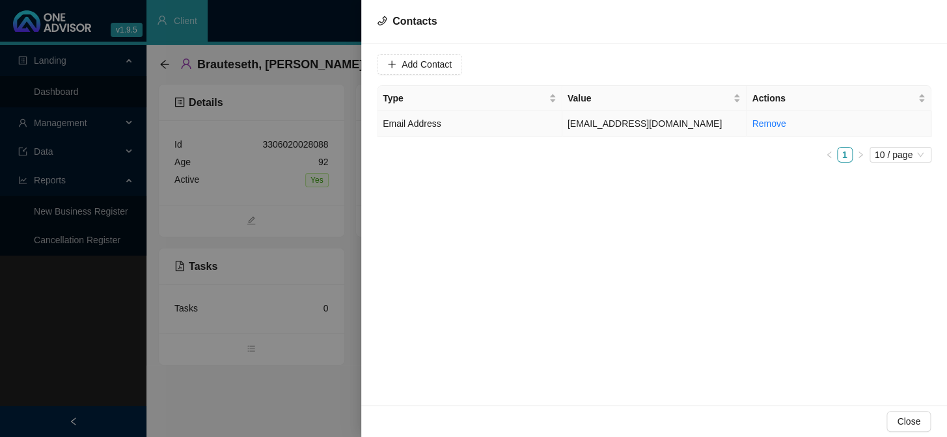
click at [642, 126] on td "[EMAIL_ADDRESS][DOMAIN_NAME]" at bounding box center [654, 123] width 185 height 25
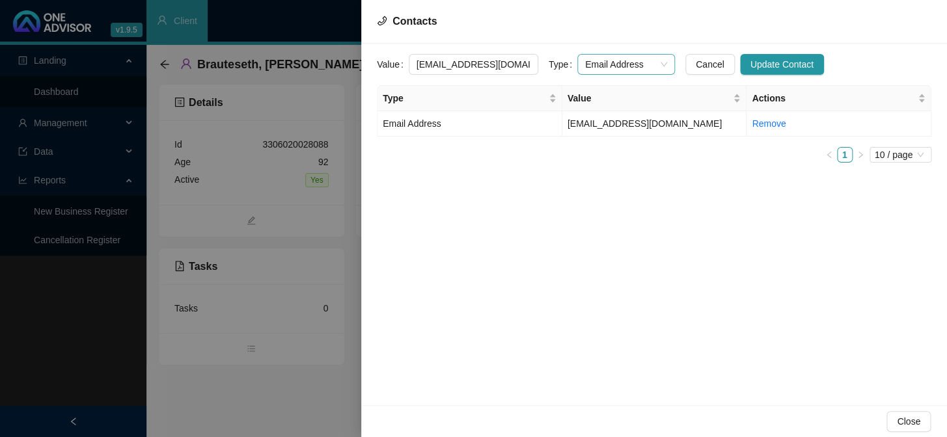
click at [657, 68] on div "Email Address" at bounding box center [626, 64] width 98 height 21
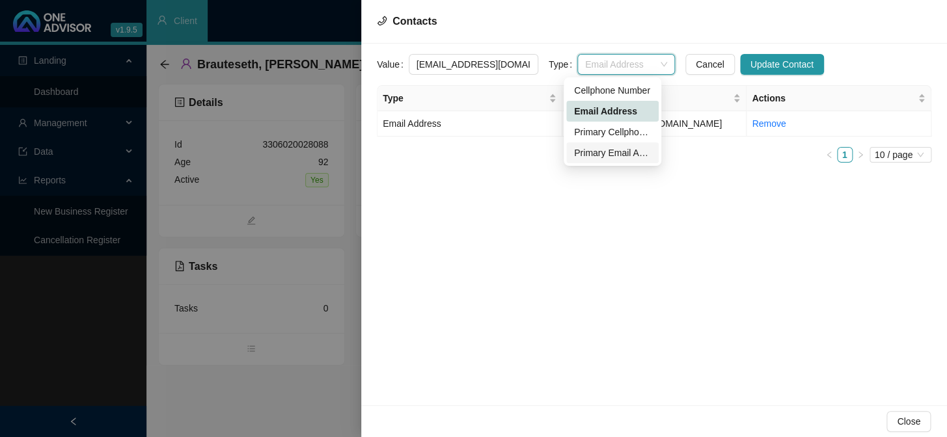
drag, startPoint x: 621, startPoint y: 134, endPoint x: 616, endPoint y: 154, distance: 20.8
click at [616, 154] on div "Cellphone Number Email Address Primary Cellphone Number Primary Email Address" at bounding box center [612, 121] width 92 height 83
click at [616, 154] on div "Primary Email Address" at bounding box center [612, 153] width 77 height 14
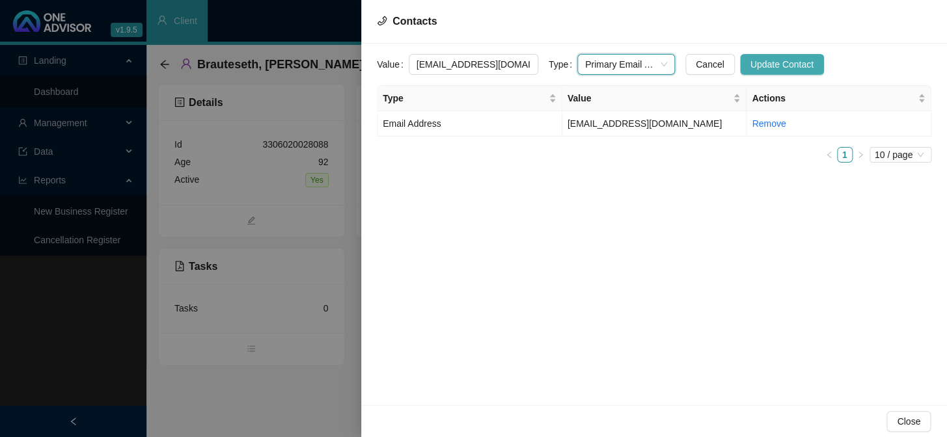
click at [760, 61] on span "Update Contact" at bounding box center [782, 64] width 63 height 14
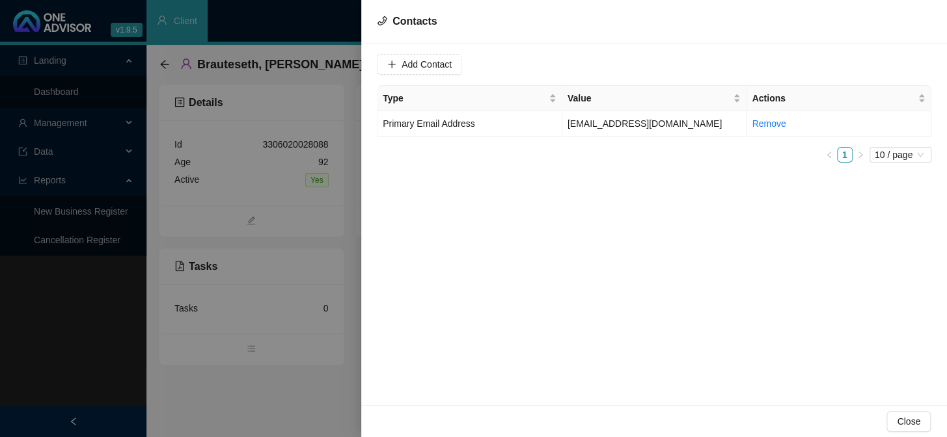
click at [331, 258] on div at bounding box center [473, 218] width 947 height 437
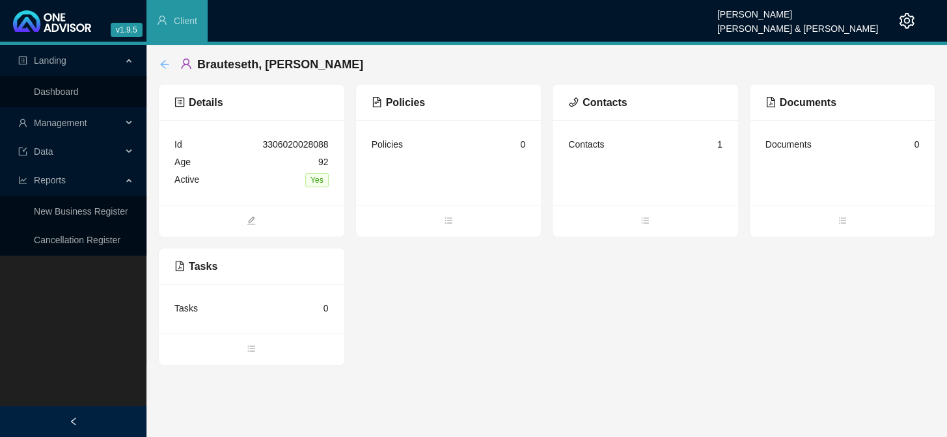
click at [167, 69] on icon "arrow-left" at bounding box center [164, 64] width 10 height 10
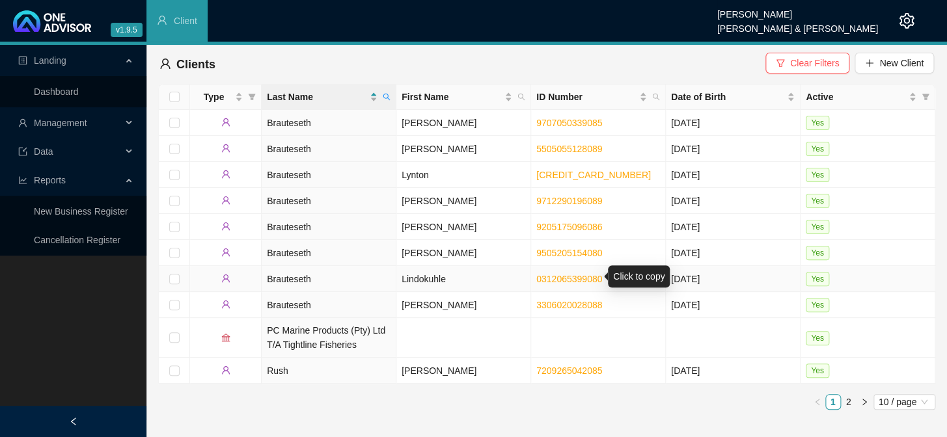
click at [551, 276] on link "0312065399080" at bounding box center [569, 279] width 66 height 10
click at [432, 275] on td "Lindokuhle" at bounding box center [463, 279] width 135 height 26
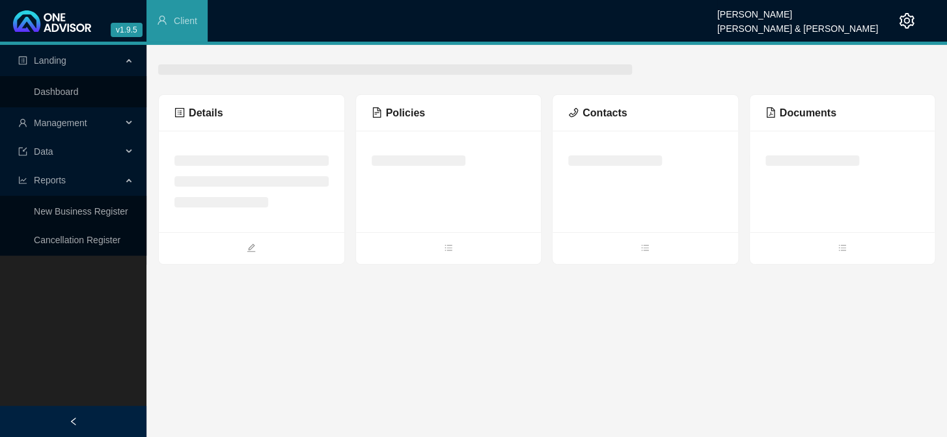
click at [615, 110] on span "Contacts" at bounding box center [597, 112] width 59 height 11
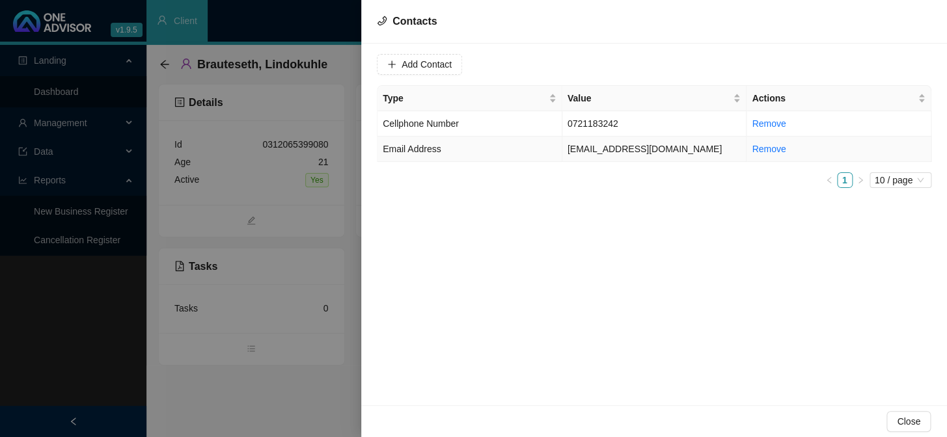
click at [605, 151] on td "[EMAIL_ADDRESS][DOMAIN_NAME]" at bounding box center [654, 149] width 185 height 25
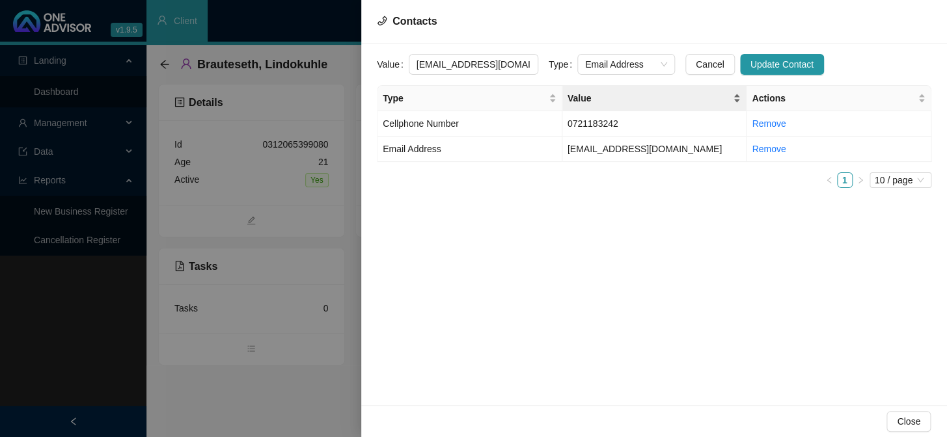
scroll to position [0, 3]
click at [649, 66] on span "Email Address" at bounding box center [626, 65] width 82 height 20
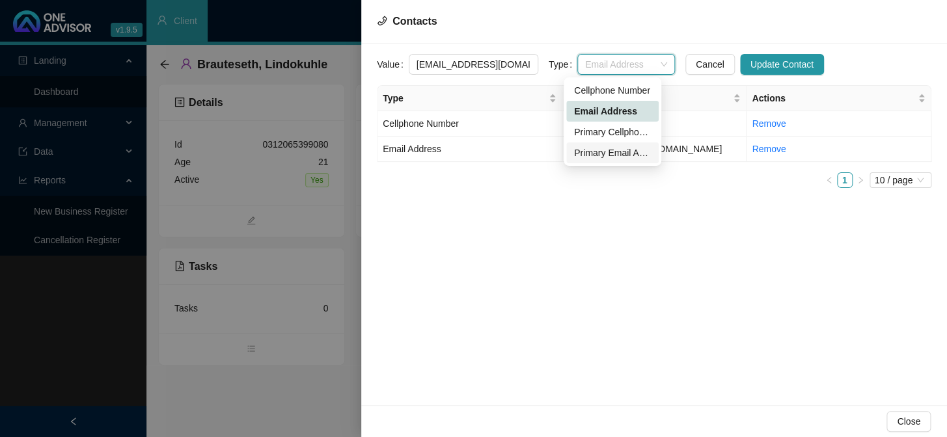
click at [616, 156] on div "Primary Email Address" at bounding box center [612, 153] width 77 height 14
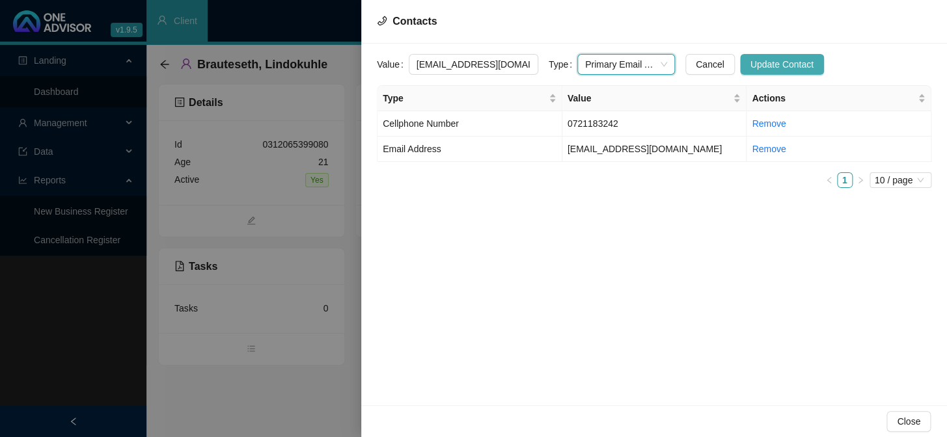
click at [751, 62] on span "Update Contact" at bounding box center [782, 64] width 63 height 14
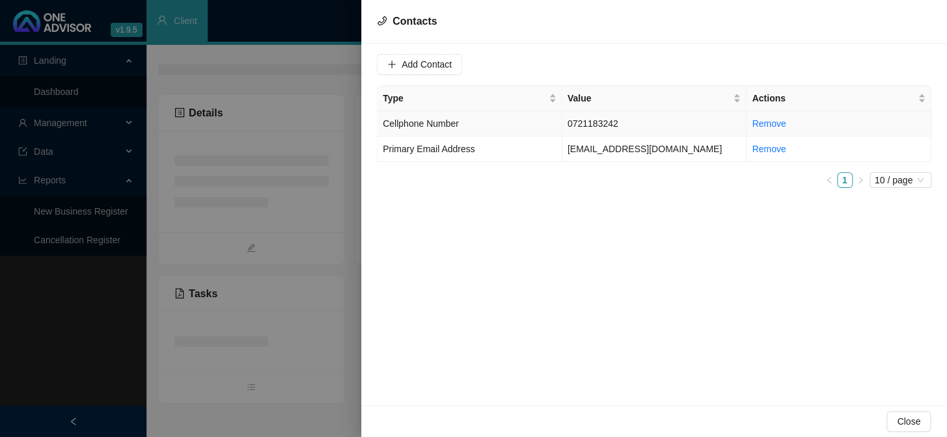
click at [613, 125] on td "0721183242" at bounding box center [654, 123] width 185 height 25
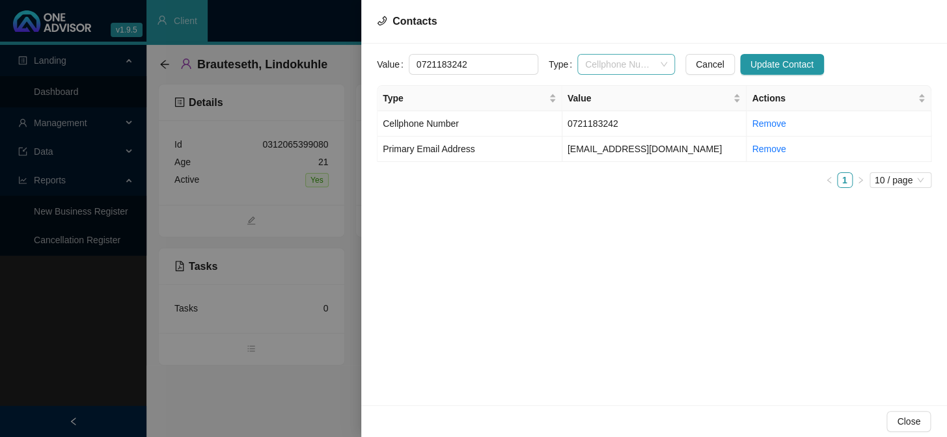
click at [656, 60] on div "Cellphone Number" at bounding box center [626, 64] width 98 height 21
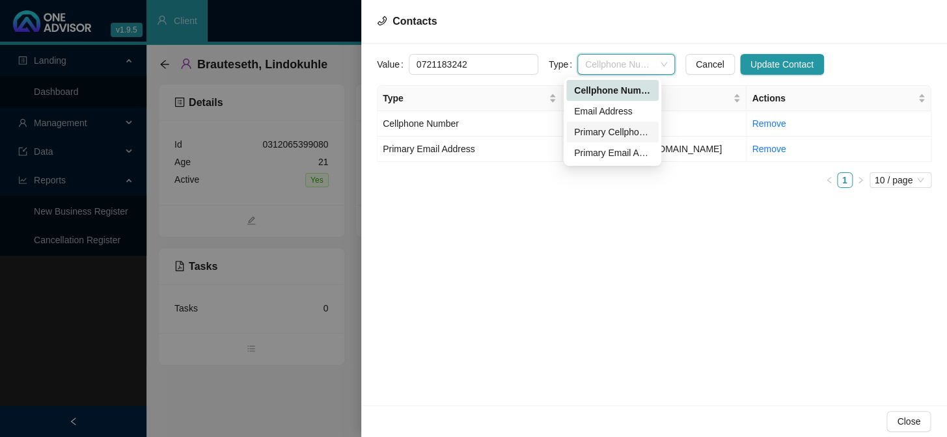
click at [623, 139] on div "Primary Cellphone Number" at bounding box center [612, 132] width 77 height 14
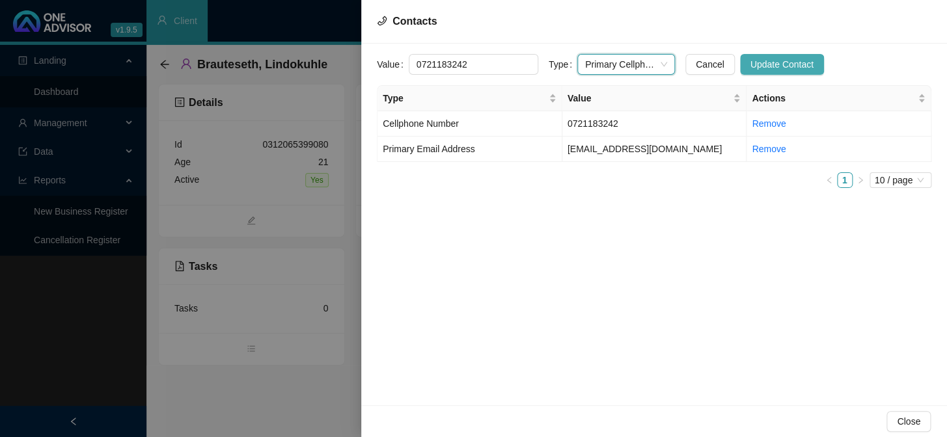
click at [790, 65] on span "Update Contact" at bounding box center [782, 64] width 63 height 14
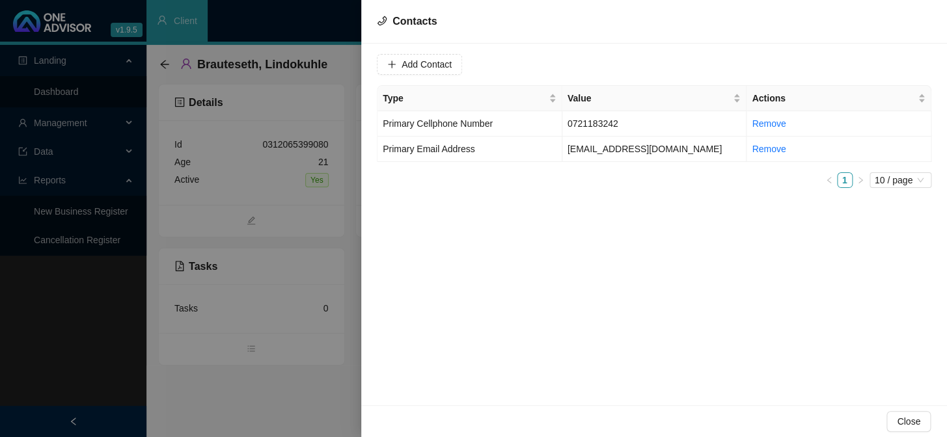
click at [339, 286] on div at bounding box center [473, 218] width 947 height 437
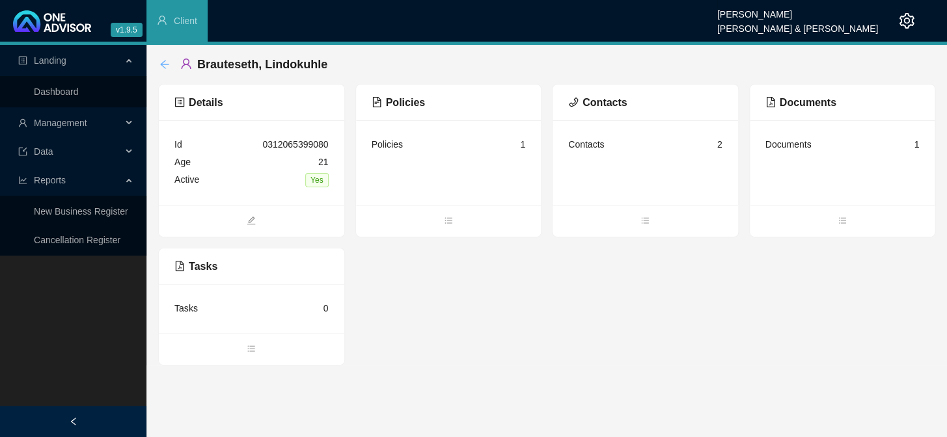
click at [167, 65] on icon "arrow-left" at bounding box center [164, 64] width 10 height 10
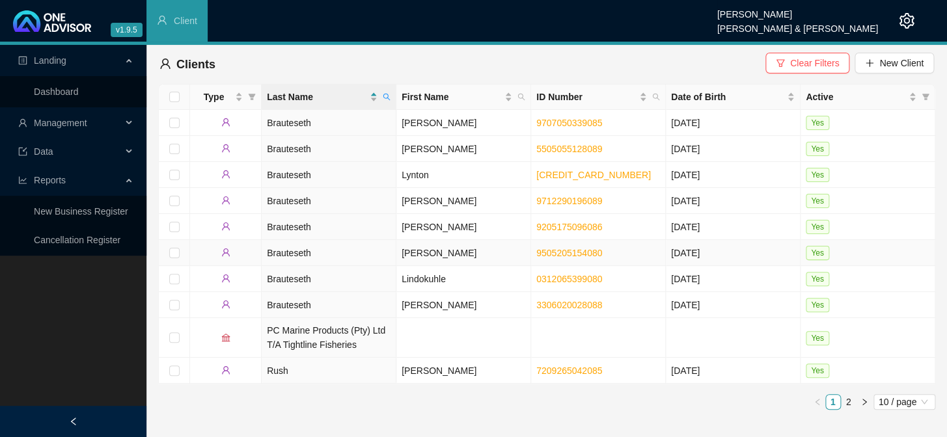
click at [423, 251] on td "[PERSON_NAME]" at bounding box center [463, 253] width 135 height 26
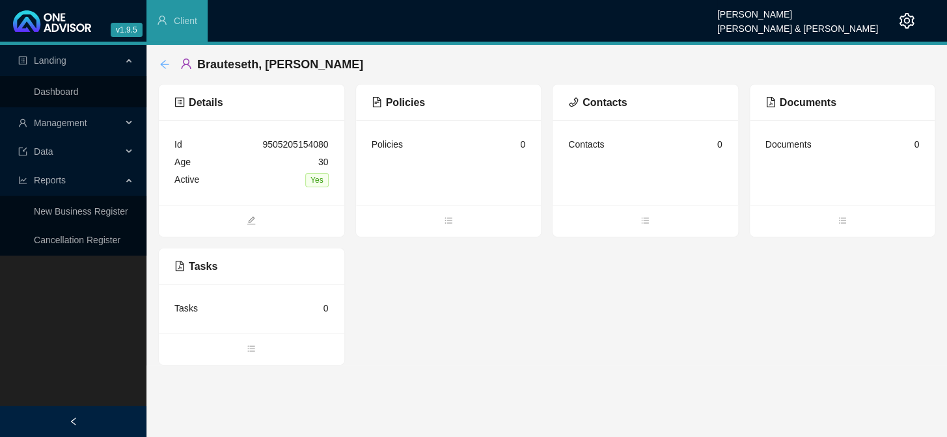
click at [167, 65] on icon "arrow-left" at bounding box center [164, 64] width 10 height 10
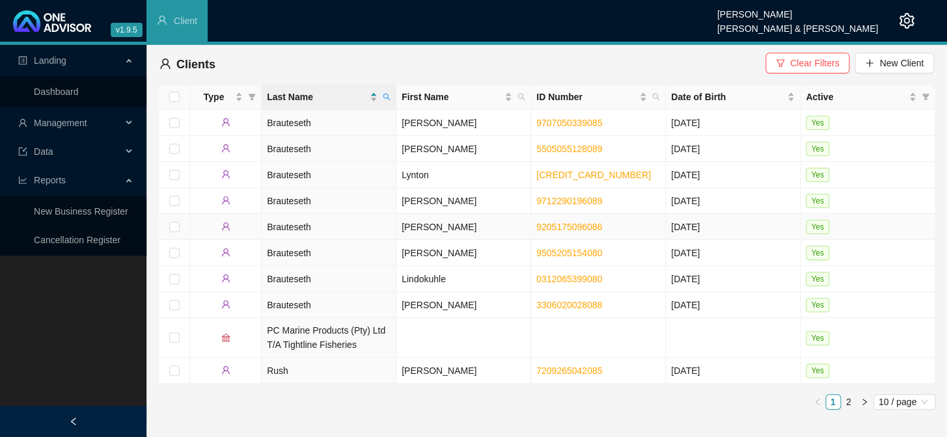
click at [411, 230] on td "[PERSON_NAME]" at bounding box center [463, 227] width 135 height 26
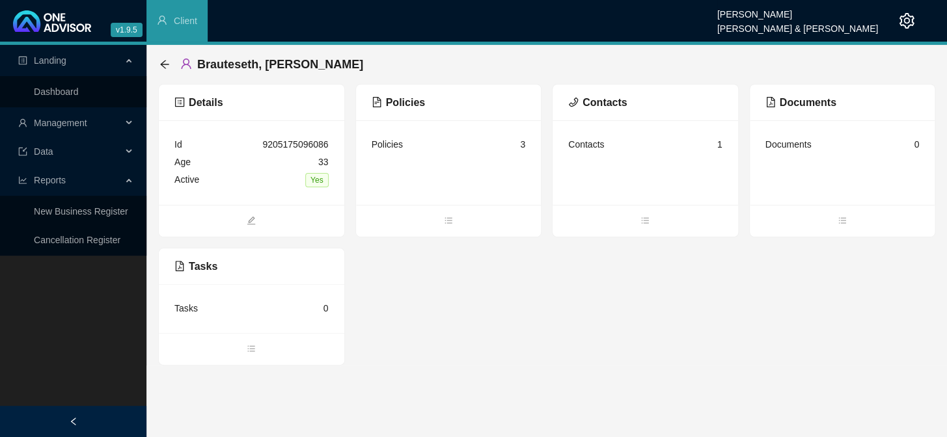
click at [637, 148] on div "Contacts 1" at bounding box center [645, 145] width 154 height 18
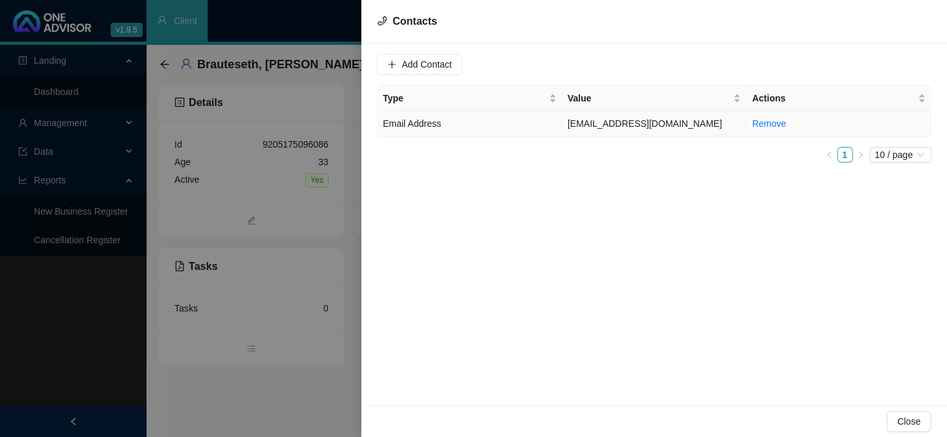
click at [578, 129] on td "[EMAIL_ADDRESS][DOMAIN_NAME]" at bounding box center [654, 123] width 185 height 25
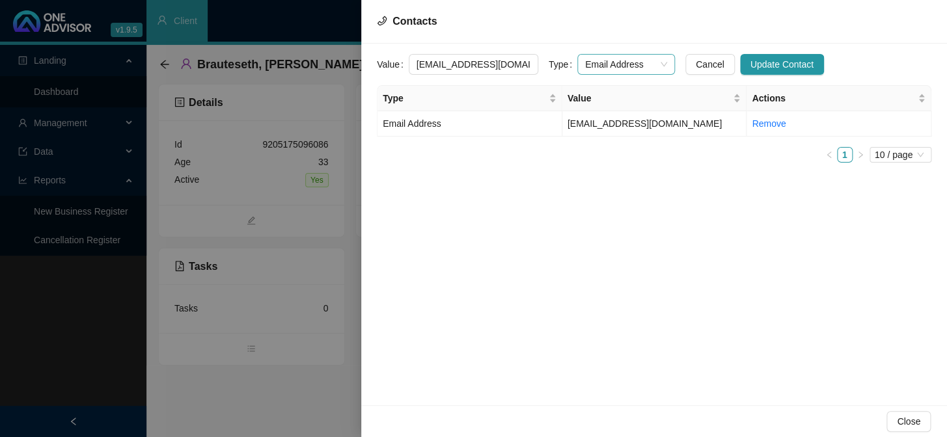
click at [653, 61] on span "Email Address" at bounding box center [626, 65] width 82 height 20
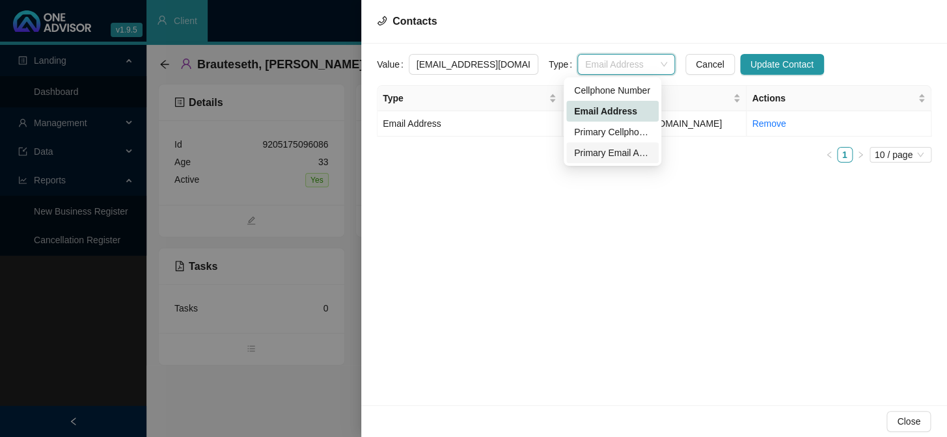
click at [644, 153] on div "Primary Email Address" at bounding box center [612, 153] width 77 height 14
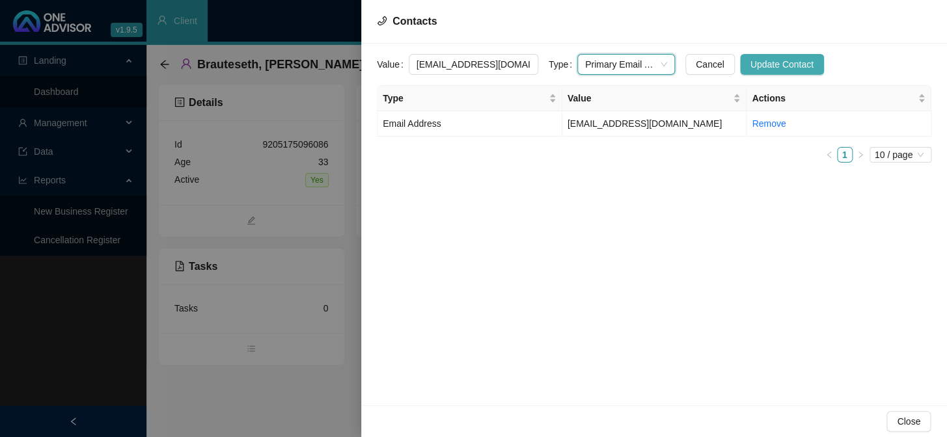
click at [776, 65] on span "Update Contact" at bounding box center [782, 64] width 63 height 14
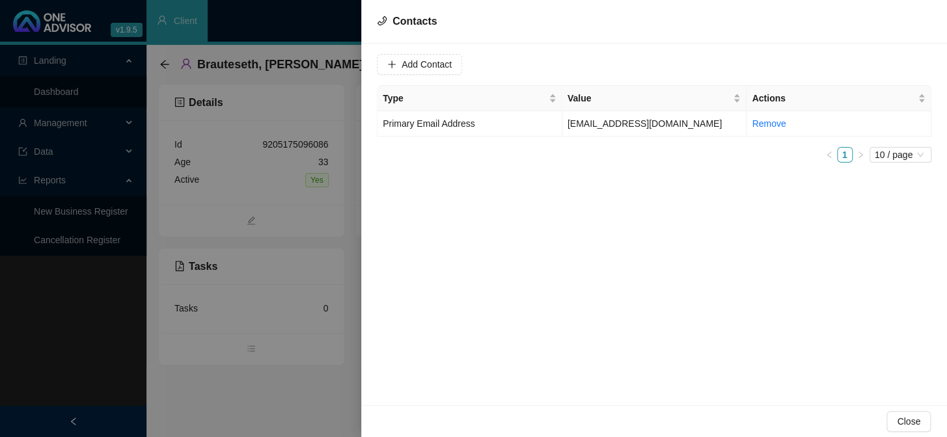
click at [334, 281] on div at bounding box center [473, 218] width 947 height 437
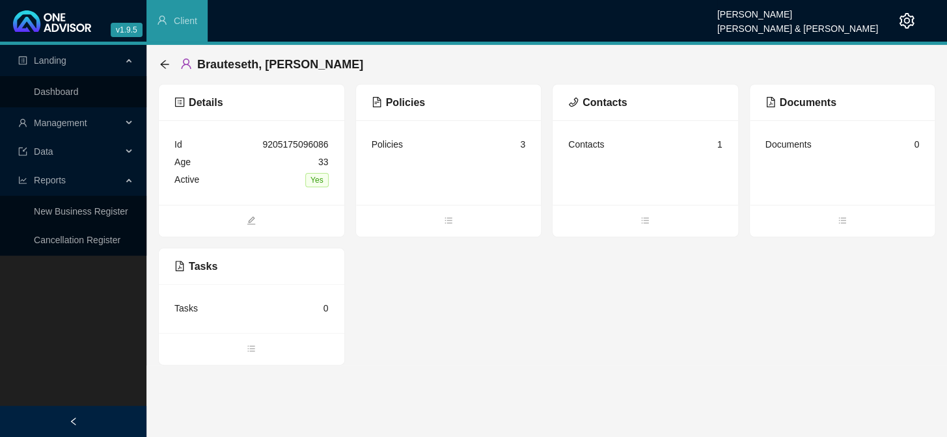
click at [158, 64] on div "Brauteseth, [PERSON_NAME]" at bounding box center [546, 64] width 777 height 39
click at [159, 61] on icon "arrow-left" at bounding box center [164, 64] width 10 height 10
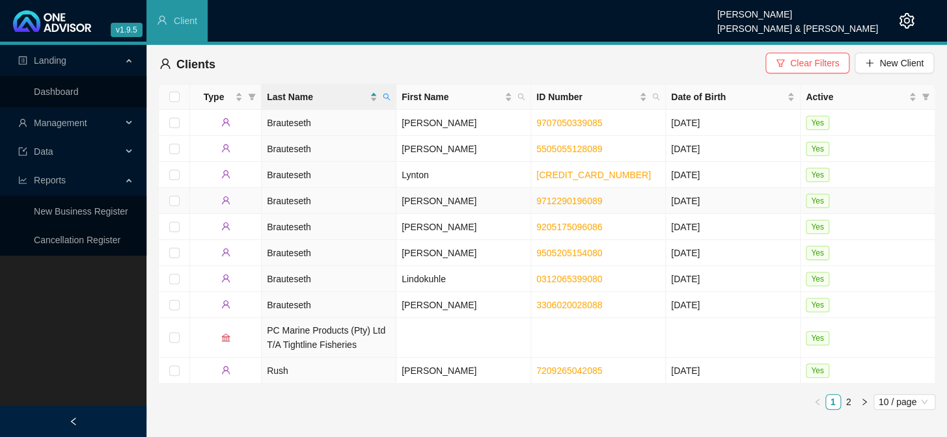
click at [424, 201] on td "[PERSON_NAME]" at bounding box center [463, 201] width 135 height 26
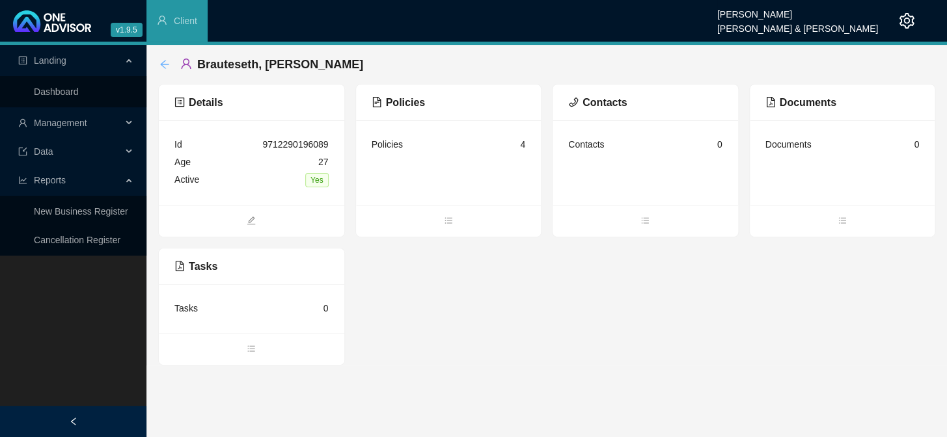
click at [164, 59] on icon "arrow-left" at bounding box center [164, 64] width 10 height 10
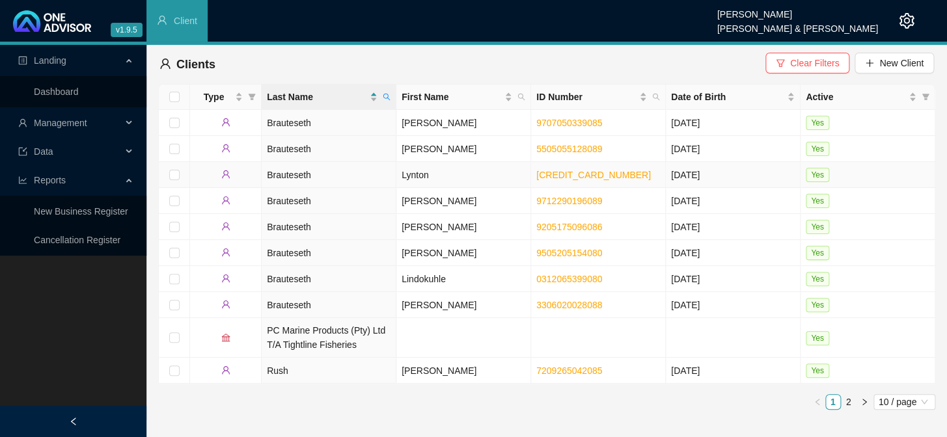
click at [423, 174] on td "Lynton" at bounding box center [463, 175] width 135 height 26
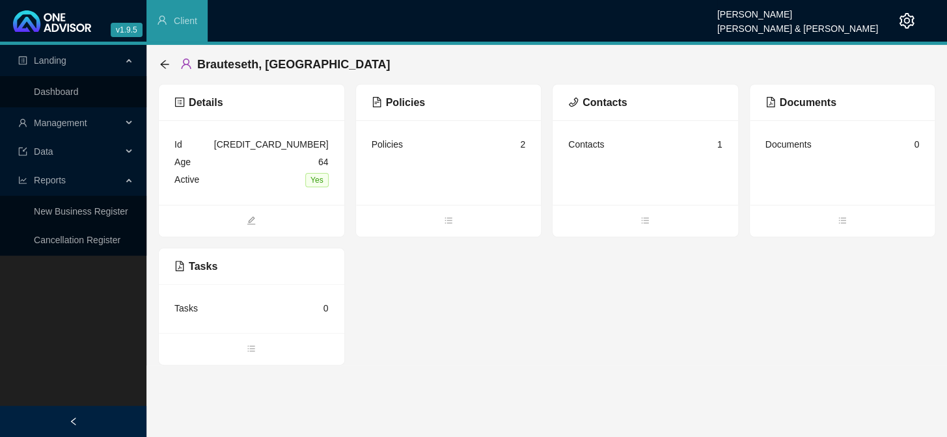
click at [622, 152] on div "Contacts 1" at bounding box center [645, 145] width 154 height 18
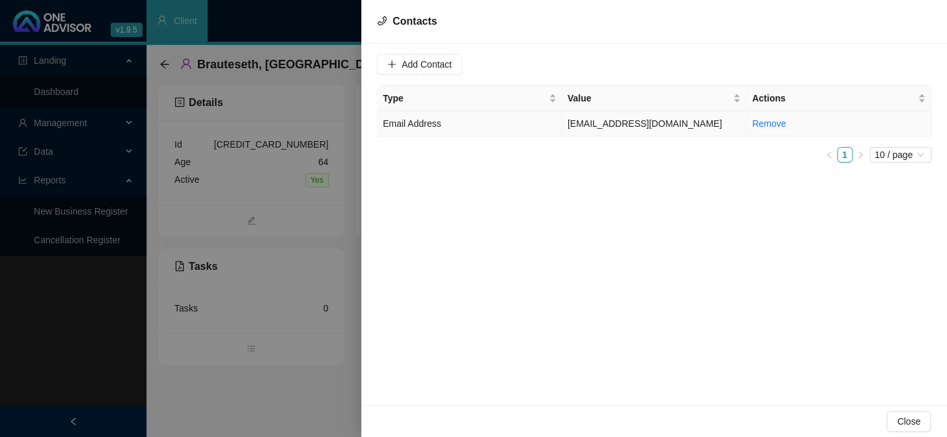
click at [609, 126] on td "[EMAIL_ADDRESS][DOMAIN_NAME]" at bounding box center [654, 123] width 185 height 25
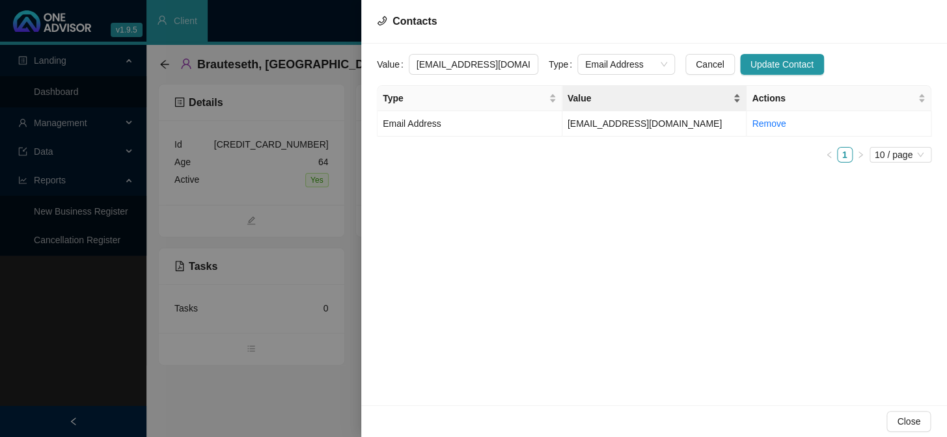
scroll to position [0, 15]
click at [654, 62] on div "Email Address" at bounding box center [626, 64] width 98 height 21
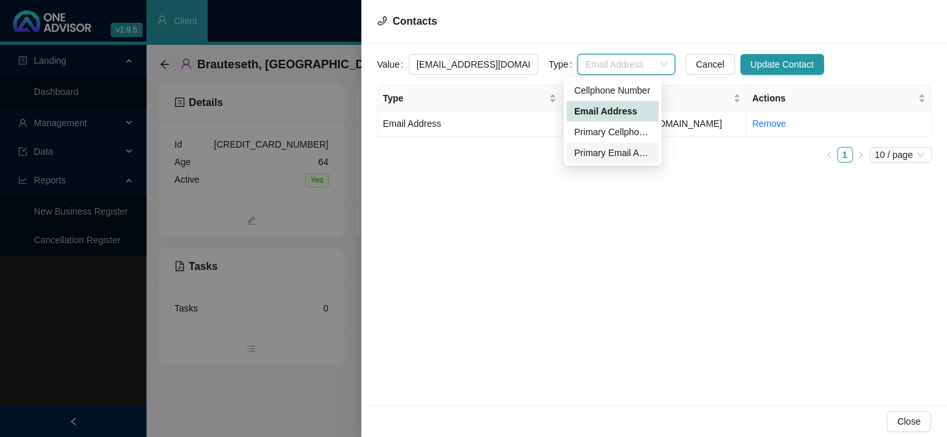
click at [606, 156] on div "Primary Email Address" at bounding box center [612, 153] width 77 height 14
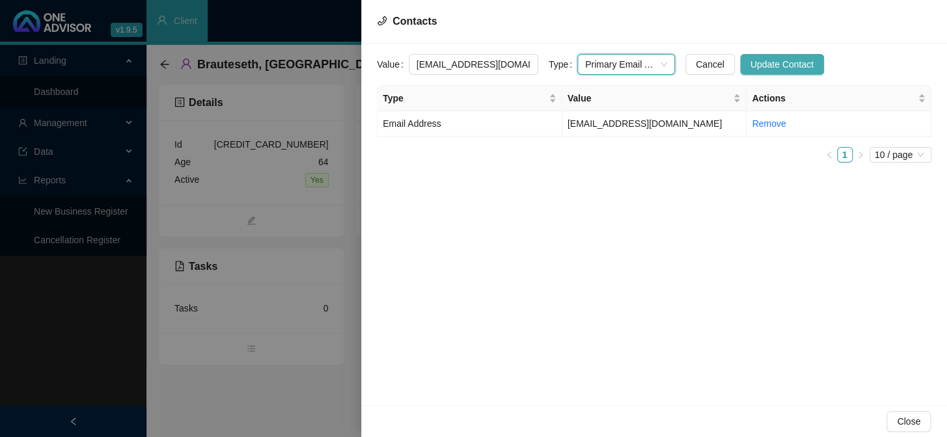
click at [756, 62] on span "Update Contact" at bounding box center [782, 64] width 63 height 14
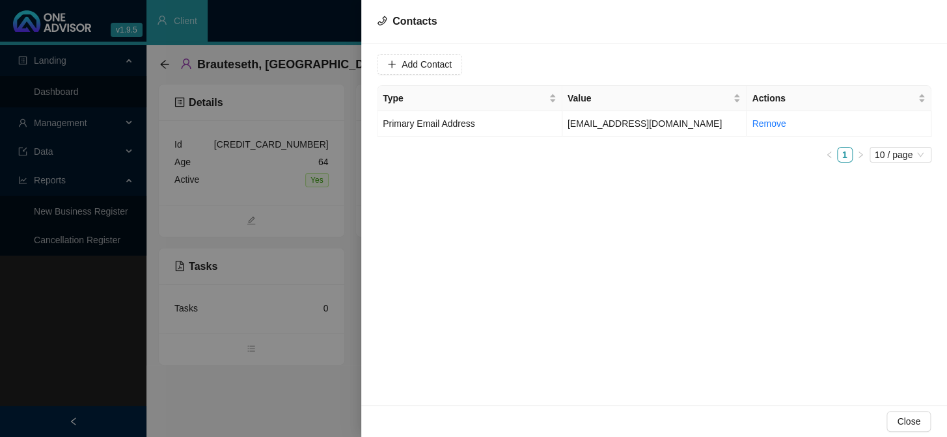
click at [163, 66] on div at bounding box center [473, 218] width 947 height 437
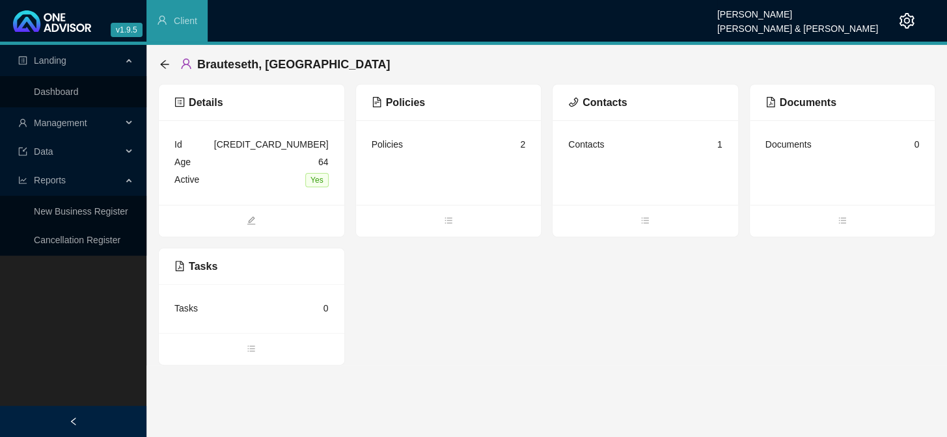
click at [163, 66] on icon "arrow-left" at bounding box center [164, 64] width 10 height 10
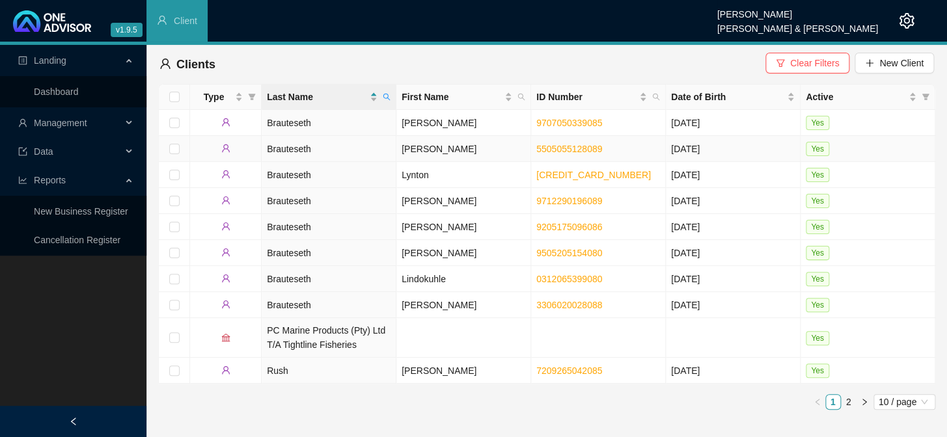
click at [445, 148] on td "[PERSON_NAME]" at bounding box center [463, 149] width 135 height 26
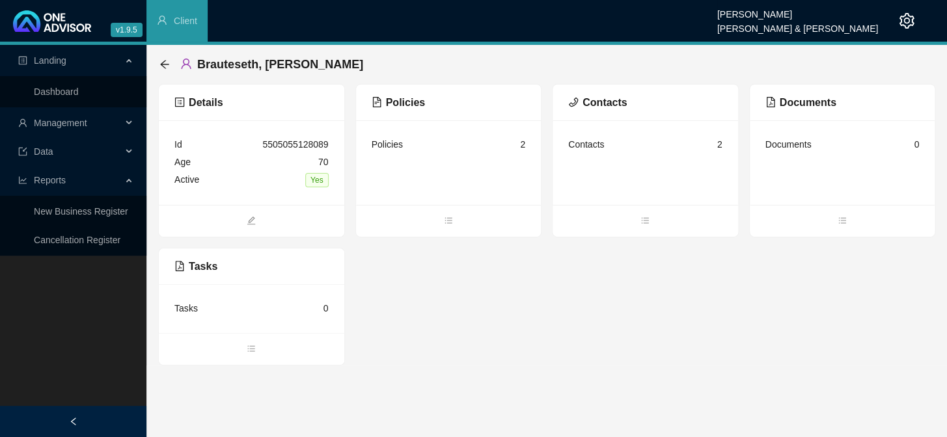
click at [630, 149] on div "Contacts 2" at bounding box center [645, 145] width 154 height 18
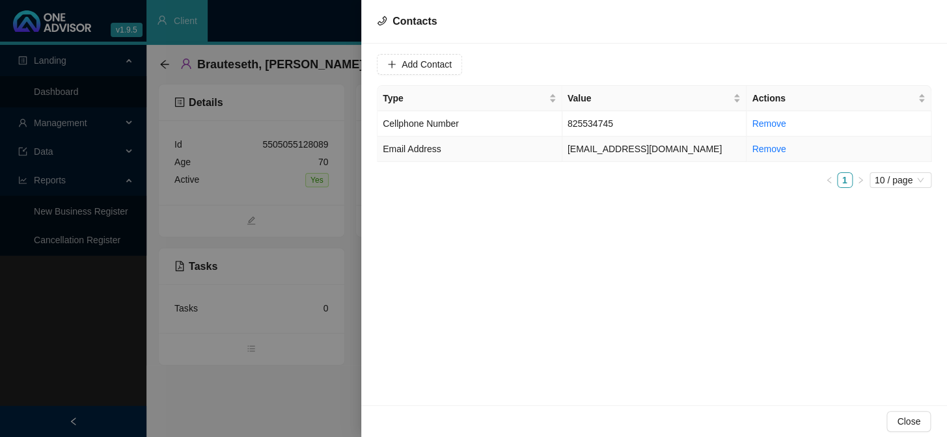
click at [629, 151] on td "[EMAIL_ADDRESS][DOMAIN_NAME]" at bounding box center [654, 149] width 185 height 25
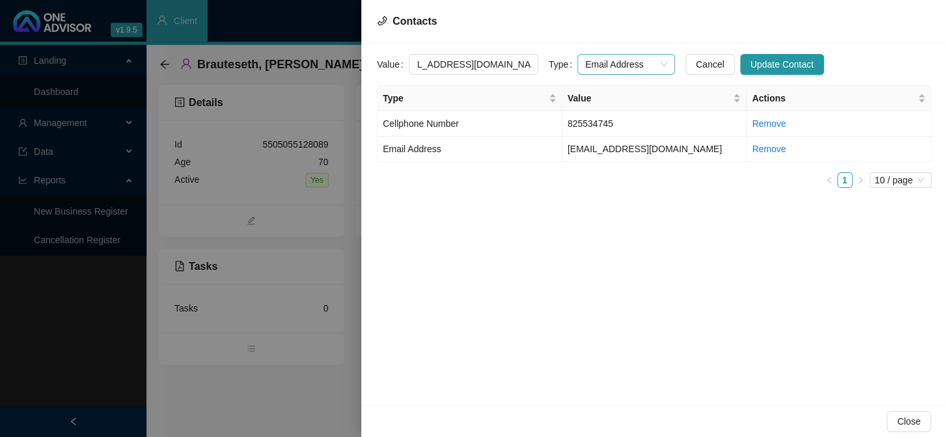
click at [653, 65] on span "Email Address" at bounding box center [626, 65] width 82 height 20
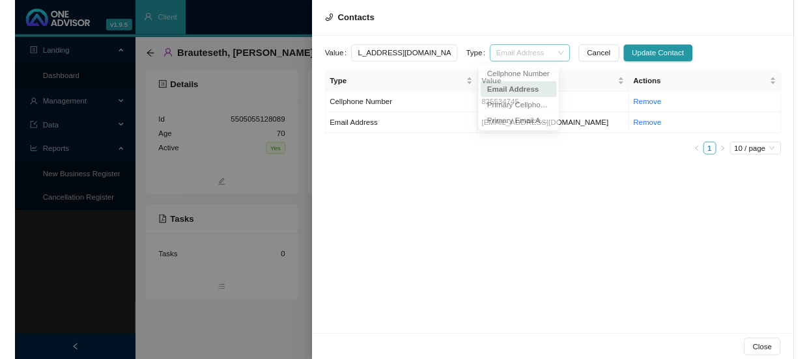
scroll to position [0, 0]
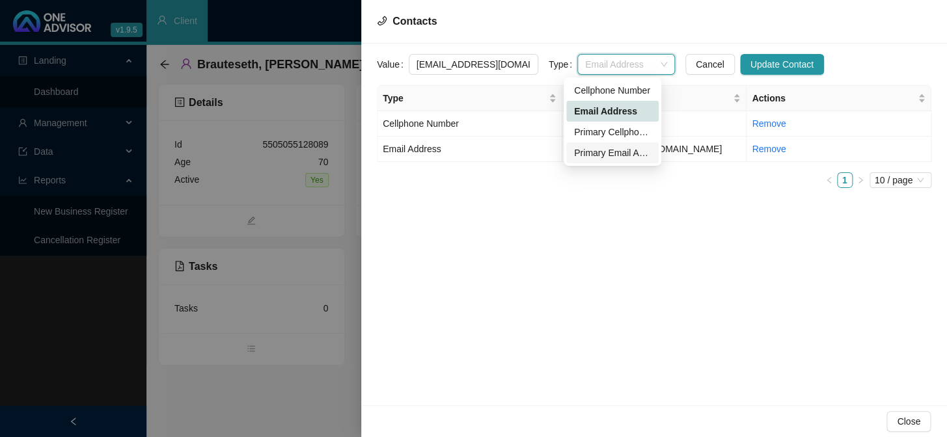
click at [637, 154] on div "Primary Email Address" at bounding box center [612, 153] width 77 height 14
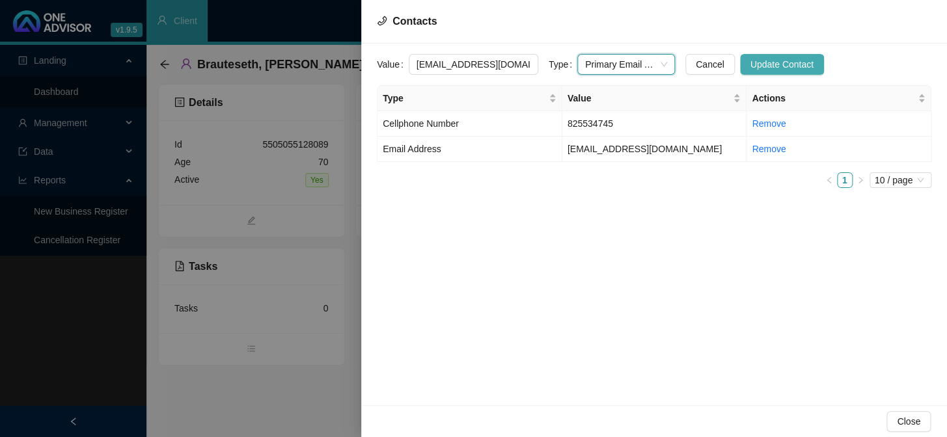
click at [757, 65] on span "Update Contact" at bounding box center [782, 64] width 63 height 14
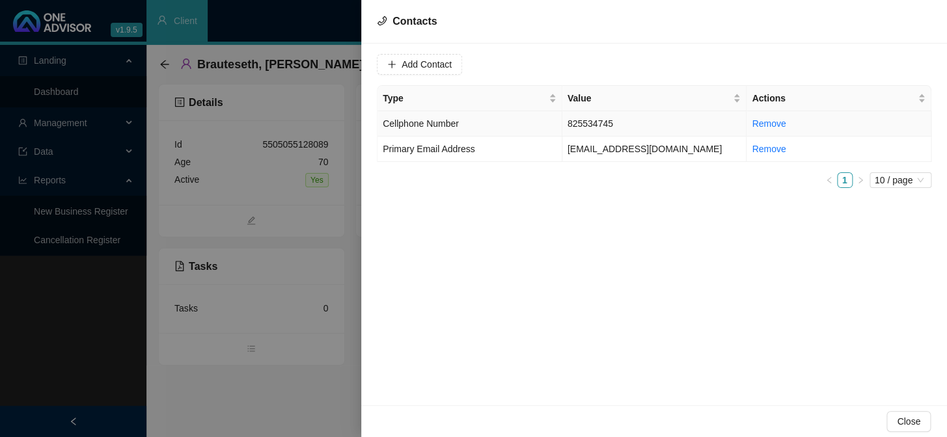
click at [609, 126] on td "825534745" at bounding box center [654, 123] width 185 height 25
click at [568, 121] on td "825534745" at bounding box center [654, 123] width 185 height 25
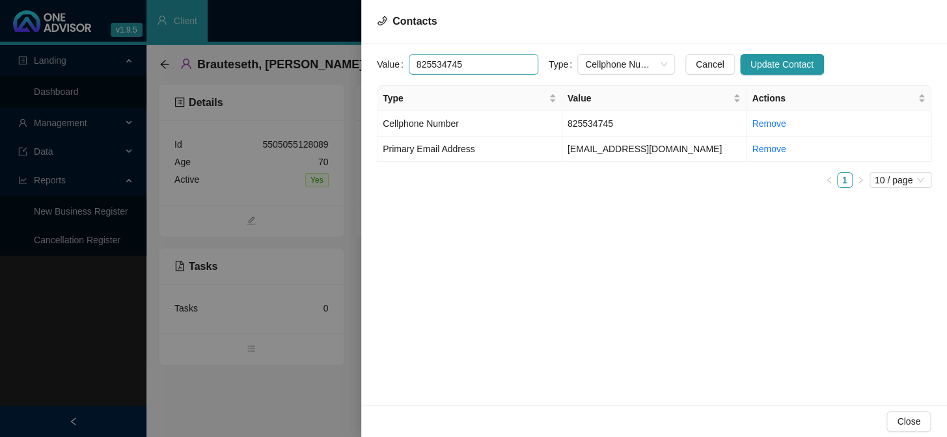
click at [415, 62] on input "825534745" at bounding box center [474, 64] width 130 height 21
type input "0825534745"
click at [751, 65] on span "Update Contact" at bounding box center [782, 64] width 63 height 14
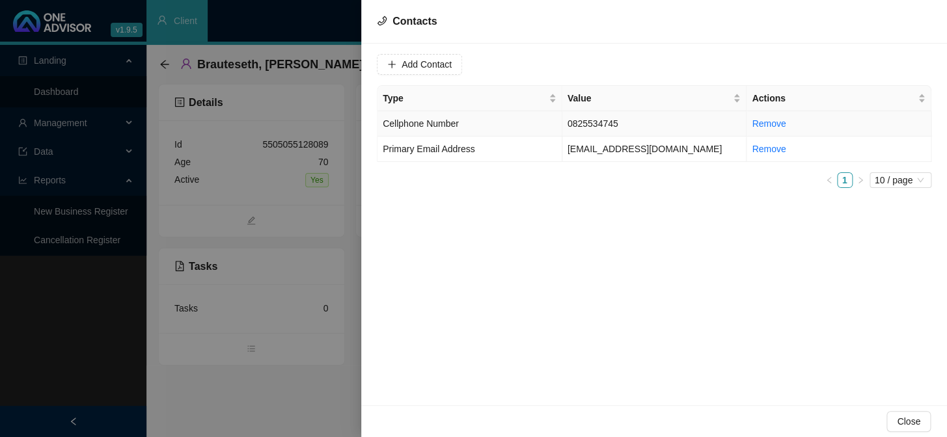
click at [609, 124] on td "0825534745" at bounding box center [654, 123] width 185 height 25
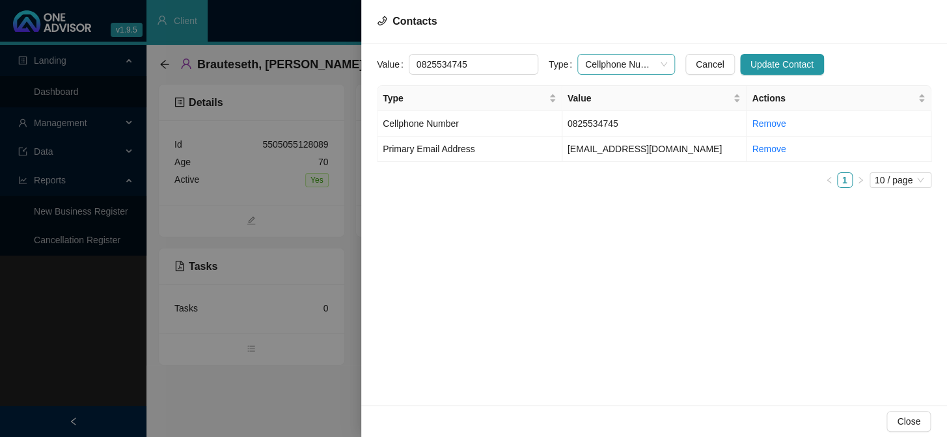
click at [654, 66] on div "Cellphone Number" at bounding box center [626, 64] width 98 height 21
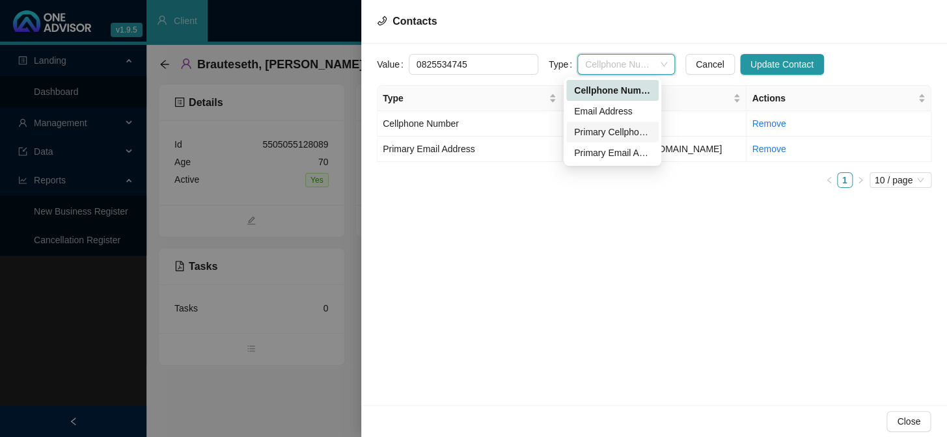
click at [597, 133] on div "Primary Cellphone Number" at bounding box center [612, 132] width 77 height 14
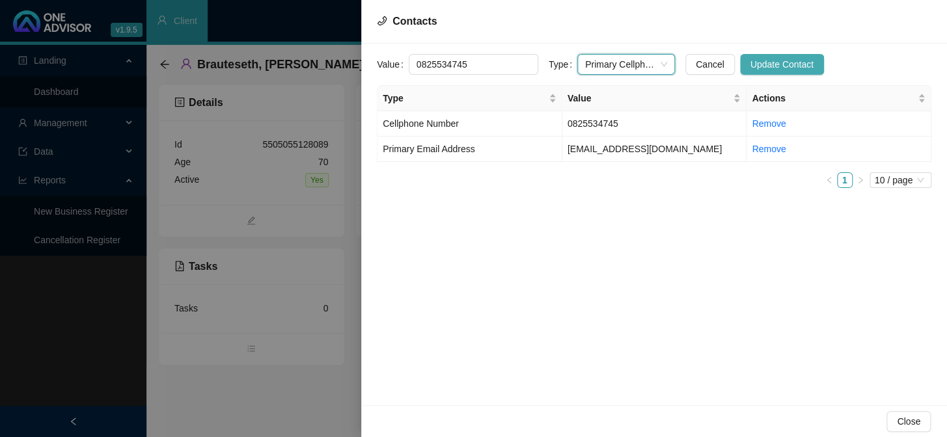
click at [751, 70] on span "Update Contact" at bounding box center [782, 64] width 63 height 14
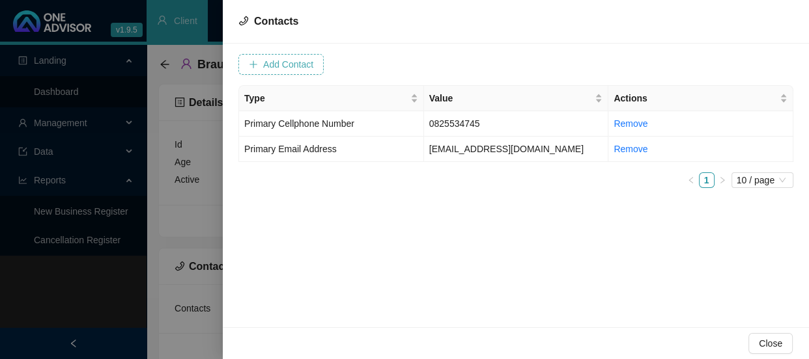
click at [254, 65] on icon "plus" at bounding box center [253, 64] width 9 height 9
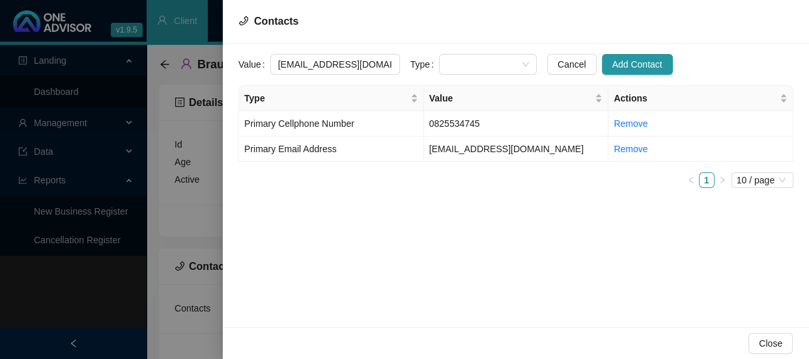
scroll to position [0, 16]
click at [439, 62] on div at bounding box center [488, 64] width 98 height 21
type input "[EMAIL_ADDRESS][DOMAIN_NAME]"
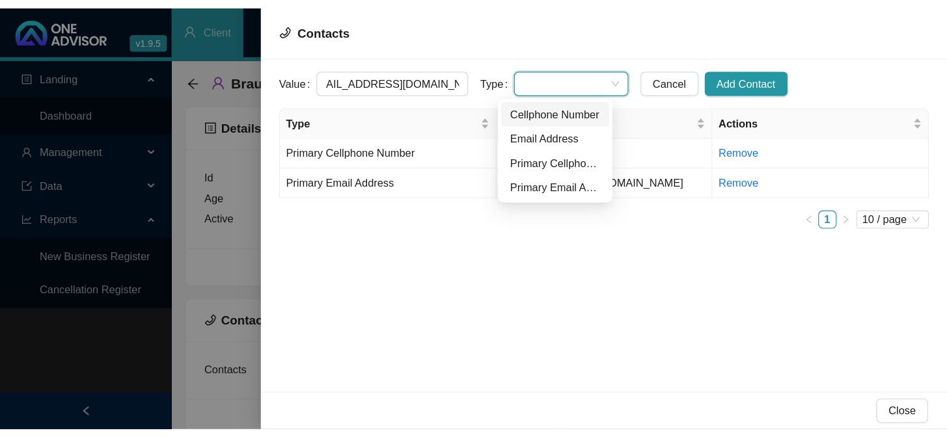
scroll to position [0, 0]
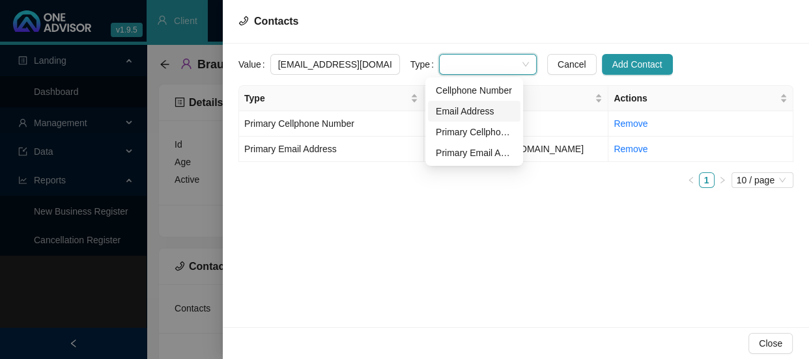
click at [452, 117] on div "Email Address" at bounding box center [474, 111] width 77 height 14
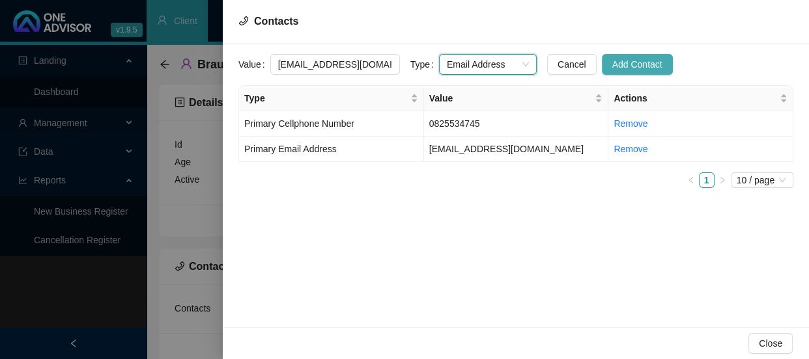
click at [612, 70] on span "Add Contact" at bounding box center [637, 64] width 50 height 14
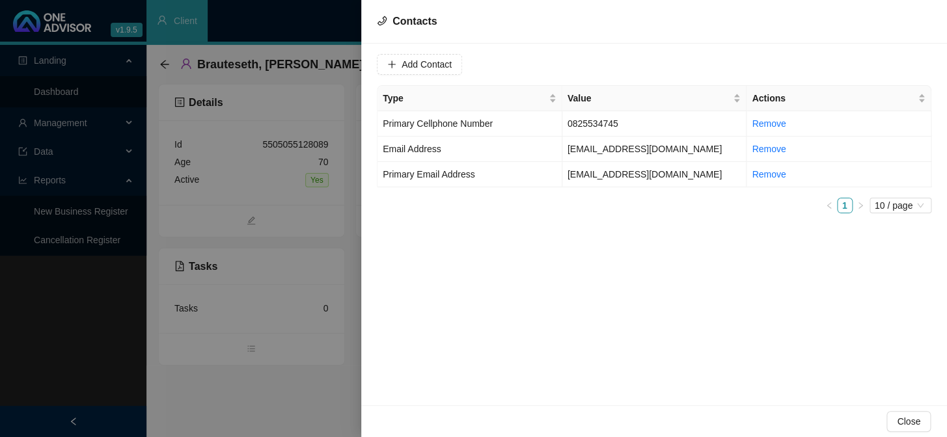
click at [297, 214] on div at bounding box center [473, 218] width 947 height 437
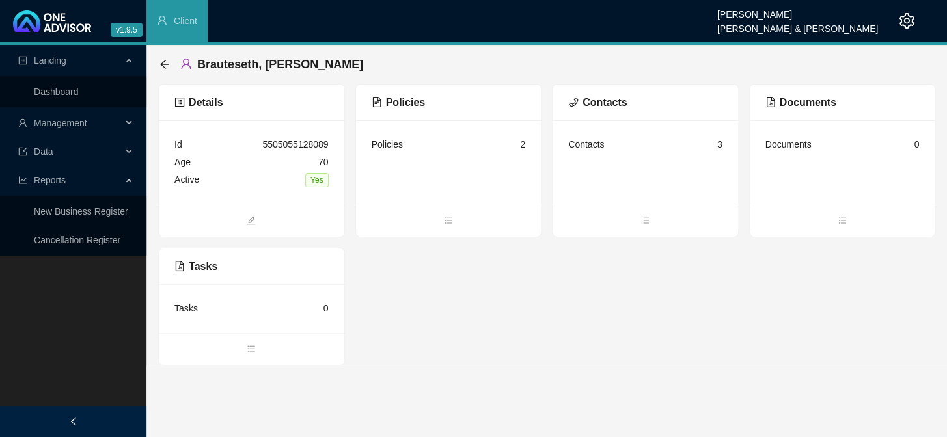
click at [172, 70] on div "Brauteseth, [PERSON_NAME]" at bounding box center [265, 64] width 212 height 23
click at [162, 63] on icon "arrow-left" at bounding box center [164, 64] width 8 height 8
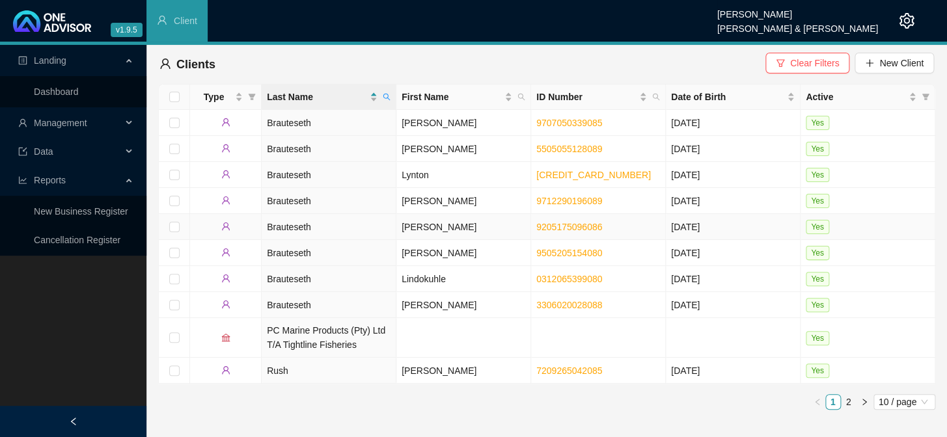
click at [423, 228] on td "[PERSON_NAME]" at bounding box center [463, 227] width 135 height 26
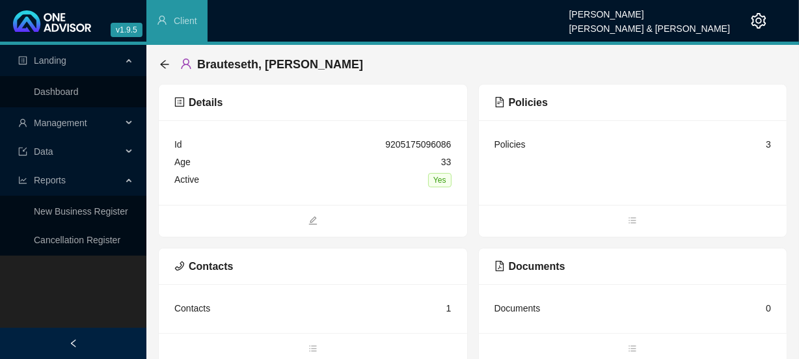
click at [527, 152] on div "Policies 3" at bounding box center [633, 145] width 277 height 18
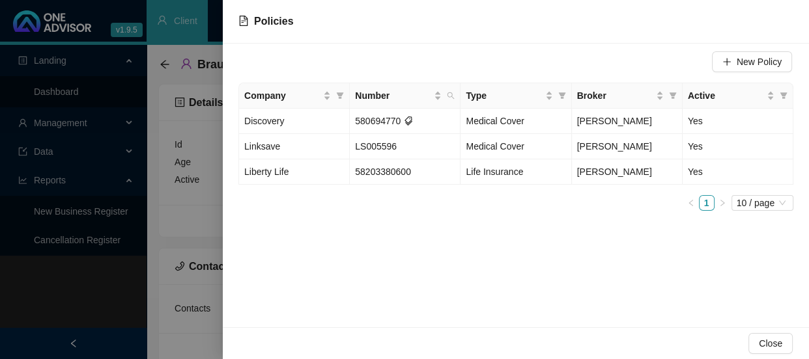
click at [208, 186] on div at bounding box center [404, 179] width 809 height 359
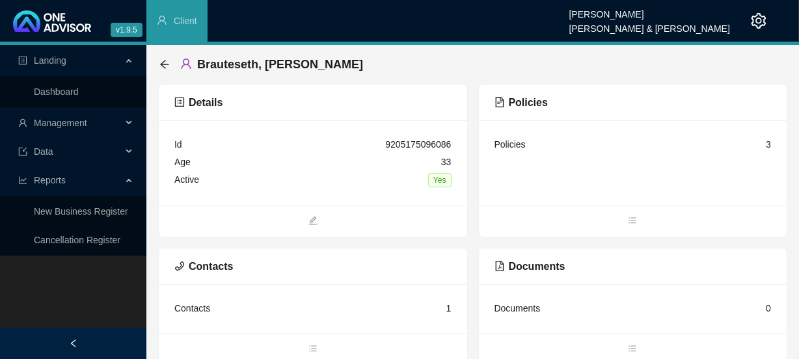
click at [402, 307] on div "Contacts 1" at bounding box center [312, 309] width 277 height 18
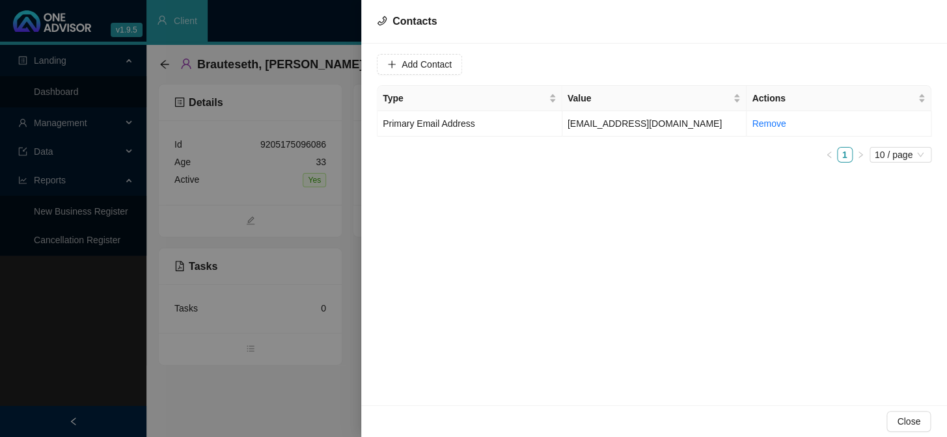
click at [276, 141] on div at bounding box center [473, 218] width 947 height 437
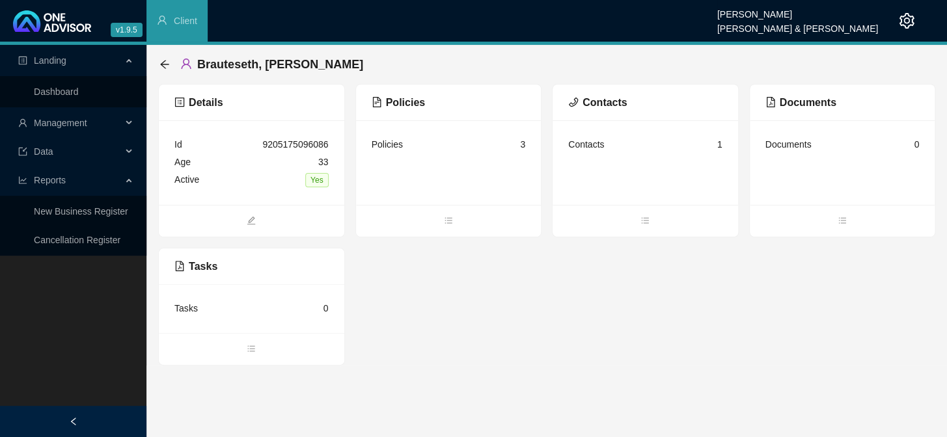
click at [165, 70] on div "Brauteseth, [PERSON_NAME]" at bounding box center [265, 64] width 212 height 23
click at [165, 65] on icon "arrow-left" at bounding box center [164, 64] width 10 height 10
